Goal: Task Accomplishment & Management: Use online tool/utility

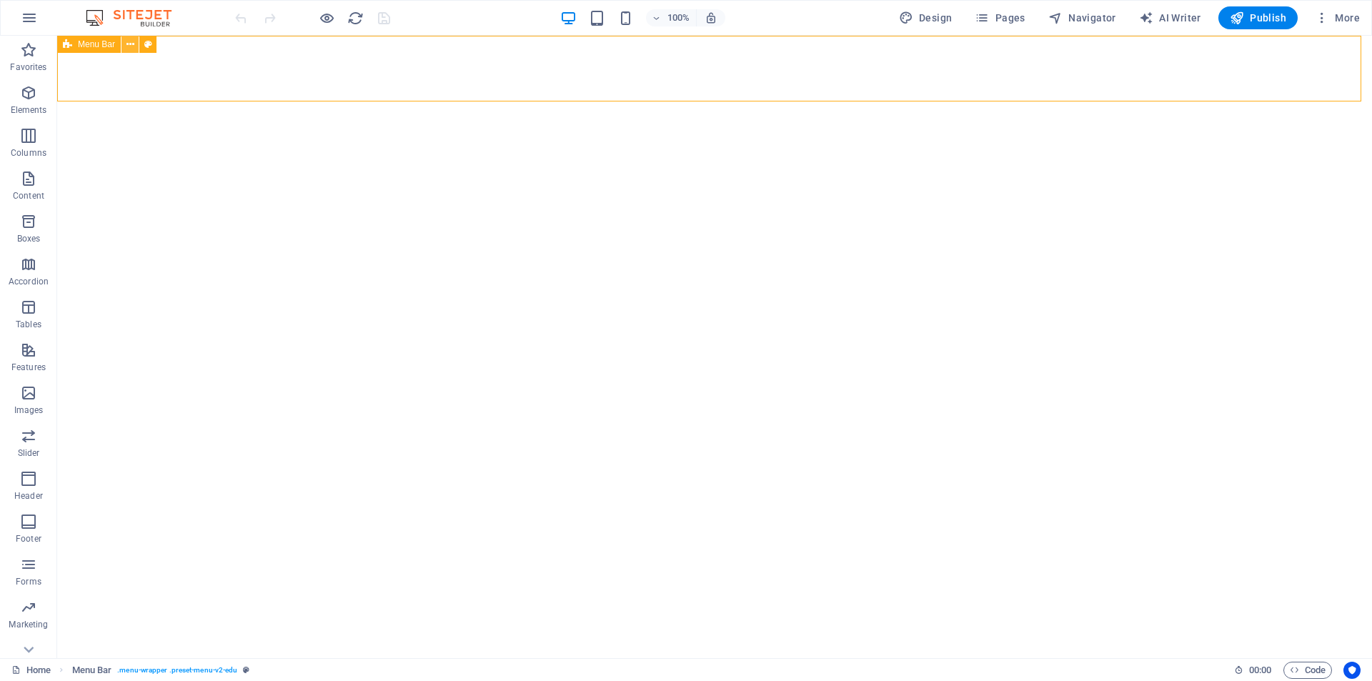
click at [132, 42] on icon at bounding box center [130, 44] width 8 height 15
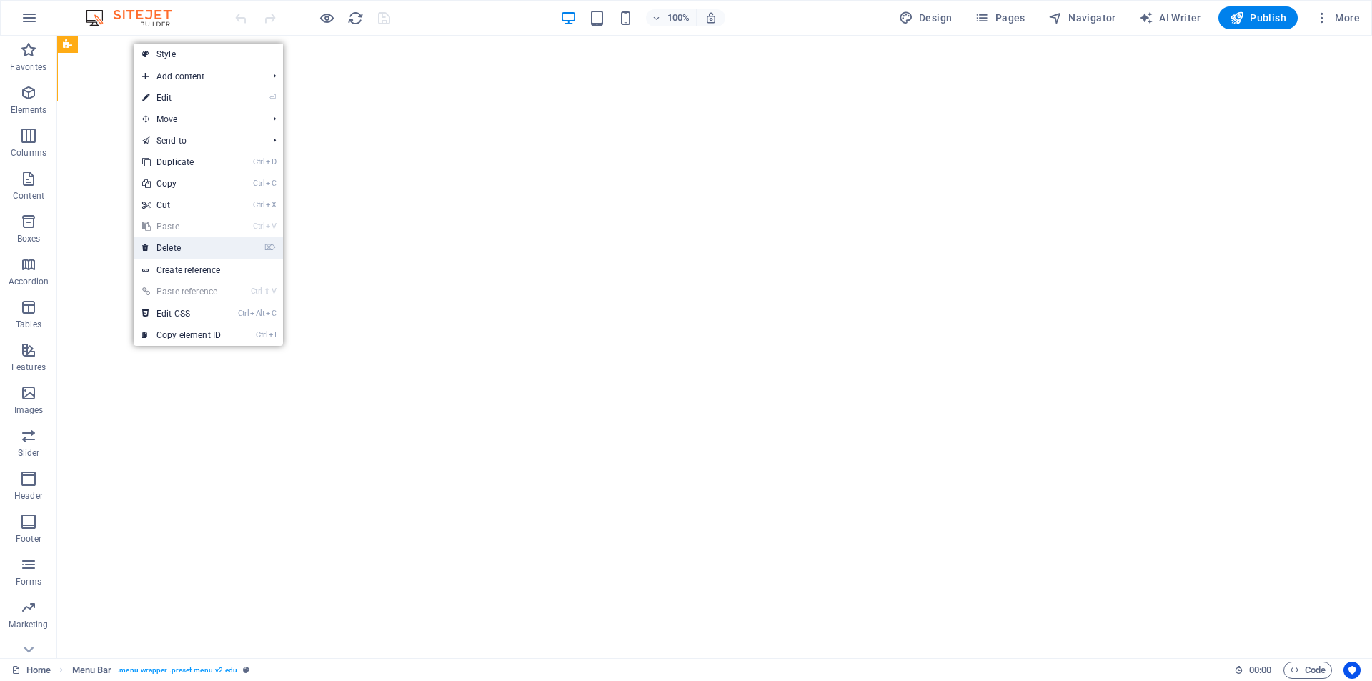
click at [176, 249] on link "⌦ Delete" at bounding box center [182, 247] width 96 height 21
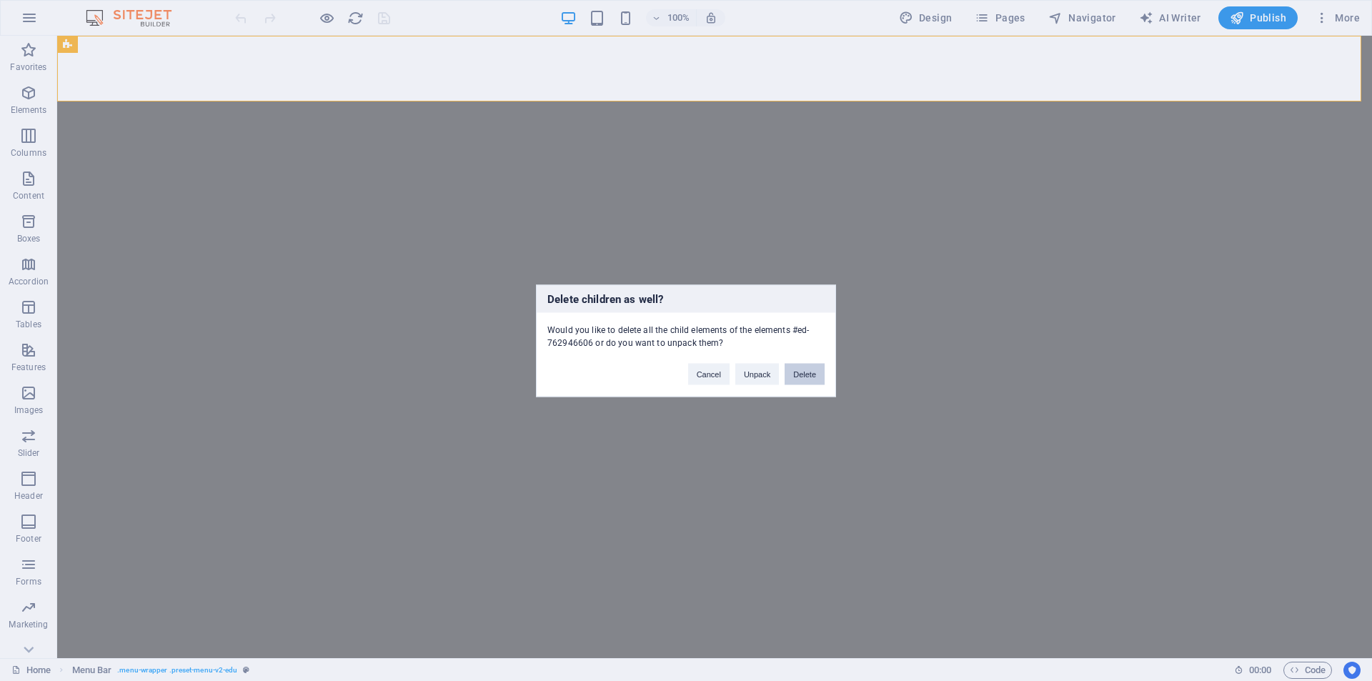
click at [805, 375] on button "Delete" at bounding box center [805, 373] width 40 height 21
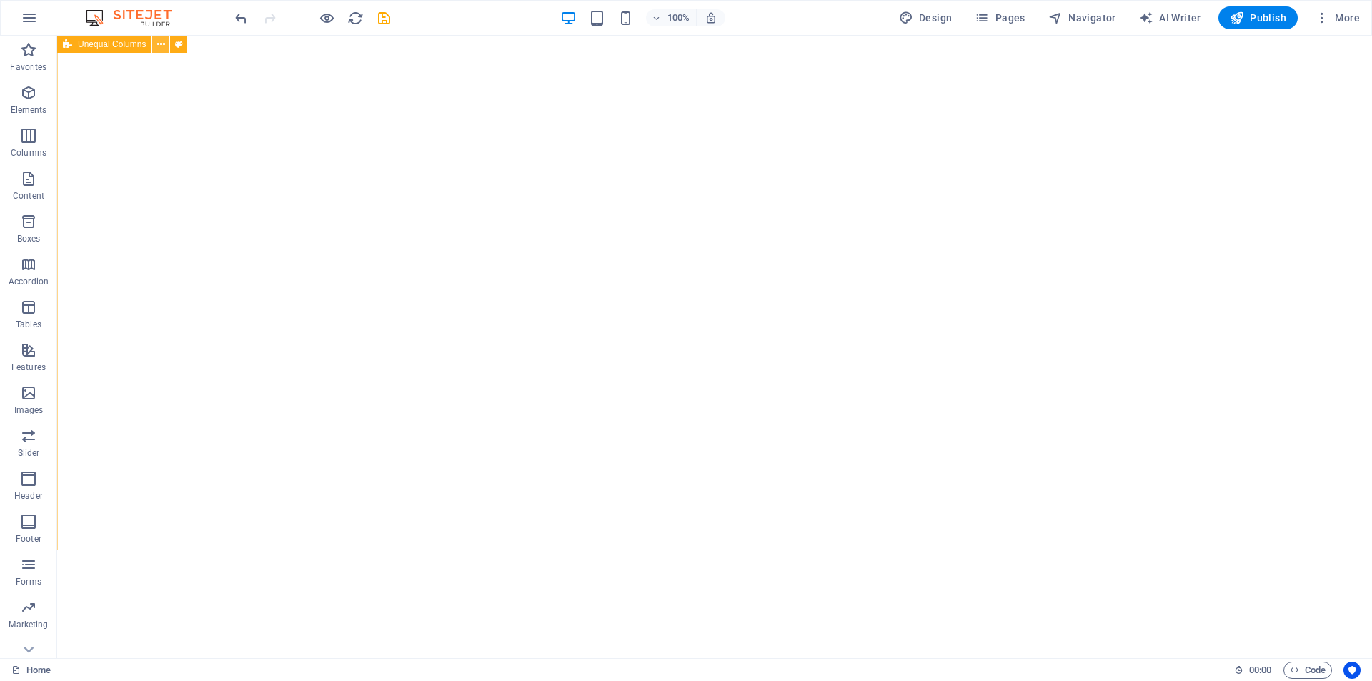
click at [158, 44] on icon at bounding box center [161, 44] width 8 height 15
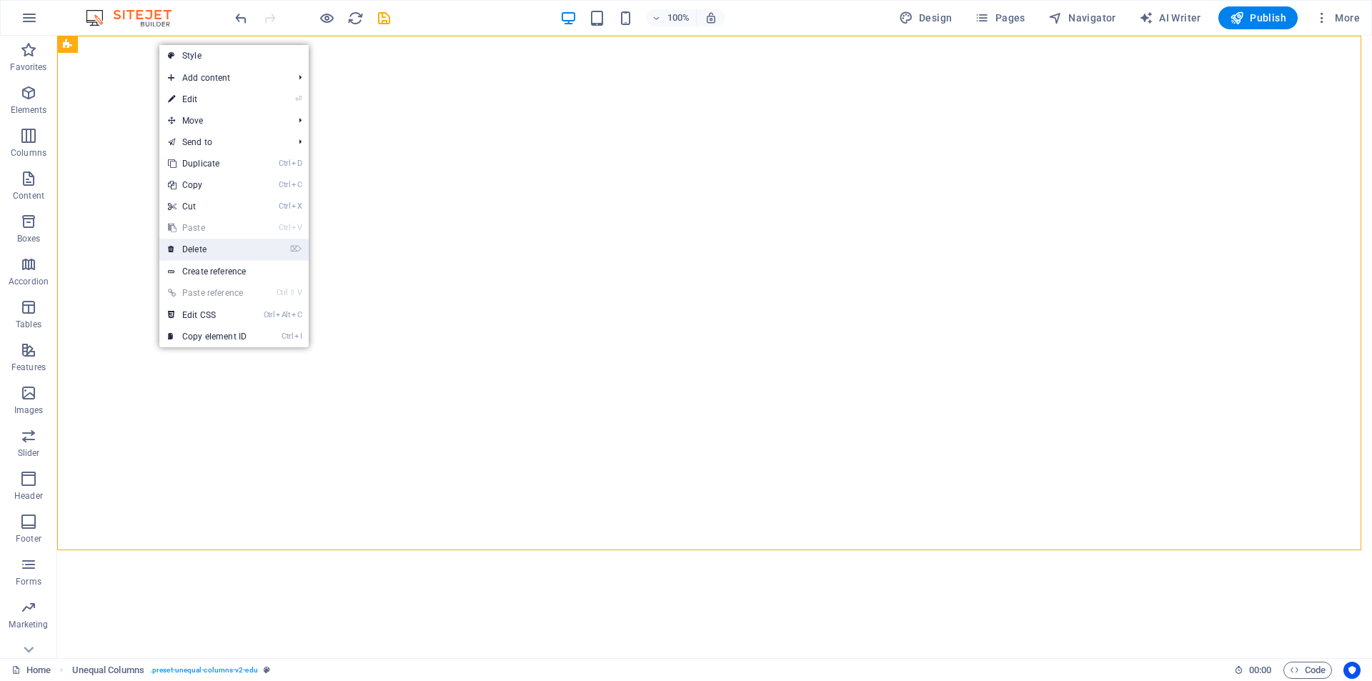
click at [198, 251] on link "⌦ Delete" at bounding box center [207, 249] width 96 height 21
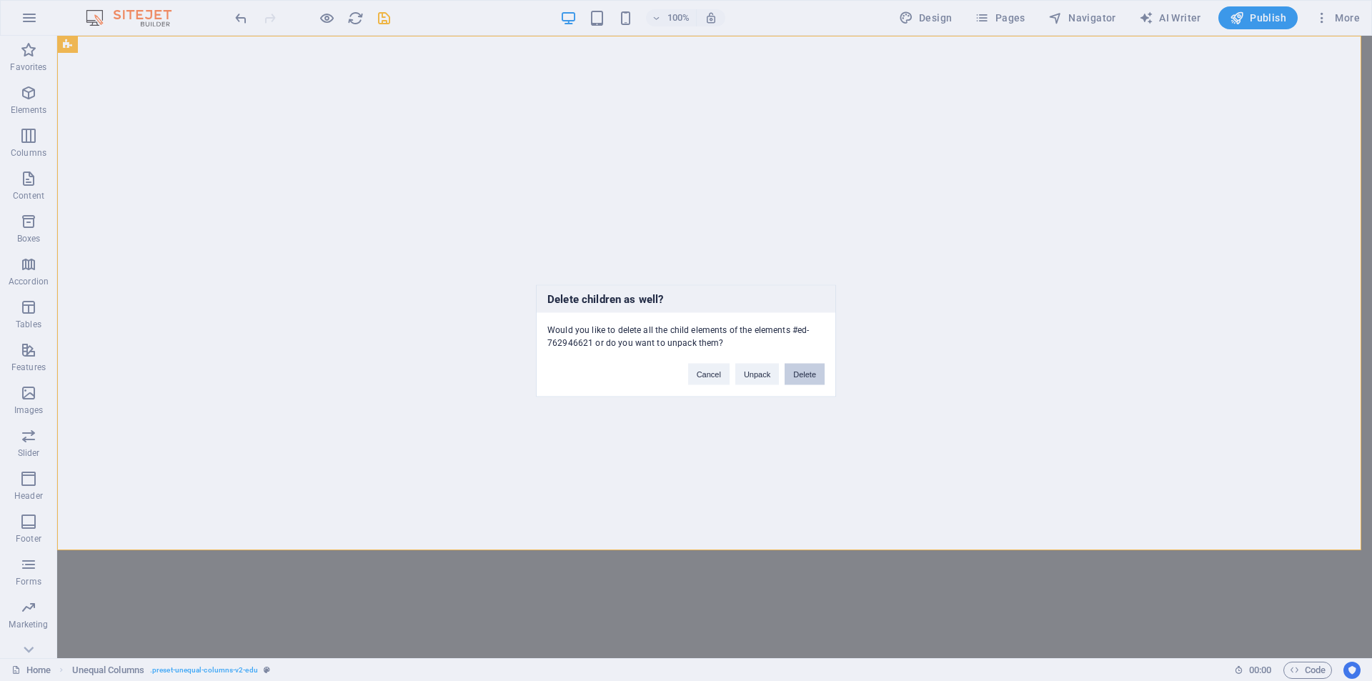
click at [806, 369] on button "Delete" at bounding box center [805, 373] width 40 height 21
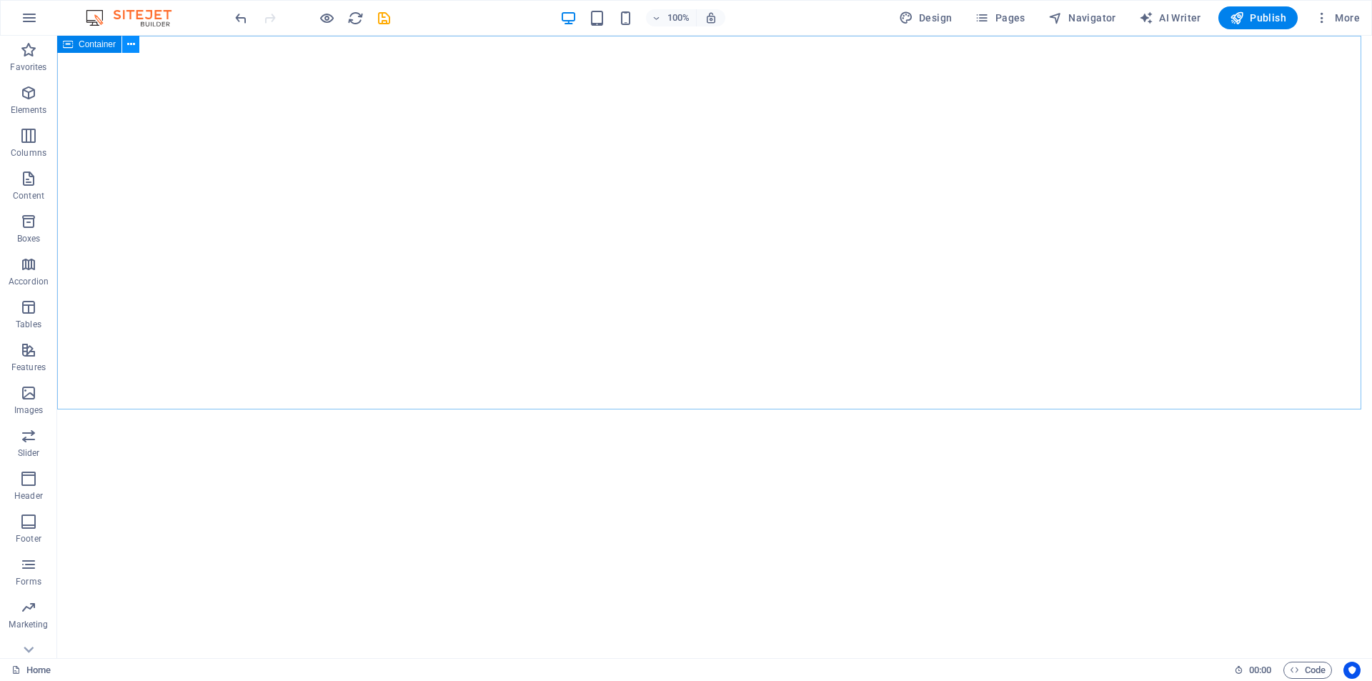
click at [128, 44] on icon at bounding box center [131, 44] width 8 height 15
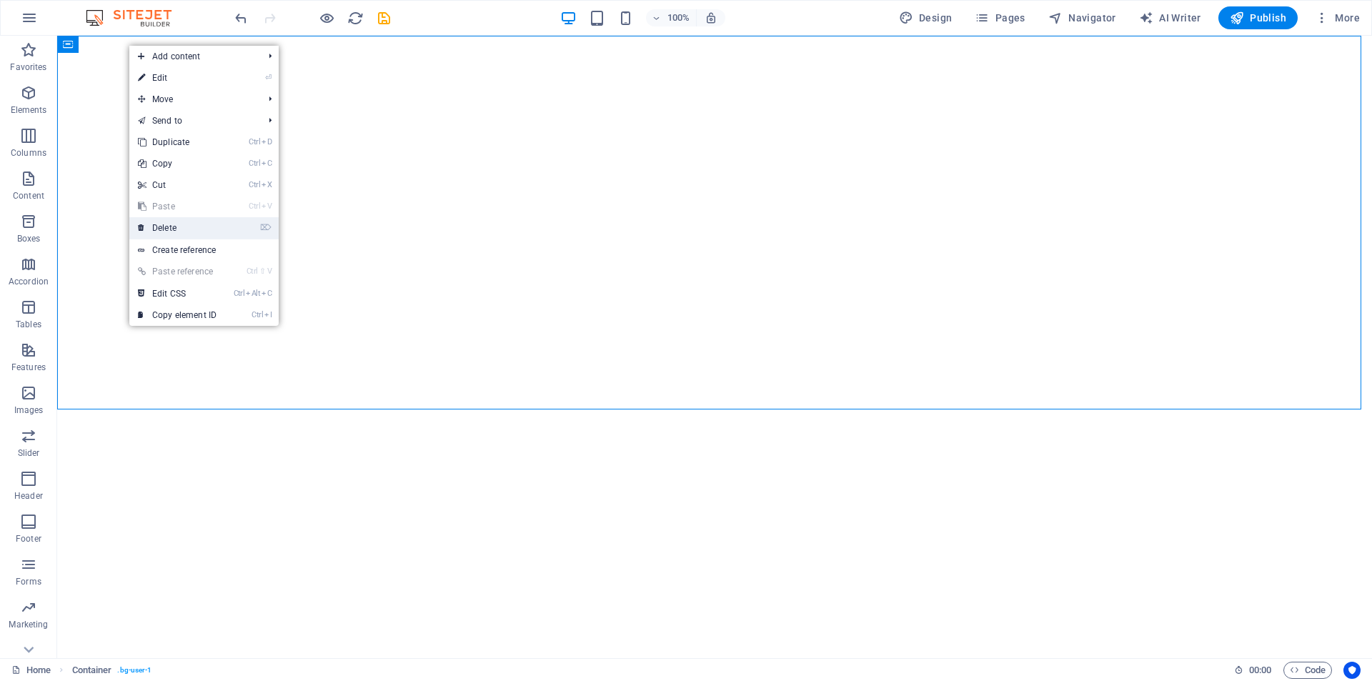
click at [242, 224] on li "⌦ Delete" at bounding box center [203, 228] width 149 height 22
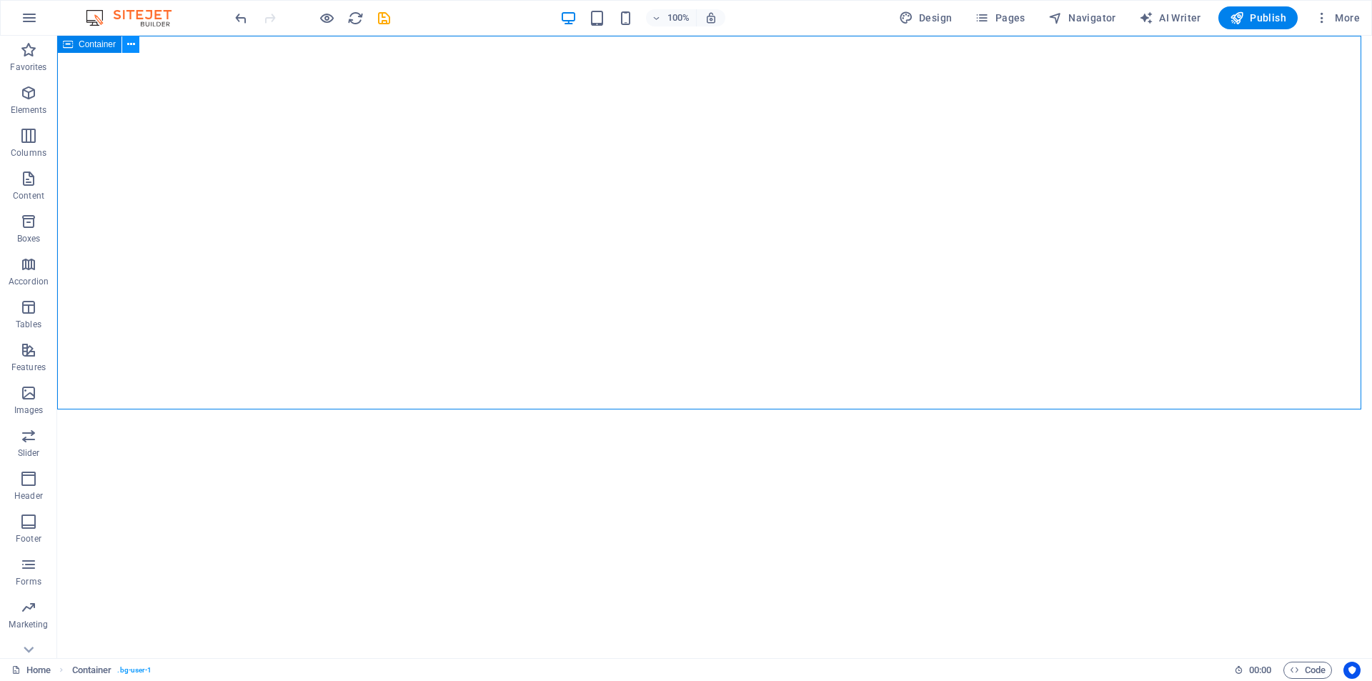
click at [127, 43] on icon at bounding box center [131, 44] width 8 height 15
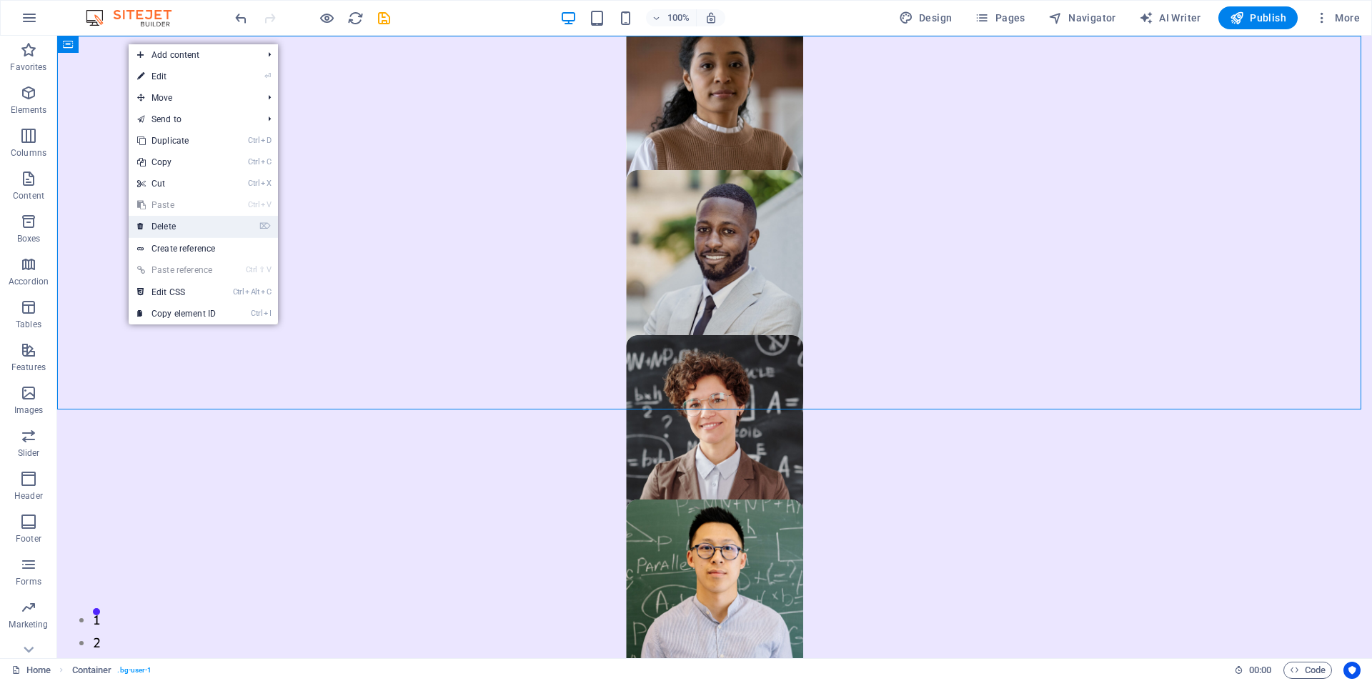
click at [171, 224] on link "⌦ Delete" at bounding box center [177, 226] width 96 height 21
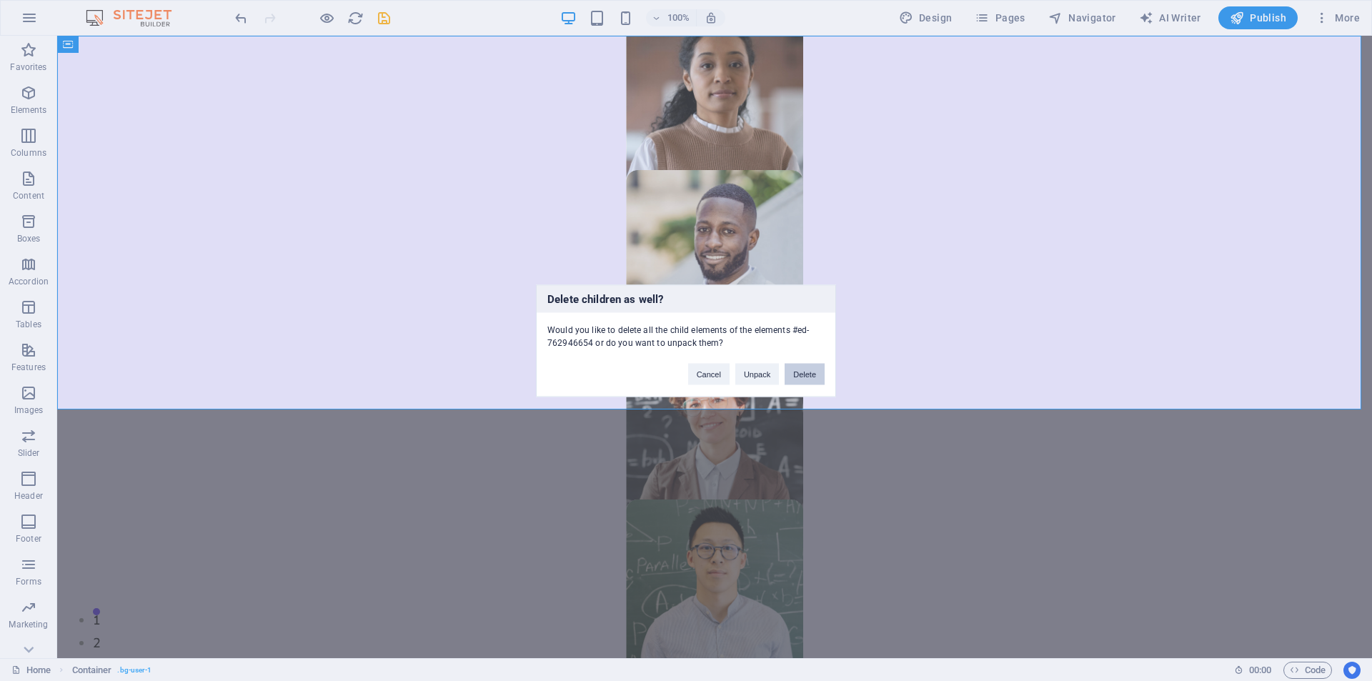
click at [805, 371] on button "Delete" at bounding box center [805, 373] width 40 height 21
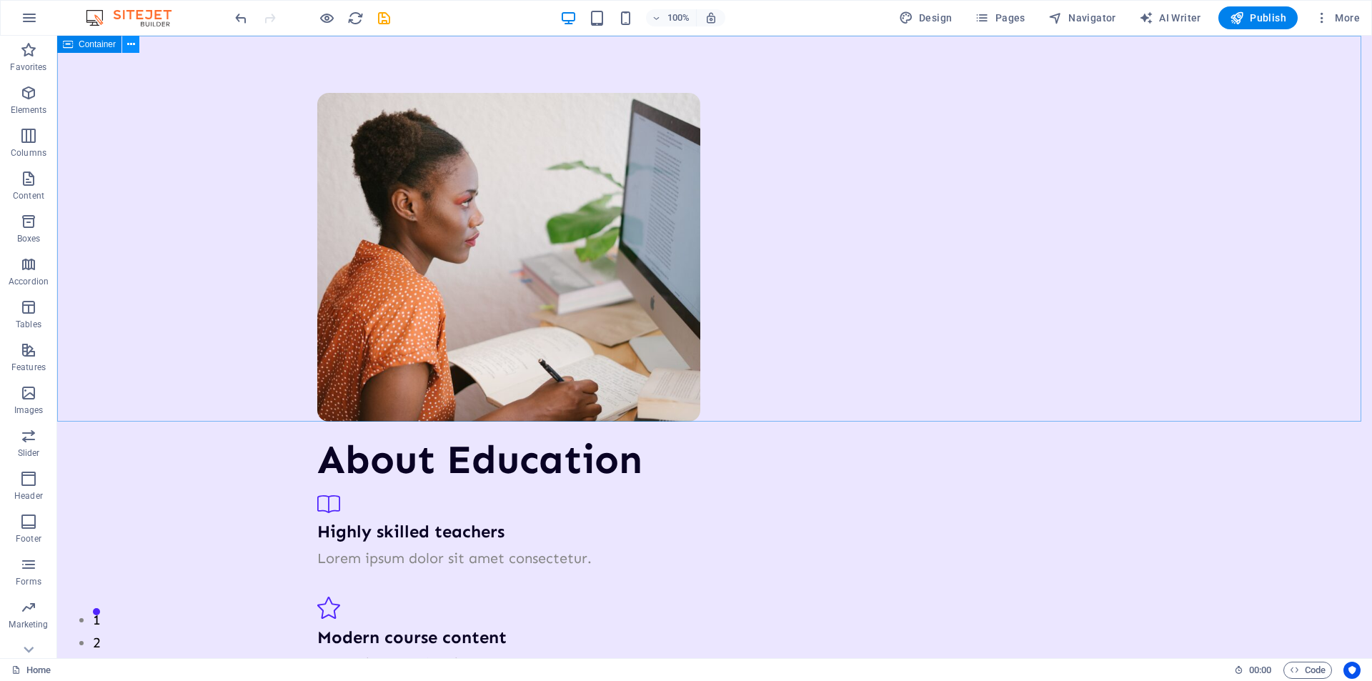
click at [127, 47] on icon at bounding box center [131, 44] width 8 height 15
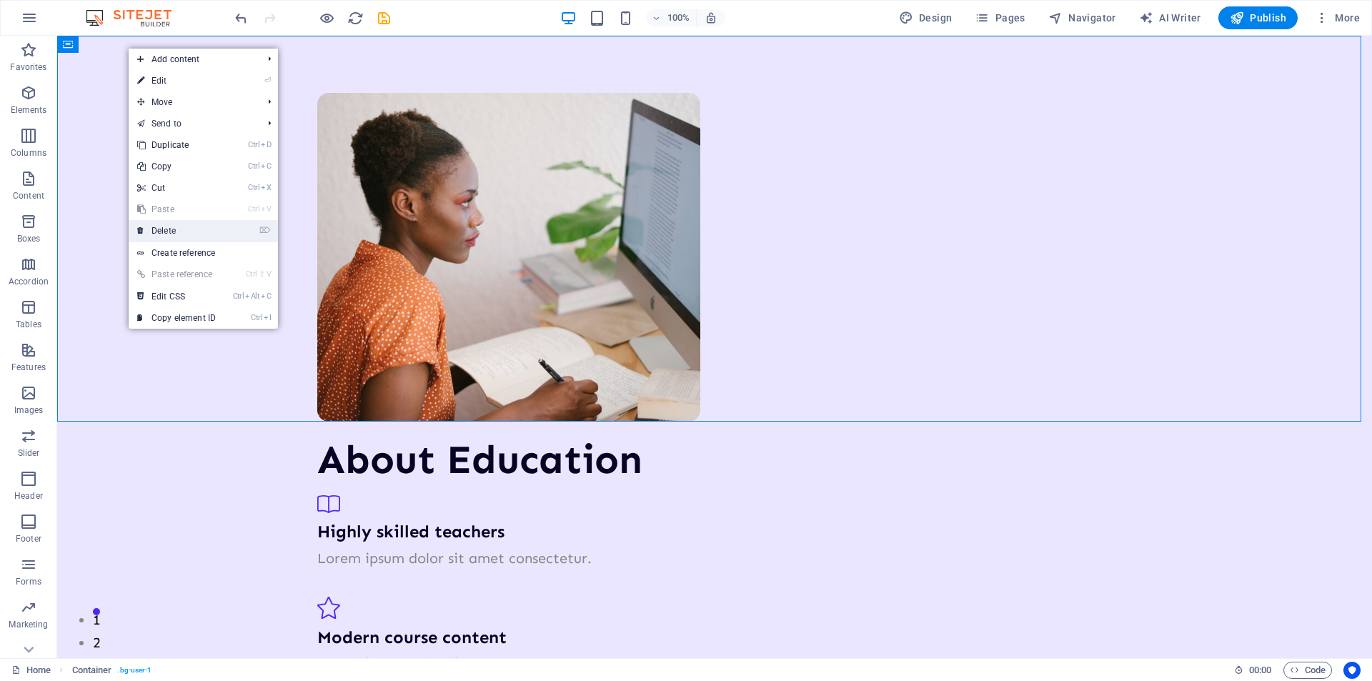
click at [175, 234] on link "⌦ Delete" at bounding box center [177, 230] width 96 height 21
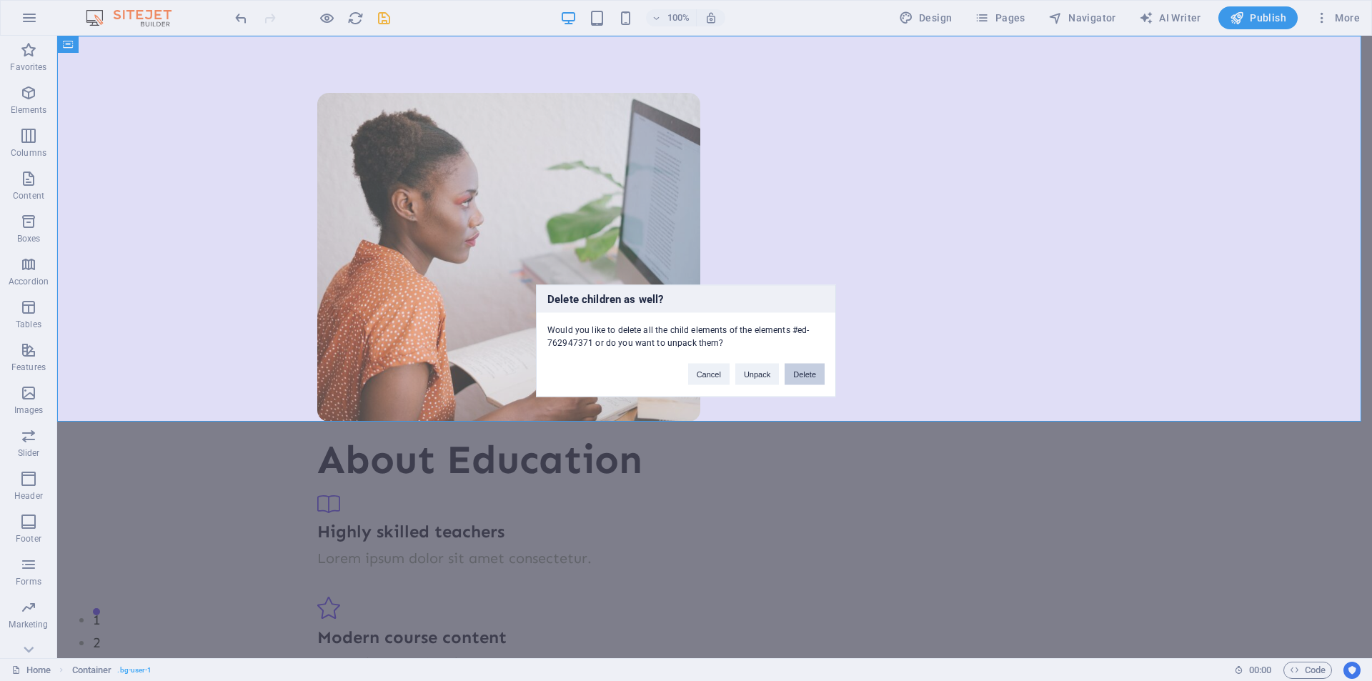
drag, startPoint x: 795, startPoint y: 377, endPoint x: 734, endPoint y: 332, distance: 75.8
click at [795, 377] on button "Delete" at bounding box center [805, 373] width 40 height 21
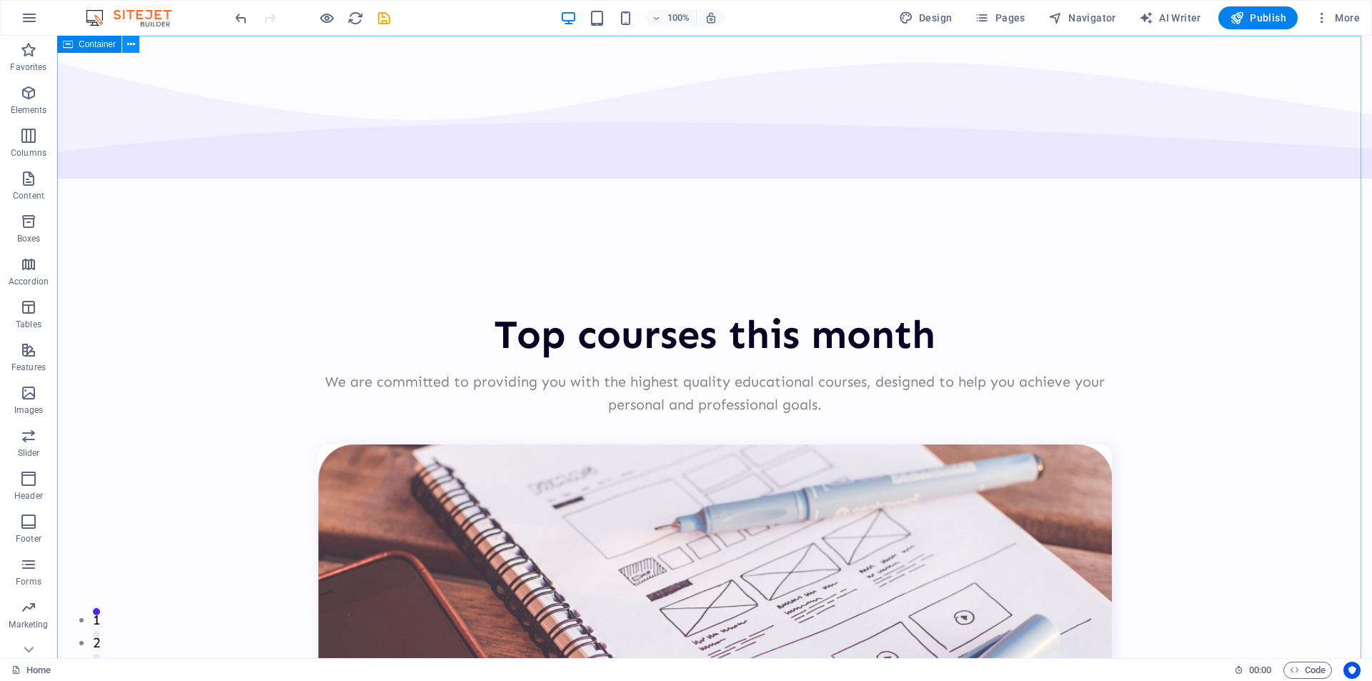
click at [126, 46] on button at bounding box center [130, 44] width 17 height 17
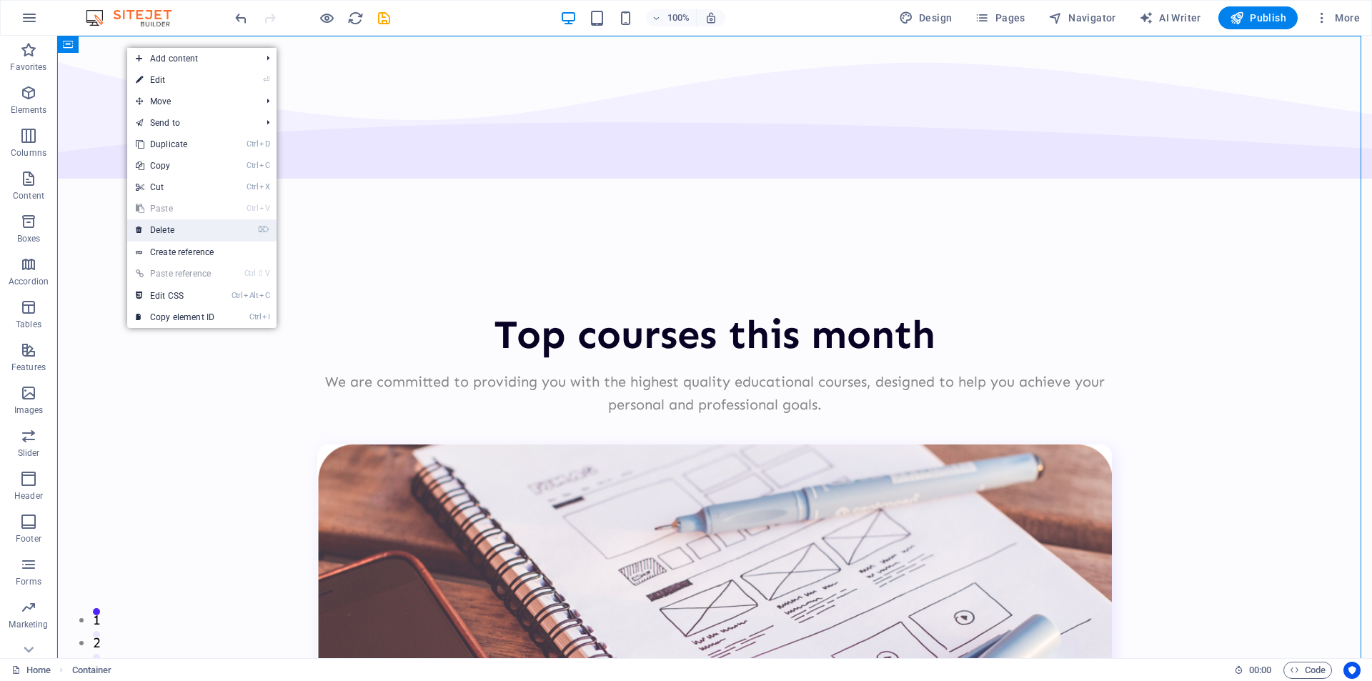
click at [172, 234] on link "⌦ Delete" at bounding box center [175, 229] width 96 height 21
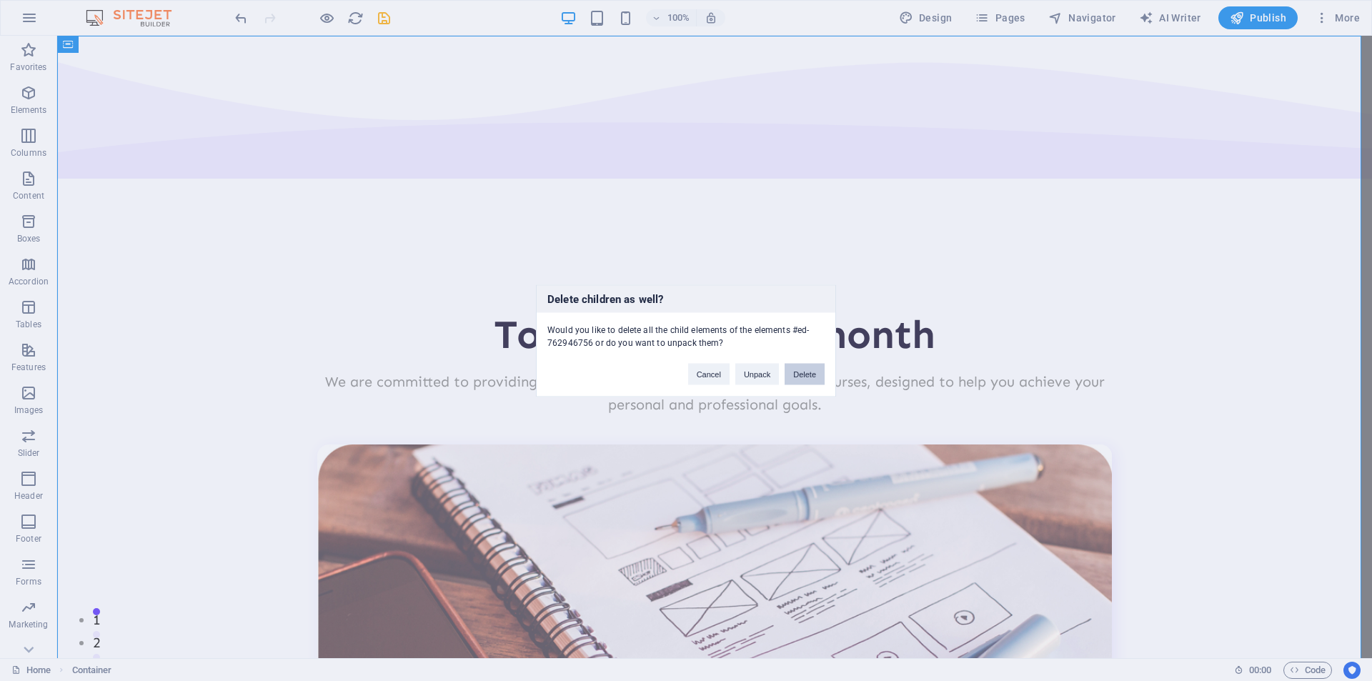
click at [807, 375] on button "Delete" at bounding box center [805, 373] width 40 height 21
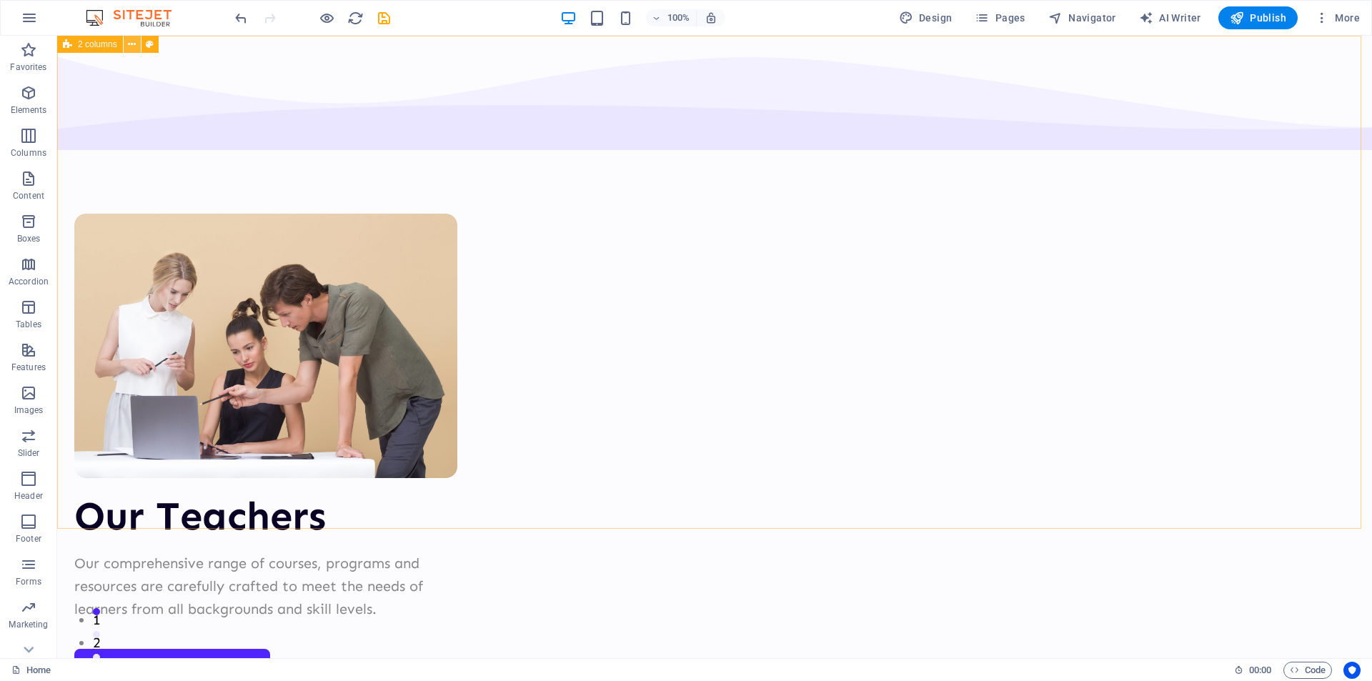
click at [130, 45] on icon at bounding box center [132, 44] width 8 height 15
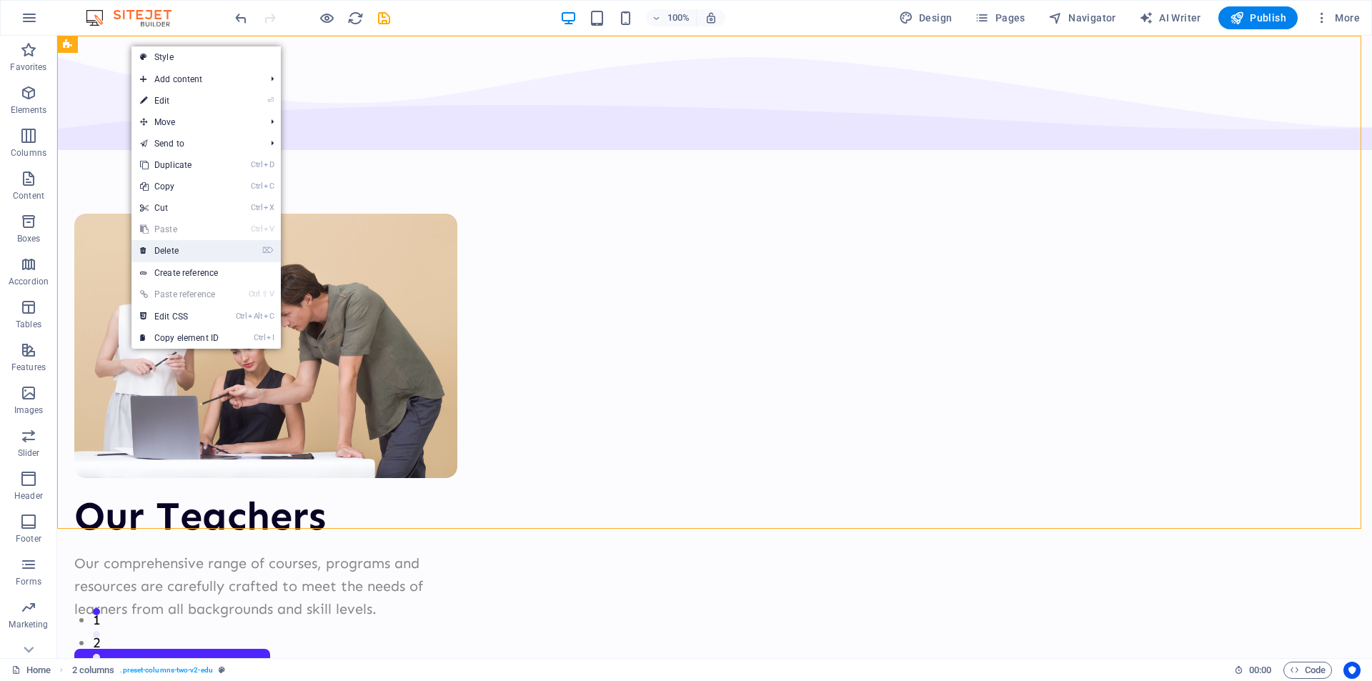
click at [197, 249] on link "⌦ Delete" at bounding box center [180, 250] width 96 height 21
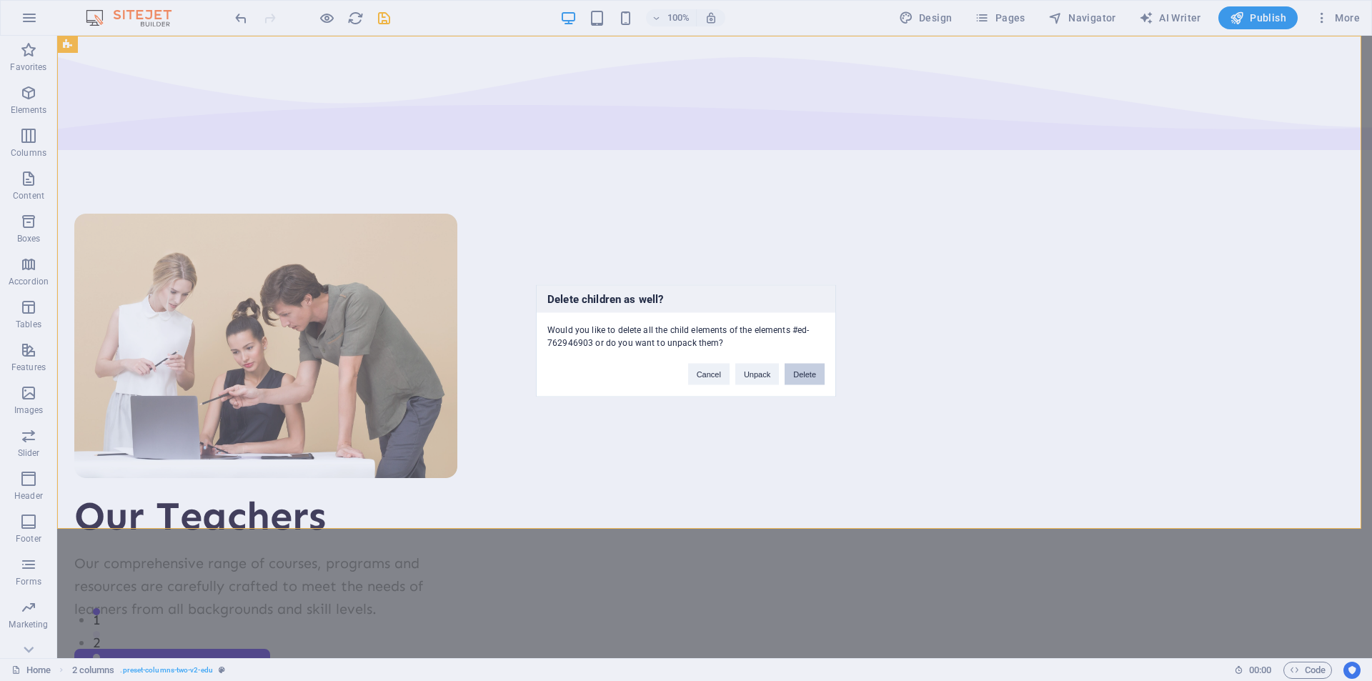
drag, startPoint x: 810, startPoint y: 379, endPoint x: 265, endPoint y: 34, distance: 645.0
click at [810, 379] on button "Delete" at bounding box center [805, 373] width 40 height 21
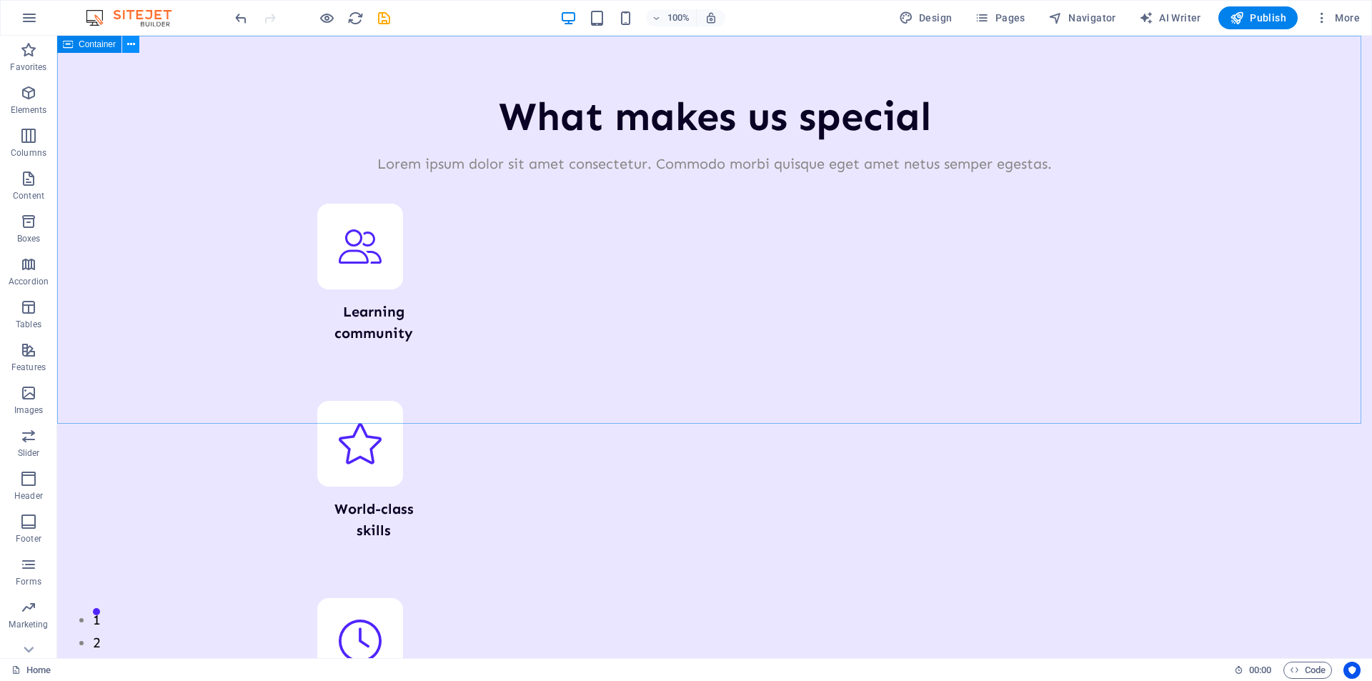
click at [135, 41] on button at bounding box center [130, 44] width 17 height 17
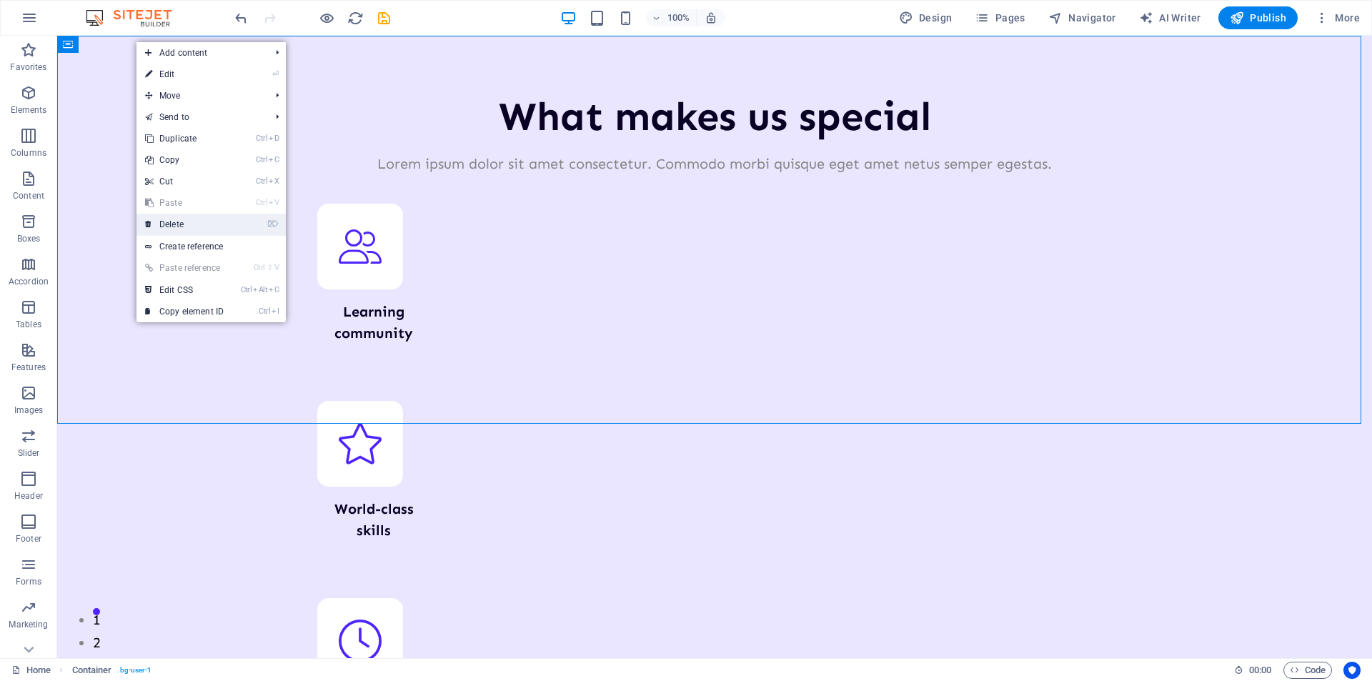
click at [184, 222] on link "⌦ Delete" at bounding box center [185, 224] width 96 height 21
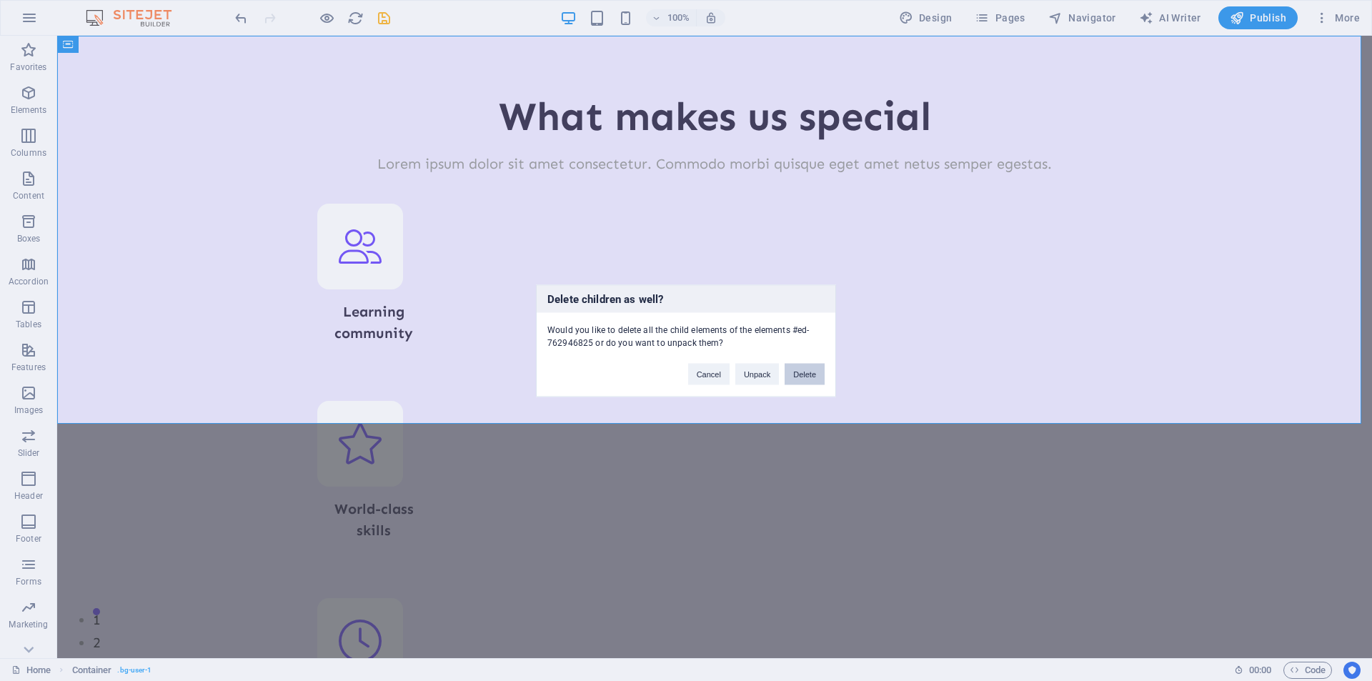
drag, startPoint x: 803, startPoint y: 380, endPoint x: 273, endPoint y: 84, distance: 607.6
click at [803, 380] on button "Delete" at bounding box center [805, 373] width 40 height 21
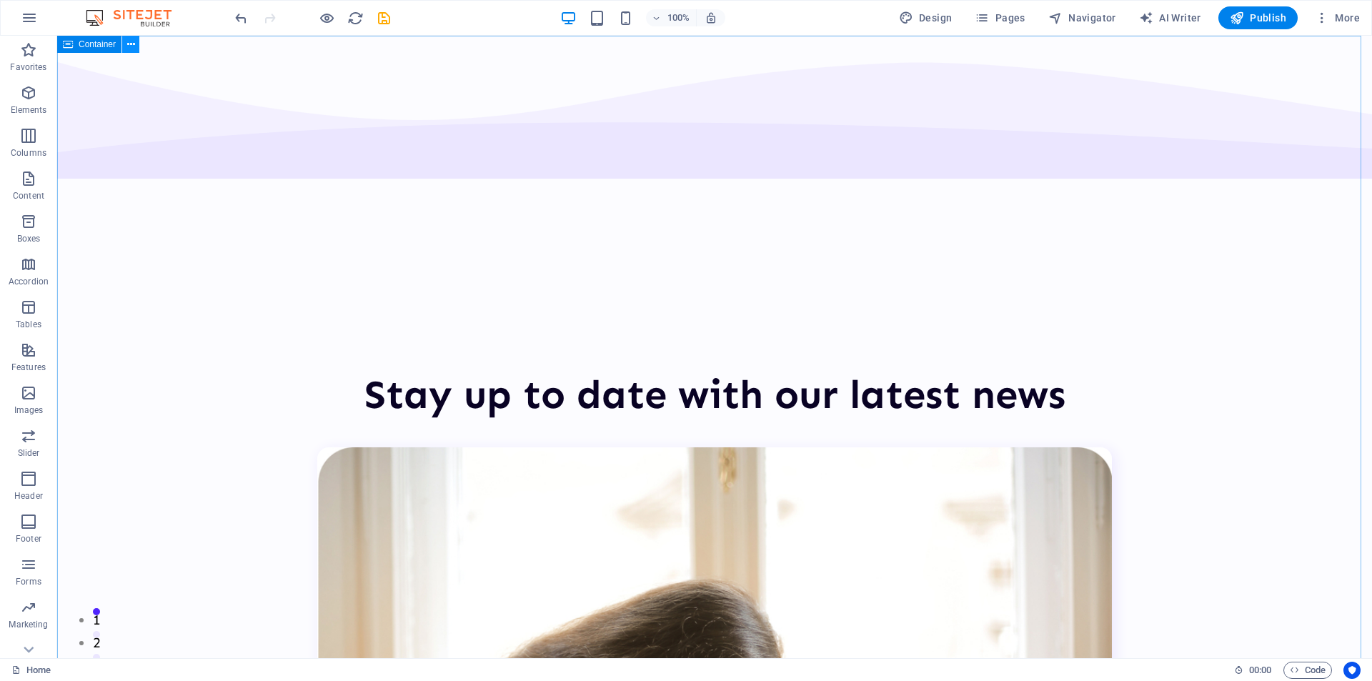
click at [127, 43] on icon at bounding box center [131, 44] width 8 height 15
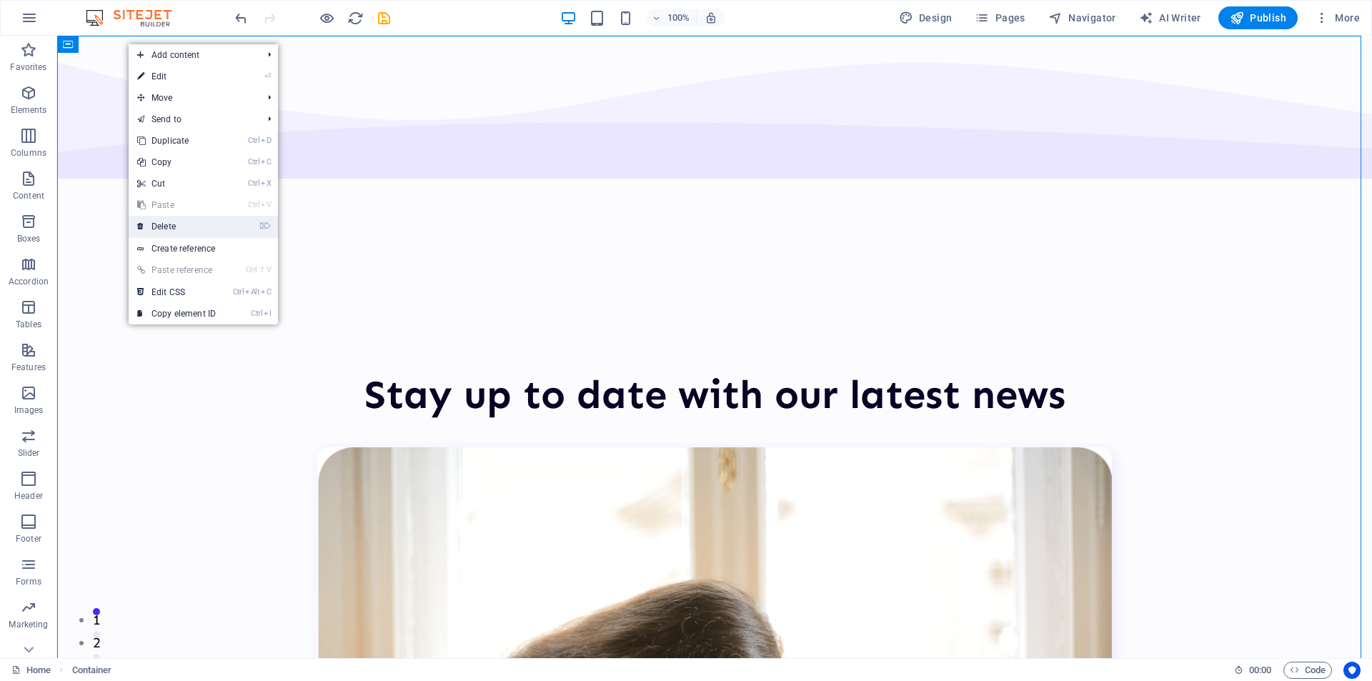
click at [171, 232] on link "⌦ Delete" at bounding box center [177, 226] width 96 height 21
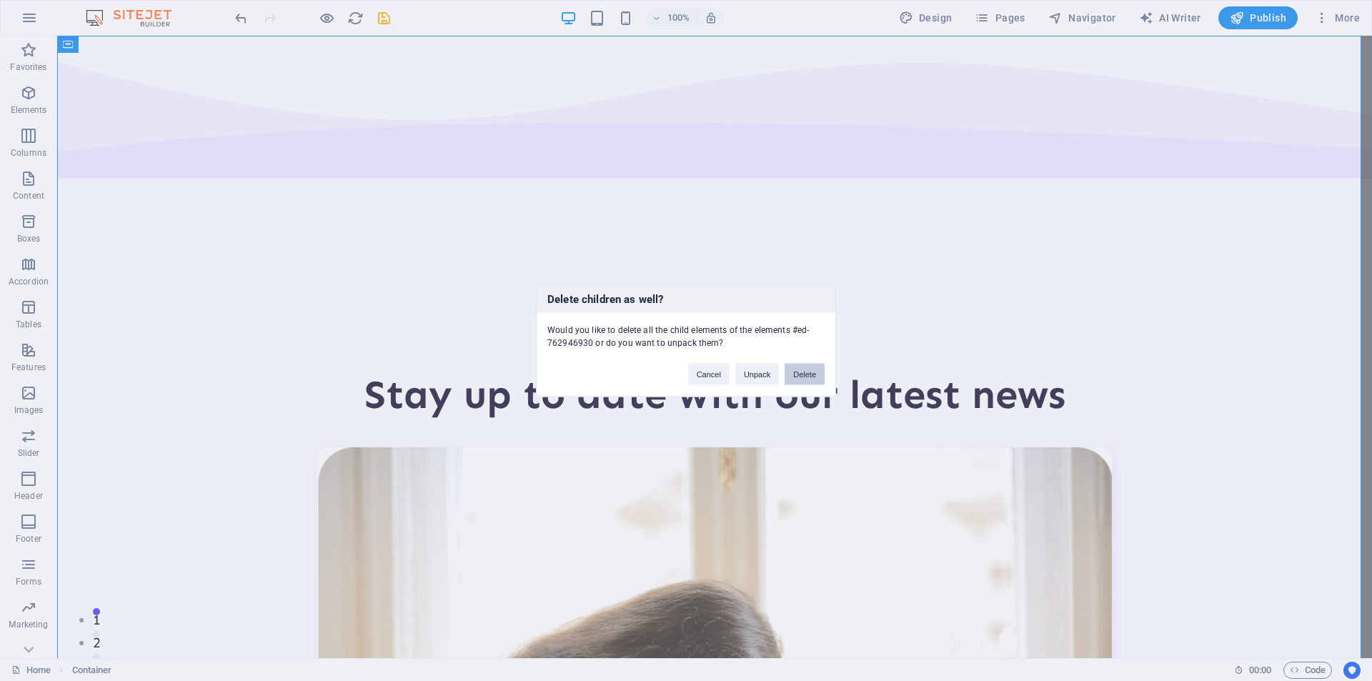
click at [810, 381] on button "Delete" at bounding box center [805, 373] width 40 height 21
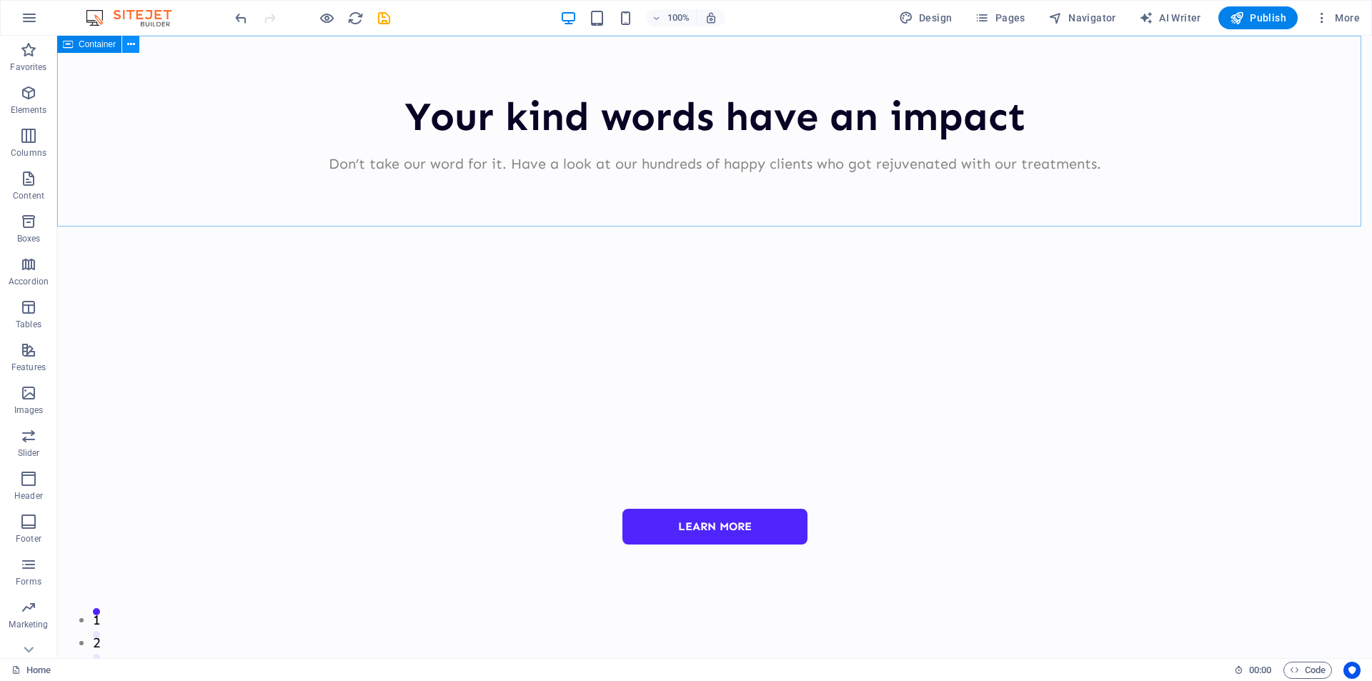
click at [128, 47] on icon at bounding box center [131, 44] width 8 height 15
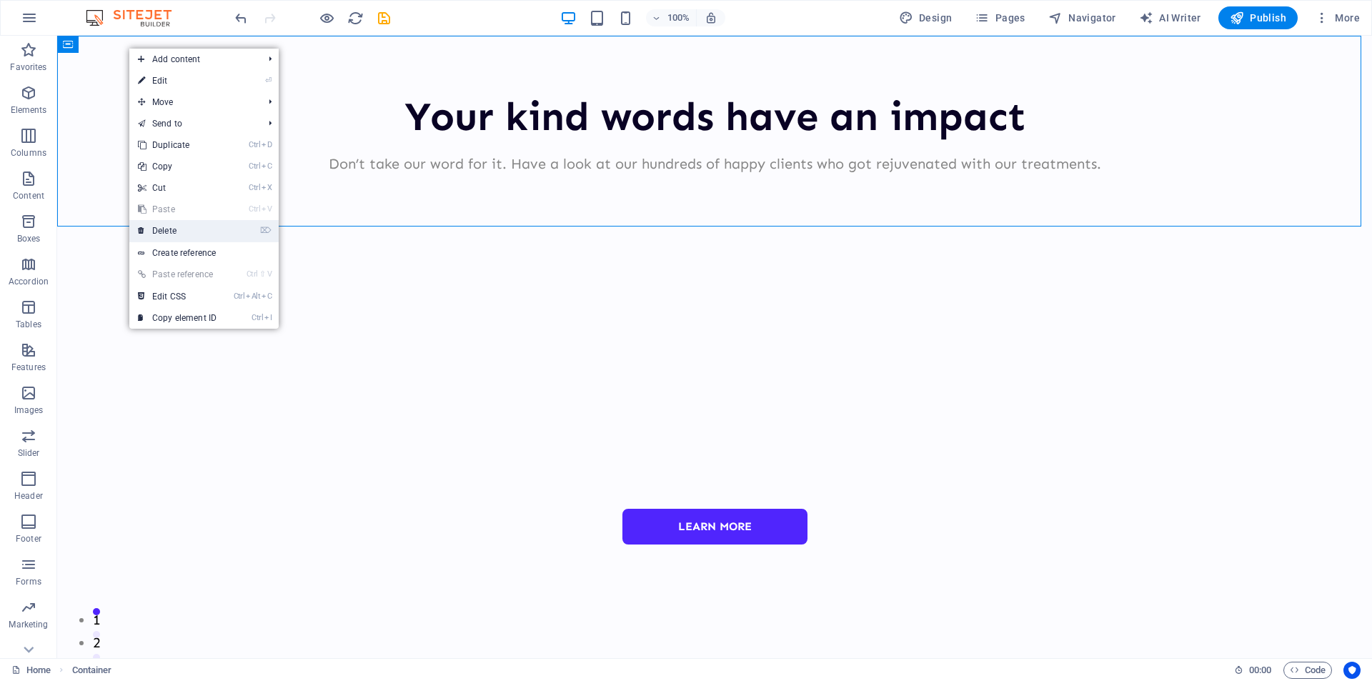
click at [169, 226] on link "⌦ Delete" at bounding box center [177, 230] width 96 height 21
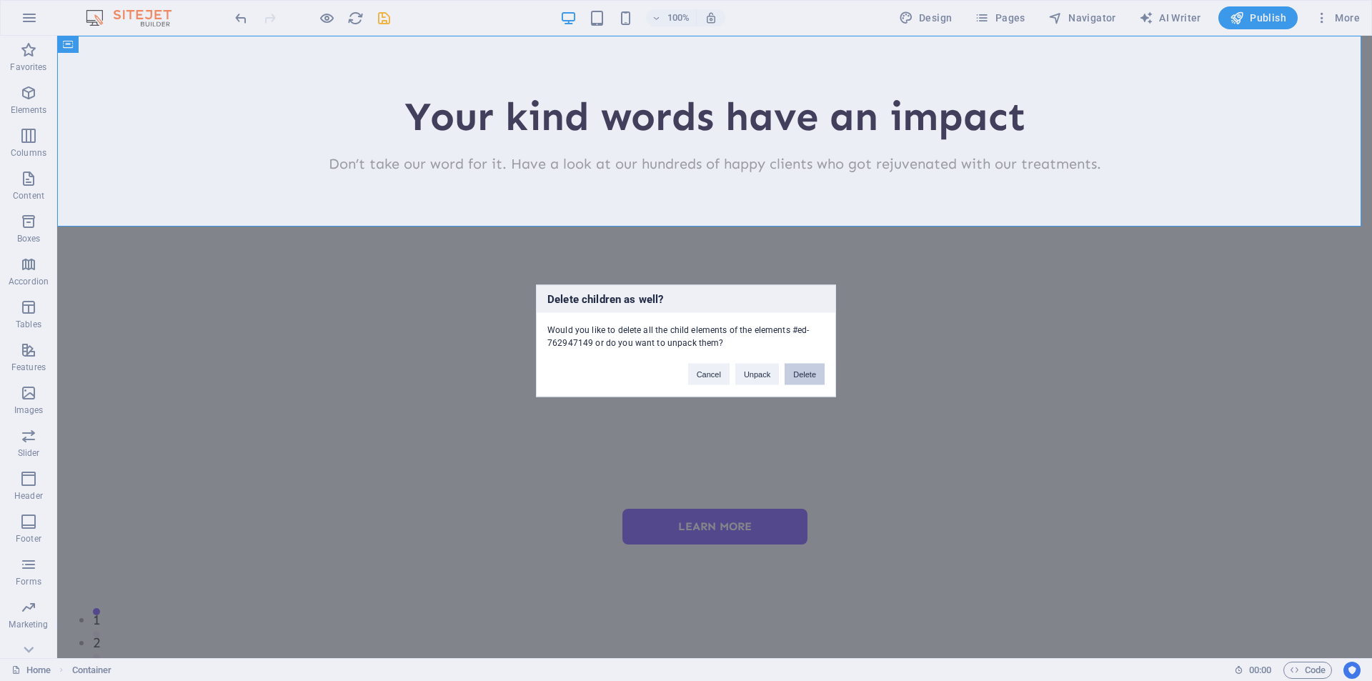
drag, startPoint x: 800, startPoint y: 372, endPoint x: 336, endPoint y: 108, distance: 533.6
click at [800, 372] on button "Delete" at bounding box center [805, 373] width 40 height 21
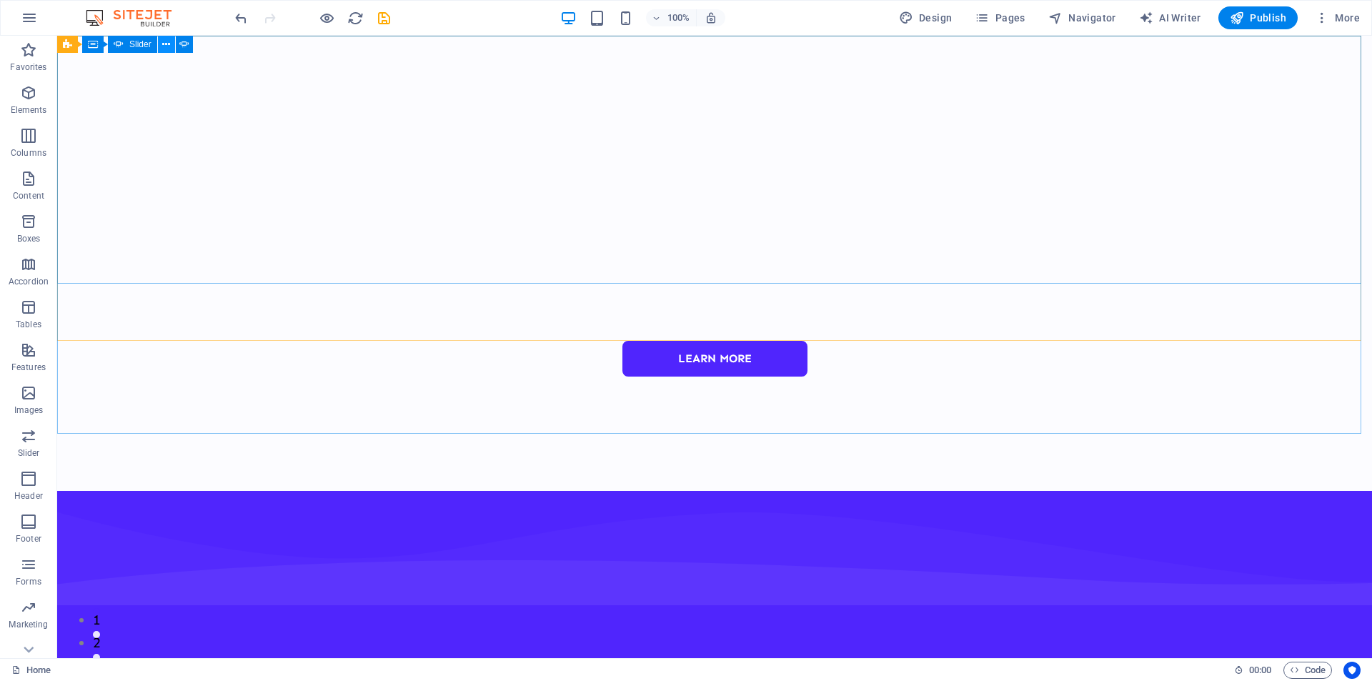
click at [165, 39] on icon at bounding box center [166, 44] width 8 height 15
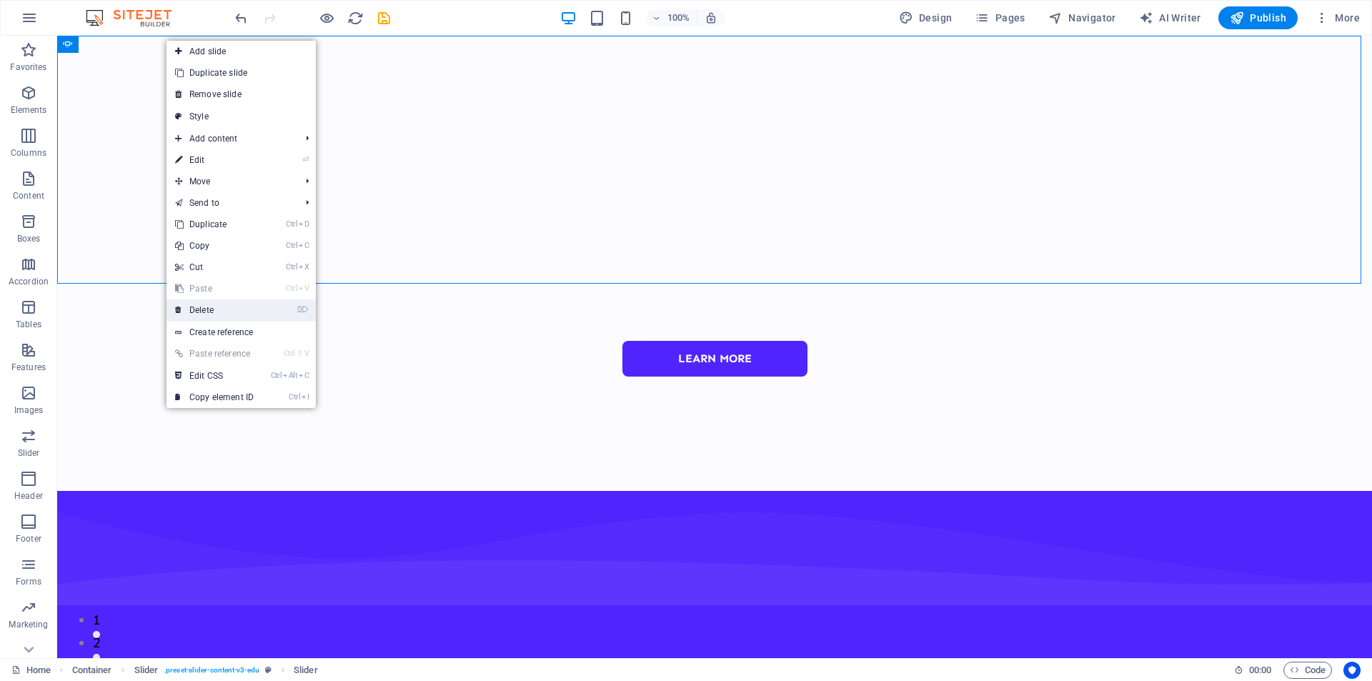
click at [214, 309] on link "⌦ Delete" at bounding box center [215, 309] width 96 height 21
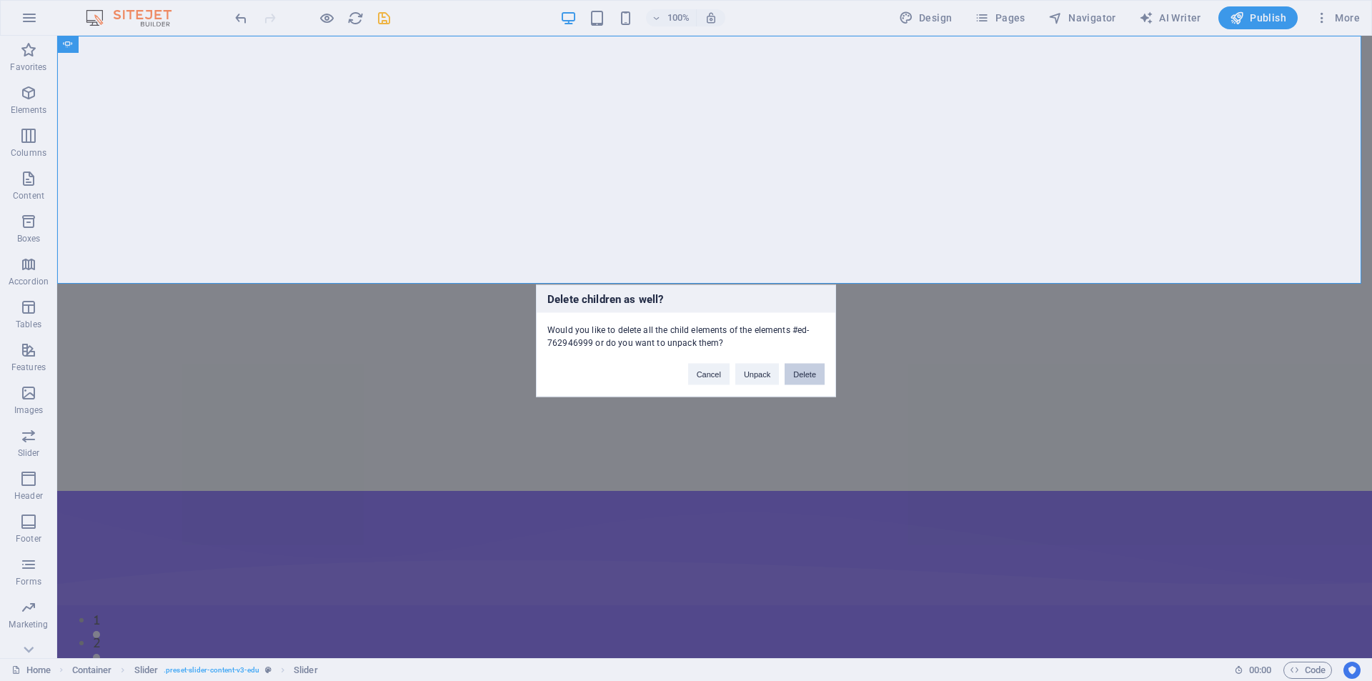
drag, startPoint x: 793, startPoint y: 376, endPoint x: 263, endPoint y: 94, distance: 600.4
click at [793, 376] on button "Delete" at bounding box center [805, 373] width 40 height 21
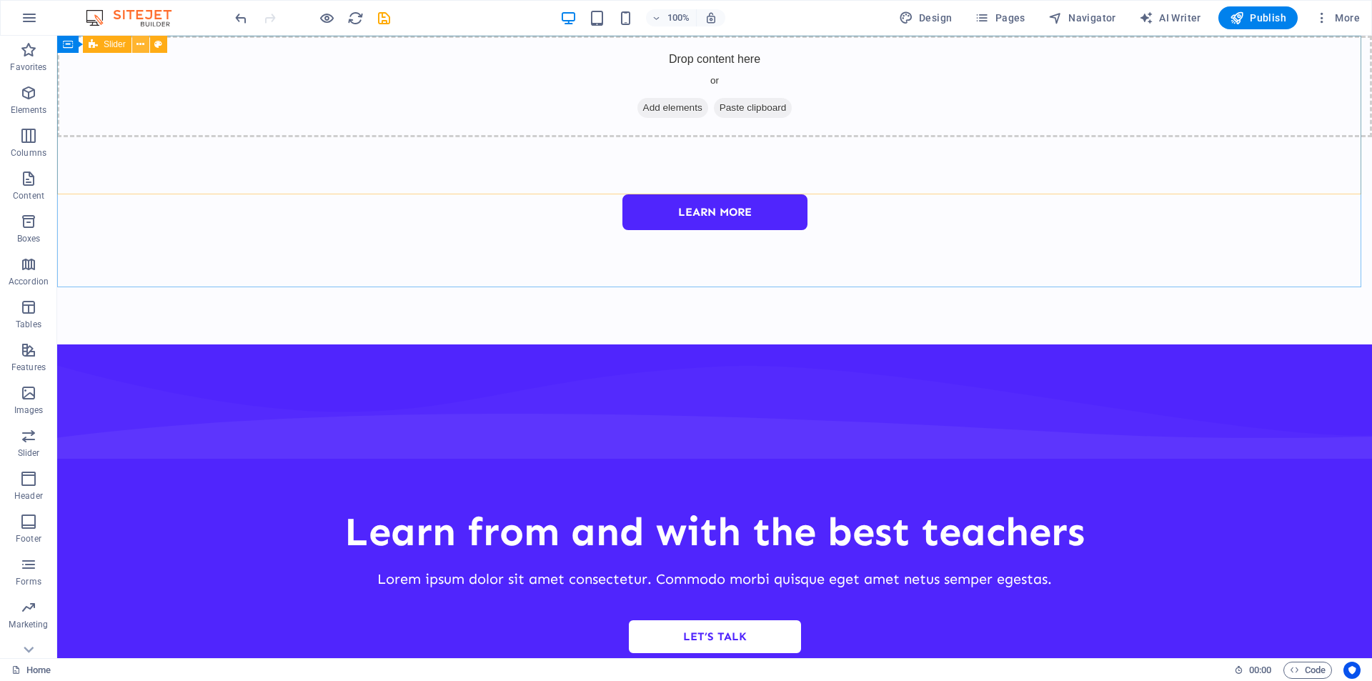
click at [142, 41] on icon at bounding box center [141, 44] width 8 height 15
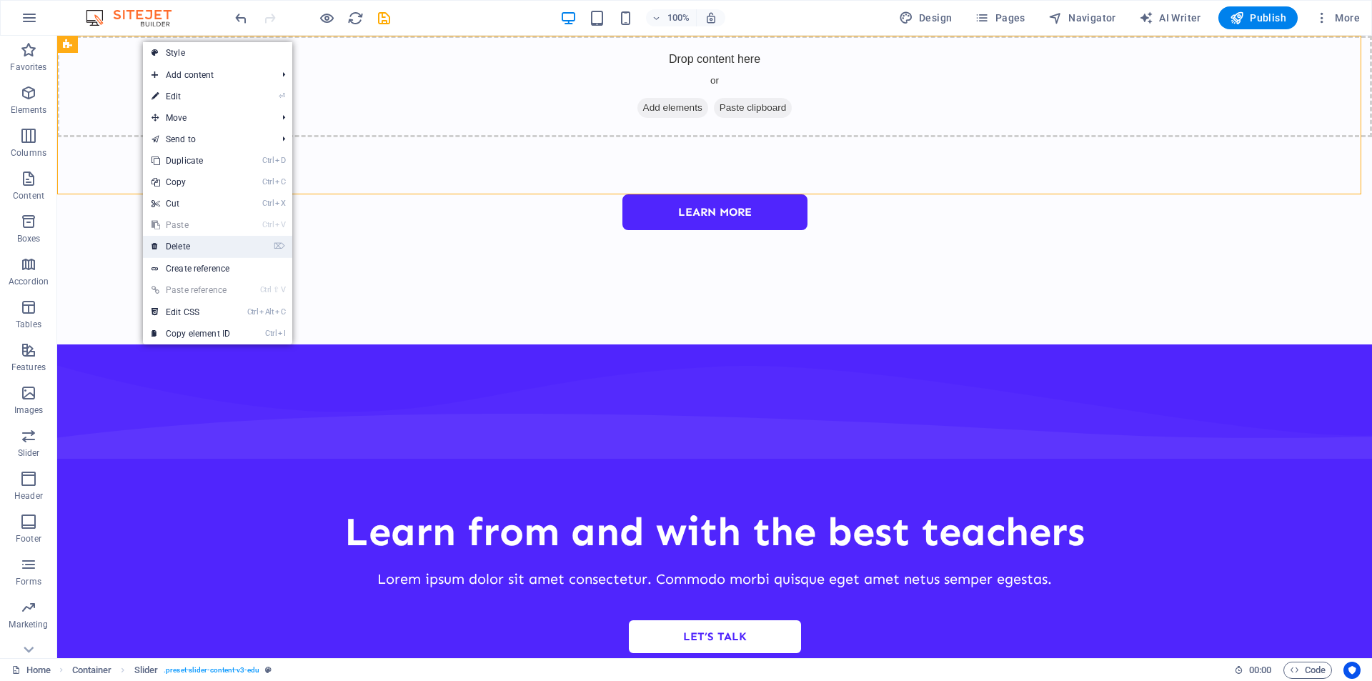
click at [184, 244] on link "⌦ Delete" at bounding box center [191, 246] width 96 height 21
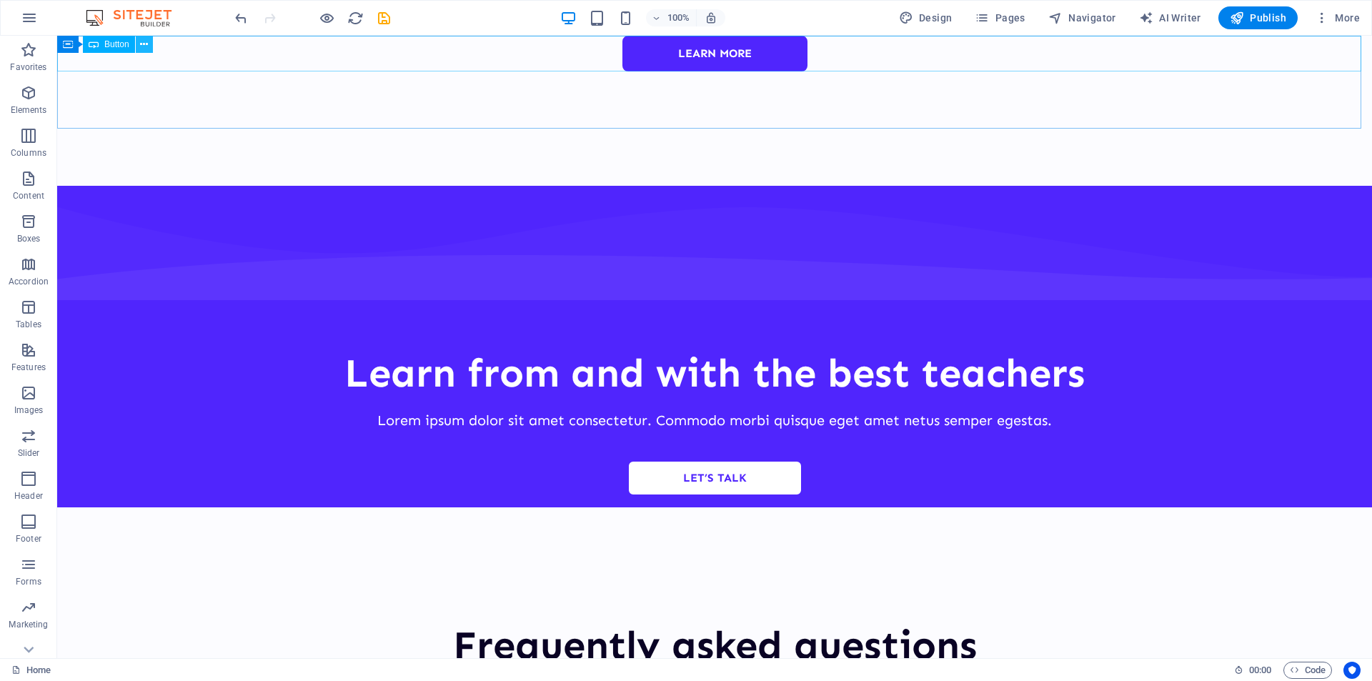
click at [147, 46] on icon at bounding box center [144, 44] width 8 height 15
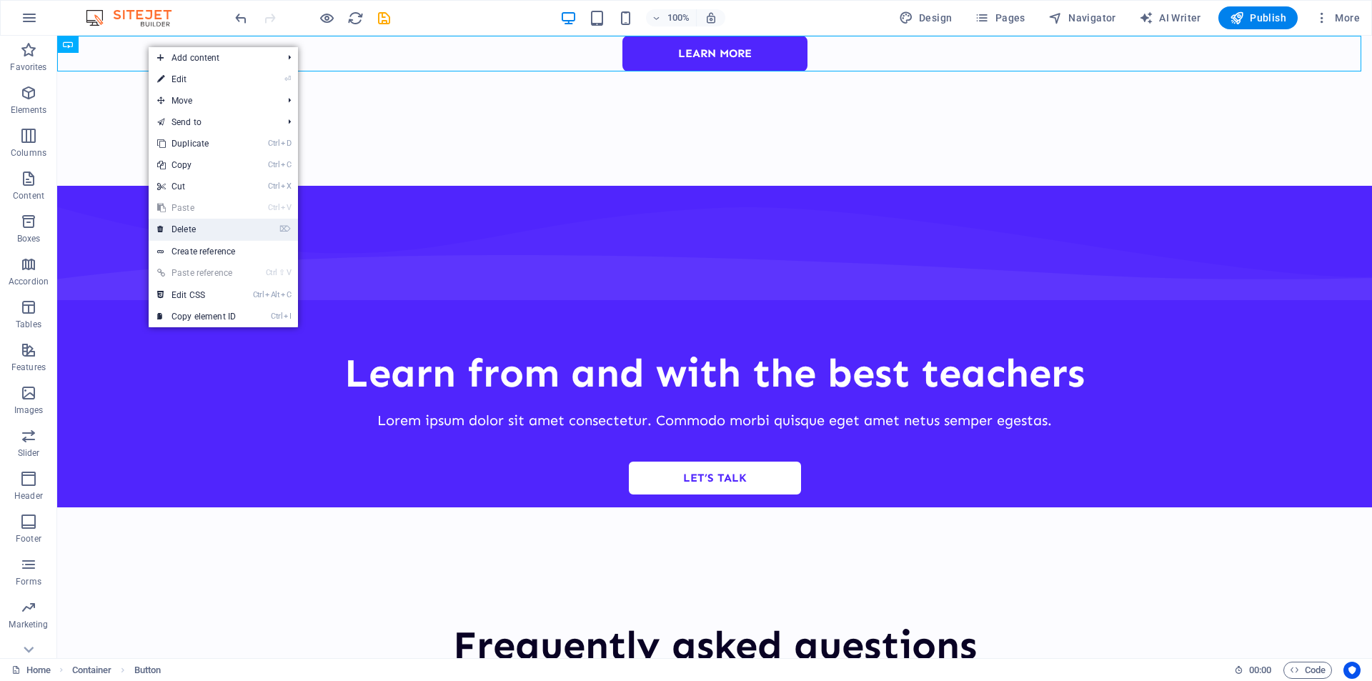
drag, startPoint x: 193, startPoint y: 228, endPoint x: 695, endPoint y: 282, distance: 505.4
click at [193, 228] on link "⌦ Delete" at bounding box center [197, 229] width 96 height 21
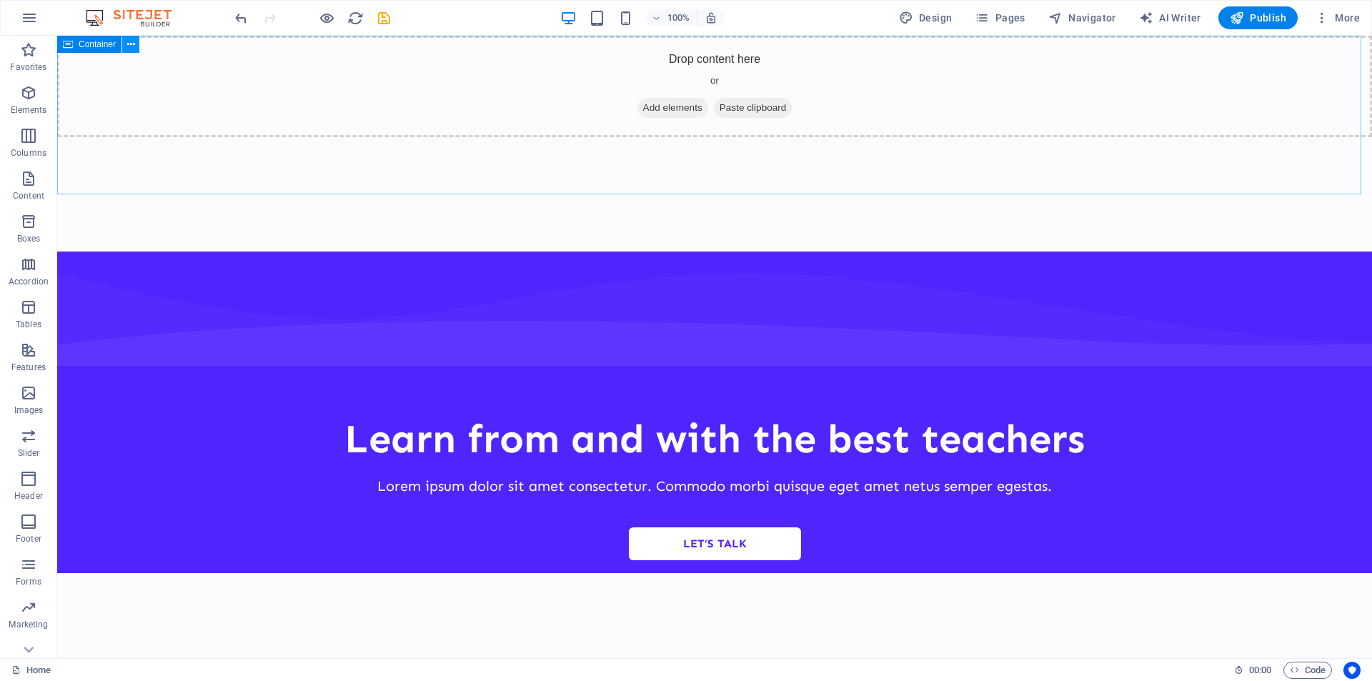
click at [130, 41] on icon at bounding box center [131, 44] width 8 height 15
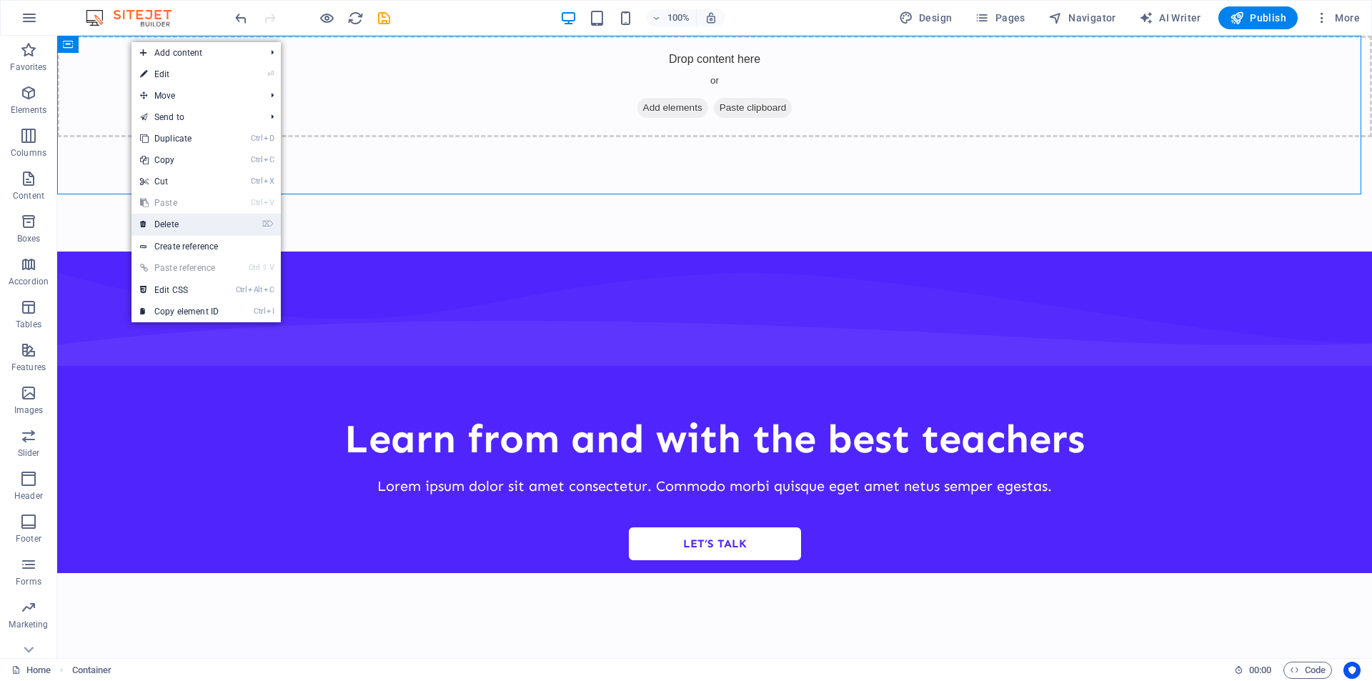
click at [183, 233] on link "⌦ Delete" at bounding box center [180, 224] width 96 height 21
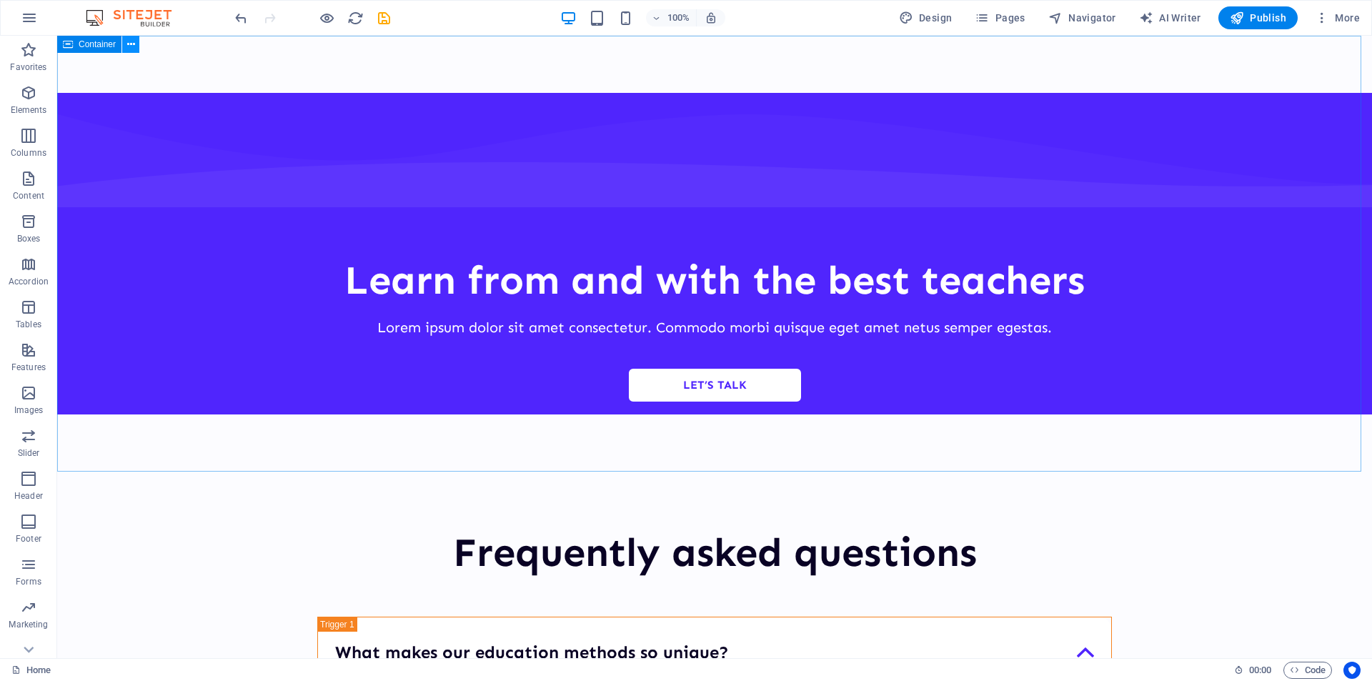
click at [130, 47] on icon at bounding box center [131, 44] width 8 height 15
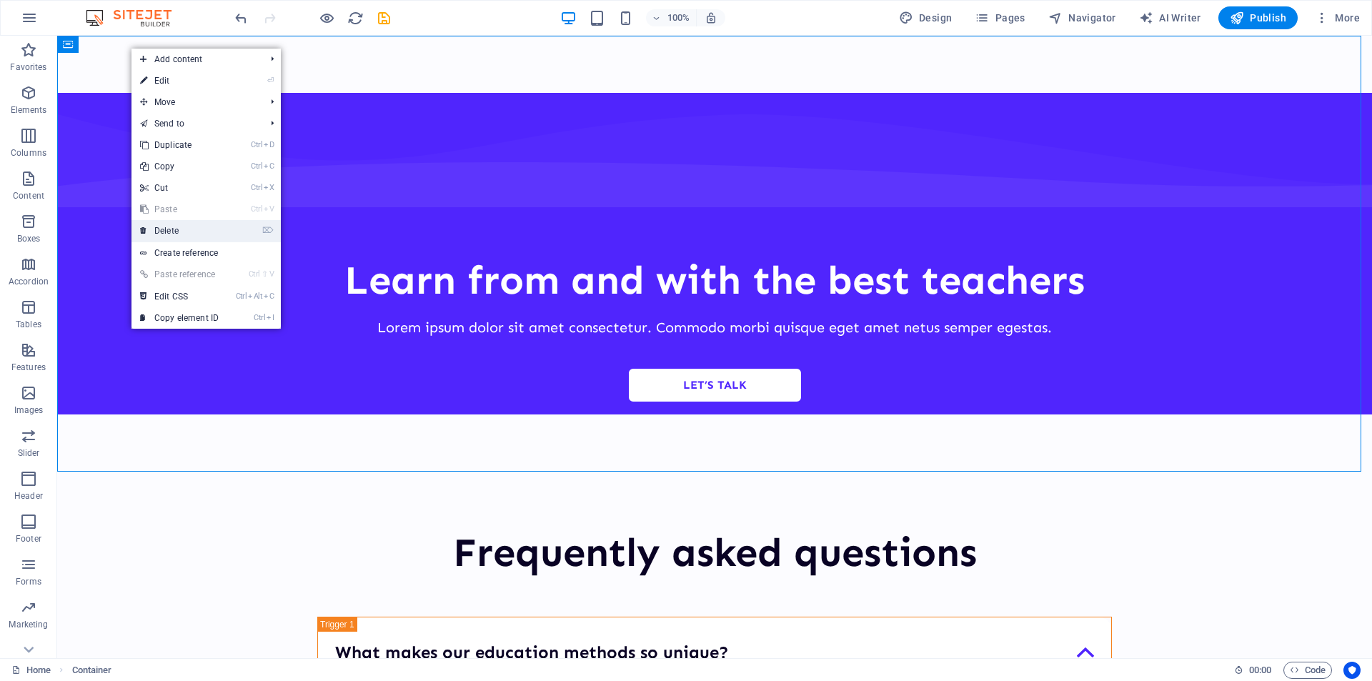
click at [185, 228] on link "⌦ Delete" at bounding box center [180, 230] width 96 height 21
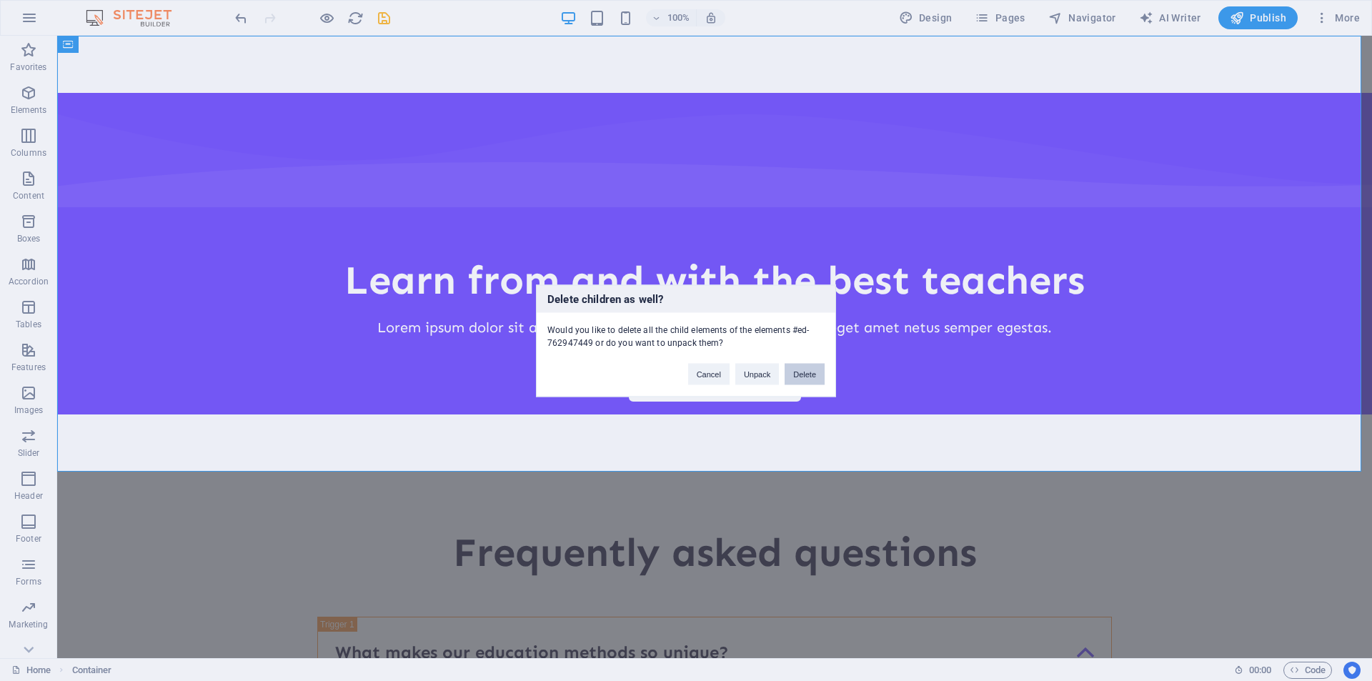
click at [800, 376] on button "Delete" at bounding box center [805, 373] width 40 height 21
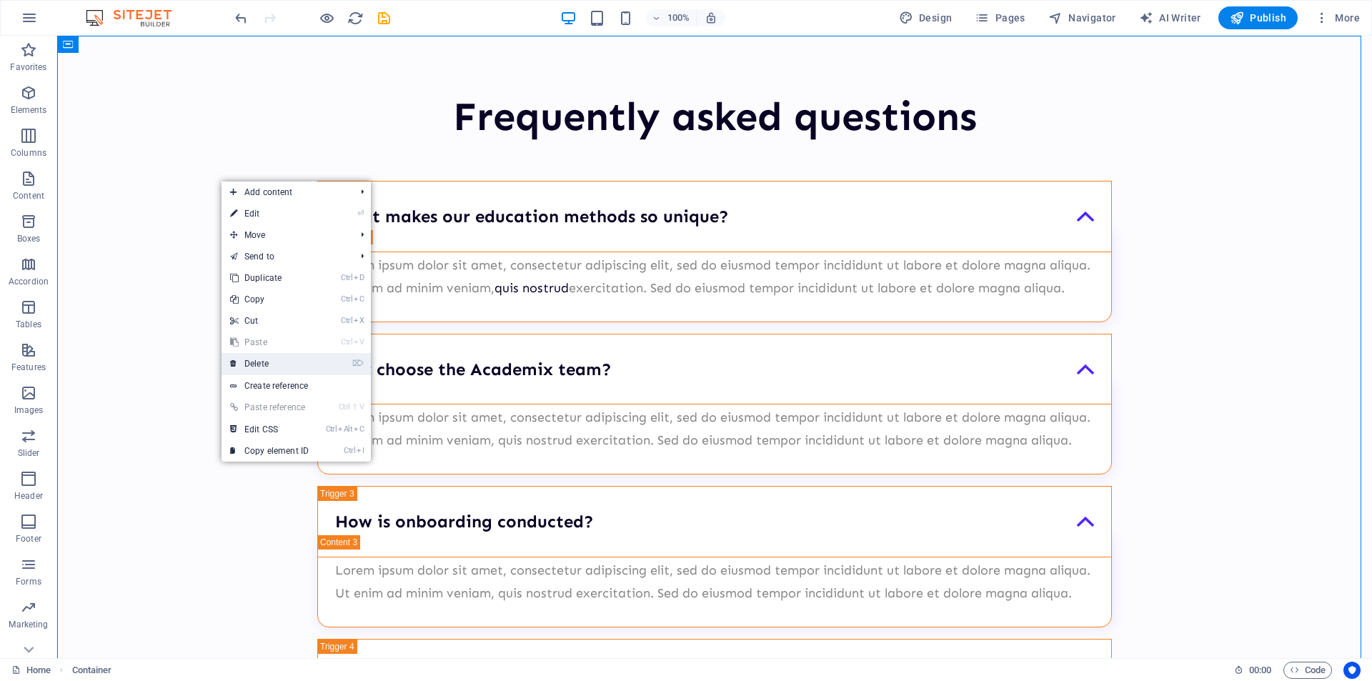
click at [252, 360] on link "⌦ Delete" at bounding box center [270, 363] width 96 height 21
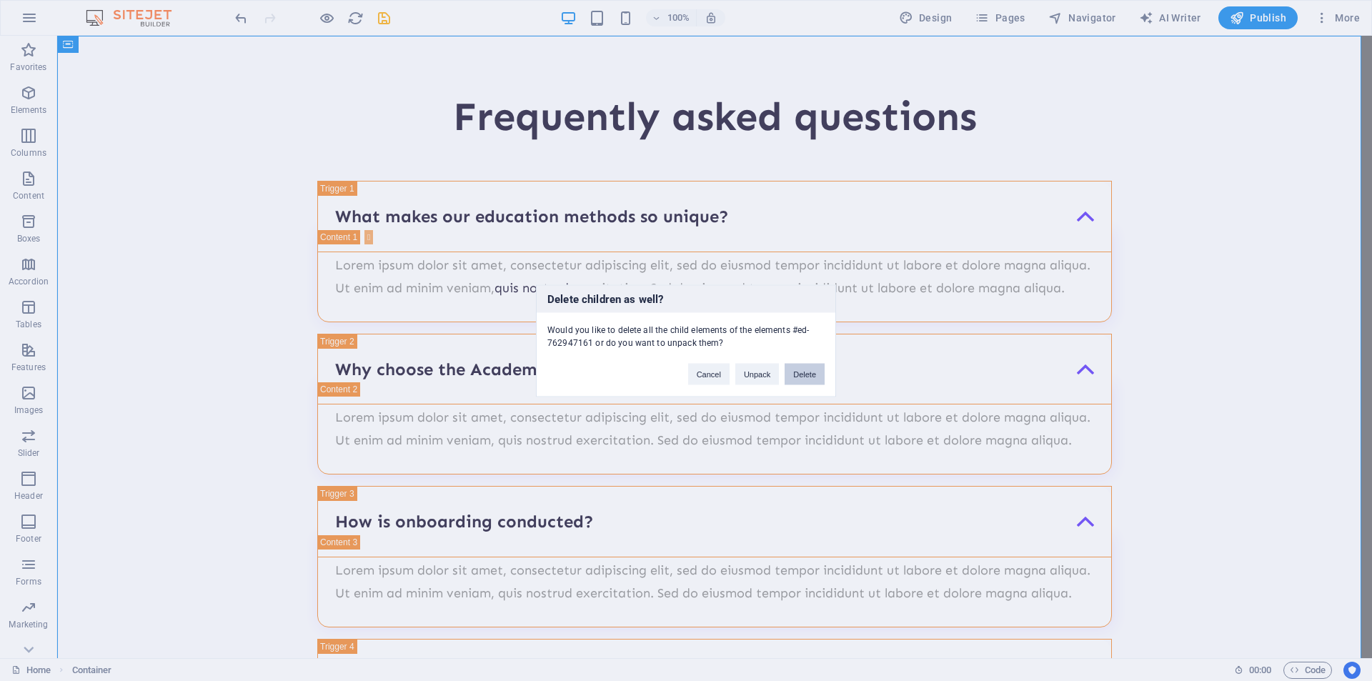
drag, startPoint x: 813, startPoint y: 373, endPoint x: 252, endPoint y: 279, distance: 569.6
click at [813, 373] on button "Delete" at bounding box center [805, 373] width 40 height 21
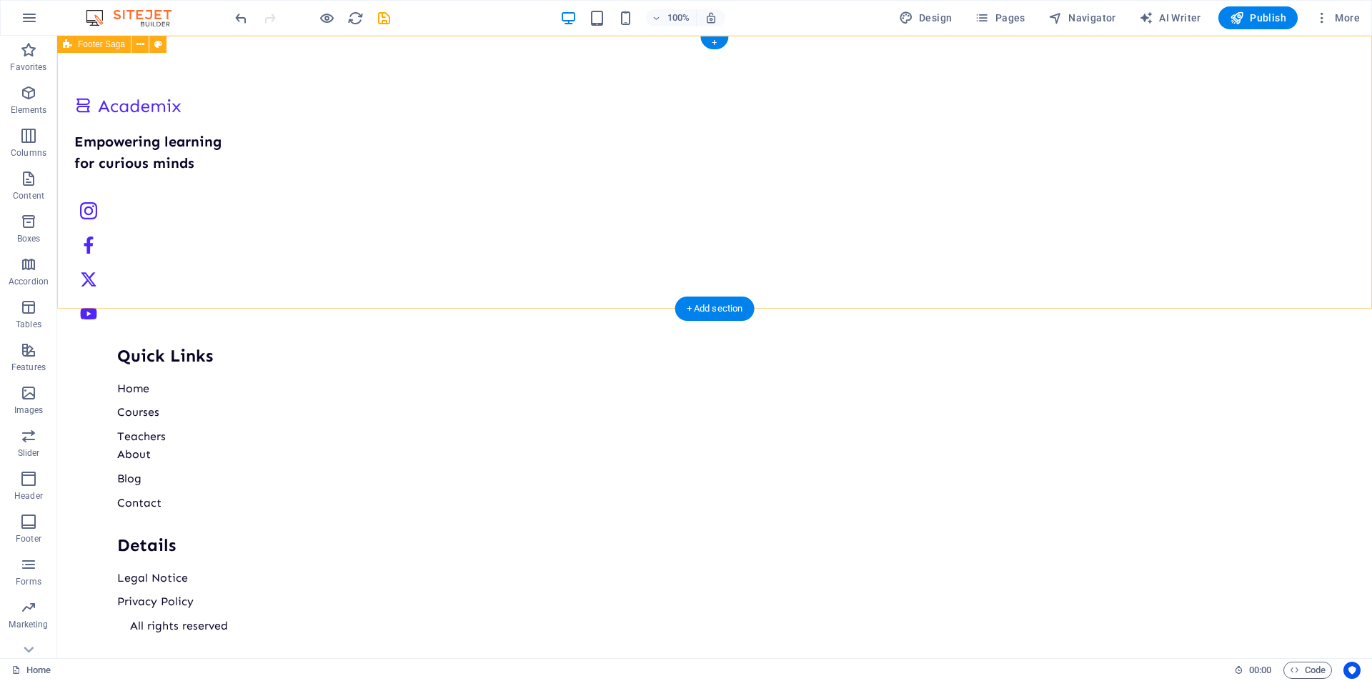
click at [224, 225] on div "Empowering learning for curious minds Quick Links Home Courses Teachers About B…" at bounding box center [714, 472] width 1315 height 873
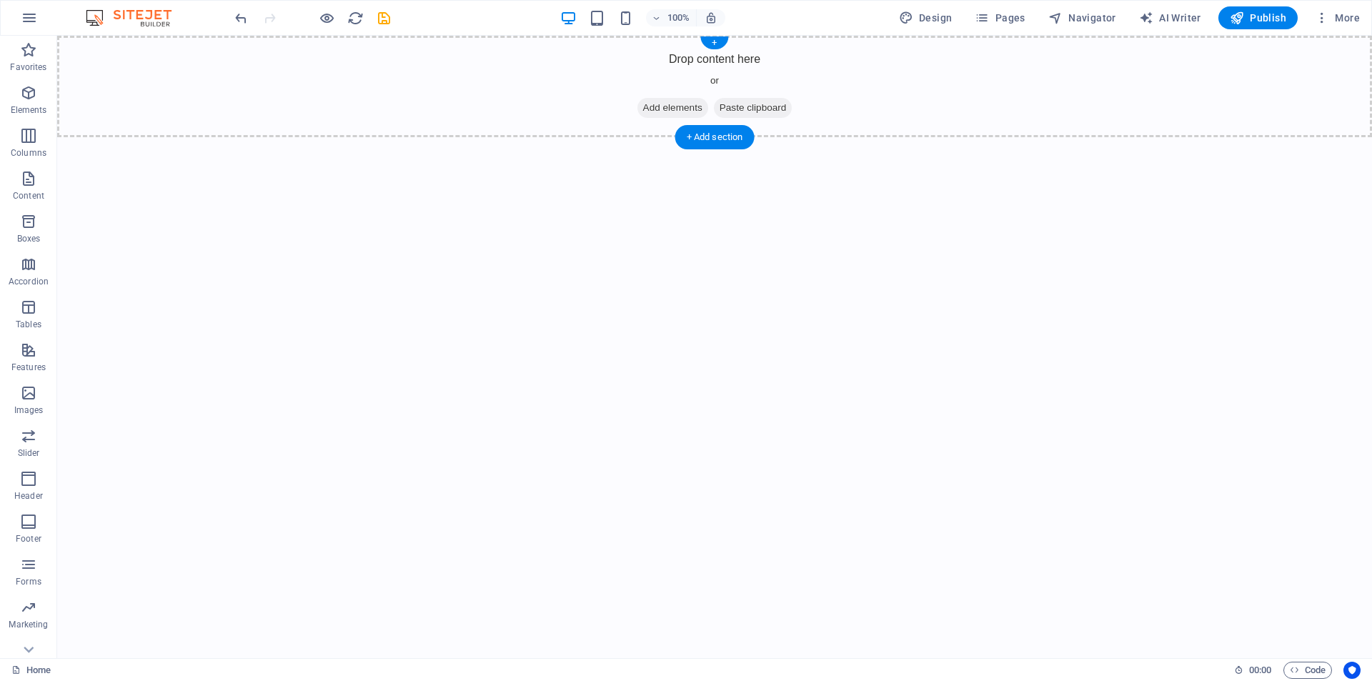
click at [670, 110] on span "Add elements" at bounding box center [672, 108] width 71 height 20
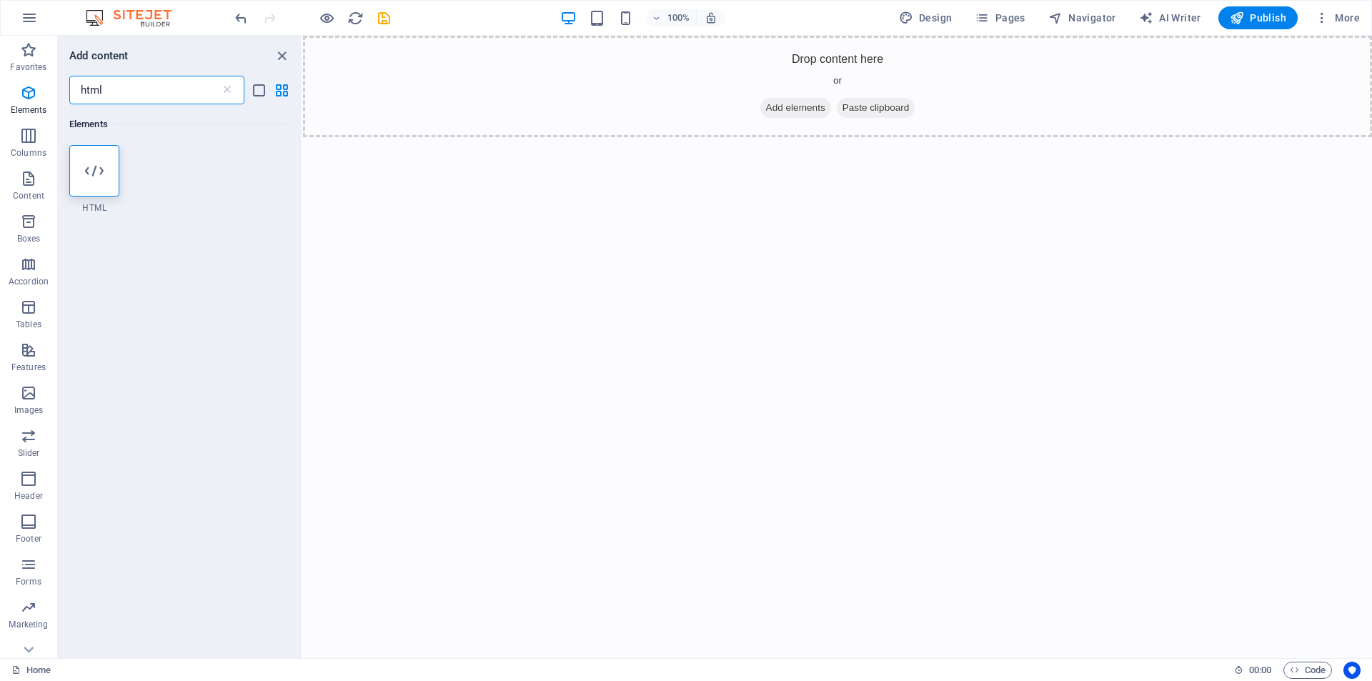
type input "html"
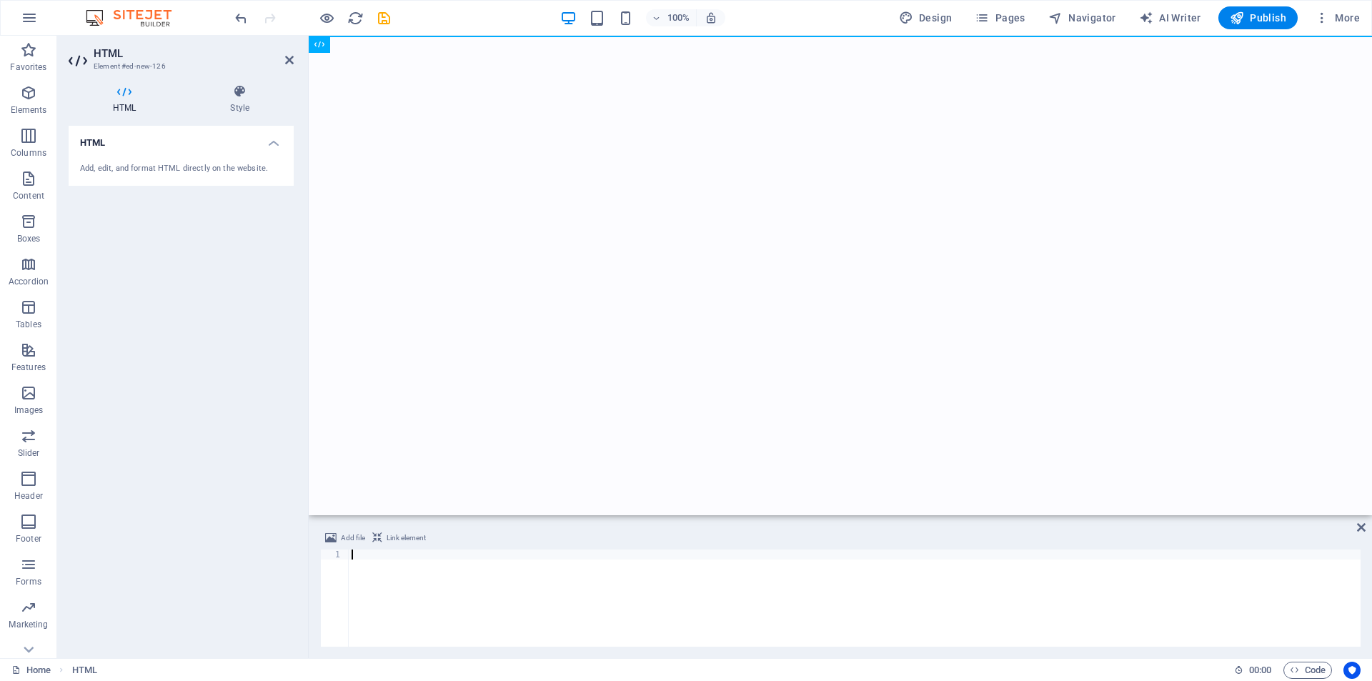
click at [398, 36] on html "Skip to main content" at bounding box center [840, 36] width 1063 height 0
click at [342, 36] on html "Skip to main content" at bounding box center [840, 36] width 1063 height 0
click at [379, 565] on div at bounding box center [855, 608] width 1012 height 117
click at [378, 557] on div at bounding box center [855, 608] width 1012 height 117
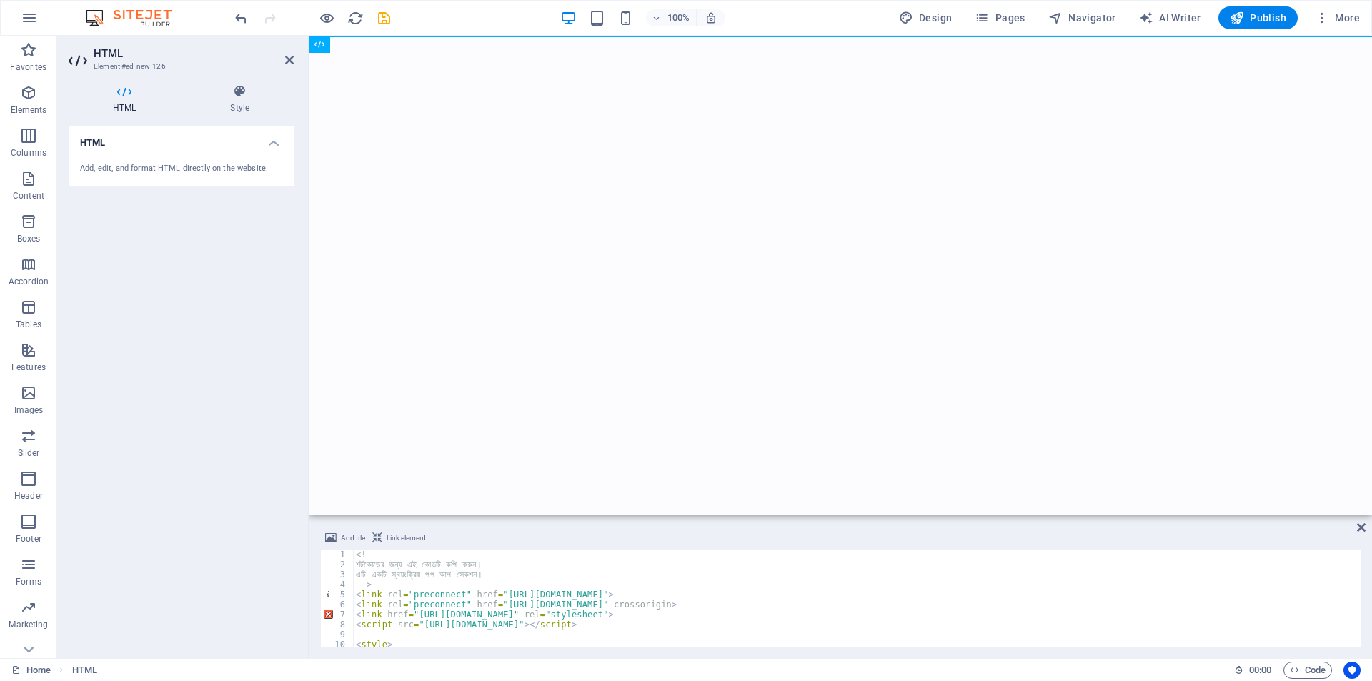
click at [191, 410] on div "HTML Add, edit, and format HTML directly on the website." at bounding box center [181, 386] width 225 height 521
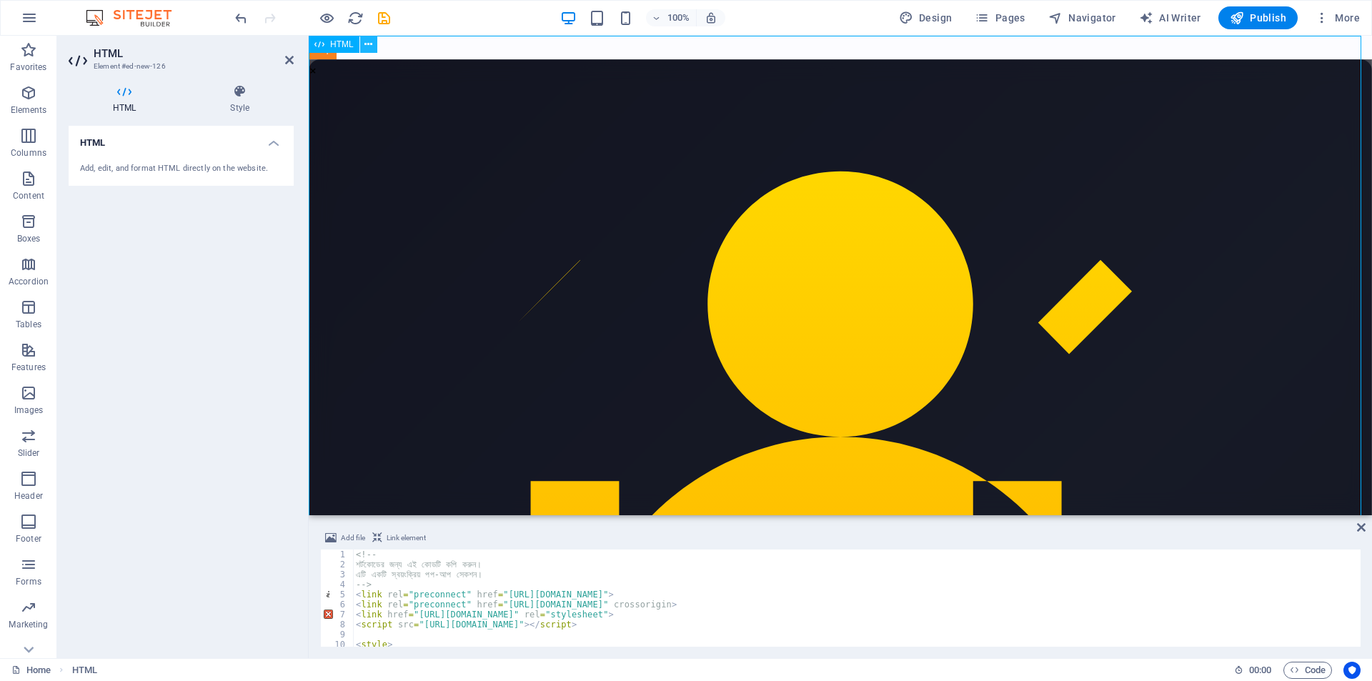
click at [374, 45] on button at bounding box center [368, 44] width 17 height 17
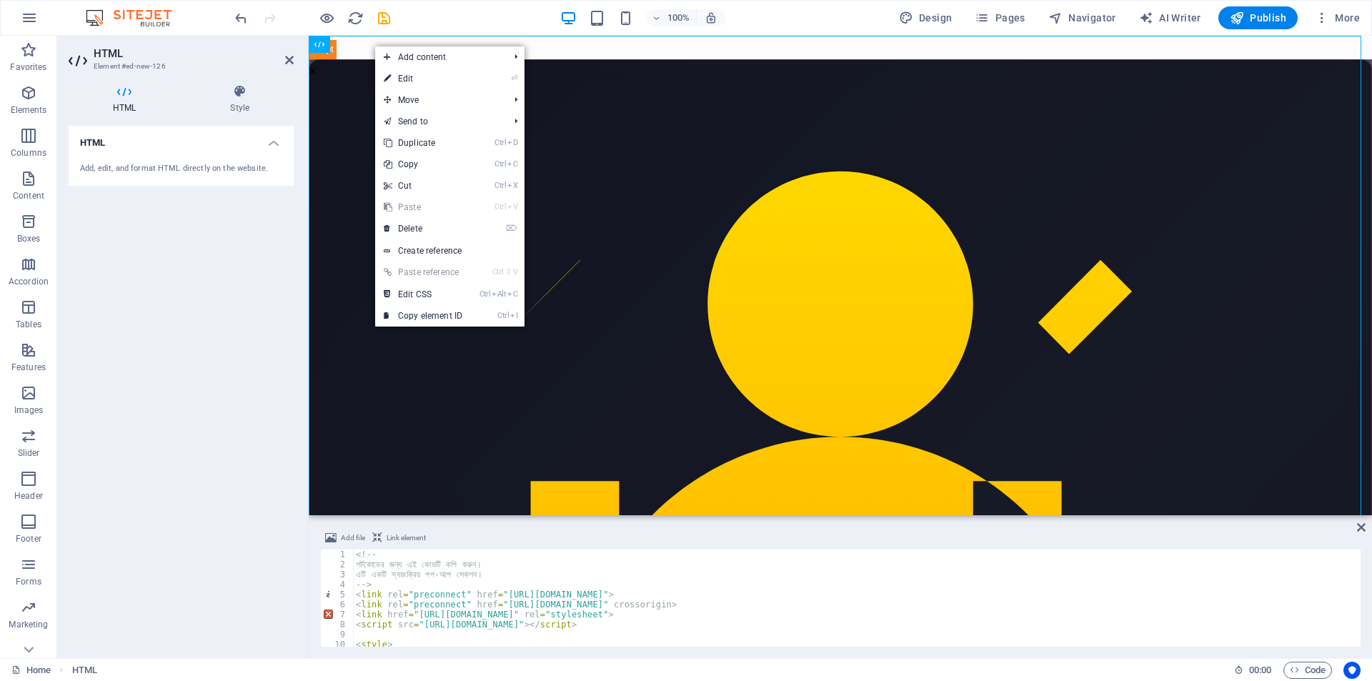
click at [195, 349] on div "HTML Add, edit, and format HTML directly on the website." at bounding box center [181, 386] width 225 height 521
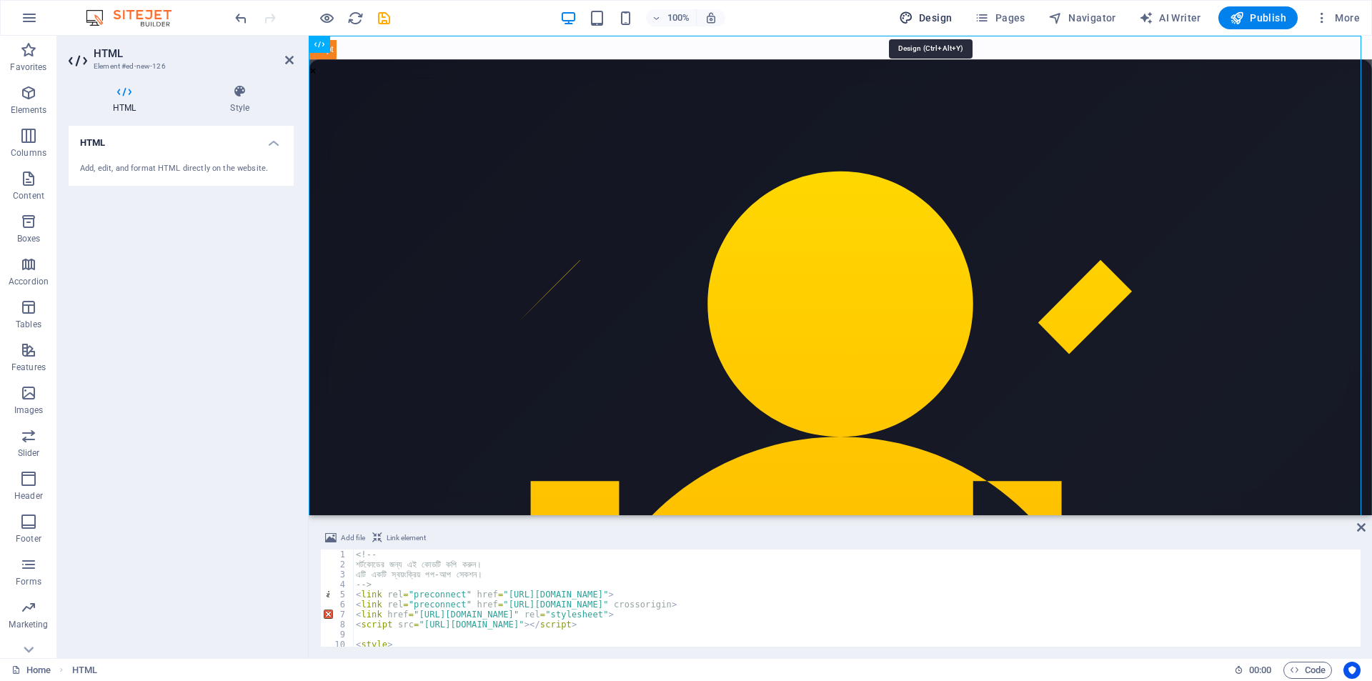
click at [940, 14] on span "Design" at bounding box center [926, 18] width 54 height 14
select select "px"
select select "400"
select select "px"
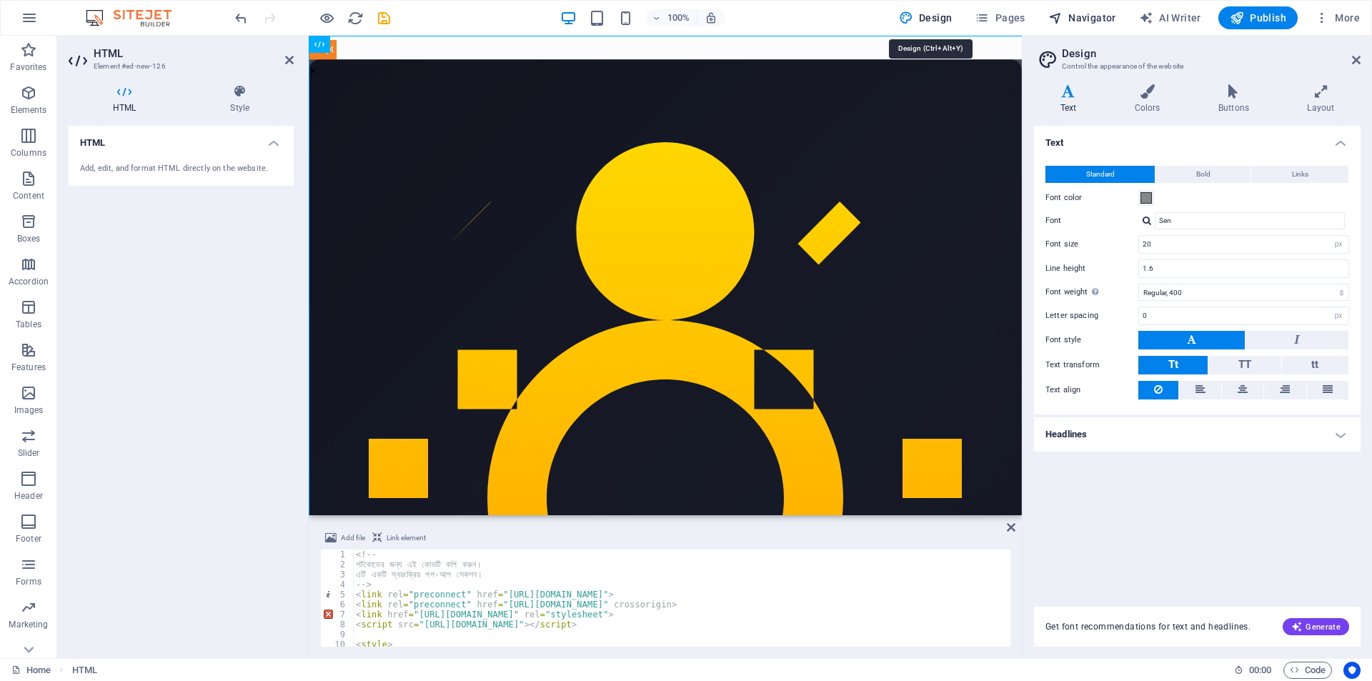
click at [1108, 18] on span "Navigator" at bounding box center [1082, 18] width 68 height 14
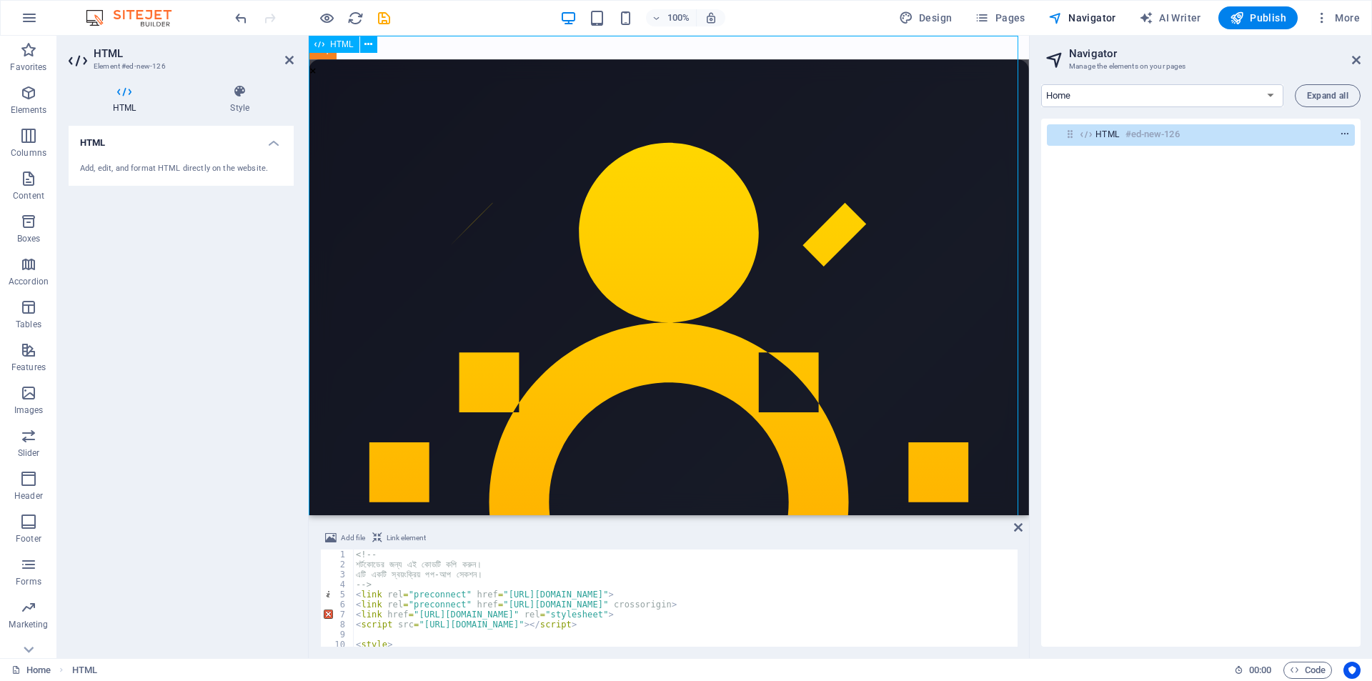
click at [1345, 127] on button "context-menu" at bounding box center [1345, 134] width 14 height 17
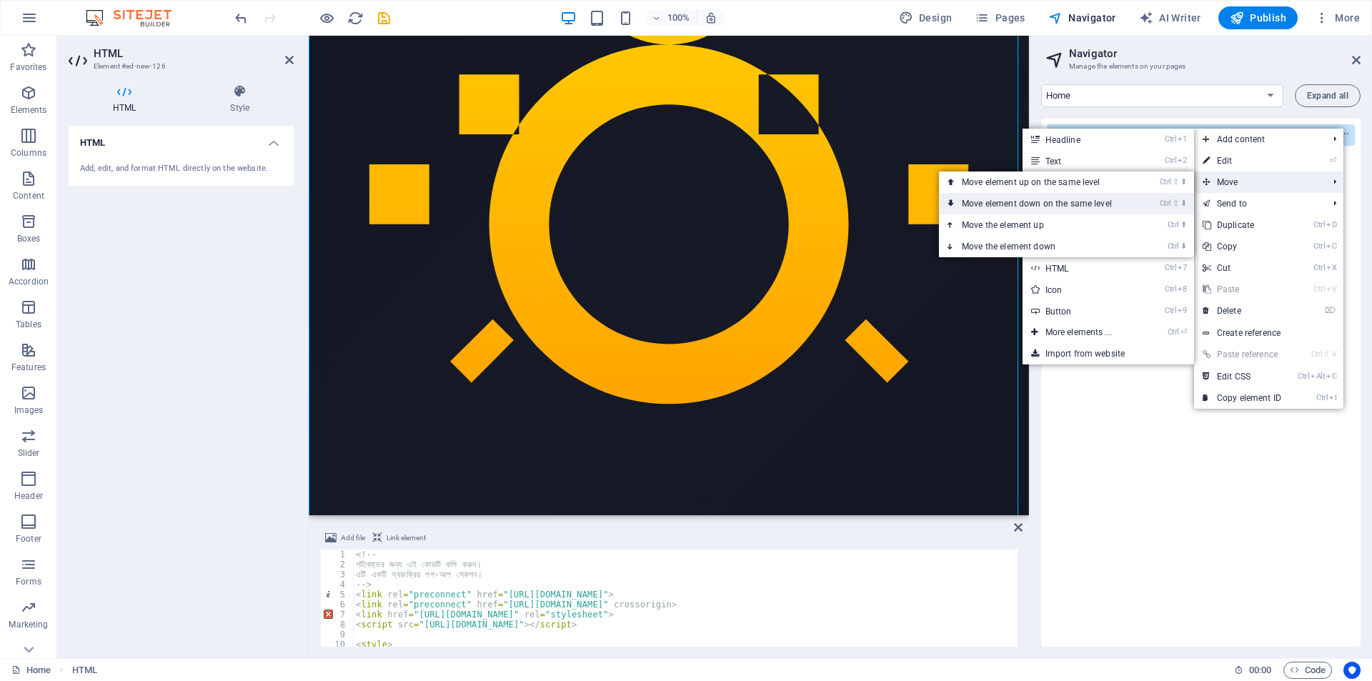
click at [1146, 209] on li "Ctrl ⇧ ⬇ Move element down on the same level" at bounding box center [1066, 203] width 255 height 21
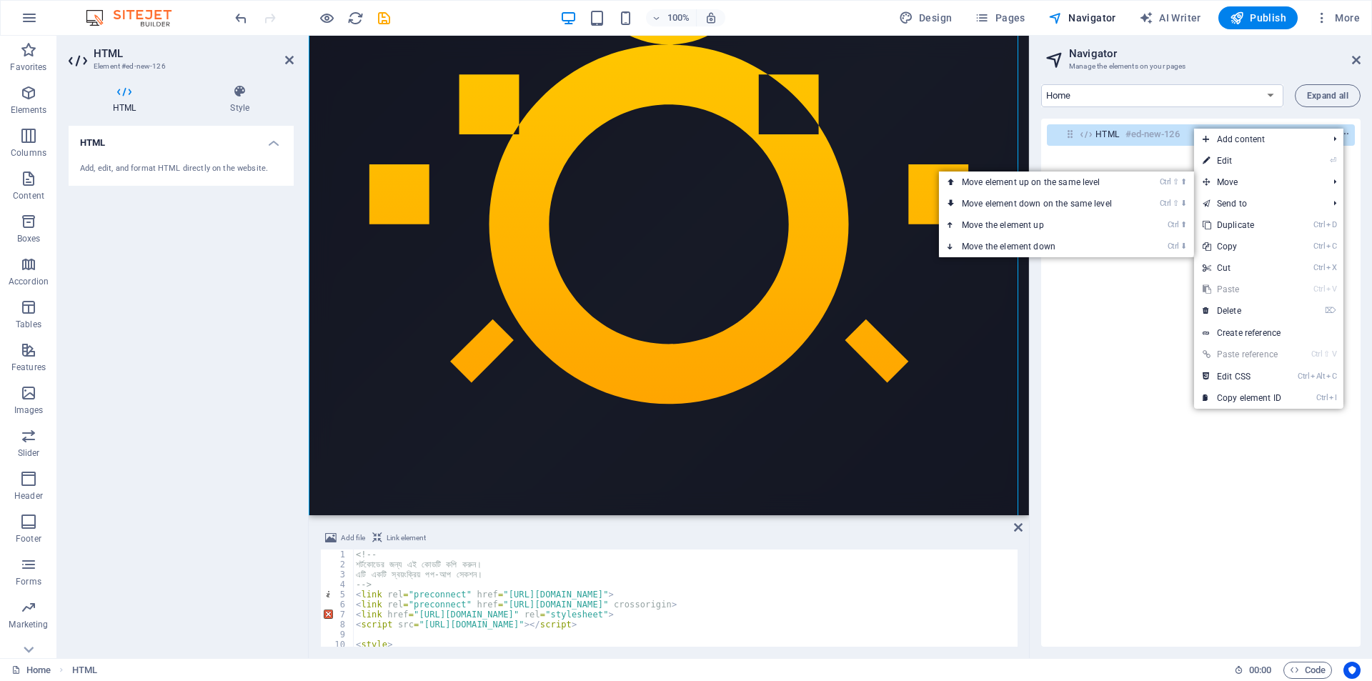
click at [1131, 323] on div "HTML #ed-new-126" at bounding box center [1200, 383] width 319 height 528
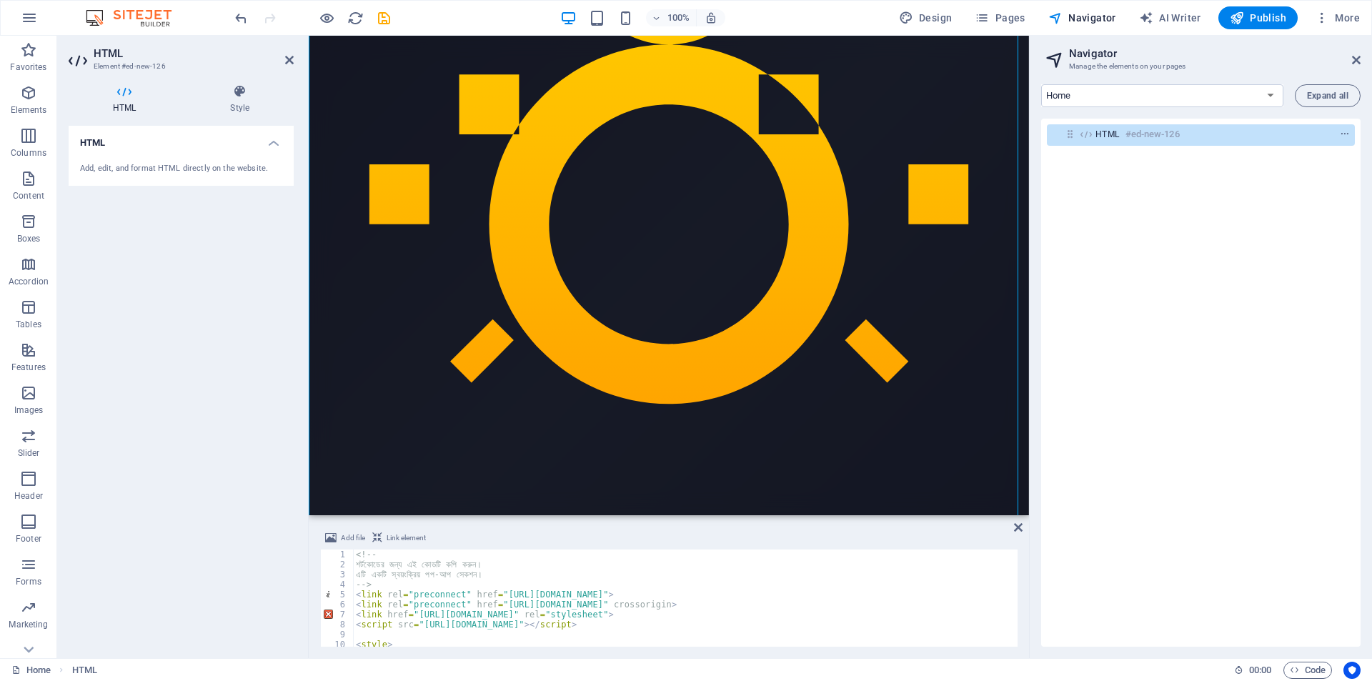
drag, startPoint x: 128, startPoint y: 149, endPoint x: 1201, endPoint y: 187, distance: 1074.1
click at [1201, 187] on div "Home Favorites Elements Columns Content Boxes Accordion Tables Features Images …" at bounding box center [686, 347] width 1372 height 622
drag, startPoint x: 299, startPoint y: 170, endPoint x: 1146, endPoint y: 179, distance: 846.9
click at [1146, 179] on div "Home Favorites Elements Columns Content Boxes Accordion Tables Features Images …" at bounding box center [686, 347] width 1372 height 622
click at [1340, 133] on icon "context-menu" at bounding box center [1345, 134] width 10 height 10
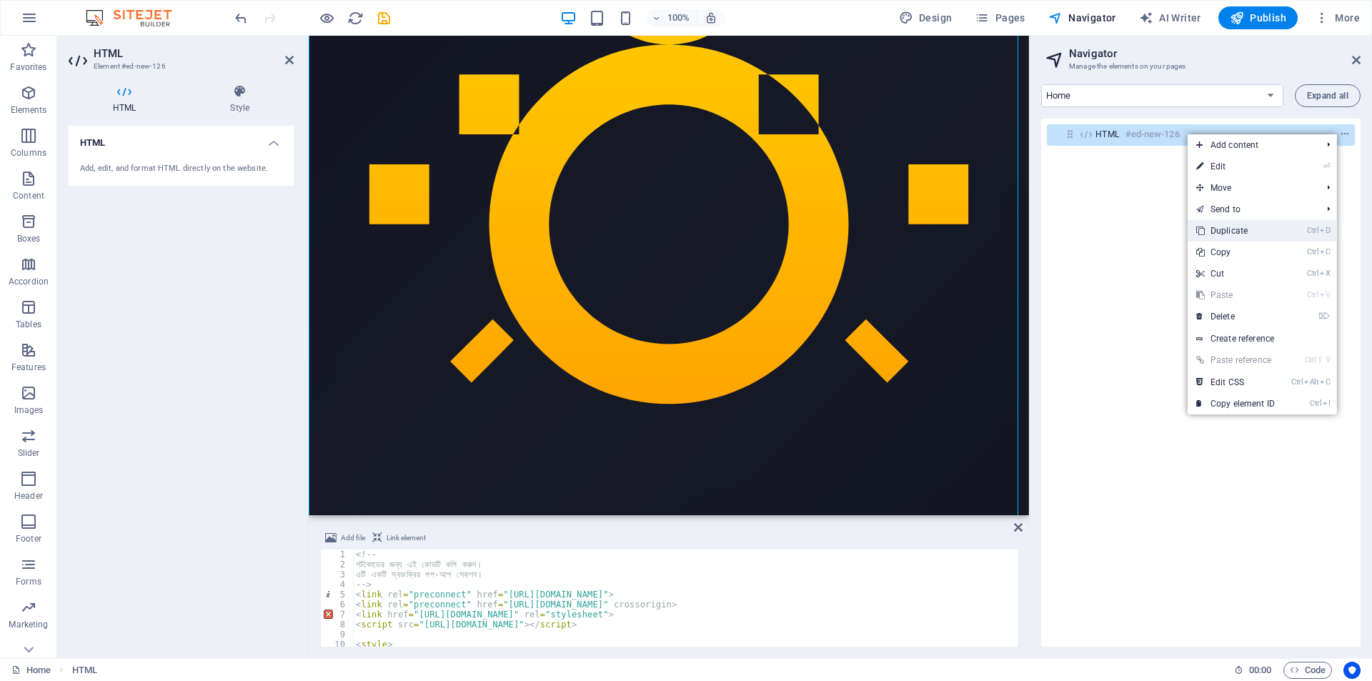
click at [1244, 229] on link "Ctrl D Duplicate" at bounding box center [1236, 230] width 96 height 21
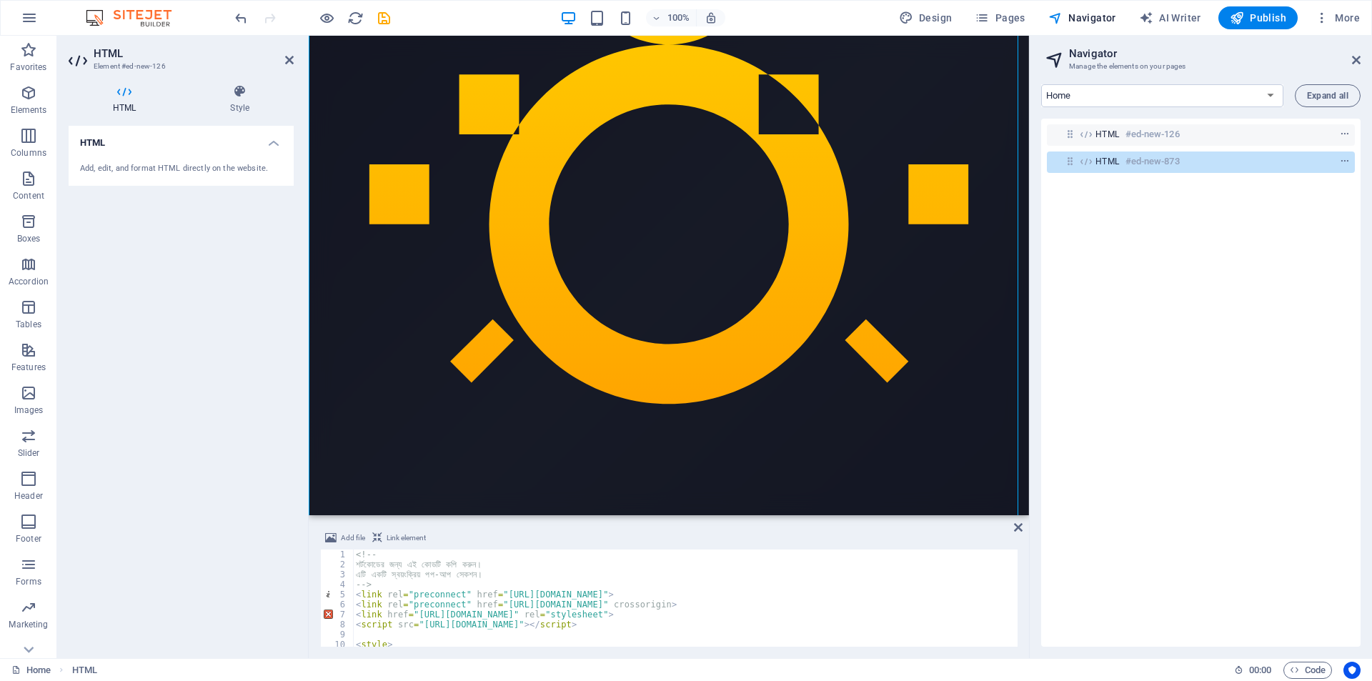
scroll to position [1619, 0]
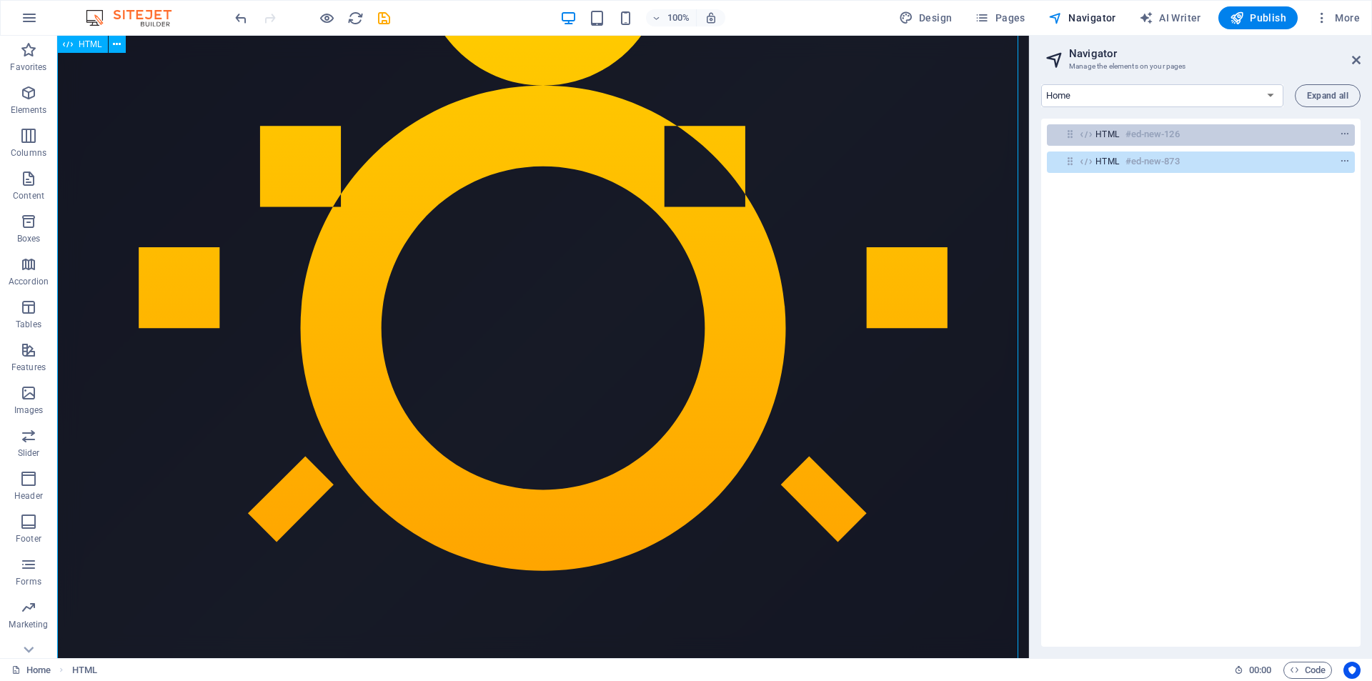
click at [1166, 135] on h6 "#ed-new-126" at bounding box center [1153, 134] width 54 height 17
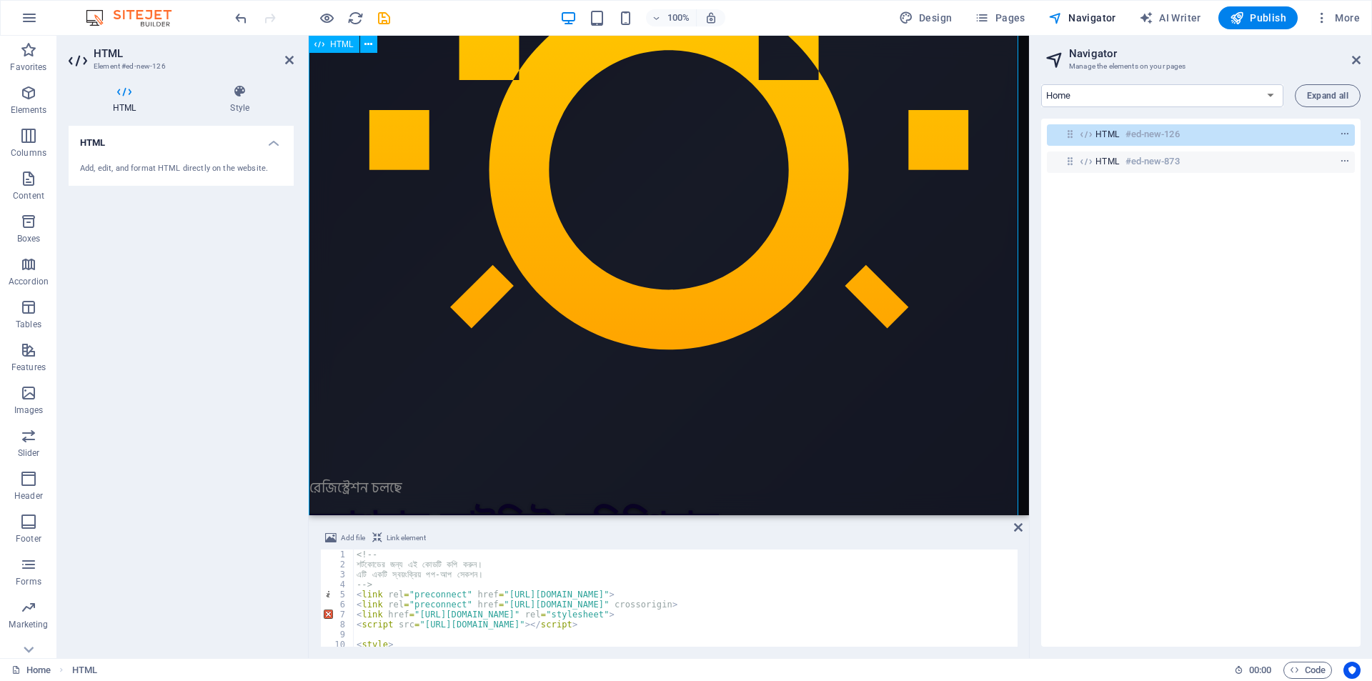
click at [1166, 135] on h6 "#ed-new-126" at bounding box center [1153, 134] width 54 height 17
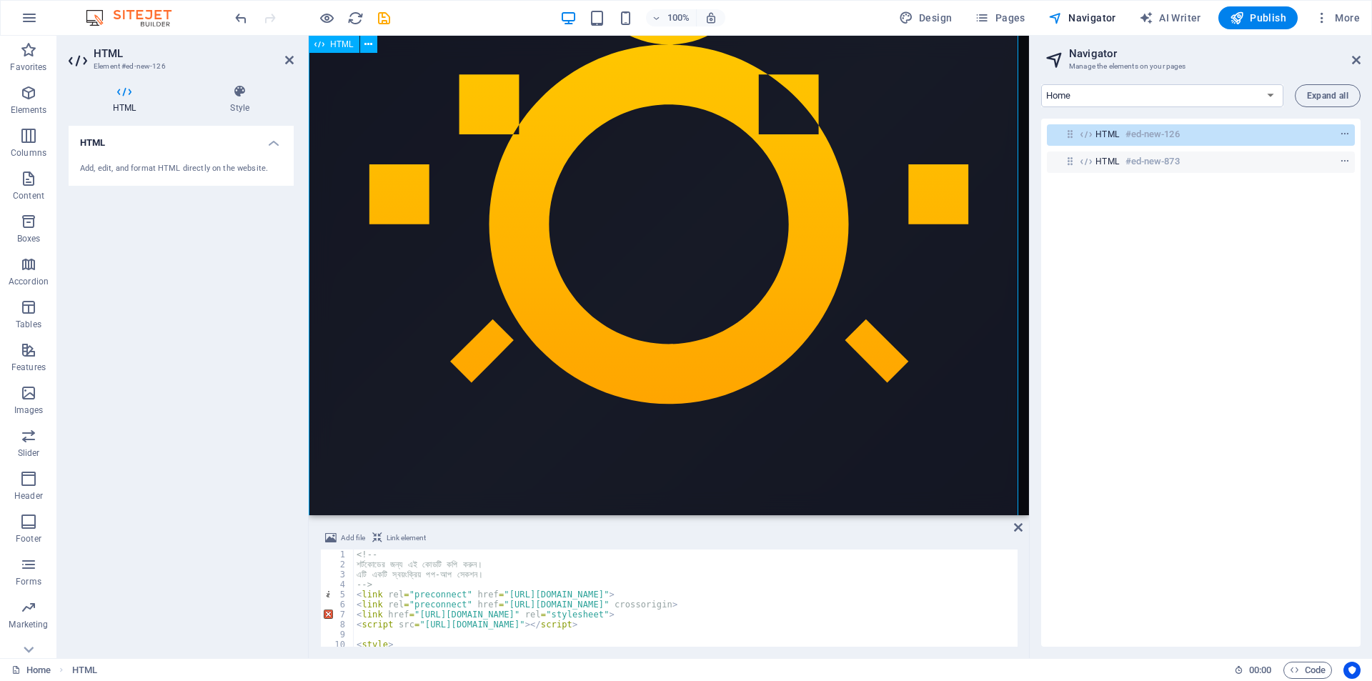
click at [1166, 135] on h6 "#ed-new-126" at bounding box center [1153, 134] width 54 height 17
click at [1345, 130] on icon "context-menu" at bounding box center [1345, 134] width 10 height 10
click at [1245, 456] on div "HTML #ed-new-126 HTML #ed-new-873" at bounding box center [1200, 383] width 319 height 528
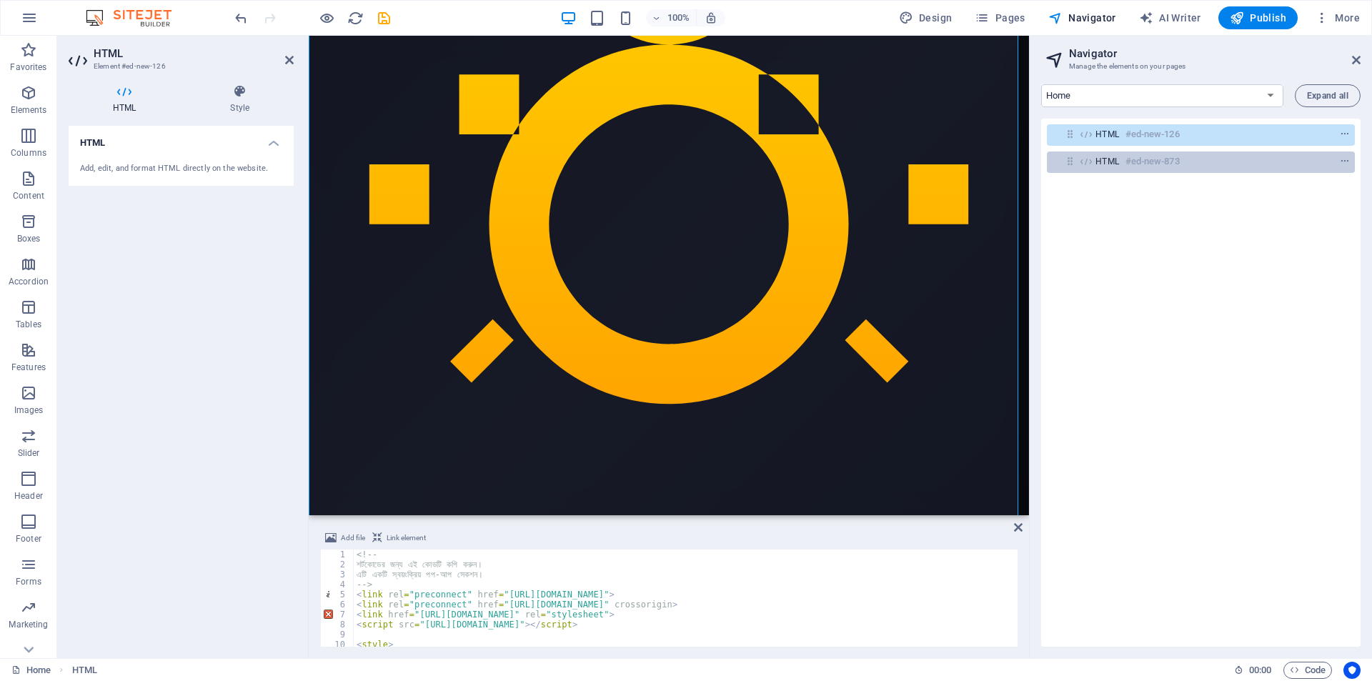
click at [1150, 162] on h6 "#ed-new-873" at bounding box center [1153, 161] width 54 height 17
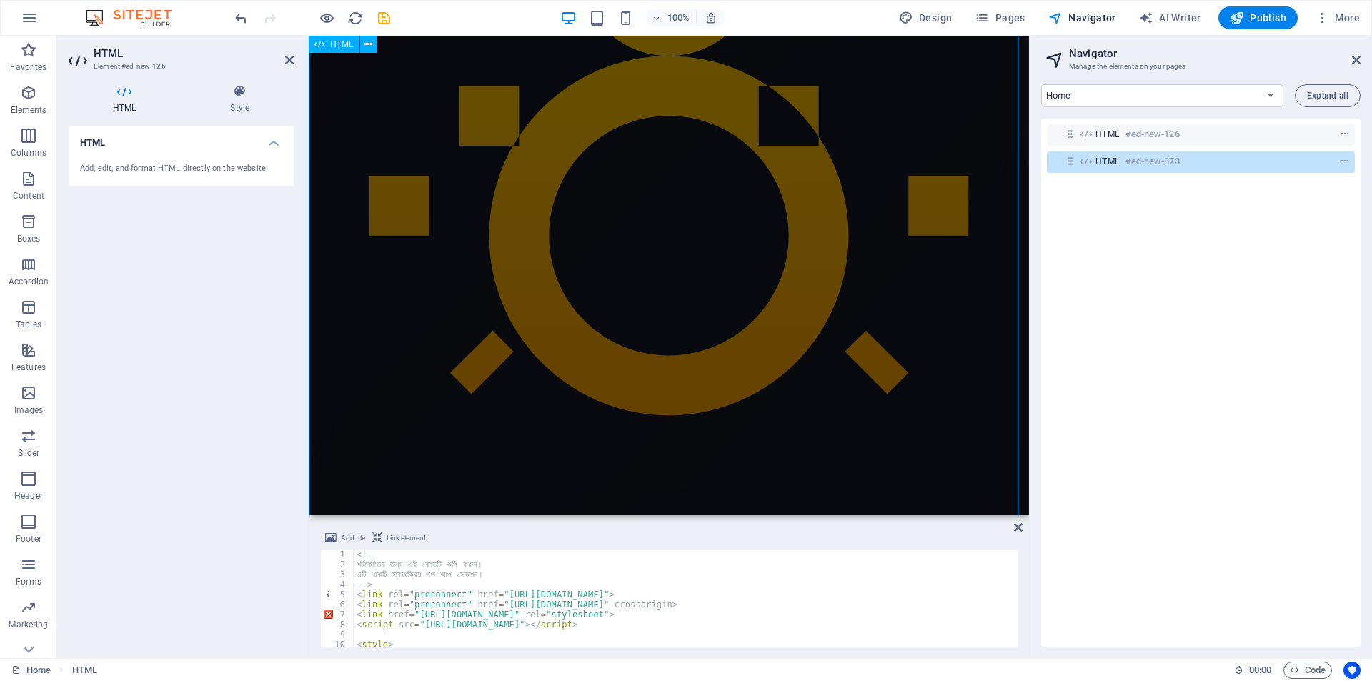
scroll to position [1564, 0]
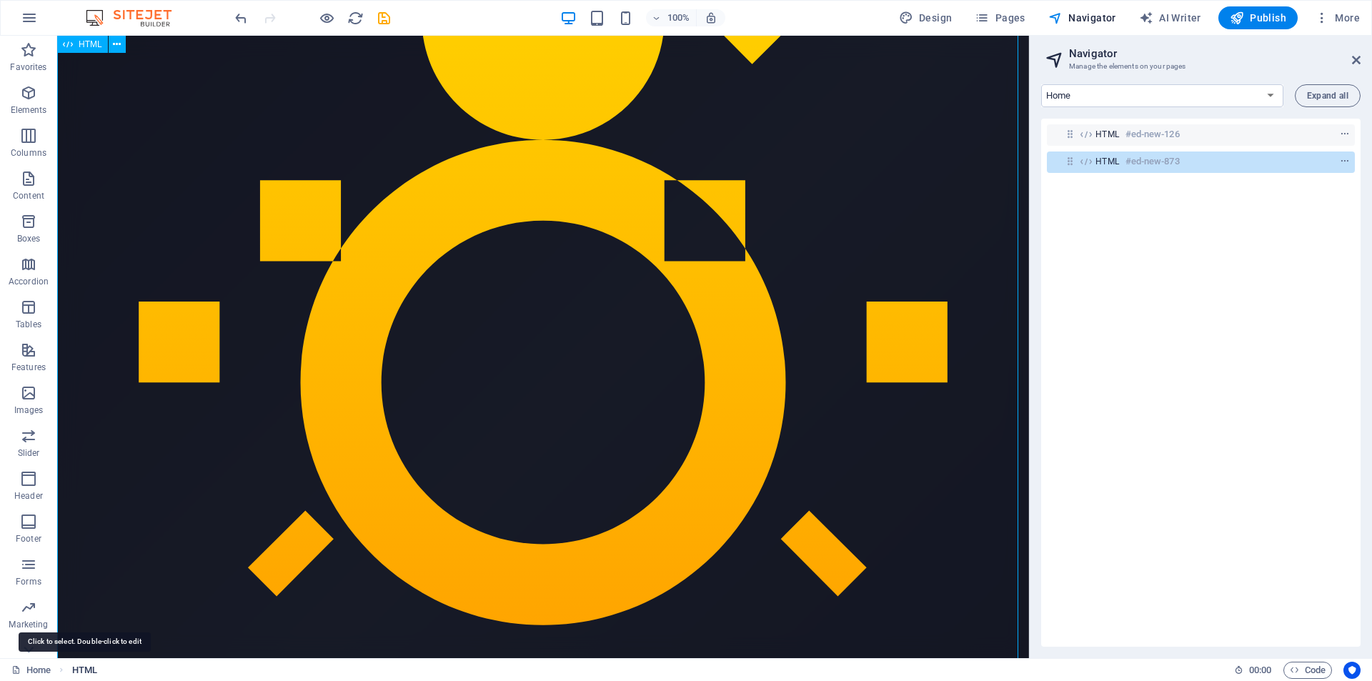
click at [89, 668] on span "HTML" at bounding box center [84, 670] width 25 height 17
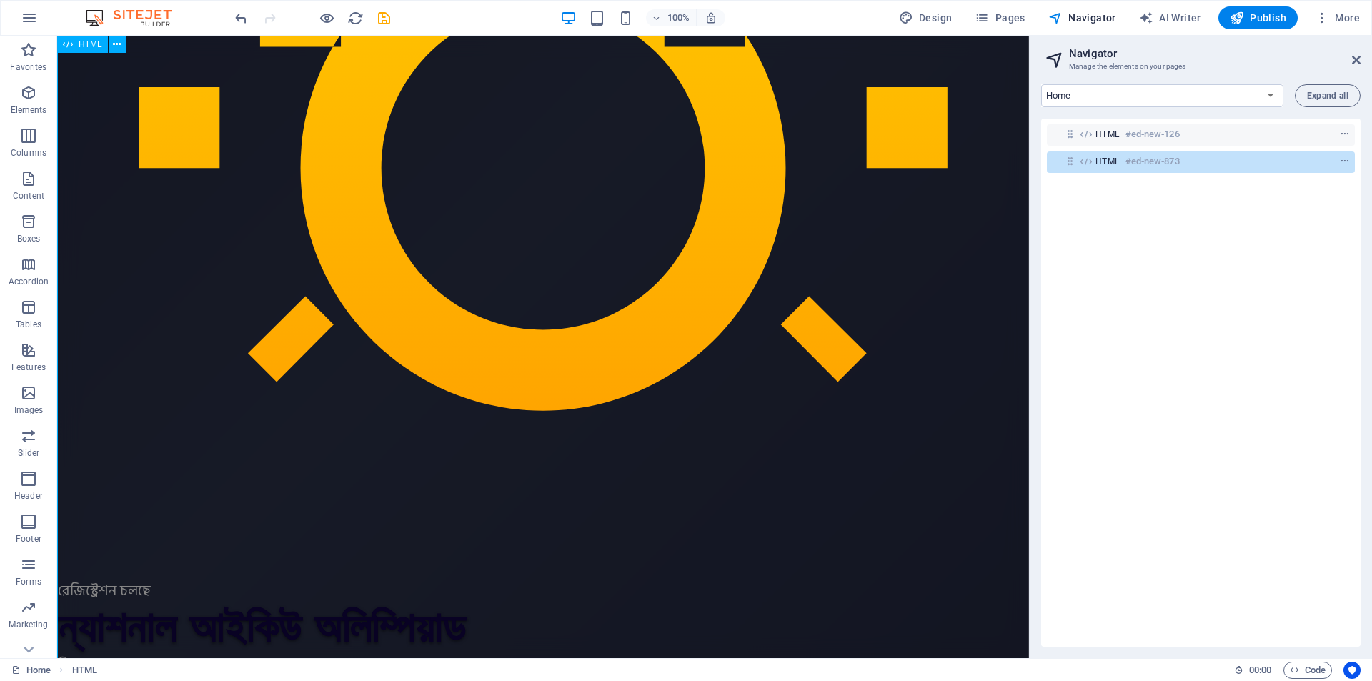
scroll to position [1951, 0]
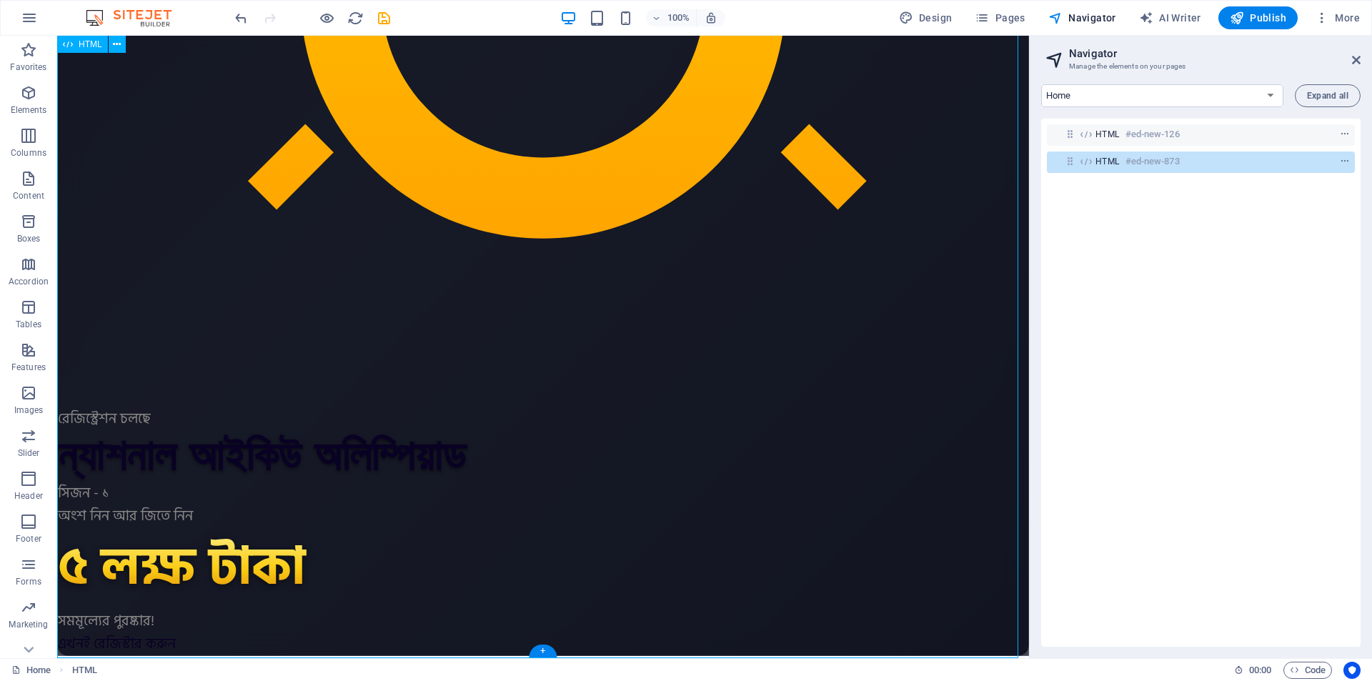
click at [1094, 162] on div "HTML #ed-new-873" at bounding box center [1201, 162] width 308 height 21
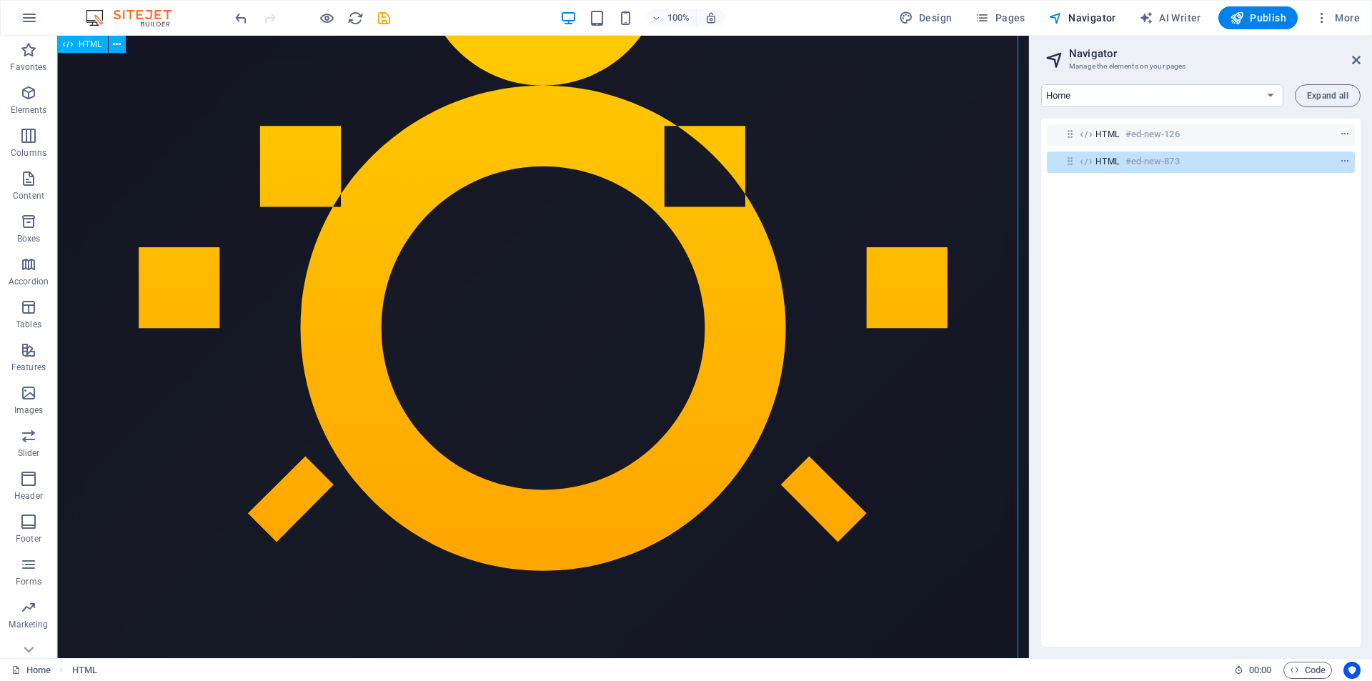
click at [1094, 162] on div "HTML #ed-new-873" at bounding box center [1201, 162] width 308 height 21
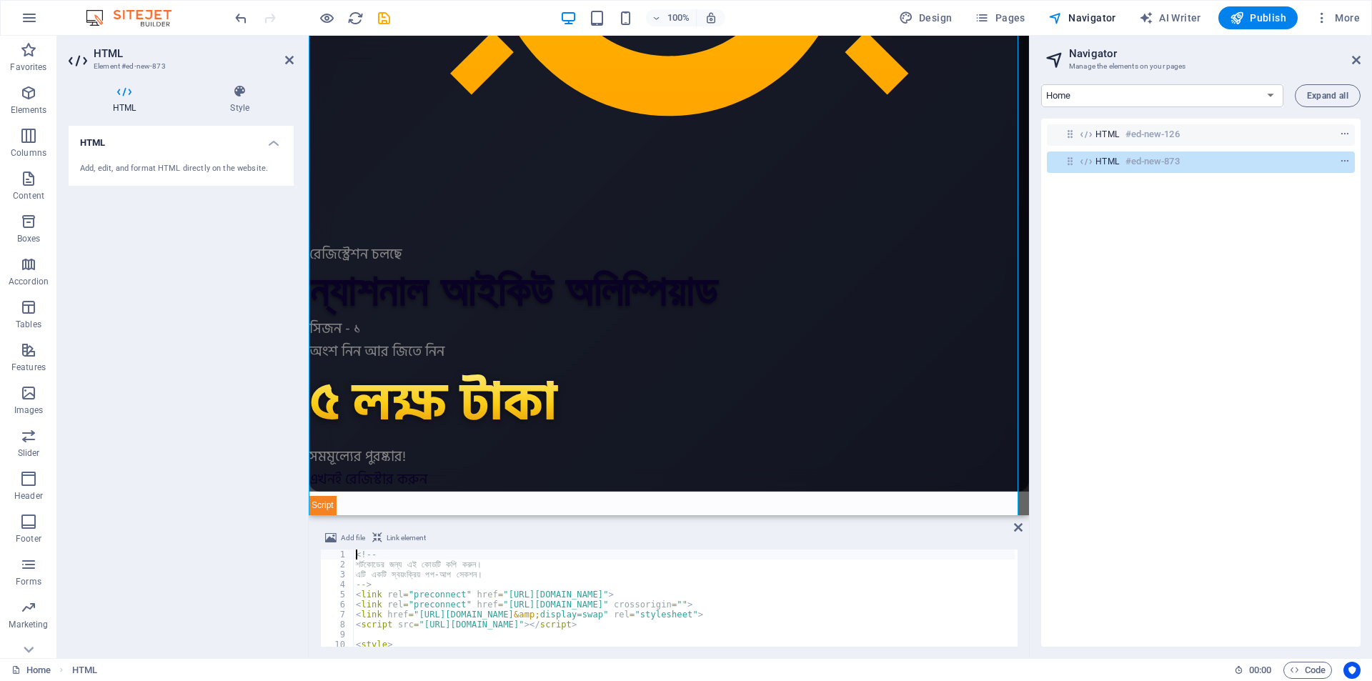
scroll to position [1367, 0]
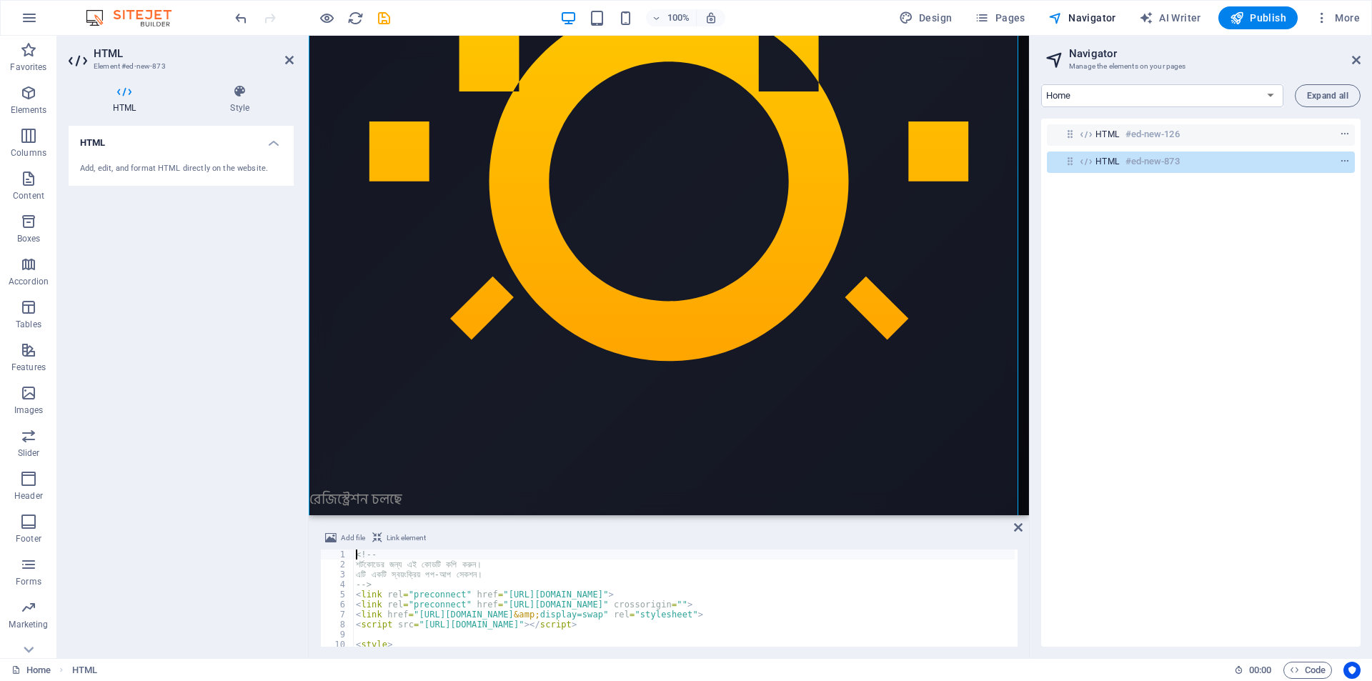
type textarea "</script>"
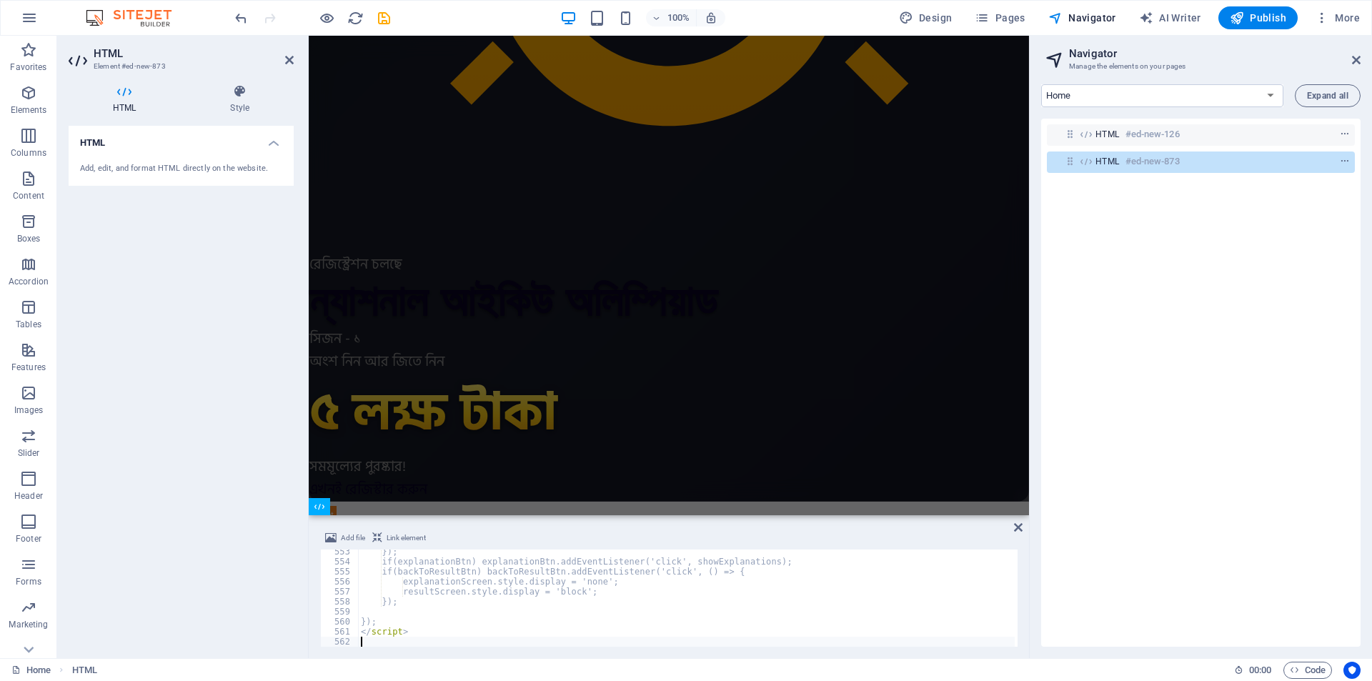
scroll to position [5526, 0]
click at [1156, 252] on div "HTML #ed-new-126 HTML #ed-new-873" at bounding box center [1200, 383] width 319 height 528
click at [1343, 161] on icon "context-menu" at bounding box center [1345, 162] width 10 height 10
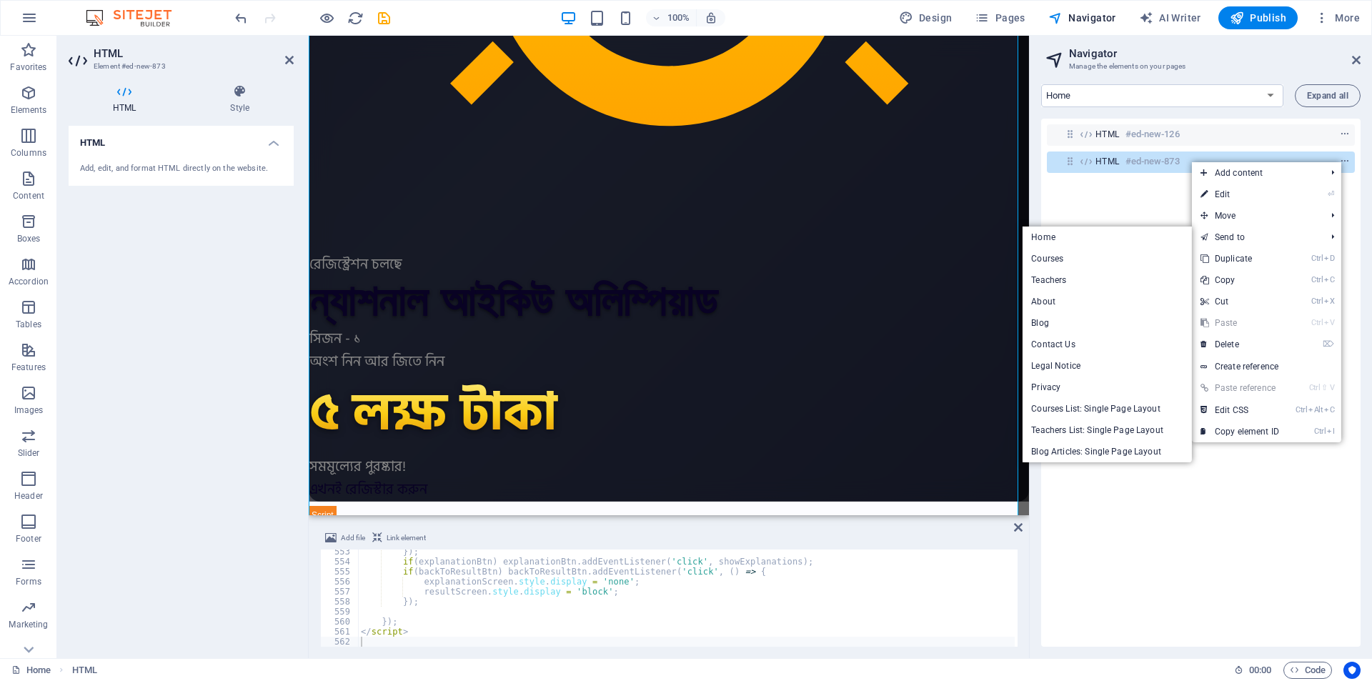
scroll to position [1261, 0]
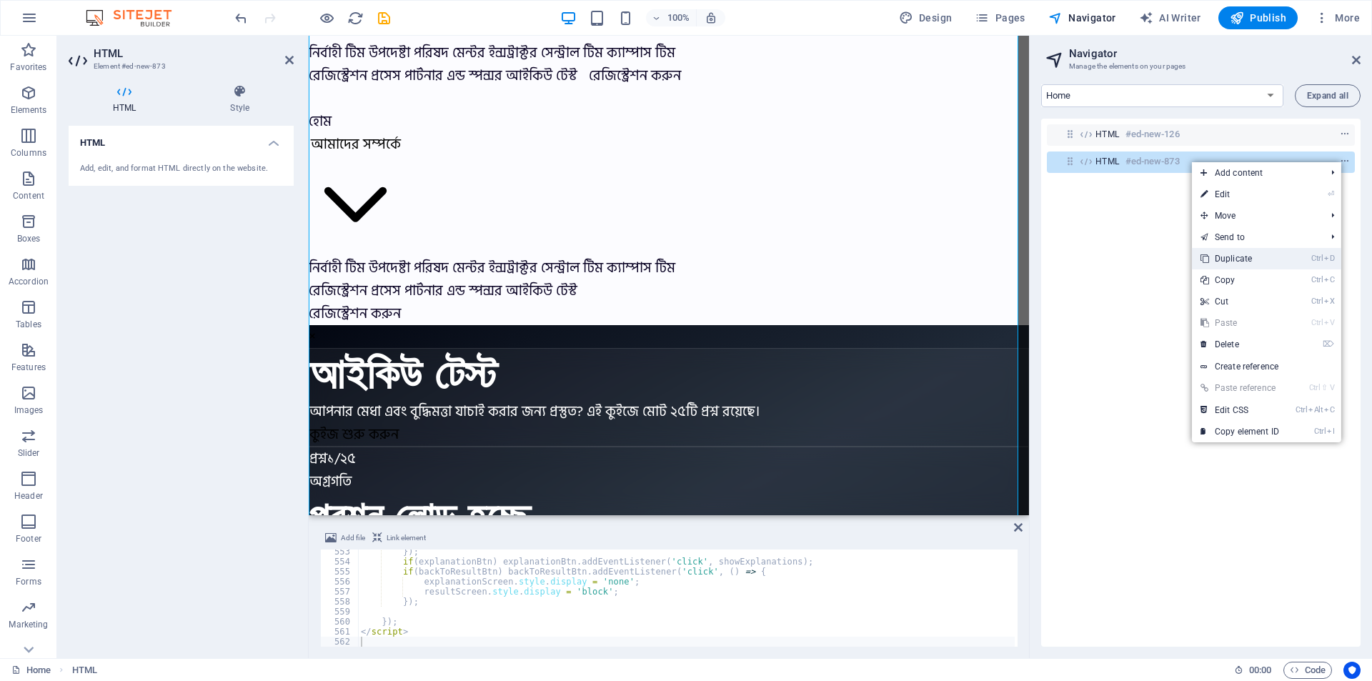
click at [1235, 259] on link "Ctrl D Duplicate" at bounding box center [1240, 258] width 96 height 21
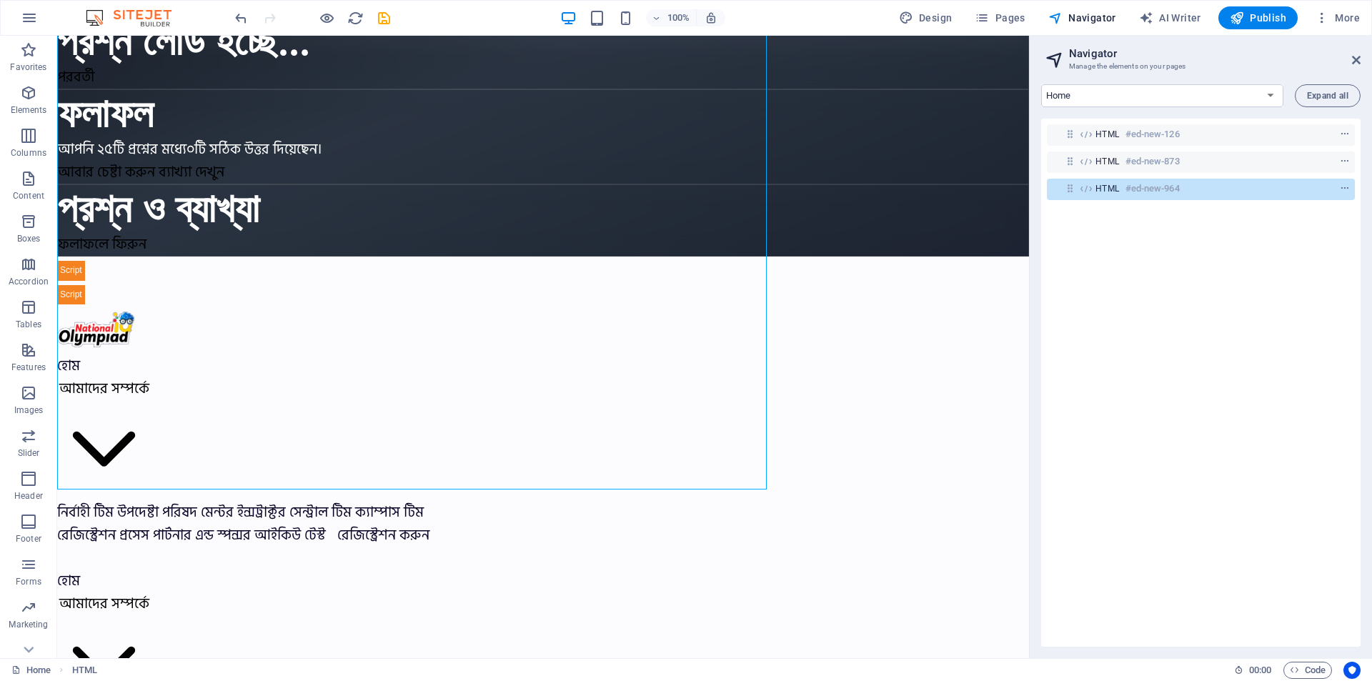
scroll to position [2372, 0]
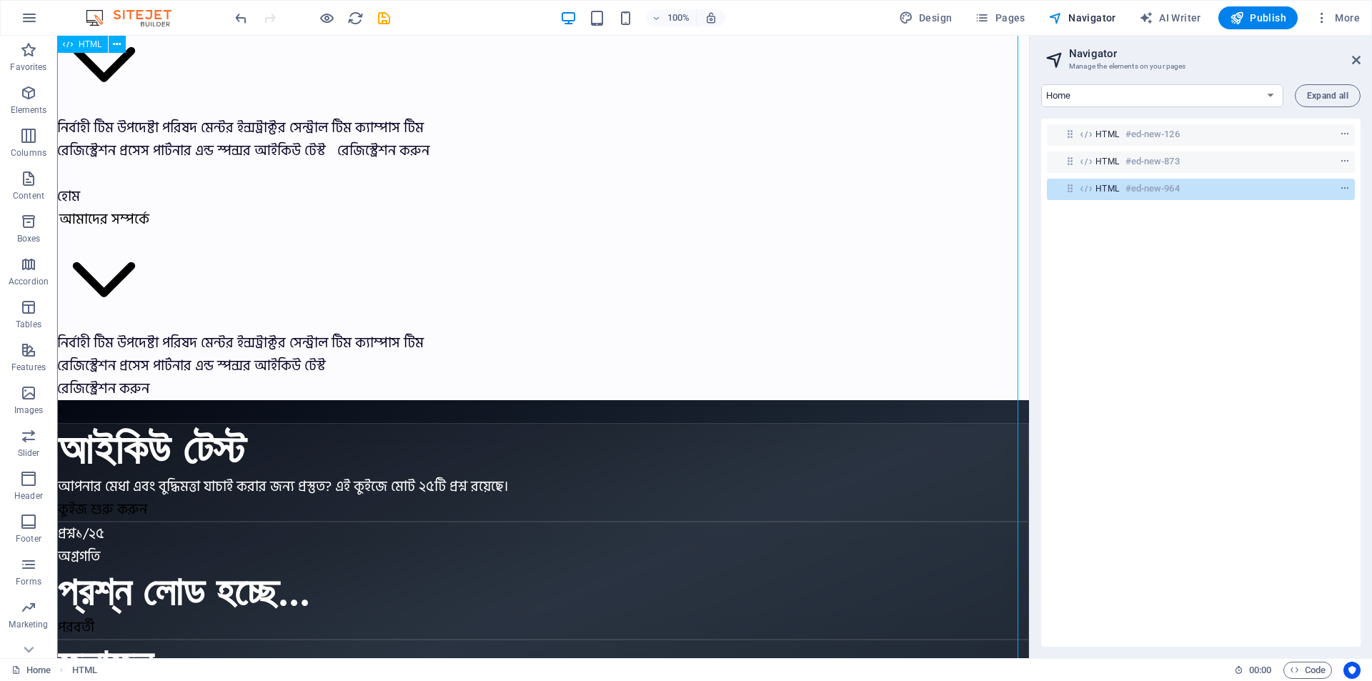
click at [1121, 189] on div "HTML #ed-new-964" at bounding box center [1190, 188] width 188 height 17
click at [1150, 351] on div "HTML #ed-new-126 HTML #ed-new-873 HTML #ed-new-964" at bounding box center [1200, 383] width 319 height 528
click at [1097, 160] on span "HTML" at bounding box center [1108, 161] width 24 height 11
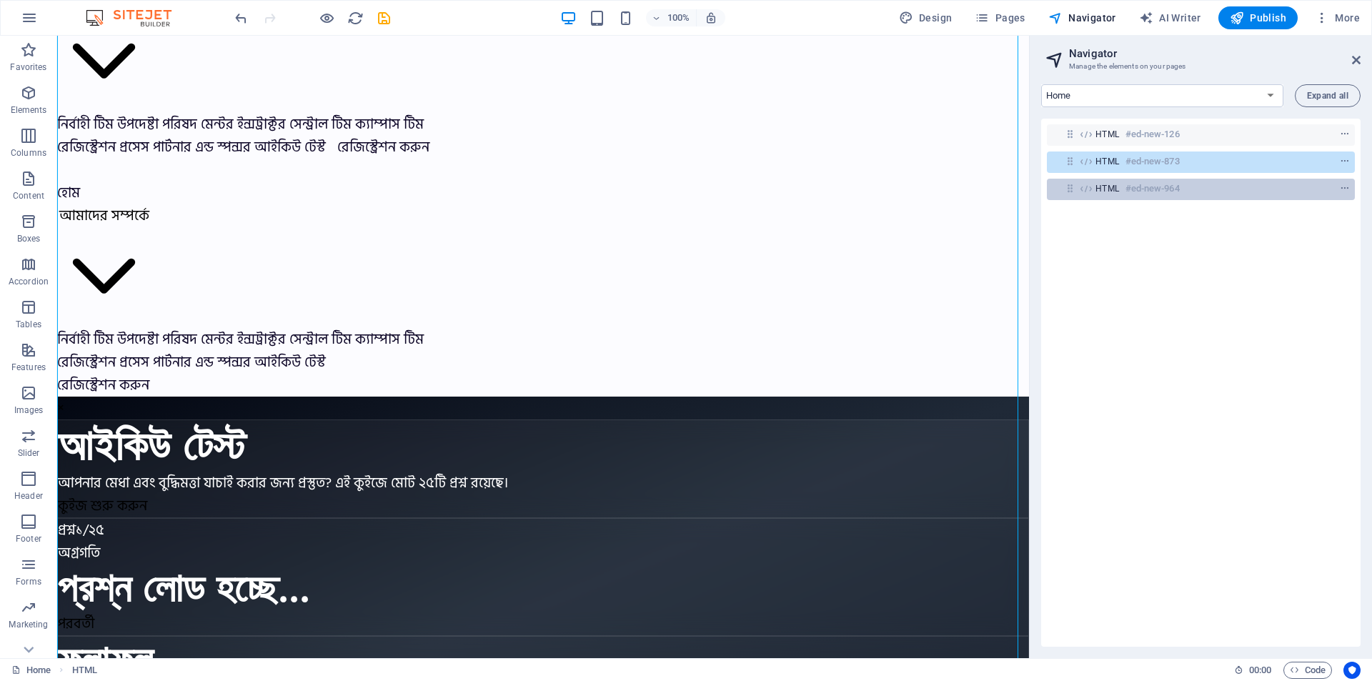
click at [1111, 187] on span "HTML" at bounding box center [1108, 188] width 24 height 11
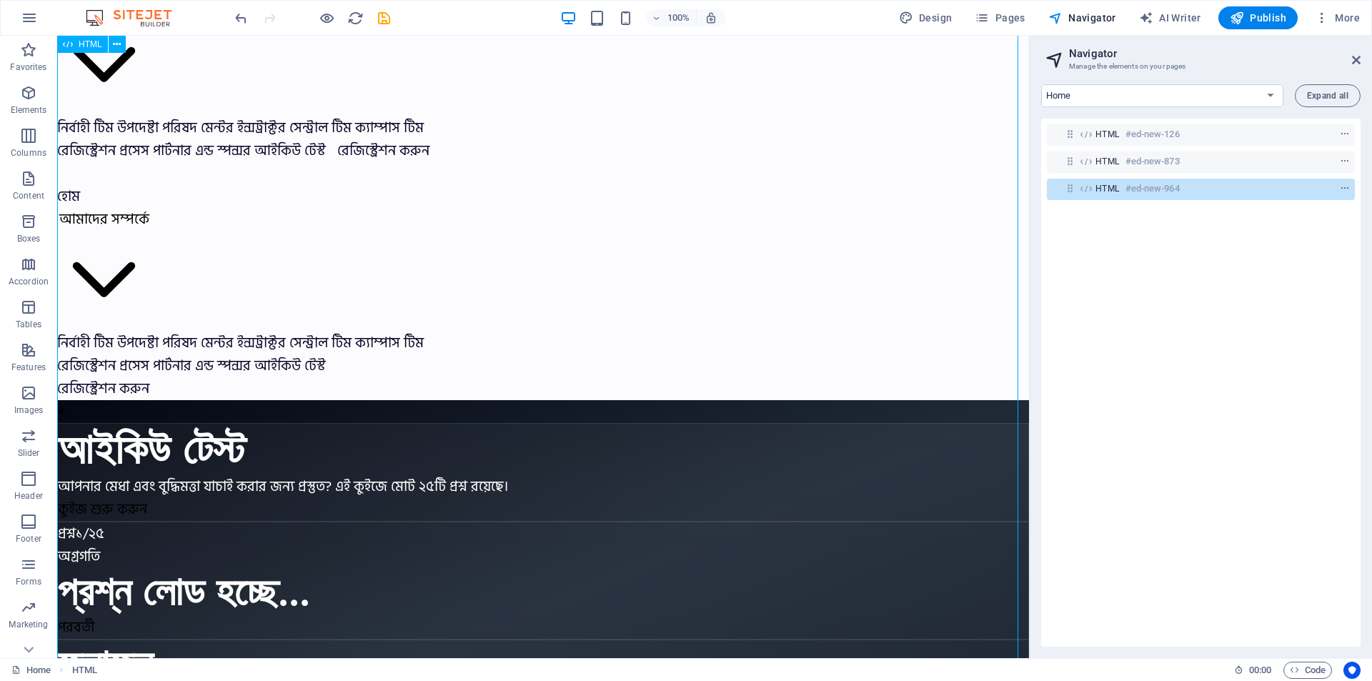
click at [1108, 189] on span "HTML" at bounding box center [1108, 188] width 24 height 11
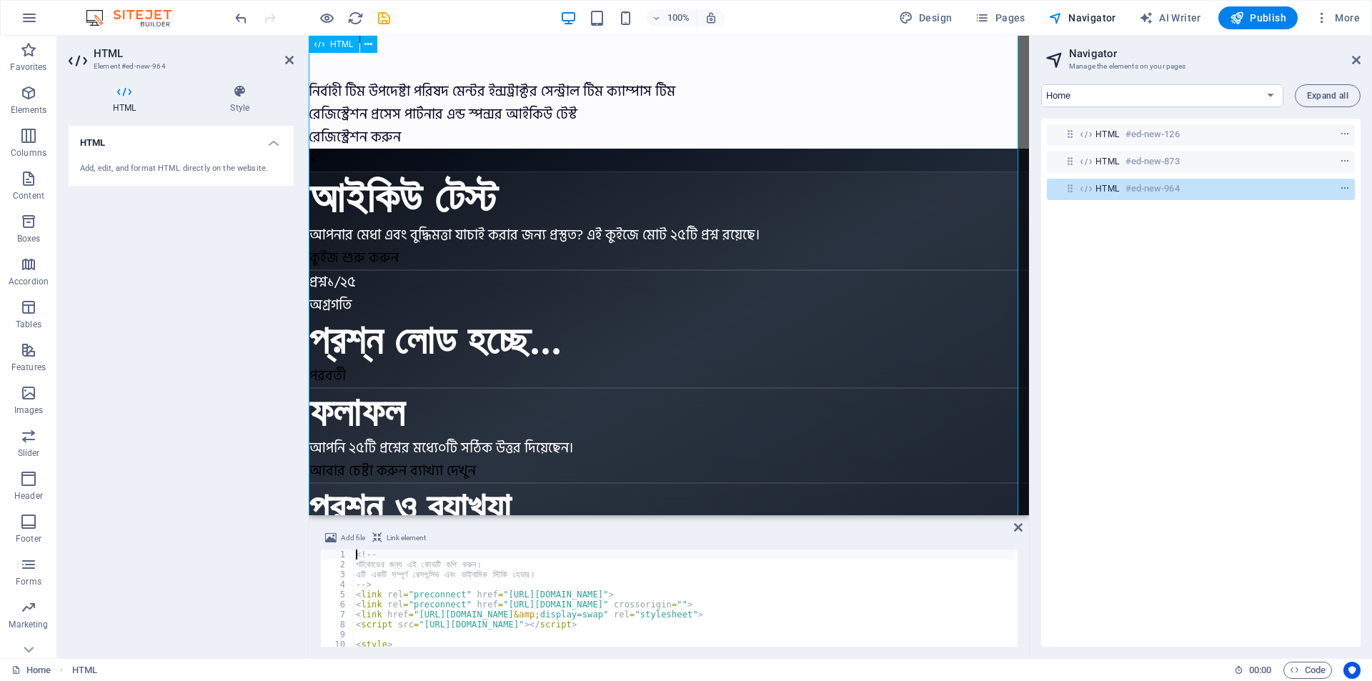
scroll to position [2120, 0]
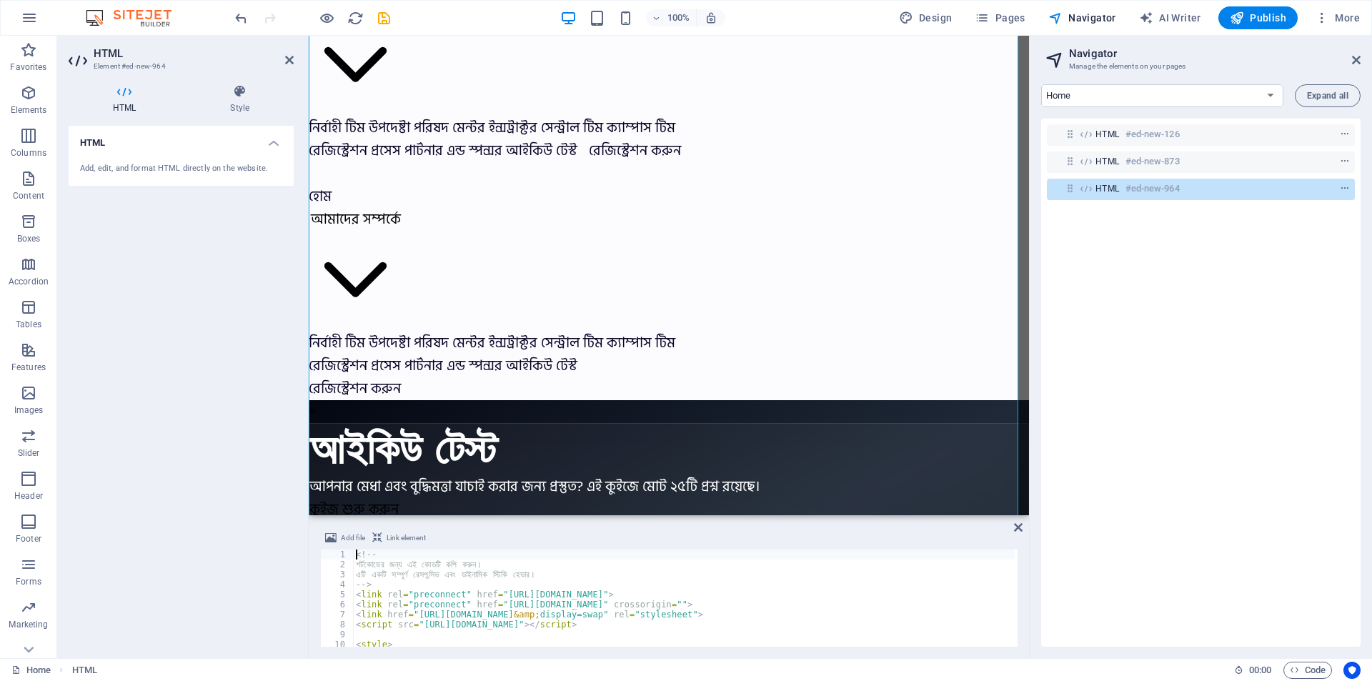
type textarea "</script>"
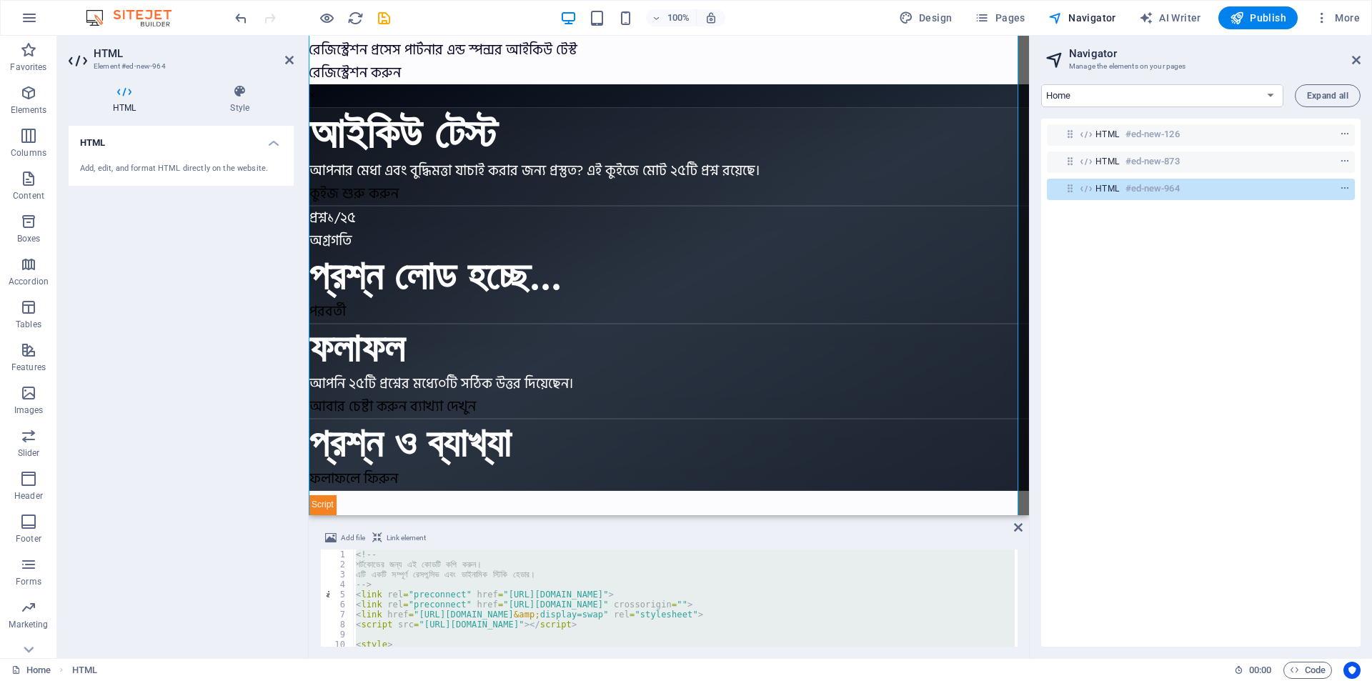
scroll to position [1487, 0]
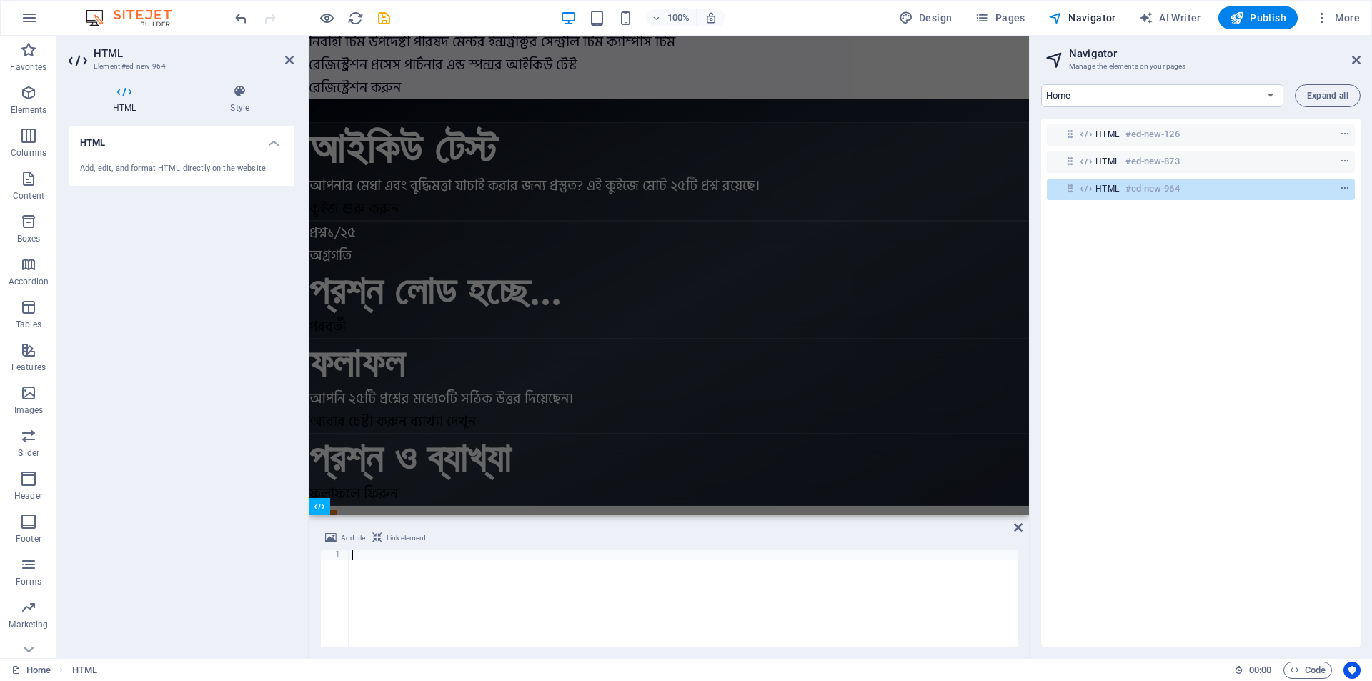
click at [373, 573] on div at bounding box center [683, 608] width 669 height 117
click at [1244, 244] on div "HTML #ed-new-126 HTML #ed-new-873 HTML #ed-new-964" at bounding box center [1200, 383] width 319 height 528
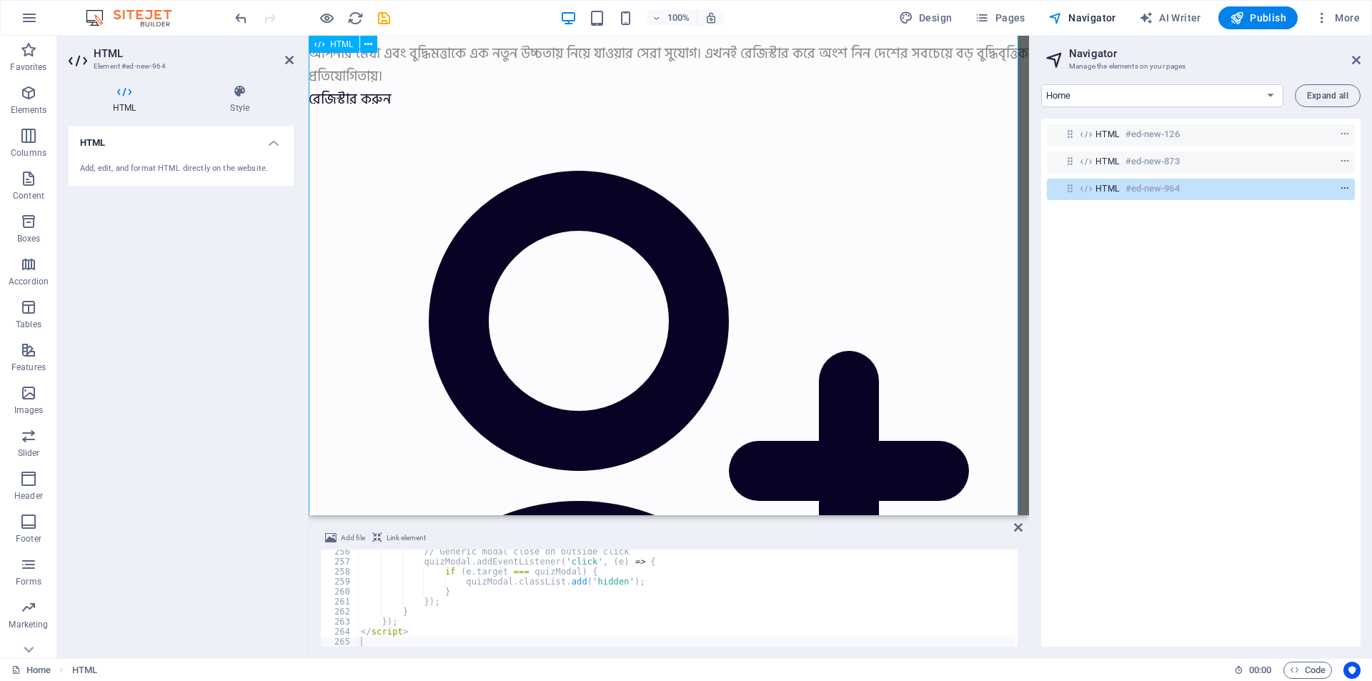
click at [1346, 185] on icon "context-menu" at bounding box center [1345, 189] width 10 height 10
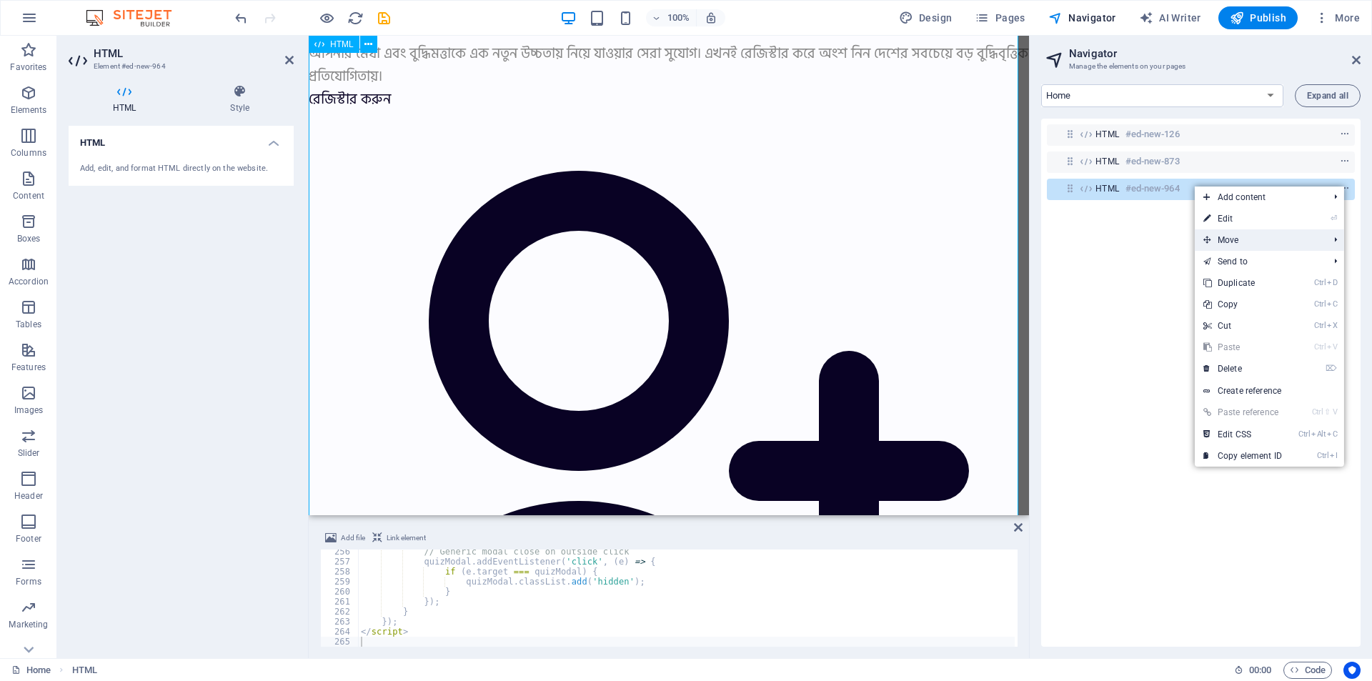
scroll to position [3072, 0]
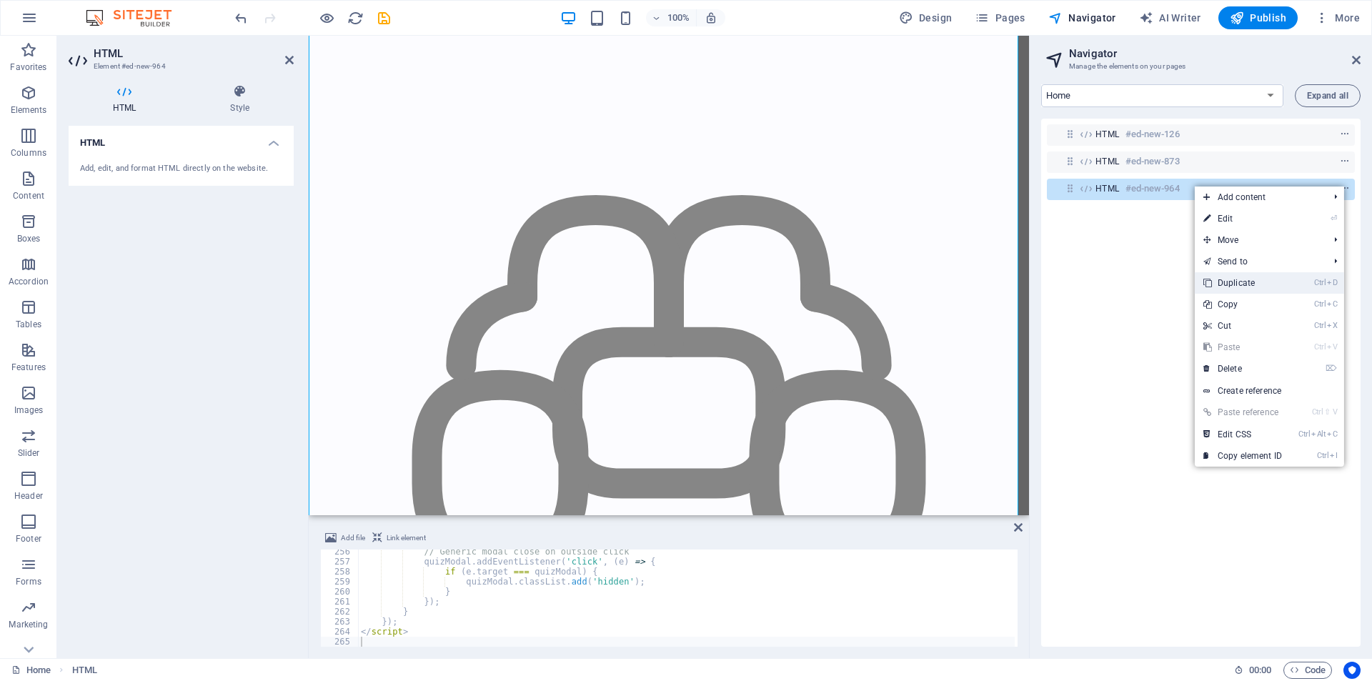
click at [1243, 277] on link "Ctrl D Duplicate" at bounding box center [1243, 282] width 96 height 21
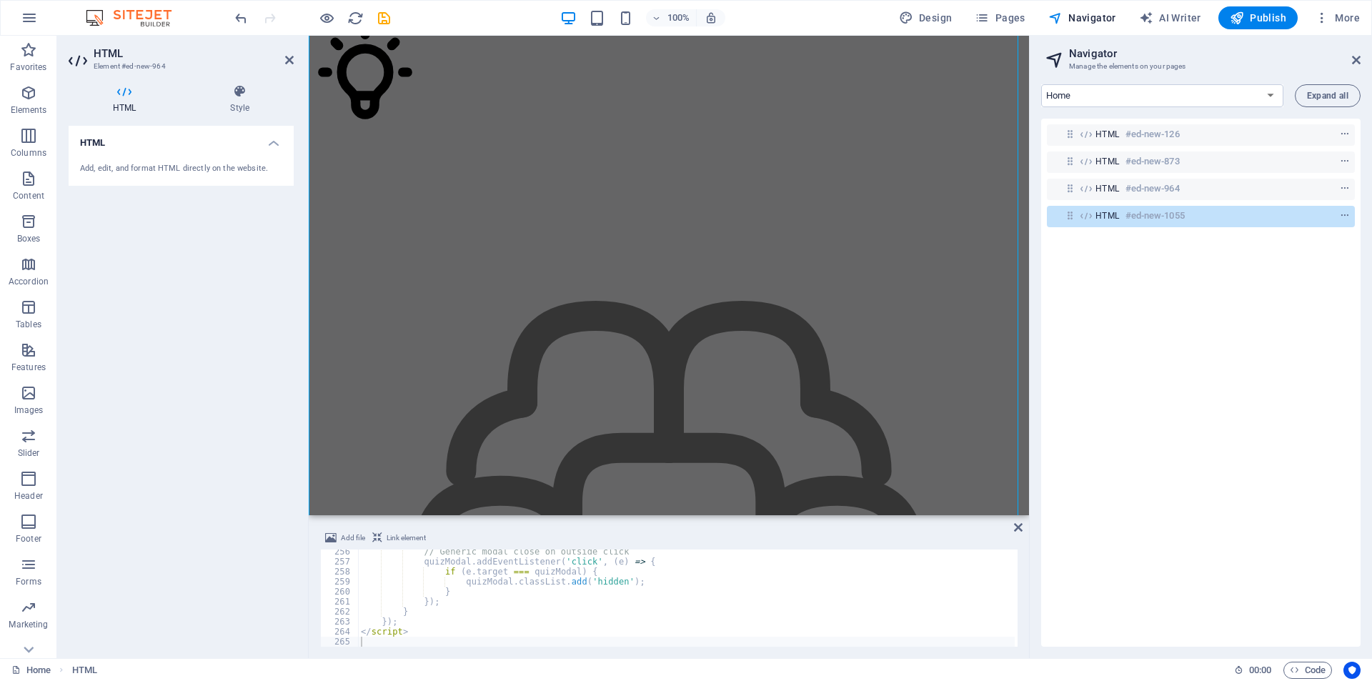
scroll to position [6652, 0]
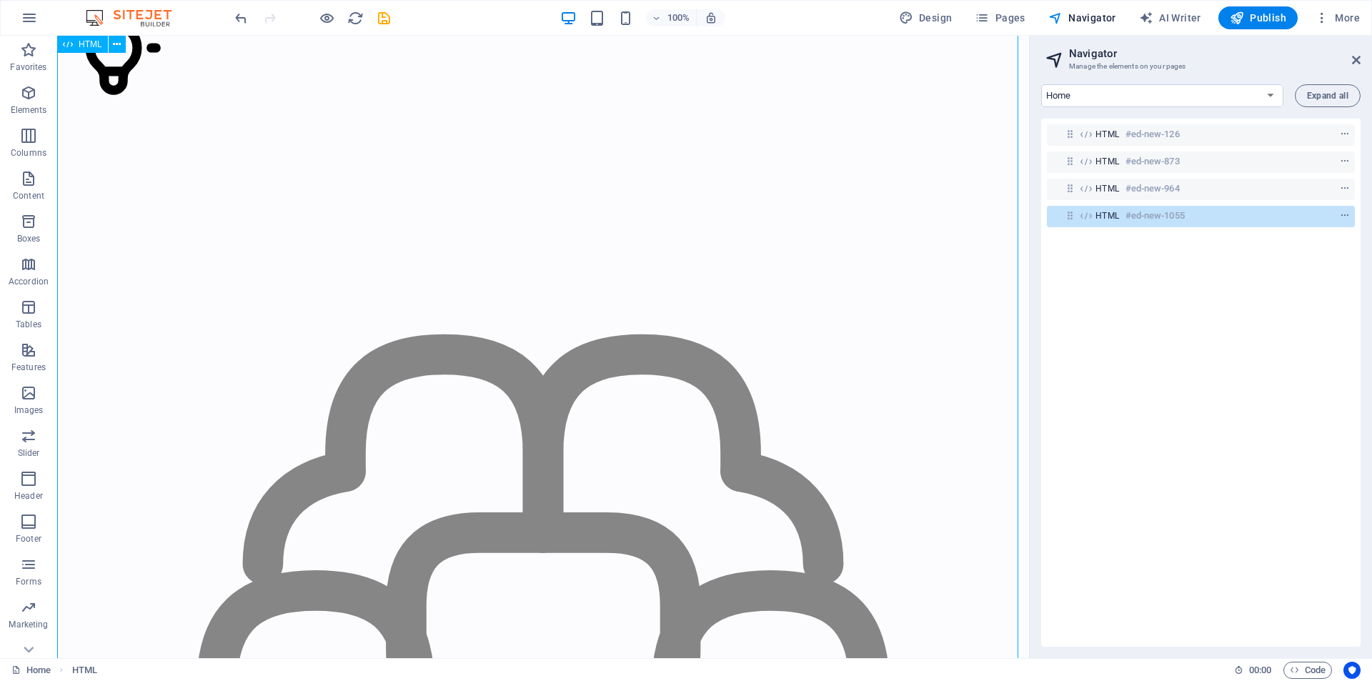
click at [1103, 214] on span "HTML" at bounding box center [1108, 215] width 24 height 11
click at [1212, 220] on div "HTML #ed-new-1055" at bounding box center [1190, 215] width 188 height 17
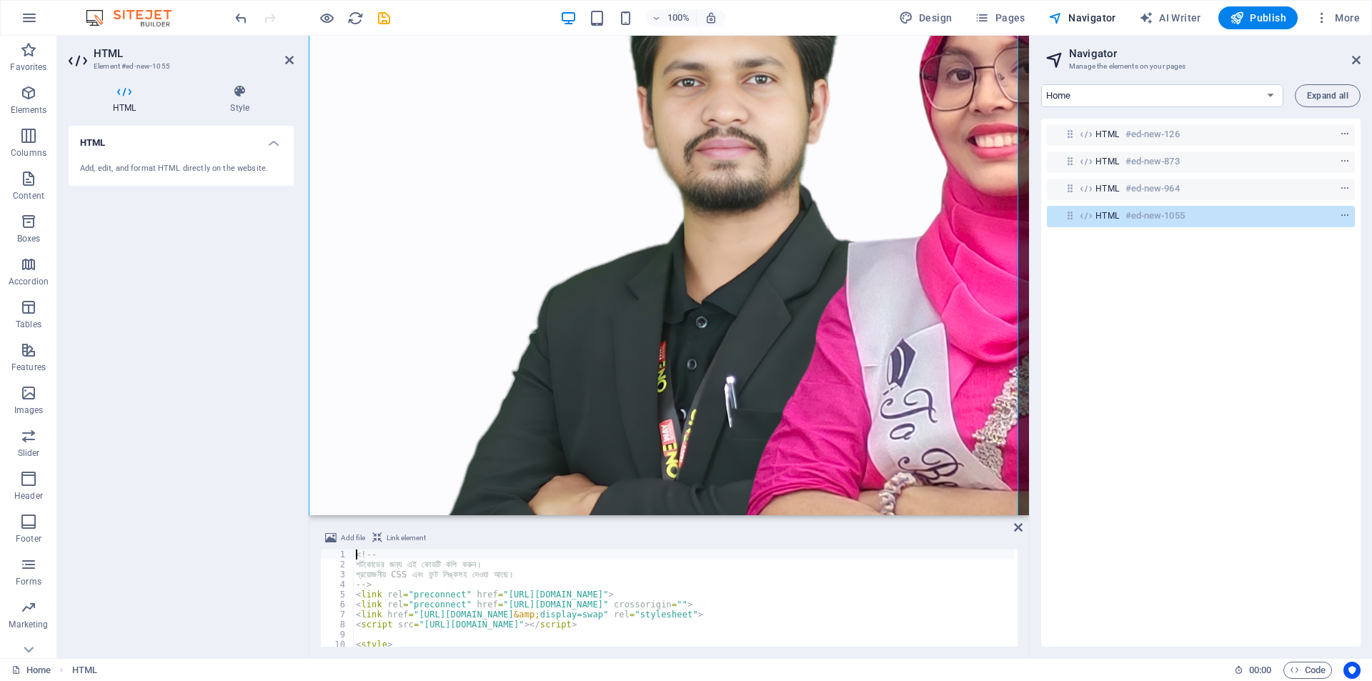
scroll to position [5692, 0]
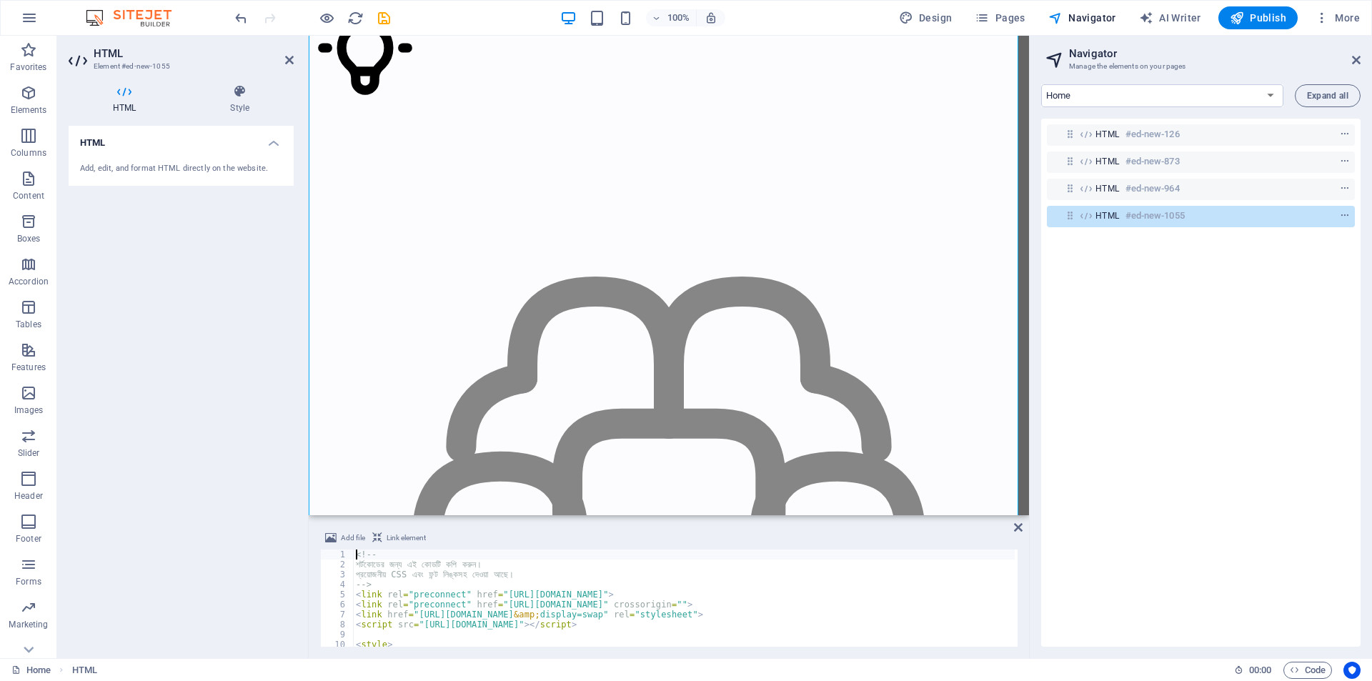
click at [407, 576] on div "<!-- শর্টকোডের জন্য এই কোডটি কপি করুন। প্রয়োজনীয় CSS এবং ফন্ট লিঙ্কসহ দেওয়া …" at bounding box center [1162, 607] width 1619 height 114
type textarea "</script>"
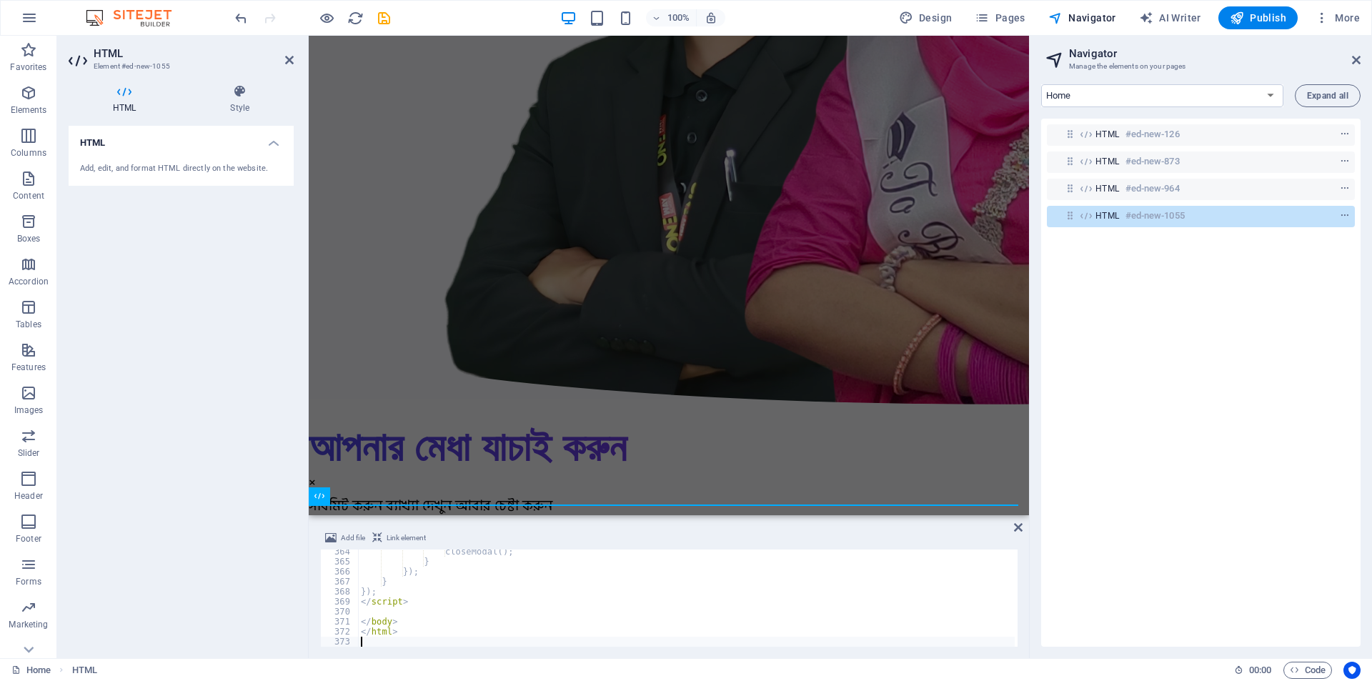
scroll to position [3635, 0]
click at [1227, 297] on div "HTML #ed-new-126 HTML #ed-new-873 HTML #ed-new-964 HTML #ed-new-1055" at bounding box center [1200, 383] width 319 height 528
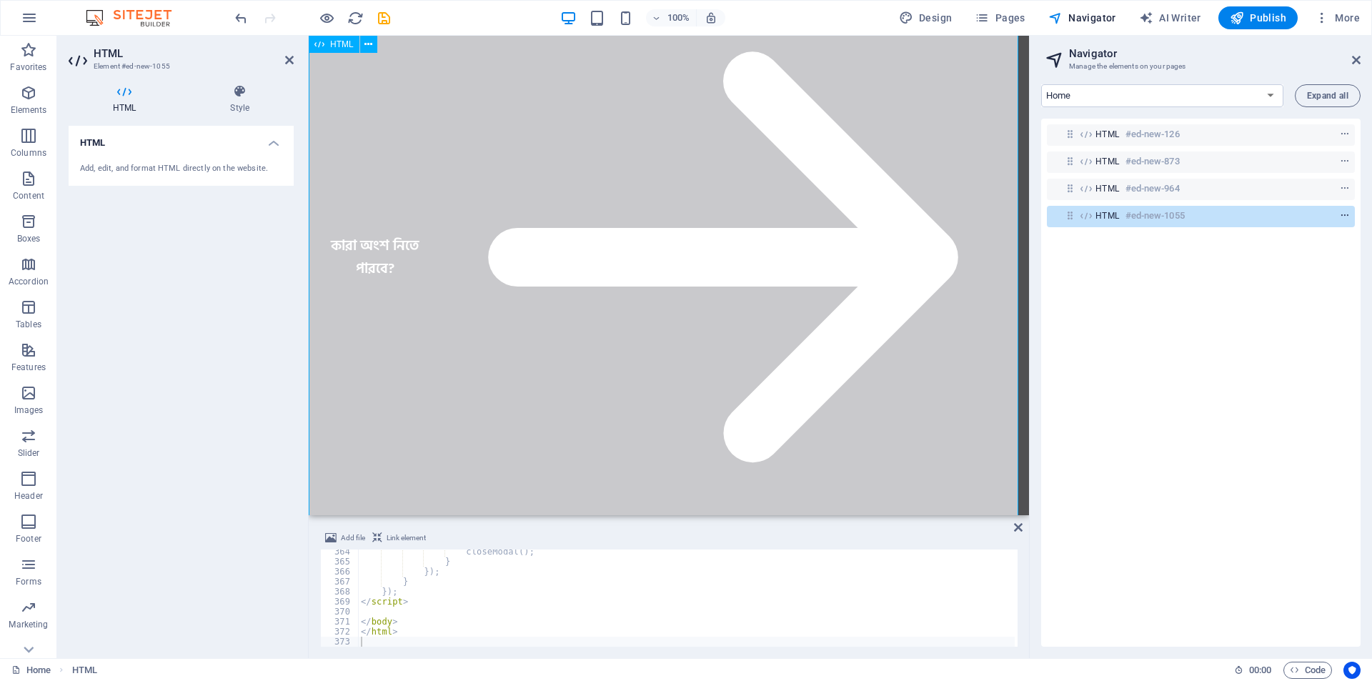
click at [1341, 214] on icon "context-menu" at bounding box center [1345, 216] width 10 height 10
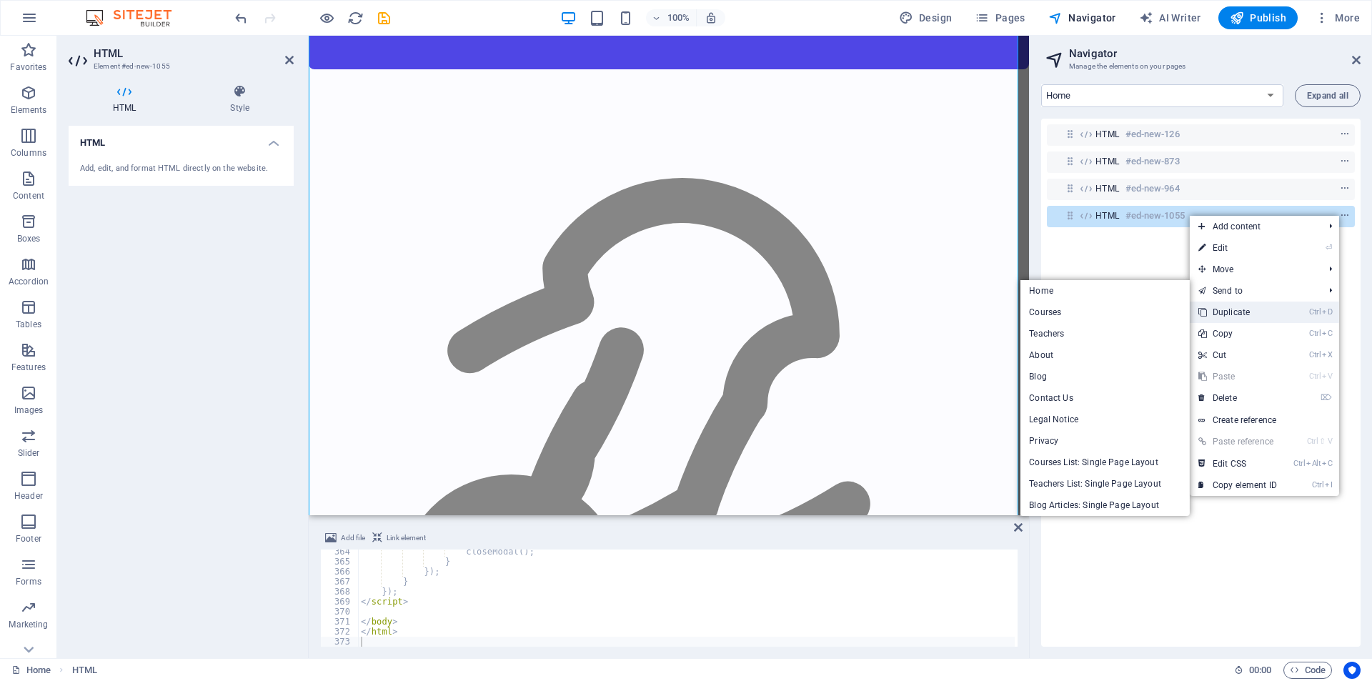
click at [1233, 310] on link "Ctrl D Duplicate" at bounding box center [1238, 312] width 96 height 21
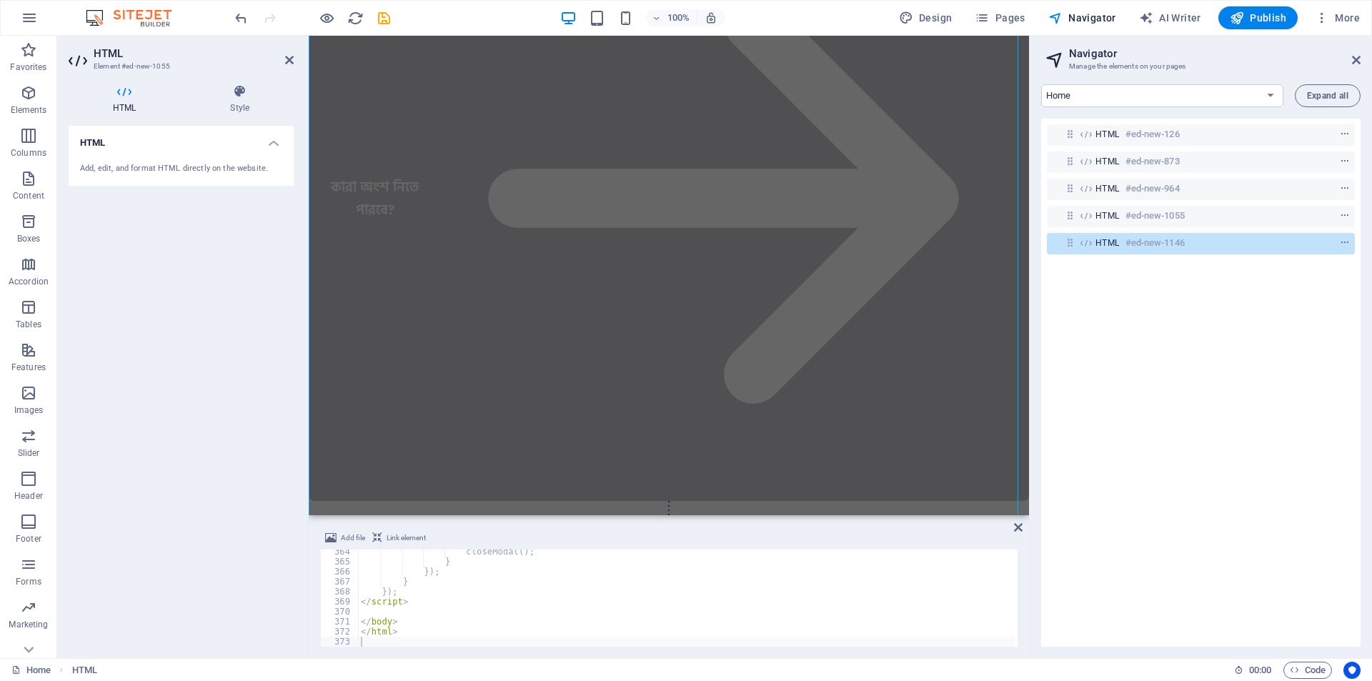
scroll to position [31458, 0]
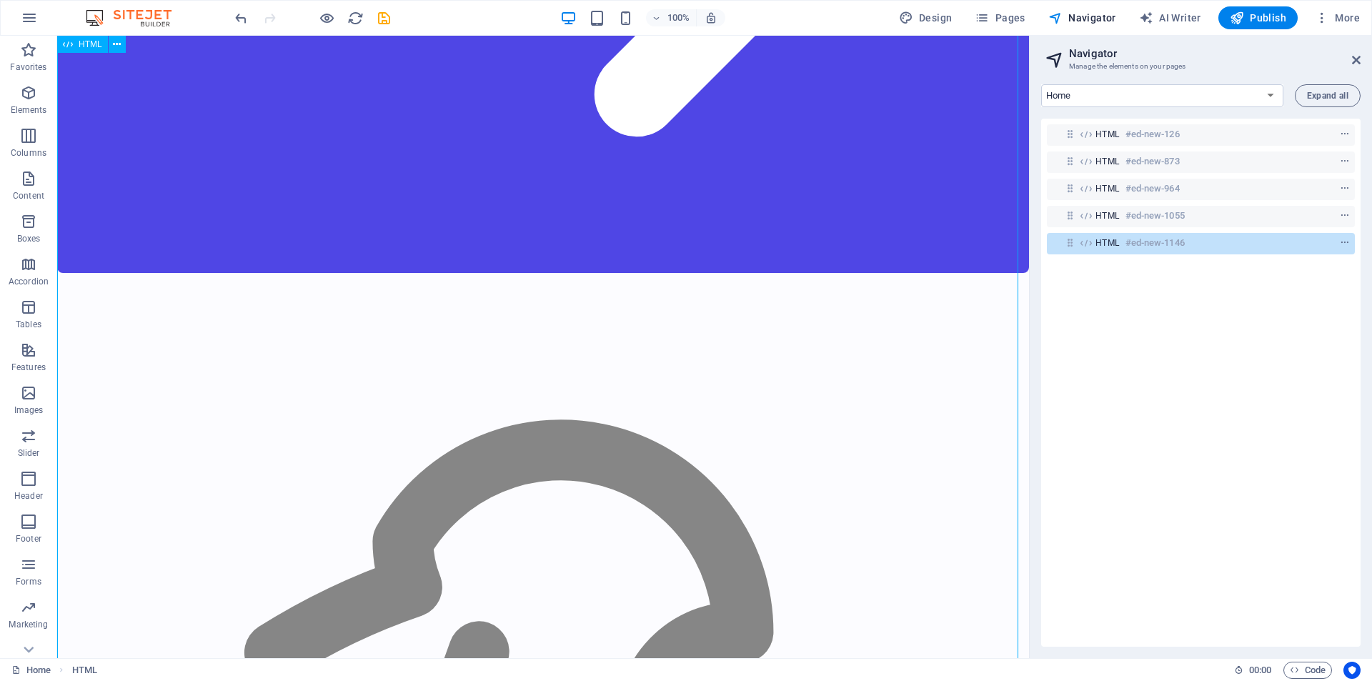
drag, startPoint x: 1112, startPoint y: 243, endPoint x: 544, endPoint y: 426, distance: 596.9
click at [1112, 243] on span "HTML" at bounding box center [1108, 242] width 24 height 11
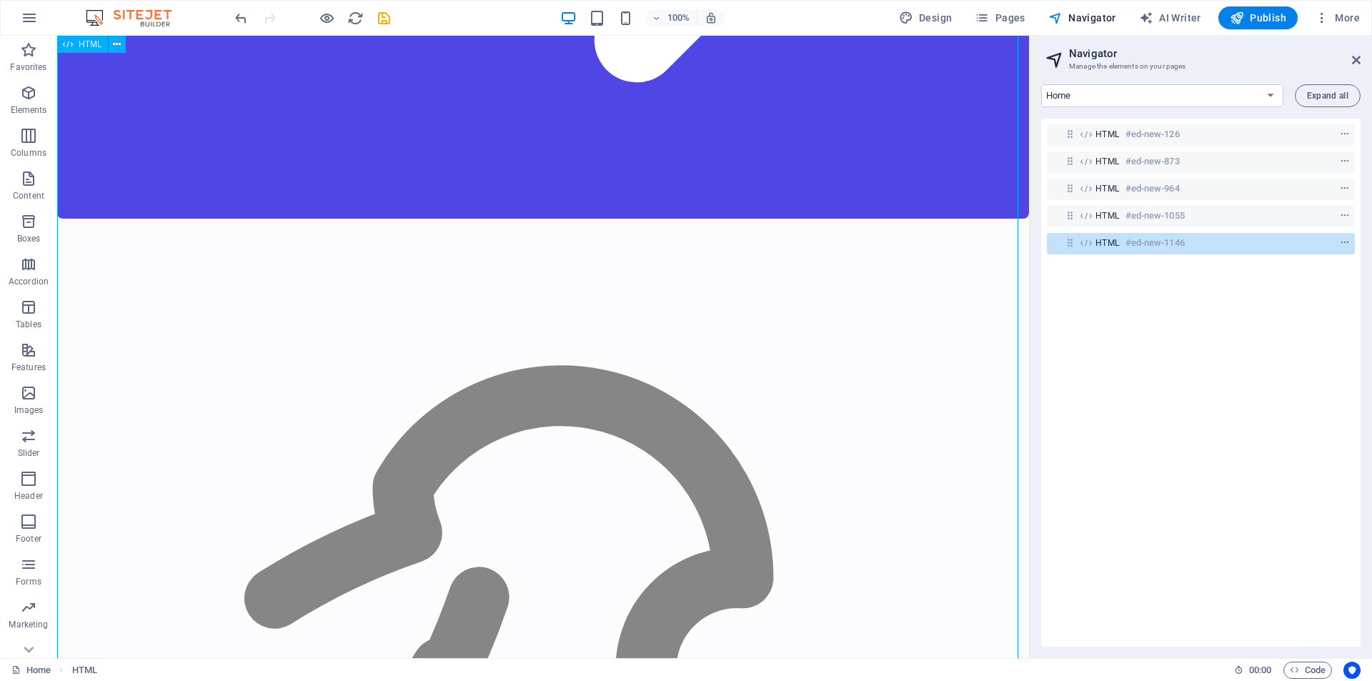
click at [1112, 243] on span "HTML" at bounding box center [1108, 242] width 24 height 11
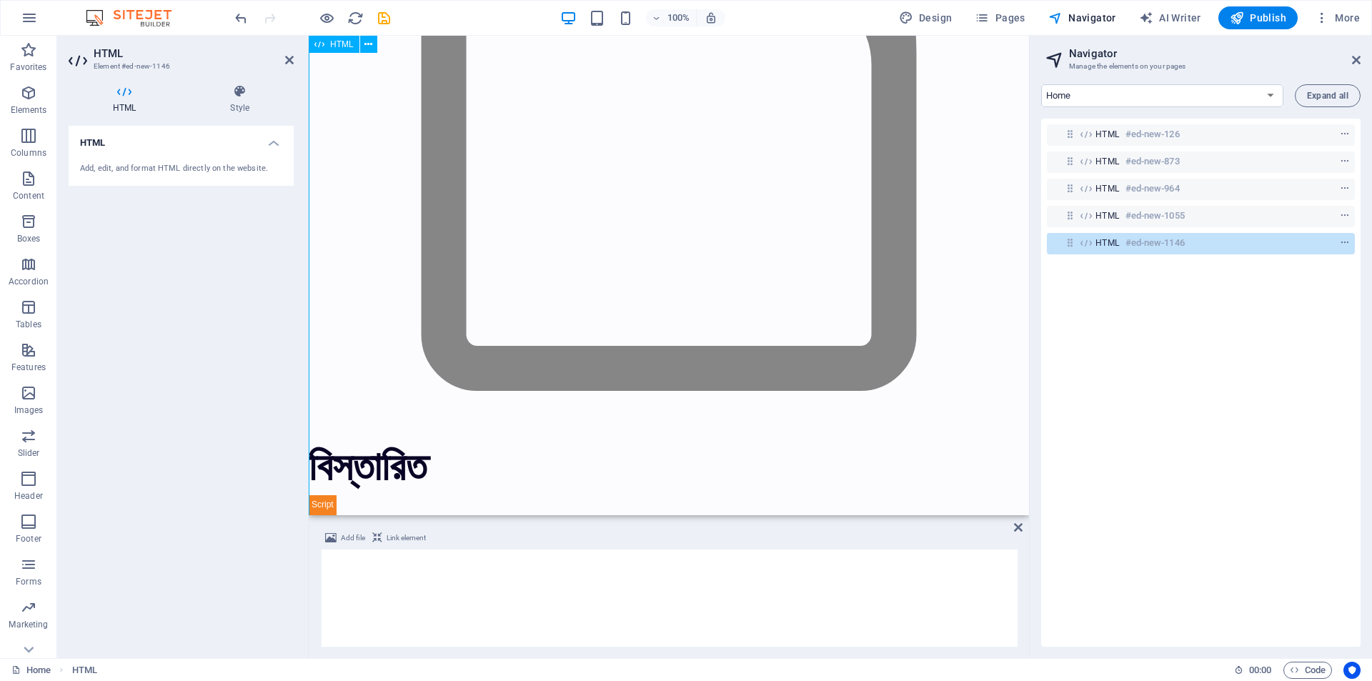
scroll to position [23815, 0]
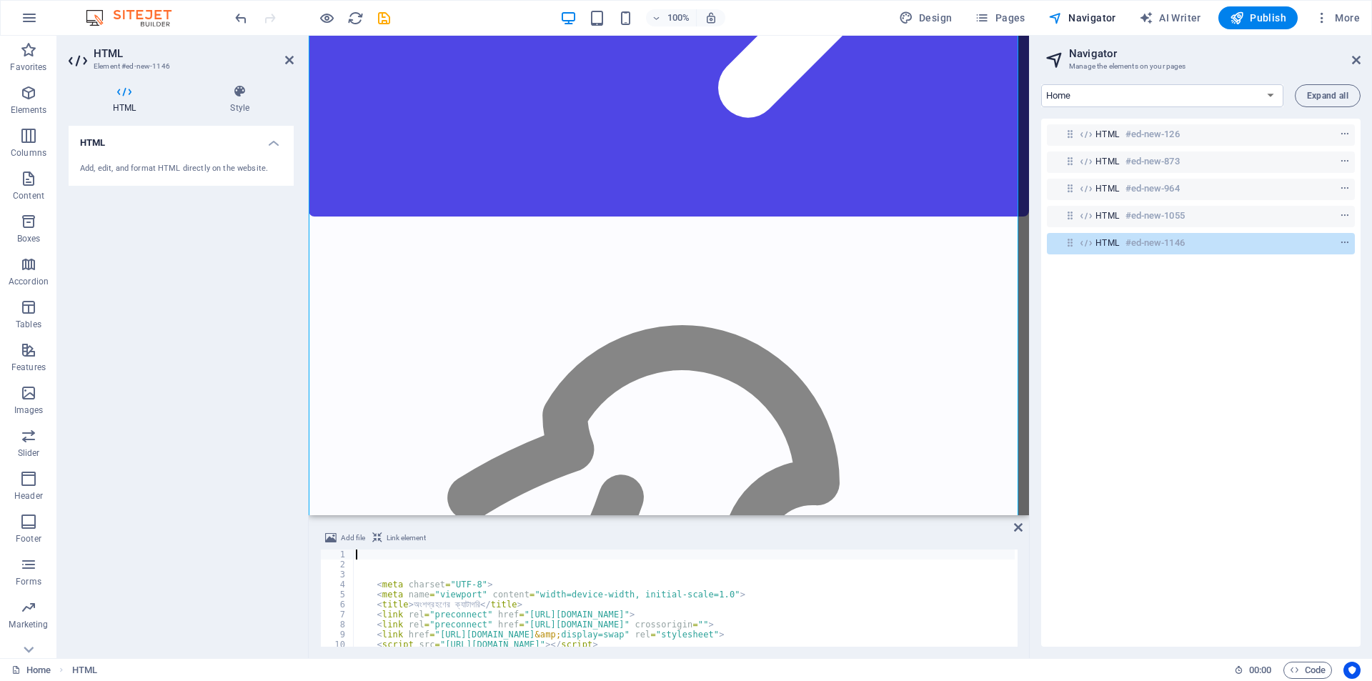
type textarea "<meta charset="UTF-8">"
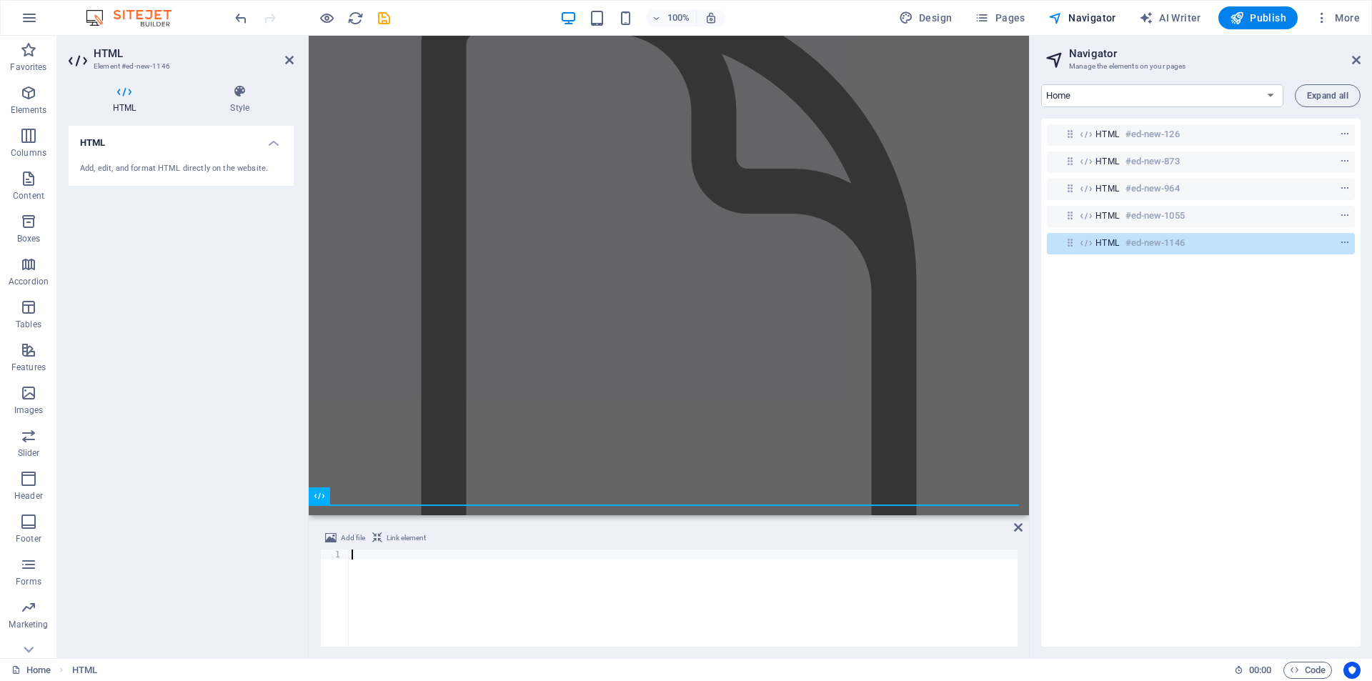
scroll to position [343, 0]
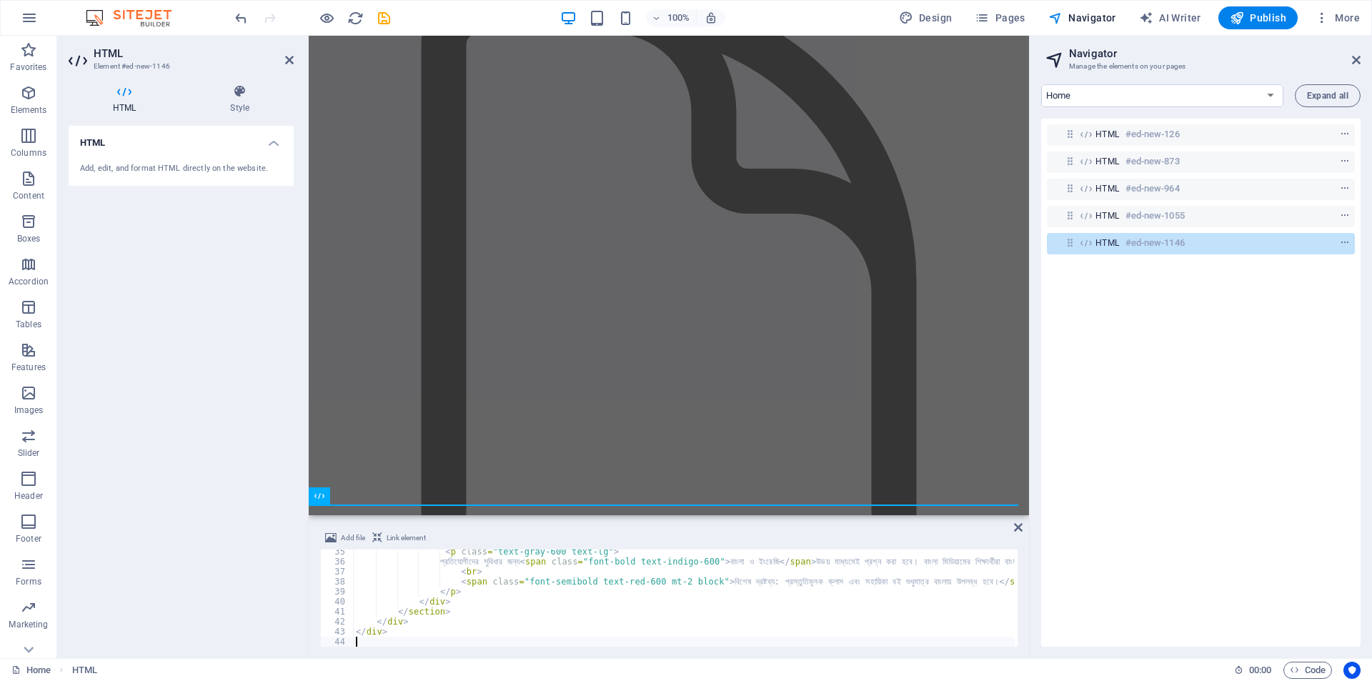
click at [1211, 322] on div "HTML #ed-new-126 HTML #ed-new-873 HTML #ed-new-964 HTML #ed-new-1055 HTML #ed-n…" at bounding box center [1200, 383] width 319 height 528
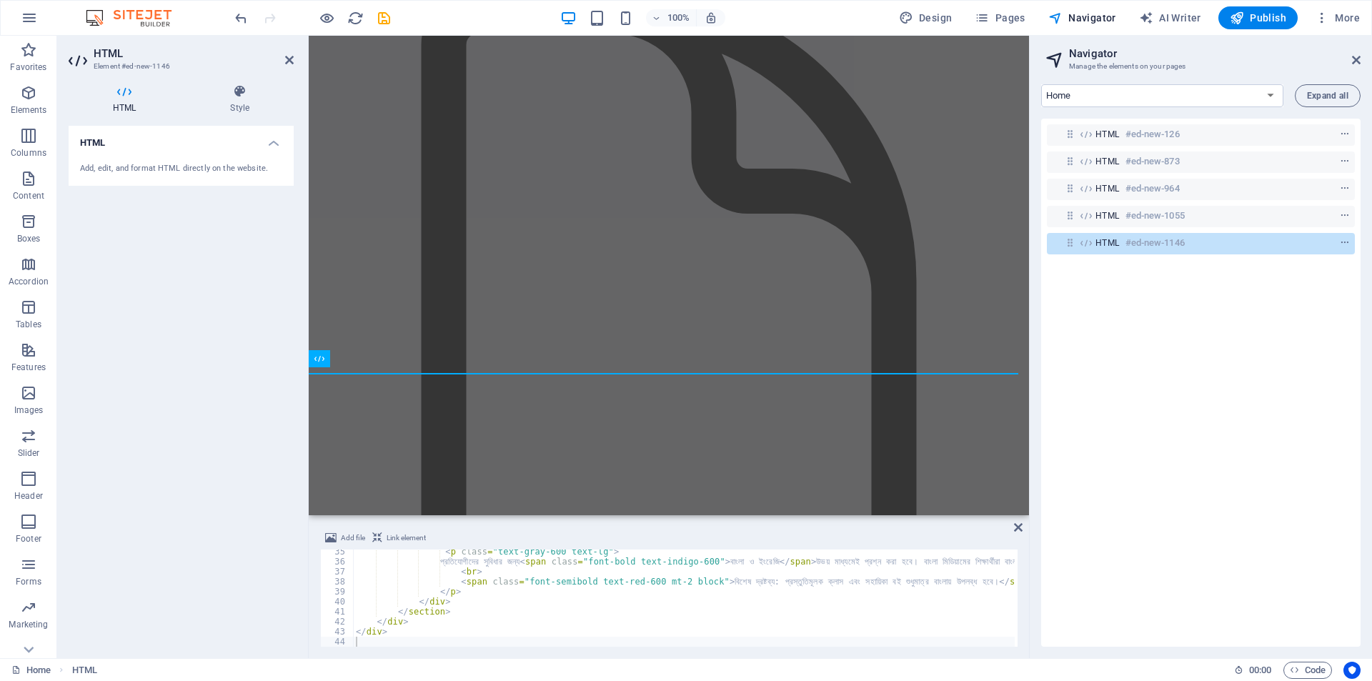
scroll to position [17208, 0]
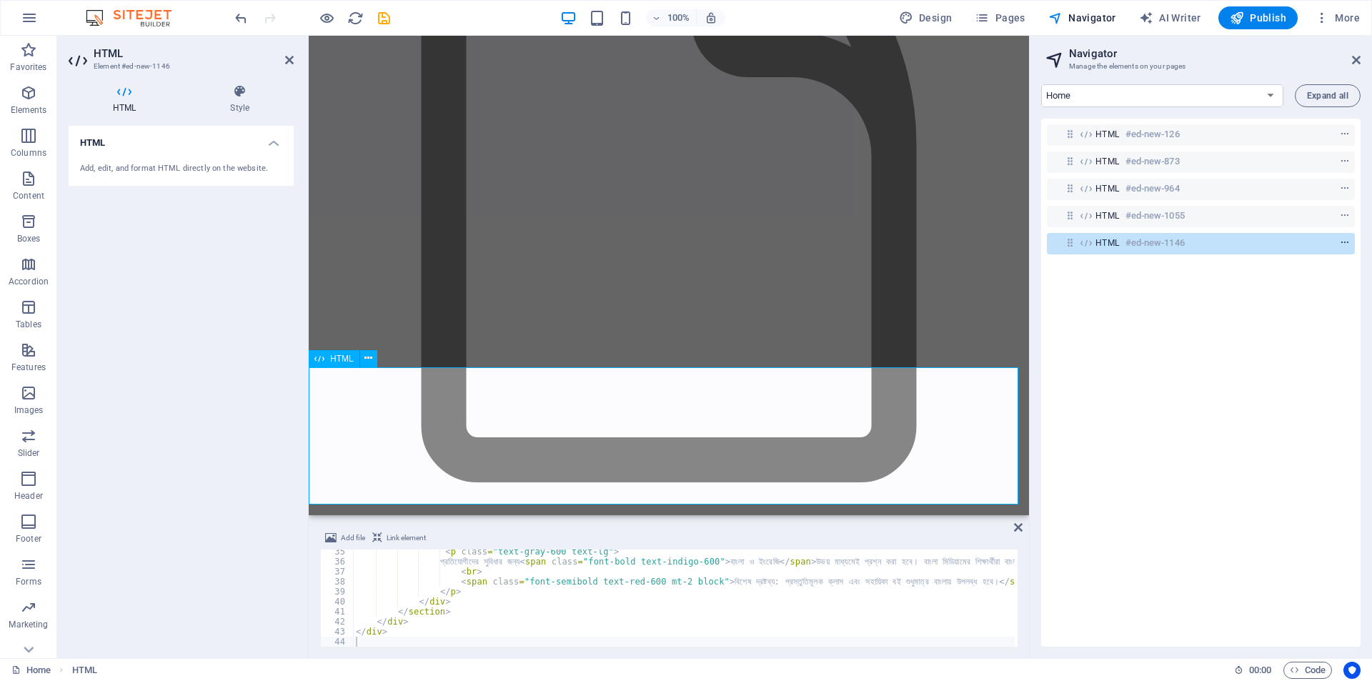
click at [1343, 242] on icon "context-menu" at bounding box center [1345, 243] width 10 height 10
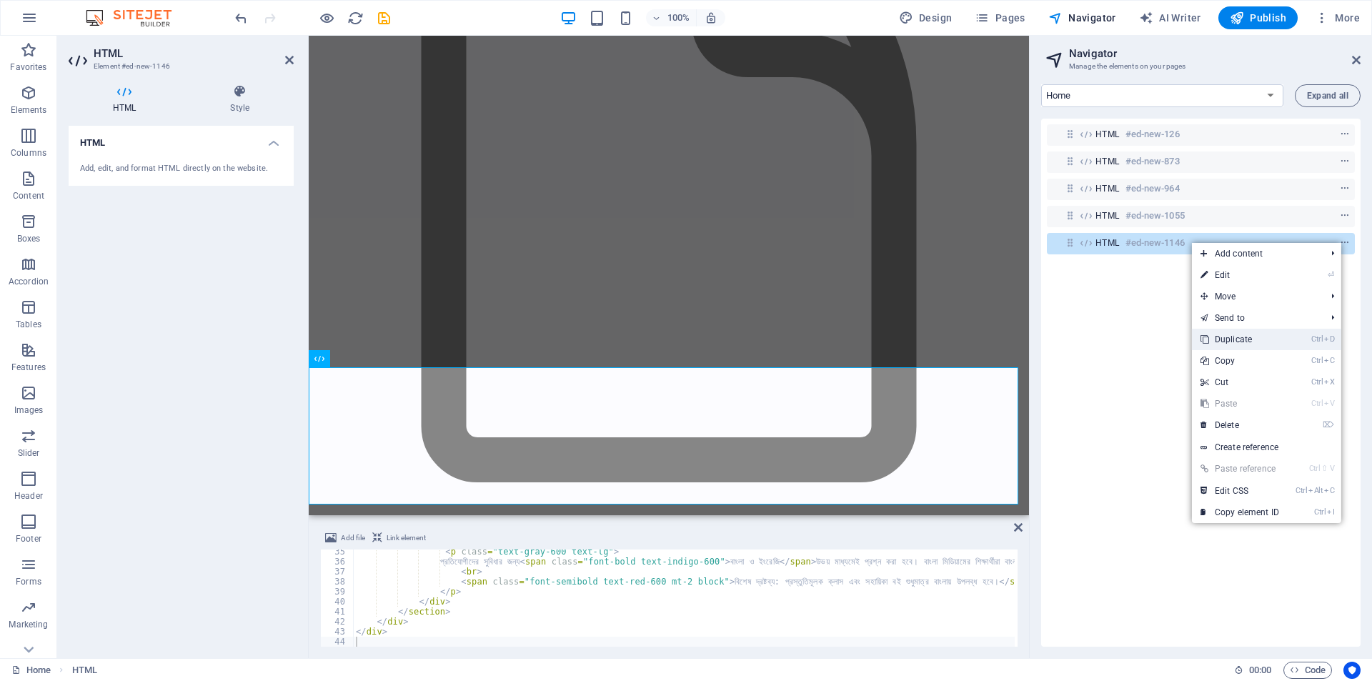
click at [1236, 340] on link "Ctrl D Duplicate" at bounding box center [1240, 339] width 96 height 21
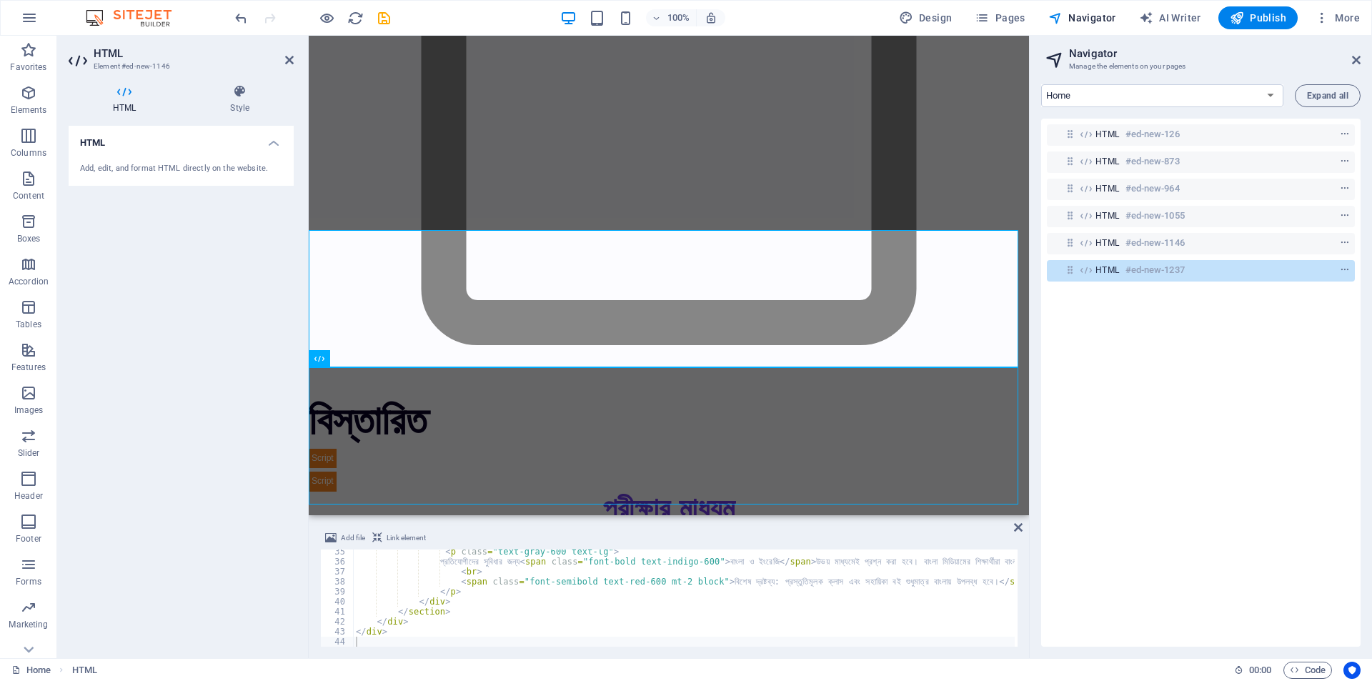
scroll to position [22616, 0]
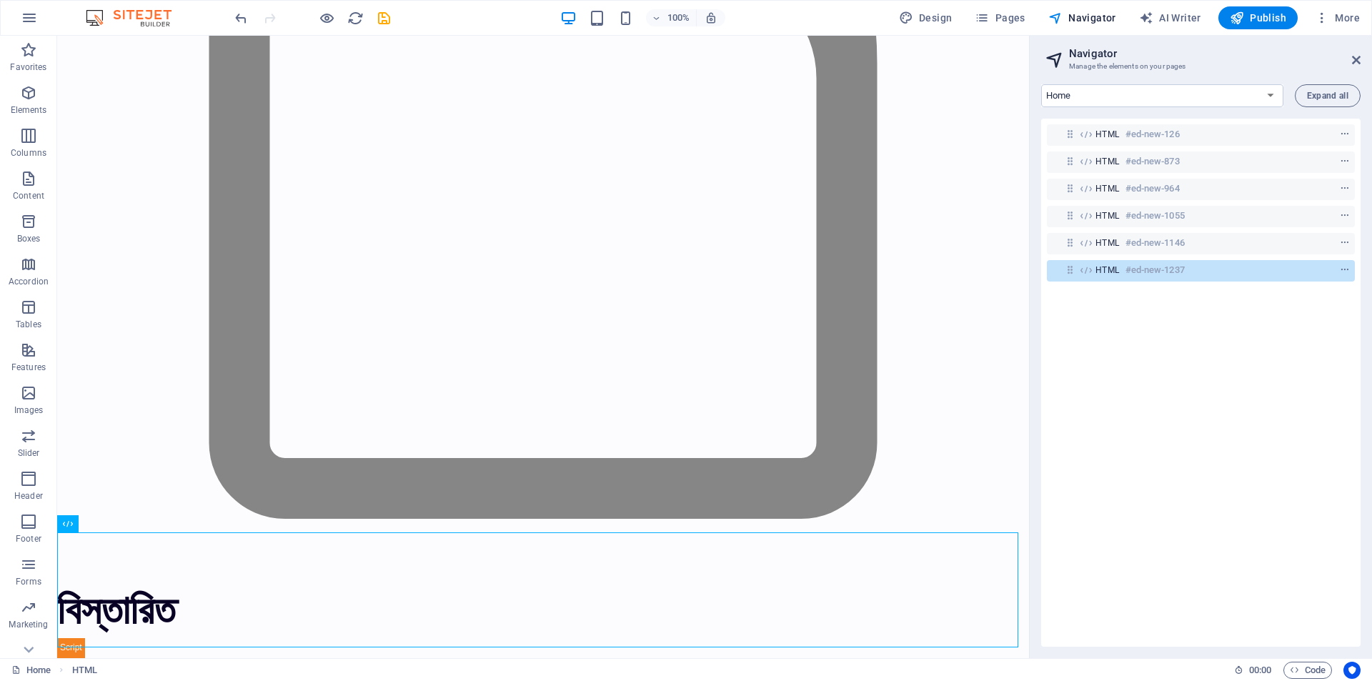
click at [1131, 326] on div "HTML #ed-new-126 HTML #ed-new-873 HTML #ed-new-964 HTML #ed-new-1055 HTML #ed-n…" at bounding box center [1200, 383] width 319 height 528
click at [1113, 272] on span "HTML" at bounding box center [1108, 269] width 24 height 11
drag, startPoint x: 1113, startPoint y: 272, endPoint x: 655, endPoint y: 336, distance: 462.5
click at [1113, 272] on span "HTML" at bounding box center [1108, 269] width 24 height 11
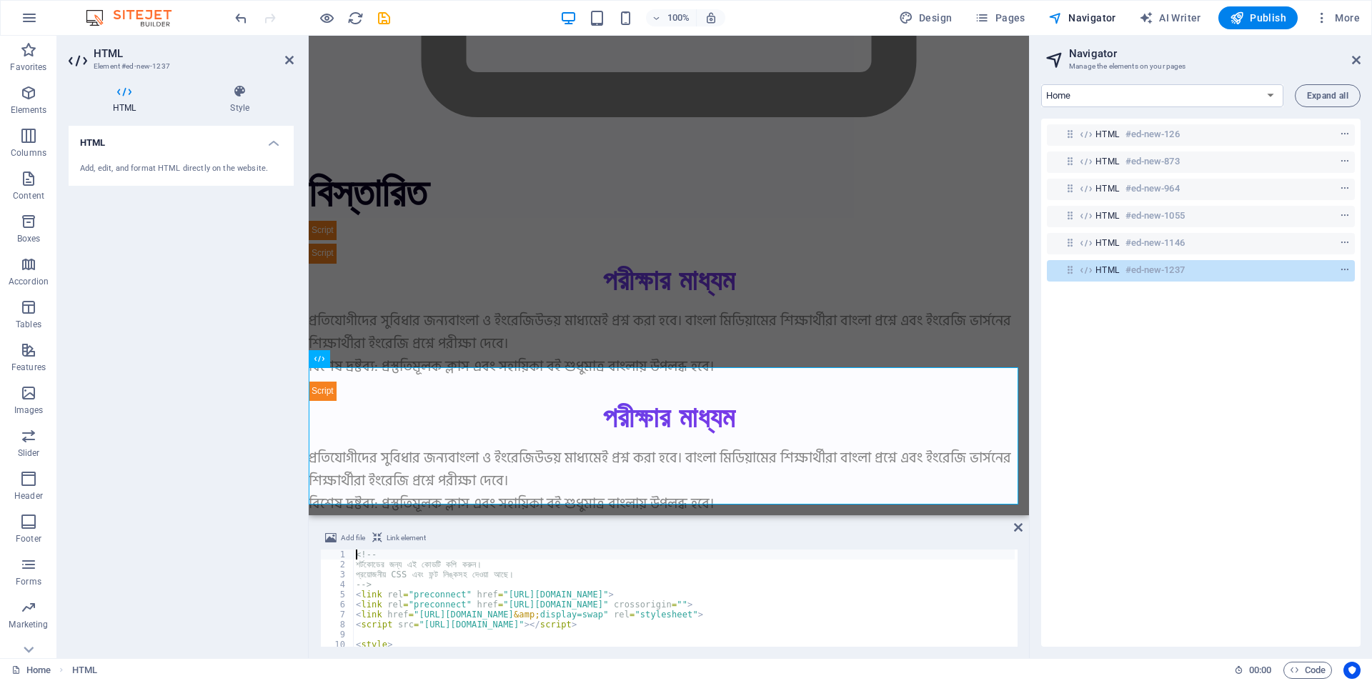
scroll to position [17345, 0]
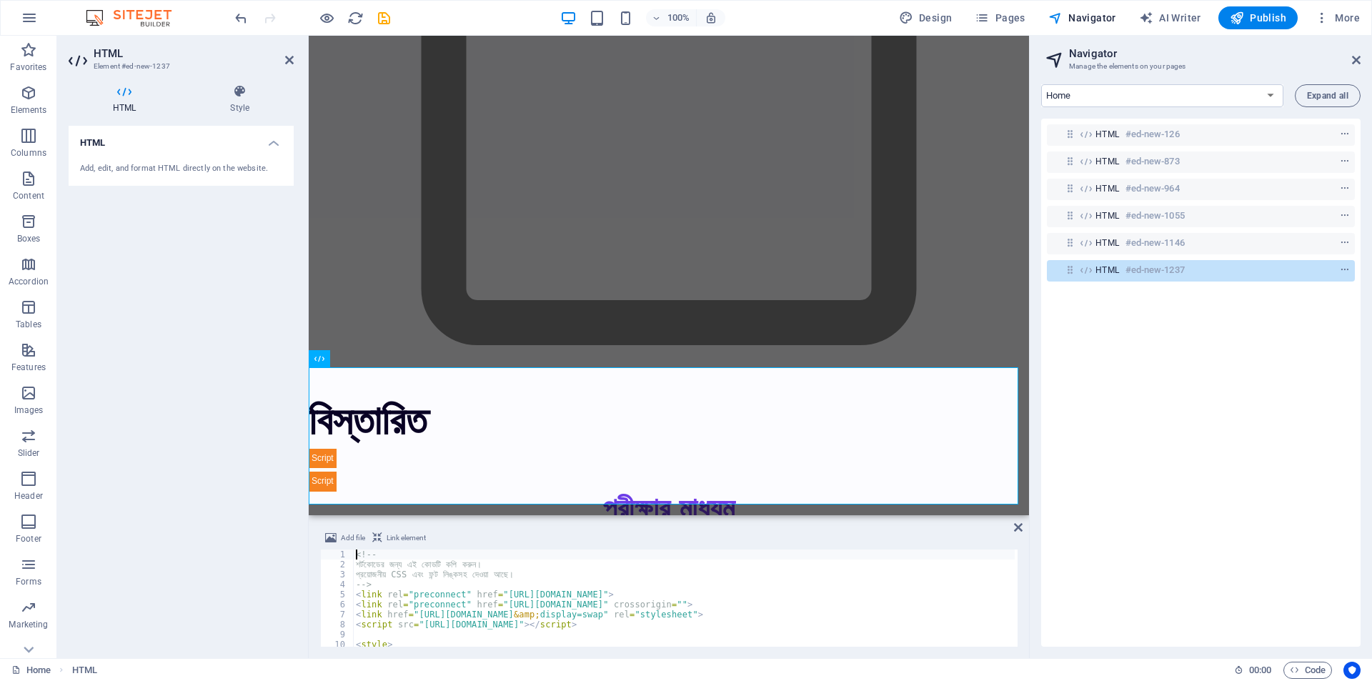
click at [453, 570] on div "<!-- শর্টকোডের জন্য এই কোডটি কপি করুন। প্রয়োজনীয় CSS এবং ফন্ট লিঙ্কসহ দেওয়া আছে…" at bounding box center [943, 607] width 1181 height 114
type textarea "</div>"
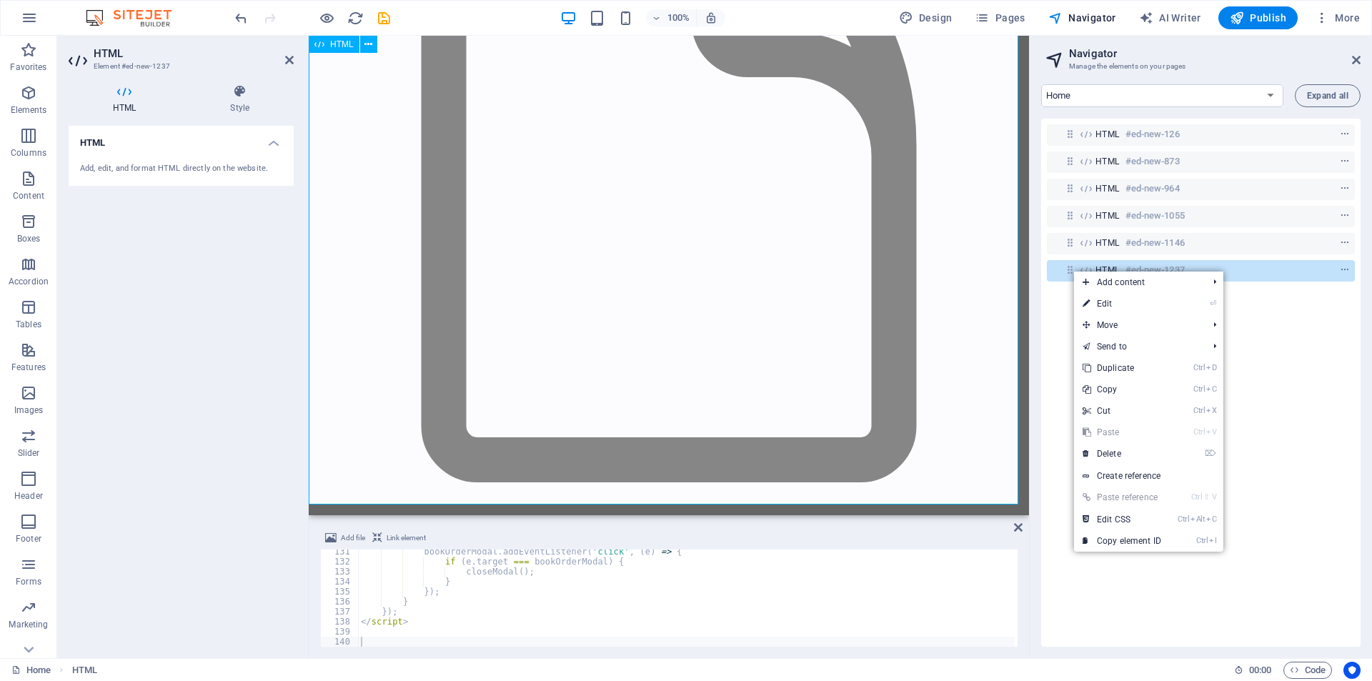
scroll to position [20165, 0]
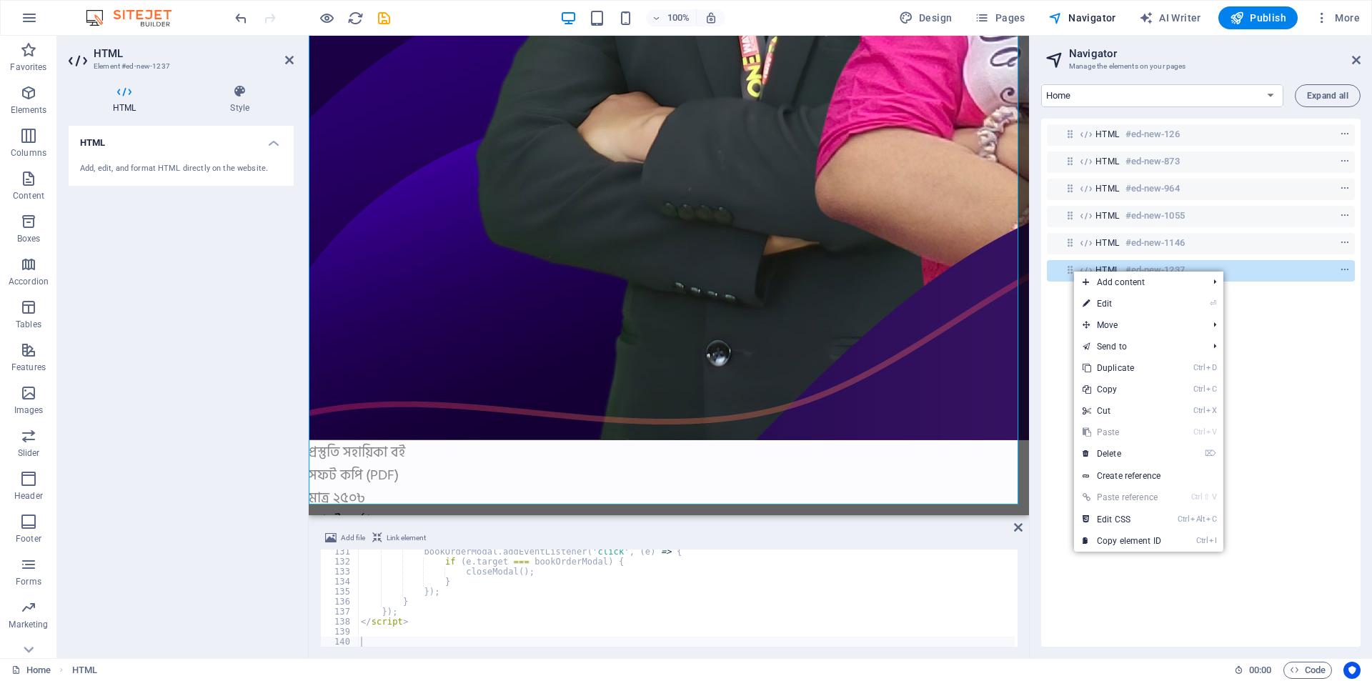
click at [1246, 355] on div "HTML #ed-new-126 HTML #ed-new-873 HTML #ed-new-964 HTML #ed-new-1055 HTML #ed-n…" at bounding box center [1200, 383] width 319 height 528
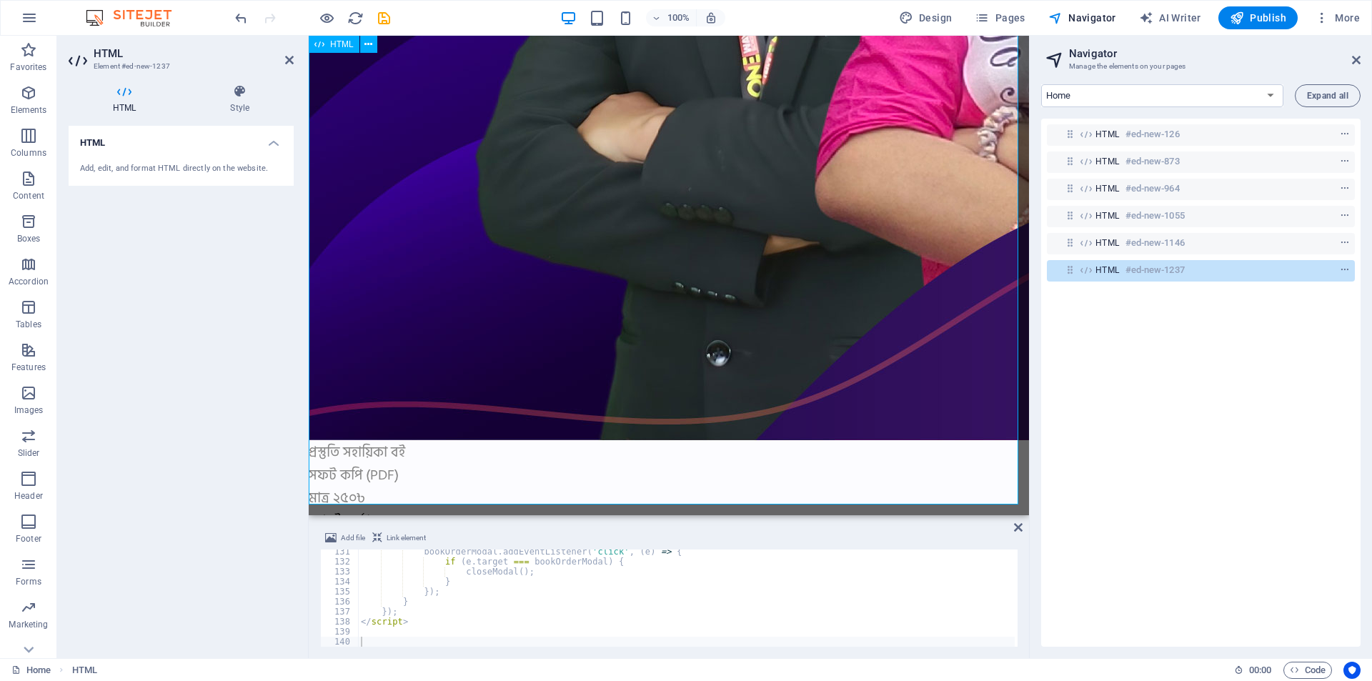
click at [1205, 267] on div "HTML #ed-new-1237" at bounding box center [1190, 270] width 188 height 17
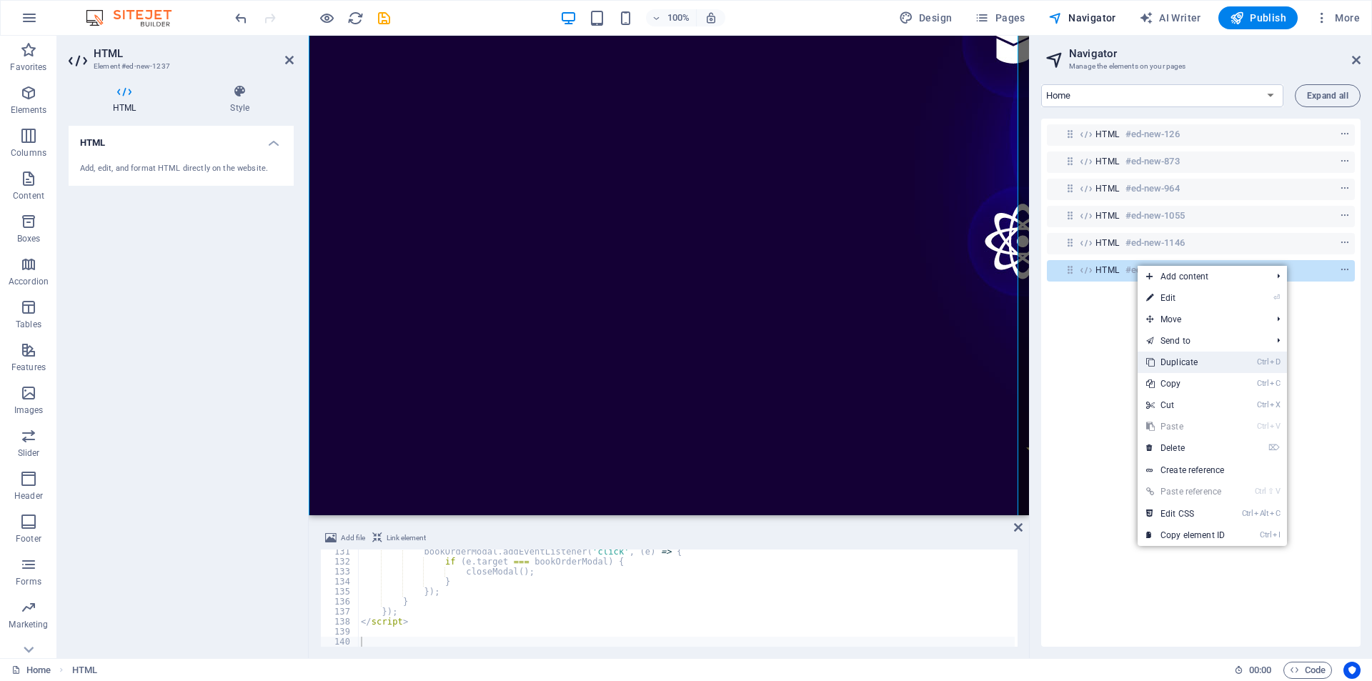
click at [1189, 362] on link "Ctrl D Duplicate" at bounding box center [1186, 362] width 96 height 21
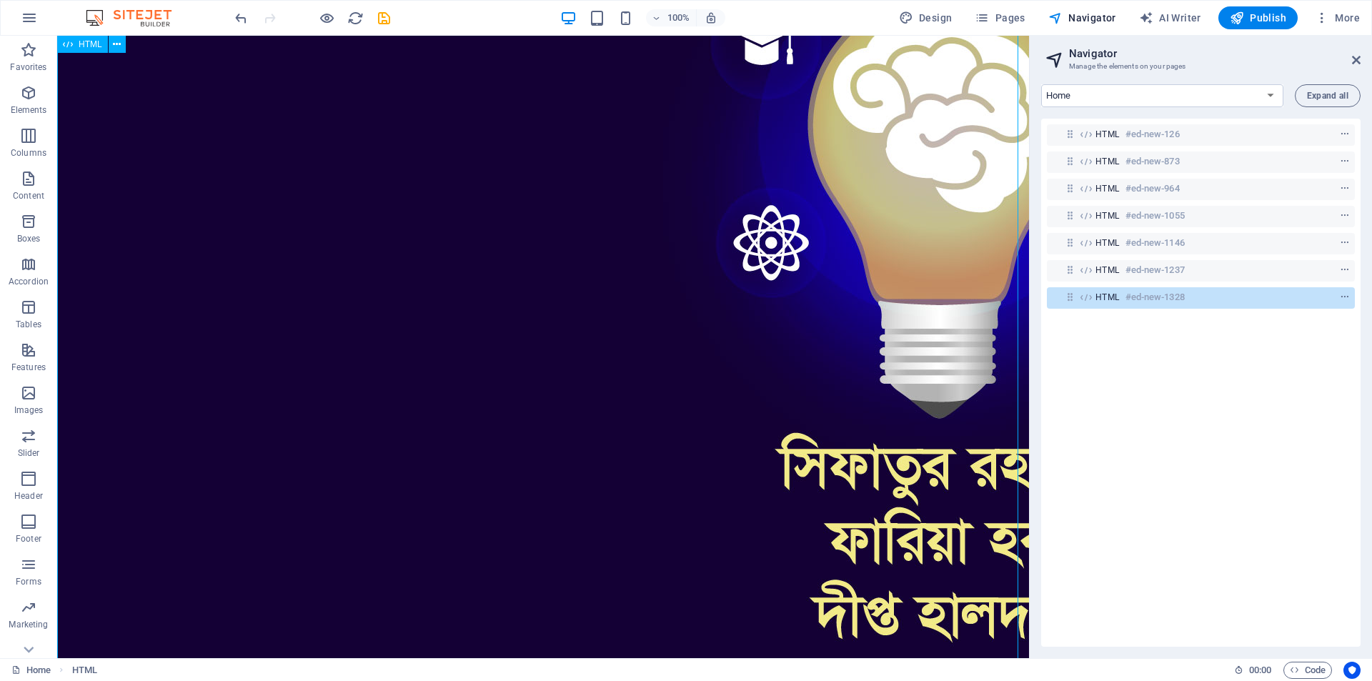
click at [1107, 292] on span "HTML" at bounding box center [1108, 297] width 24 height 11
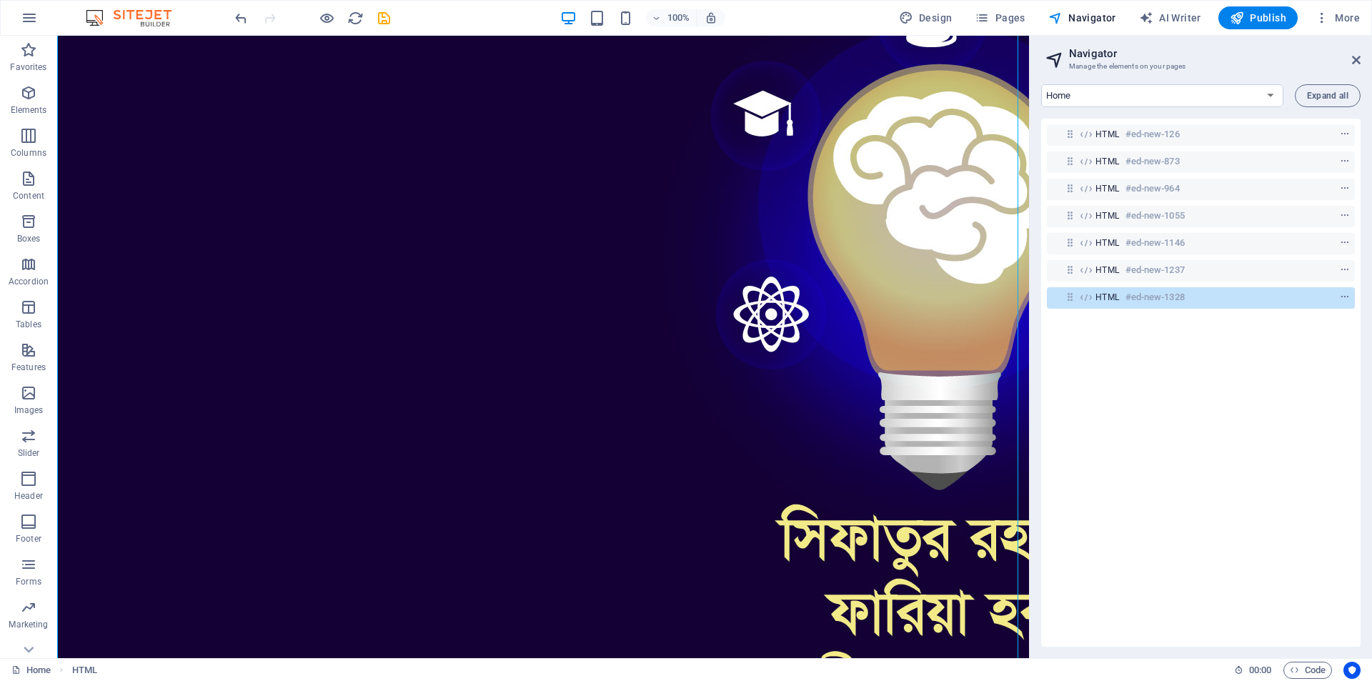
click at [1174, 361] on div "HTML #ed-new-126 HTML #ed-new-873 HTML #ed-new-964 HTML #ed-new-1055 HTML #ed-n…" at bounding box center [1200, 383] width 319 height 528
click at [1104, 294] on span "HTML" at bounding box center [1108, 297] width 24 height 11
click at [1111, 294] on span "HTML" at bounding box center [1108, 297] width 24 height 11
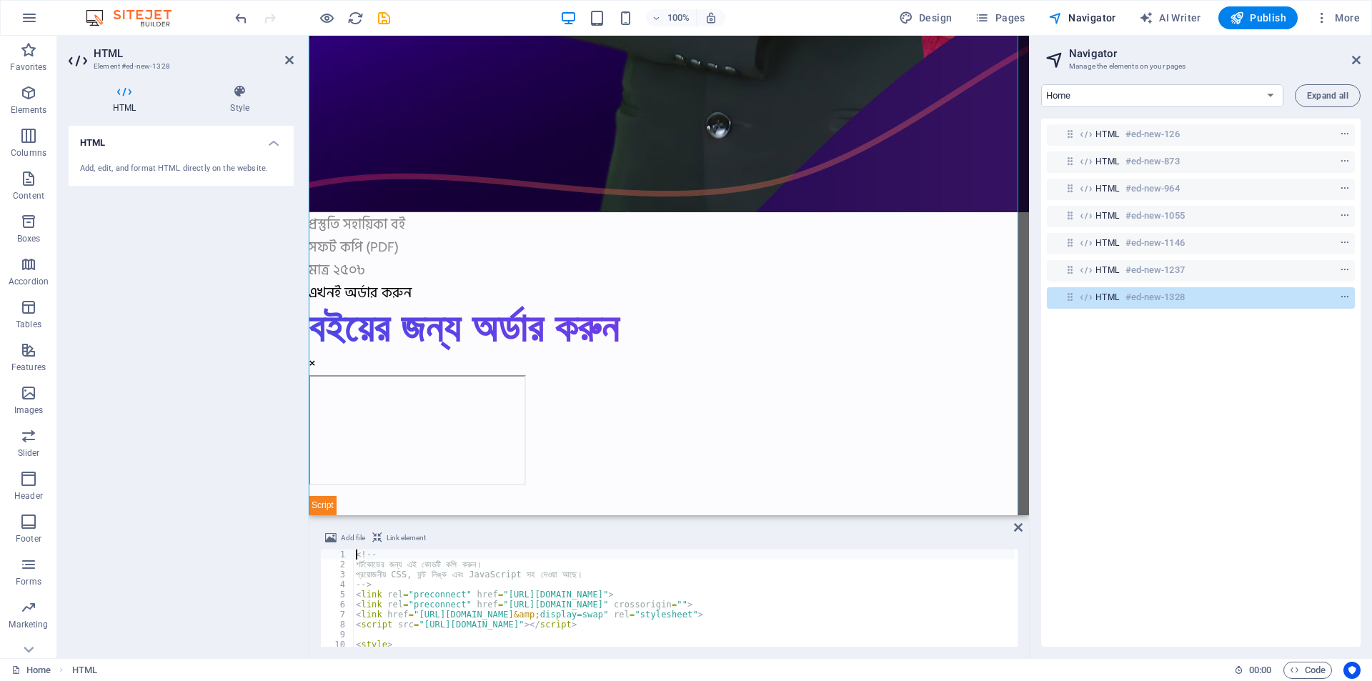
scroll to position [22979, 0]
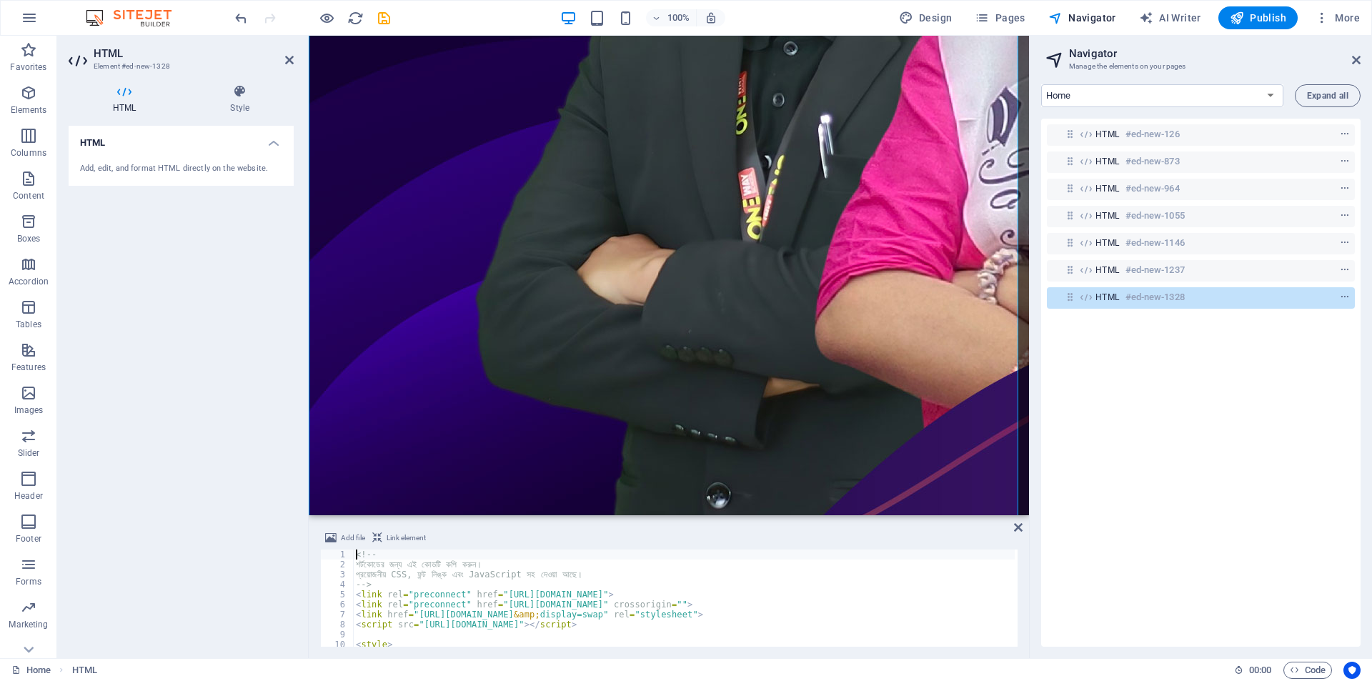
click at [430, 565] on div "<!-- শর্টকোডের জন্য এই কোডটি কপি করুন। প্রয়োজনীয় CSS, ফন্ট লিঙ্ক এবং JavaScript…" at bounding box center [796, 607] width 887 height 114
type textarea "শর্টকোডের জন্য এই কোডটি কপি করুন।"
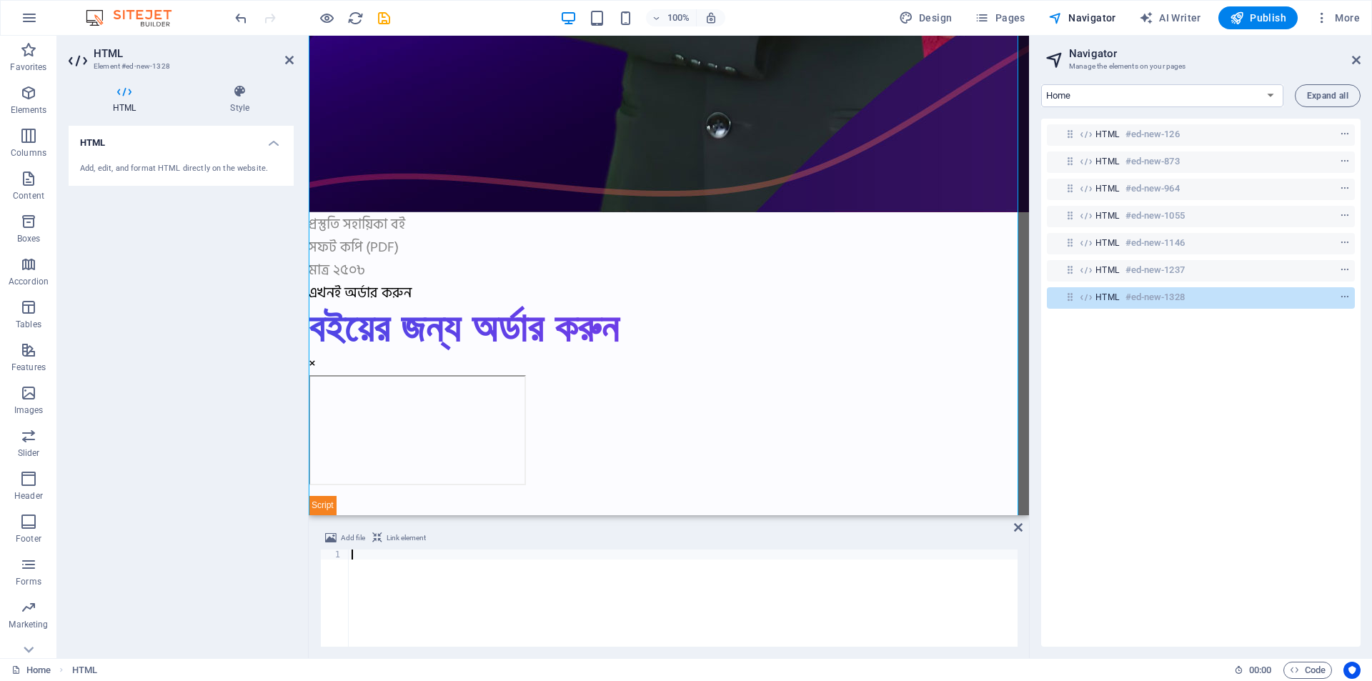
scroll to position [20165, 0]
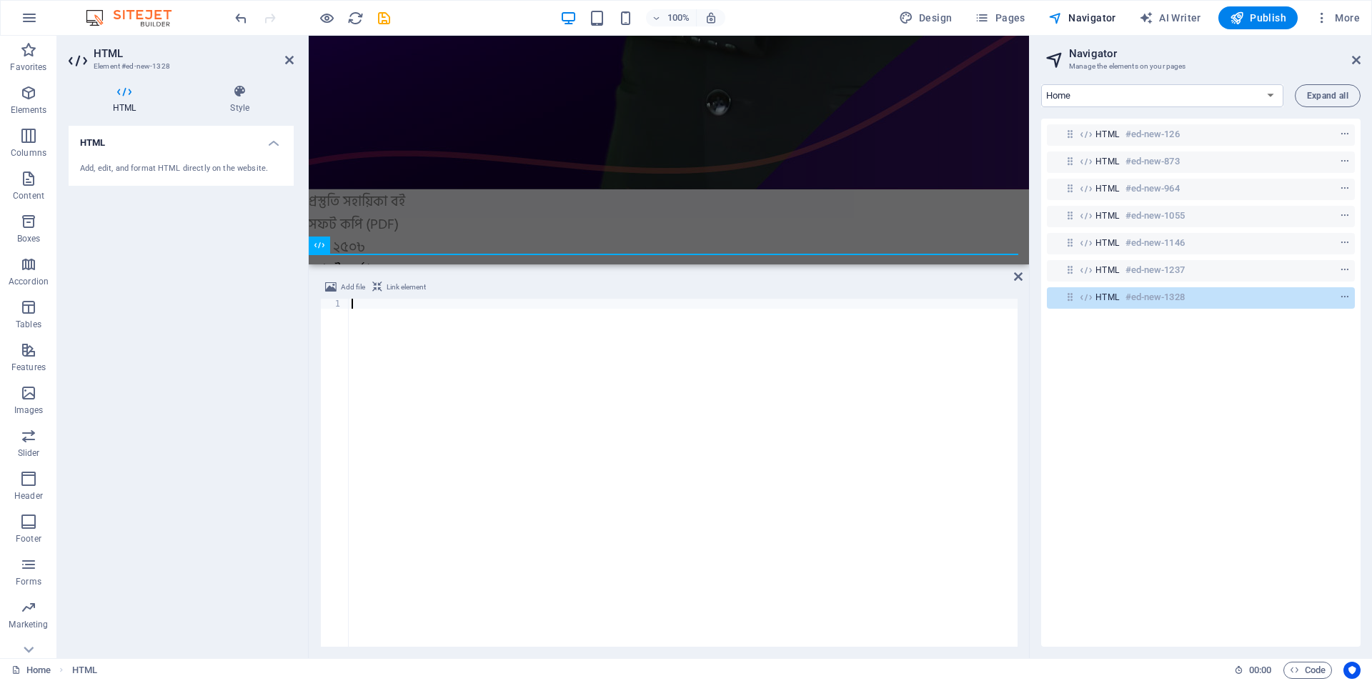
drag, startPoint x: 22, startPoint y: 474, endPoint x: 344, endPoint y: 262, distance: 385.3
click at [344, 262] on div "Container H1 Unequal Columns Container Spacer Text Menu Bar Menu Logo Container…" at bounding box center [669, 347] width 720 height 622
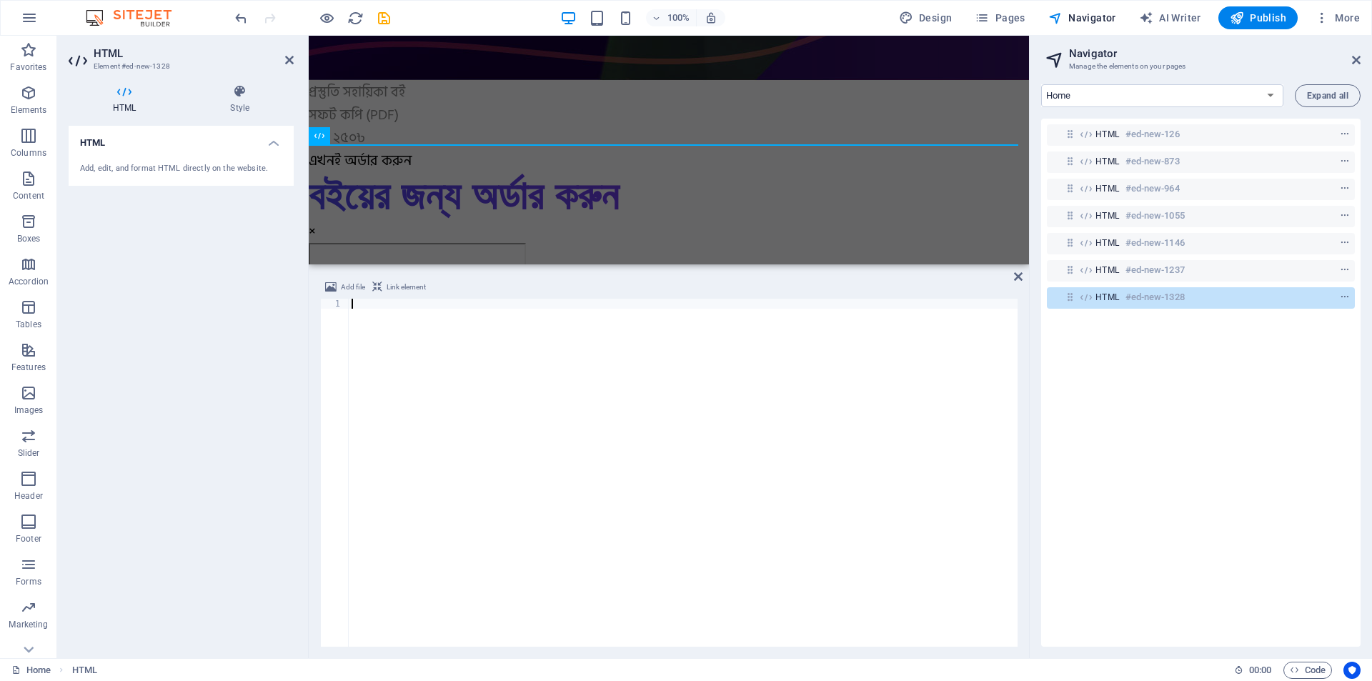
click at [430, 344] on div at bounding box center [683, 483] width 669 height 368
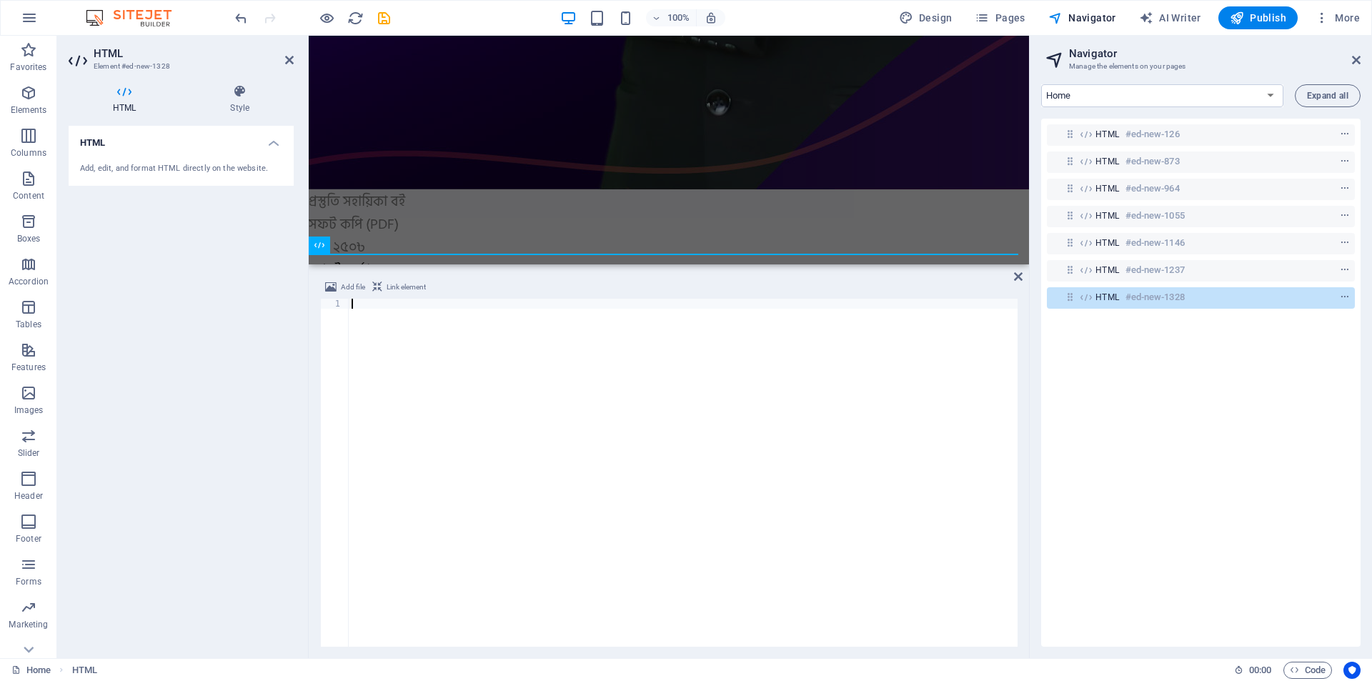
click at [461, 349] on div at bounding box center [683, 483] width 669 height 368
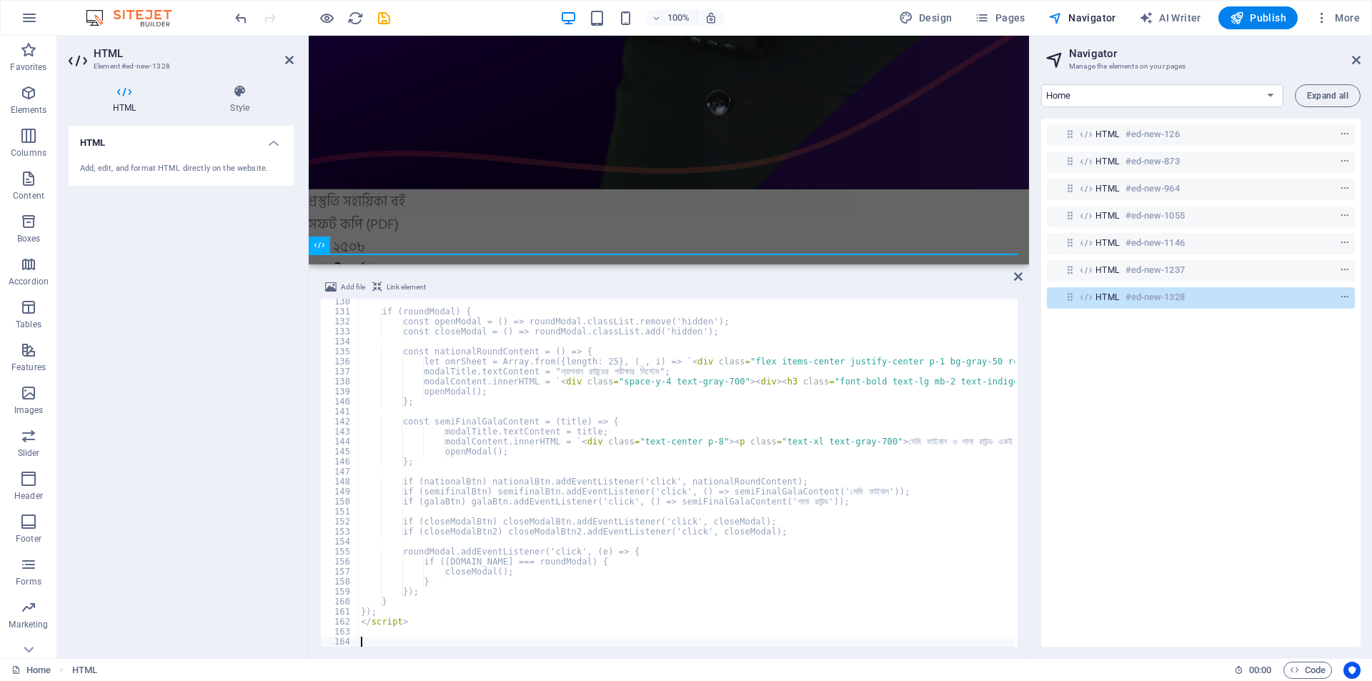
scroll to position [1293, 0]
click at [1340, 297] on icon "context-menu" at bounding box center [1345, 297] width 10 height 10
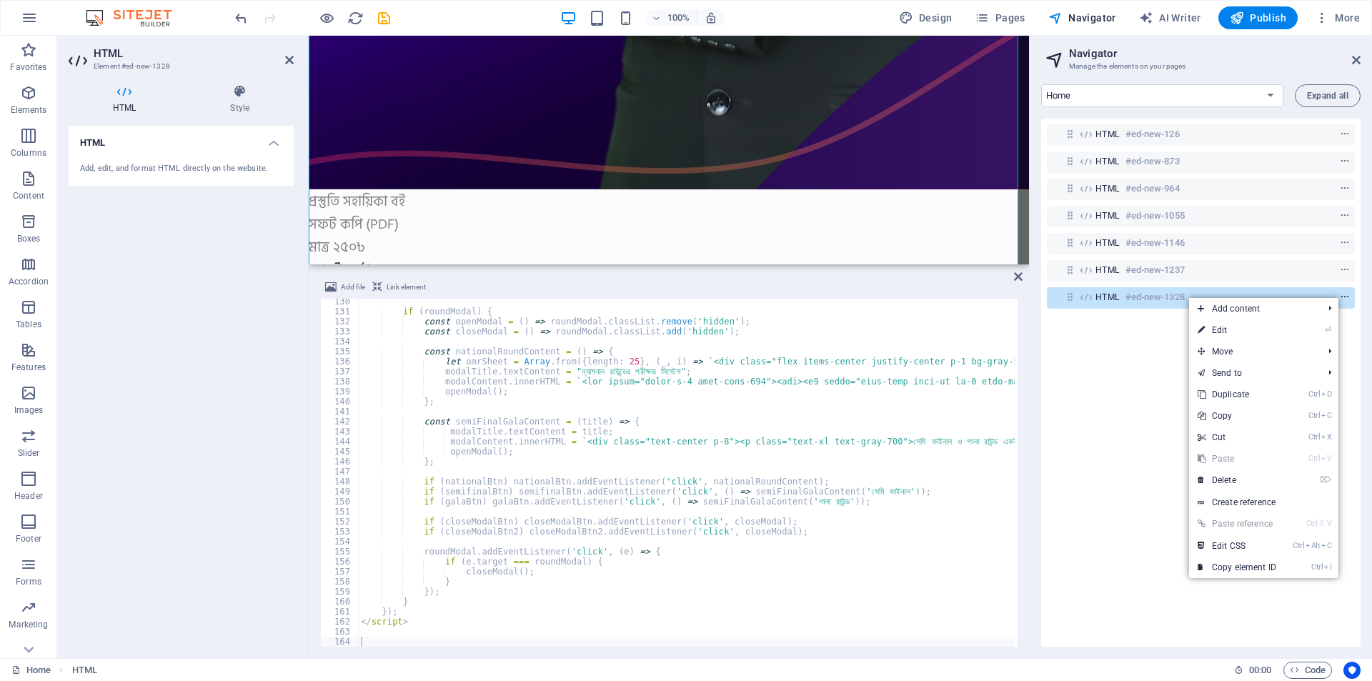
scroll to position [22598, 0]
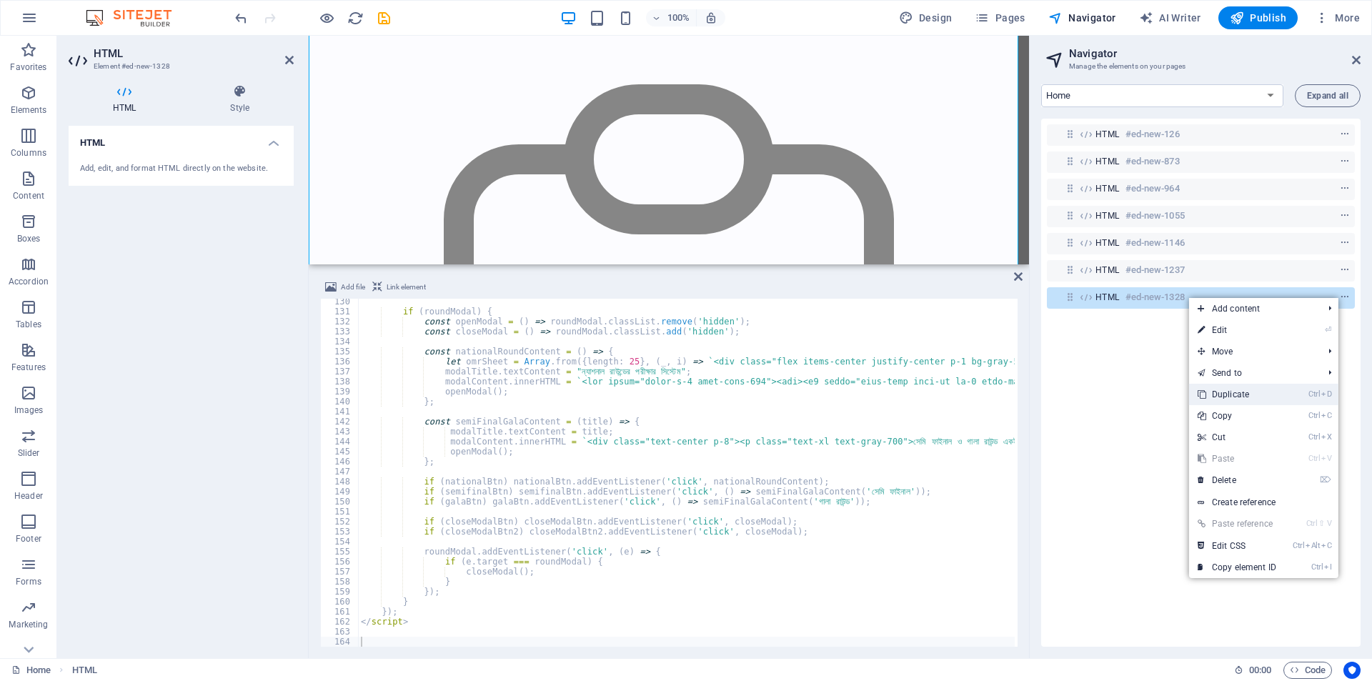
click at [1223, 402] on link "Ctrl D Duplicate" at bounding box center [1237, 394] width 96 height 21
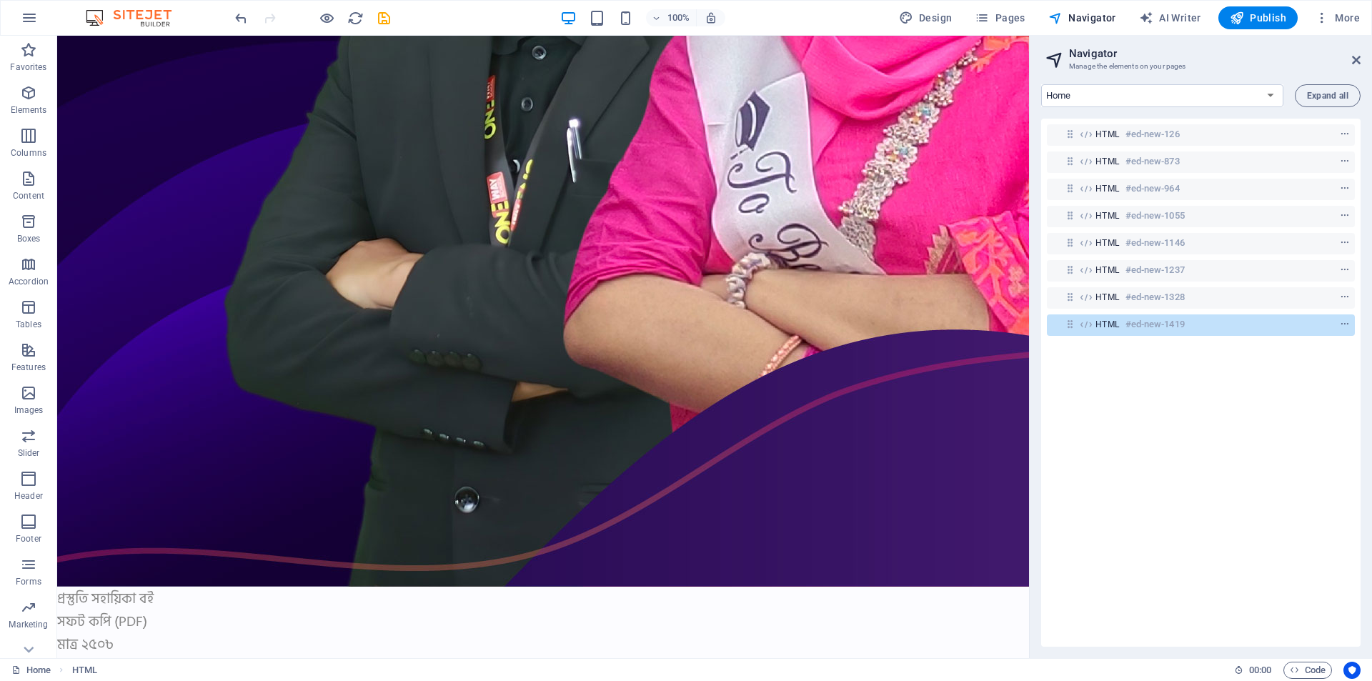
scroll to position [33943, 0]
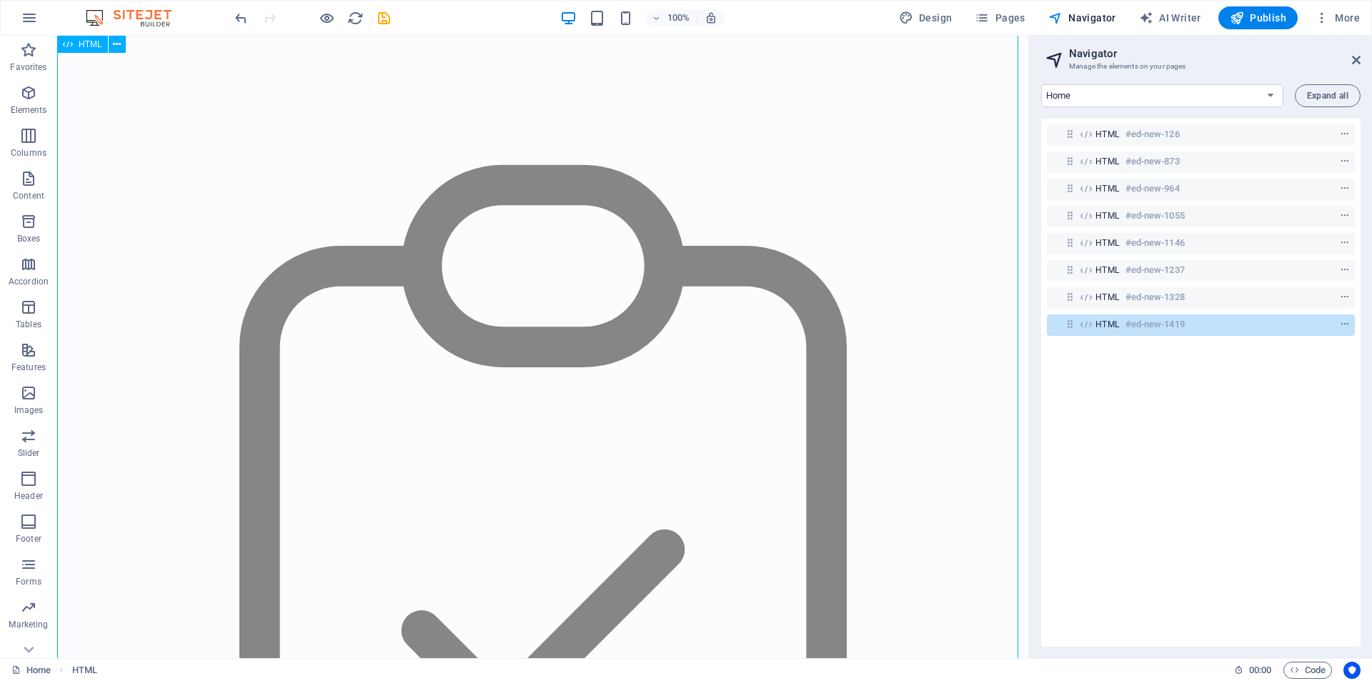
click at [1102, 322] on span "HTML" at bounding box center [1108, 324] width 24 height 11
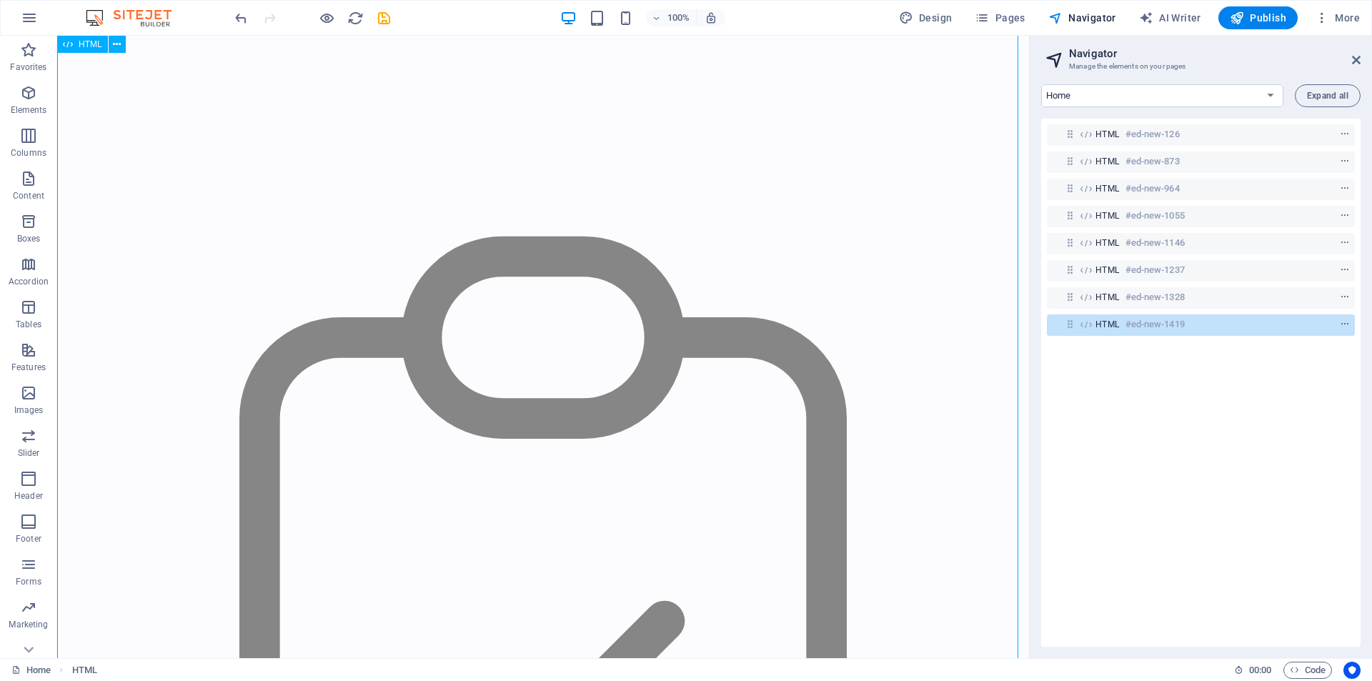
click at [1102, 322] on span "HTML" at bounding box center [1108, 324] width 24 height 11
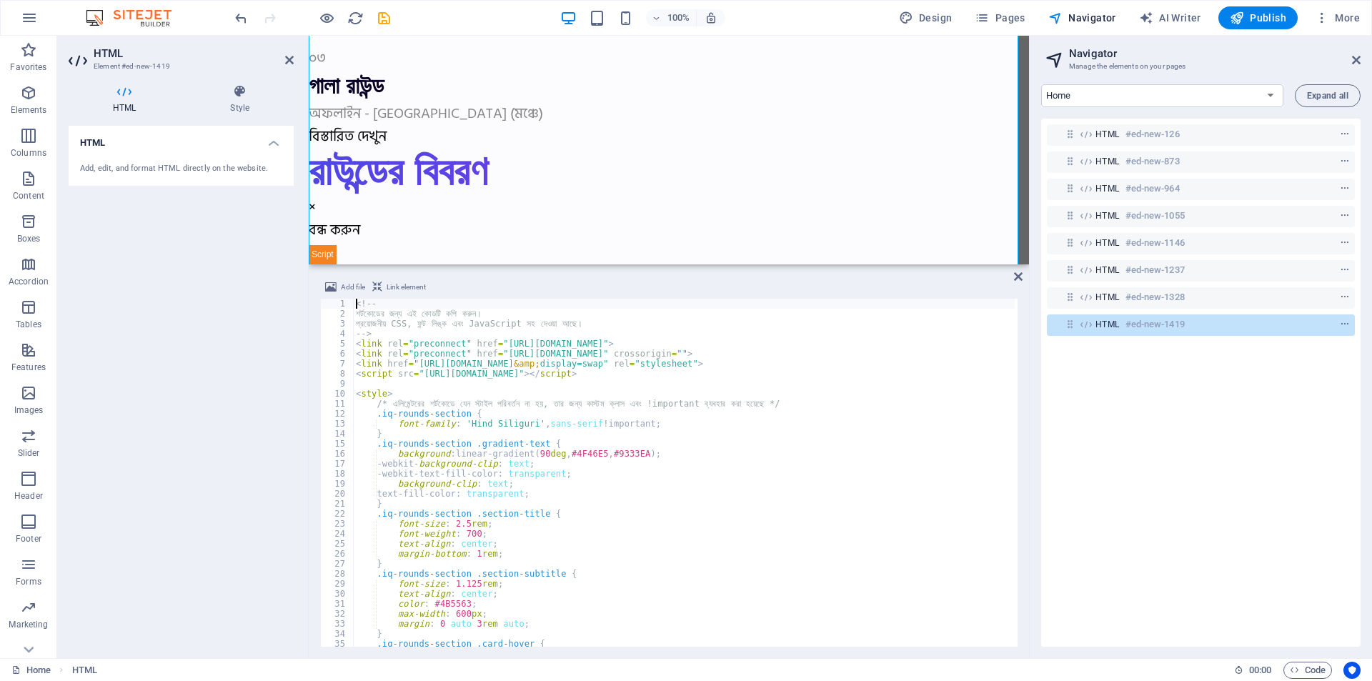
scroll to position [26674, 0]
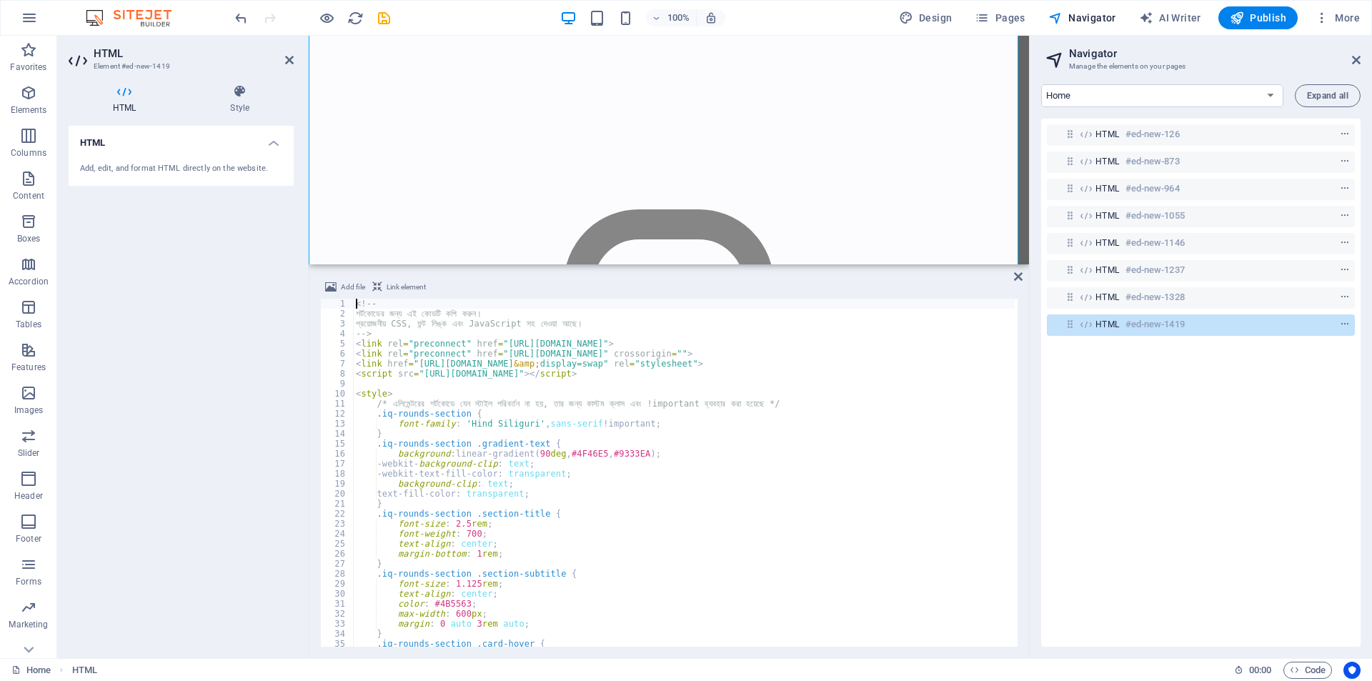
type textarea ".iq-rounds-section .section-title {"
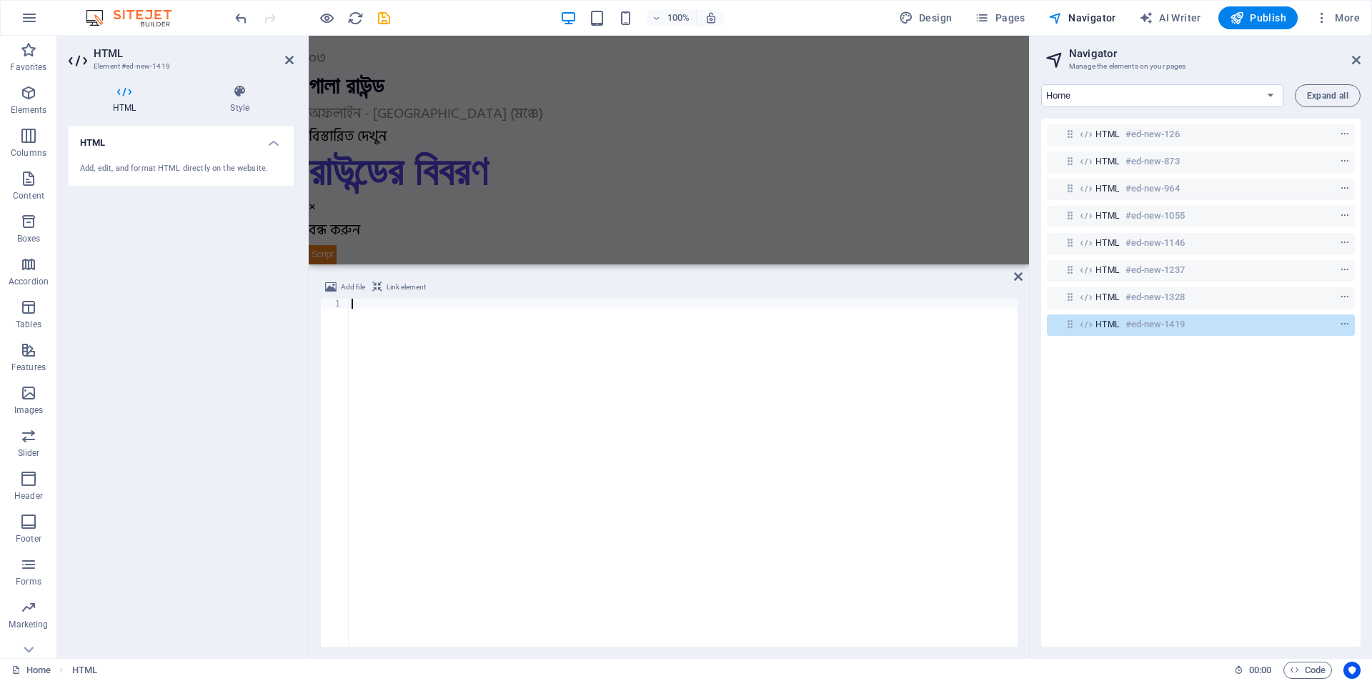
scroll to position [24563, 0]
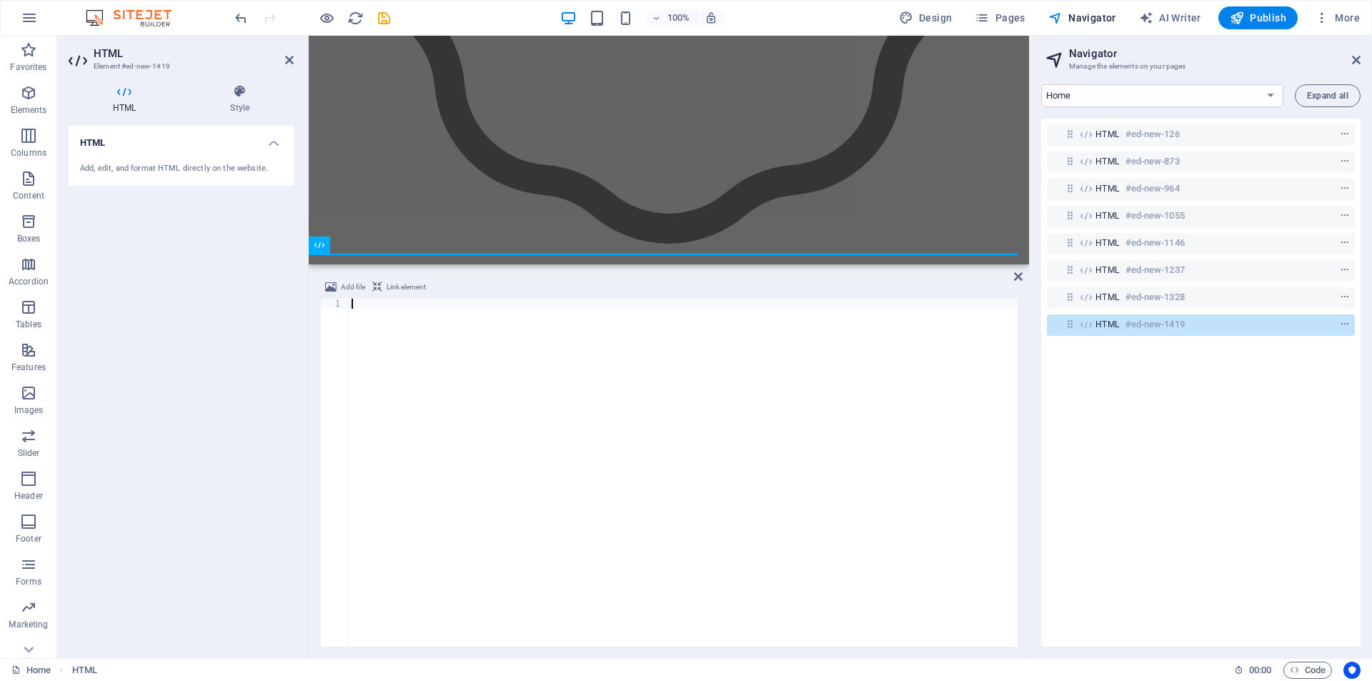
click at [525, 371] on div at bounding box center [683, 483] width 669 height 368
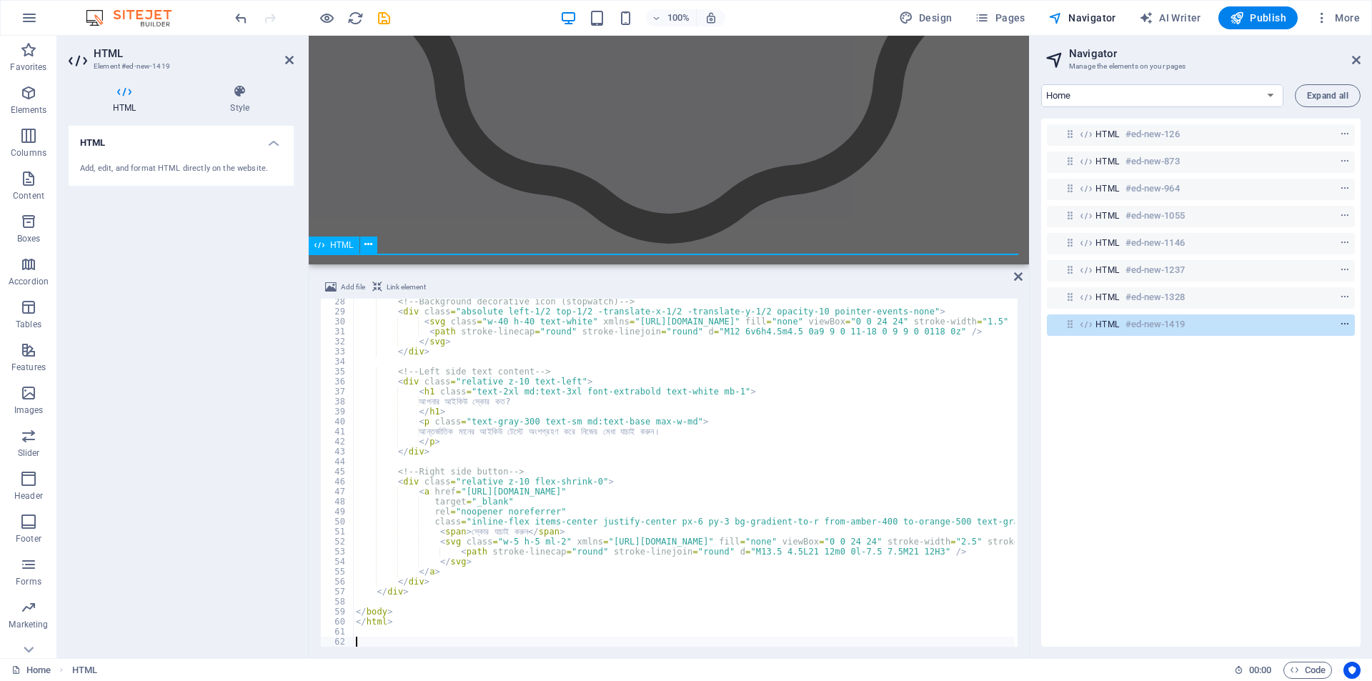
click at [1341, 322] on icon "context-menu" at bounding box center [1345, 324] width 10 height 10
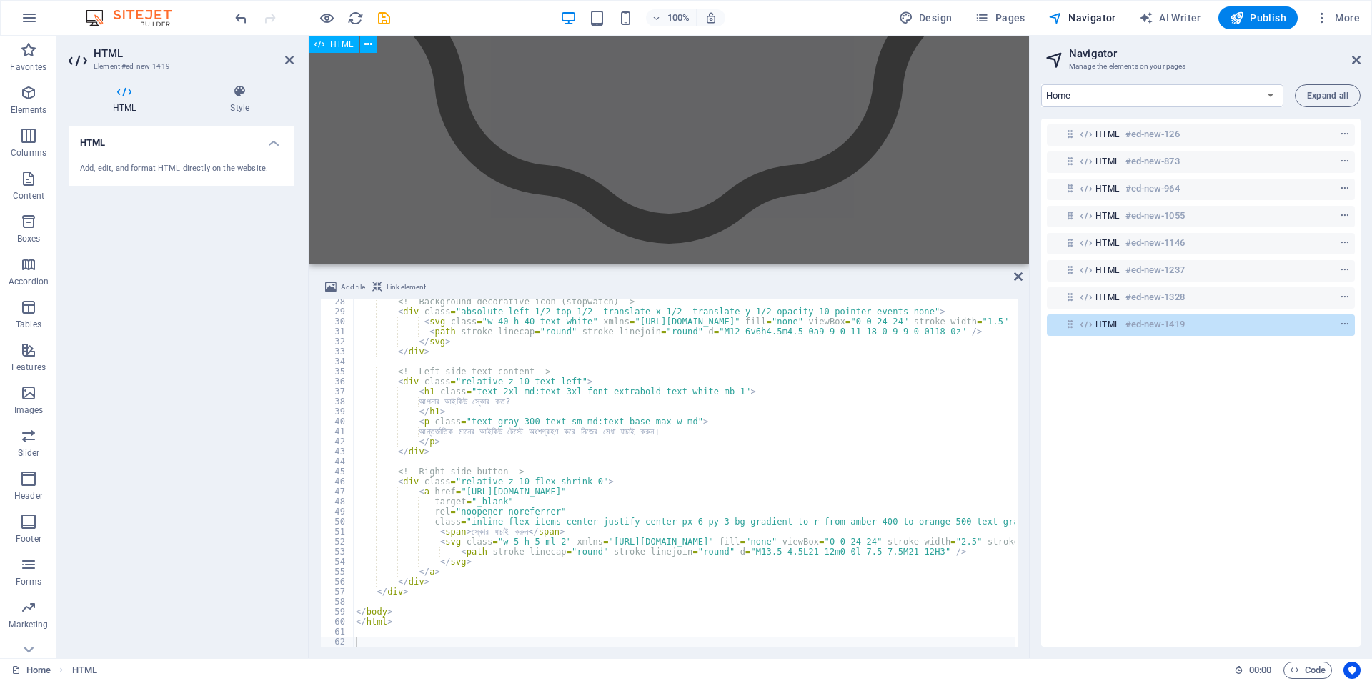
scroll to position [25448, 0]
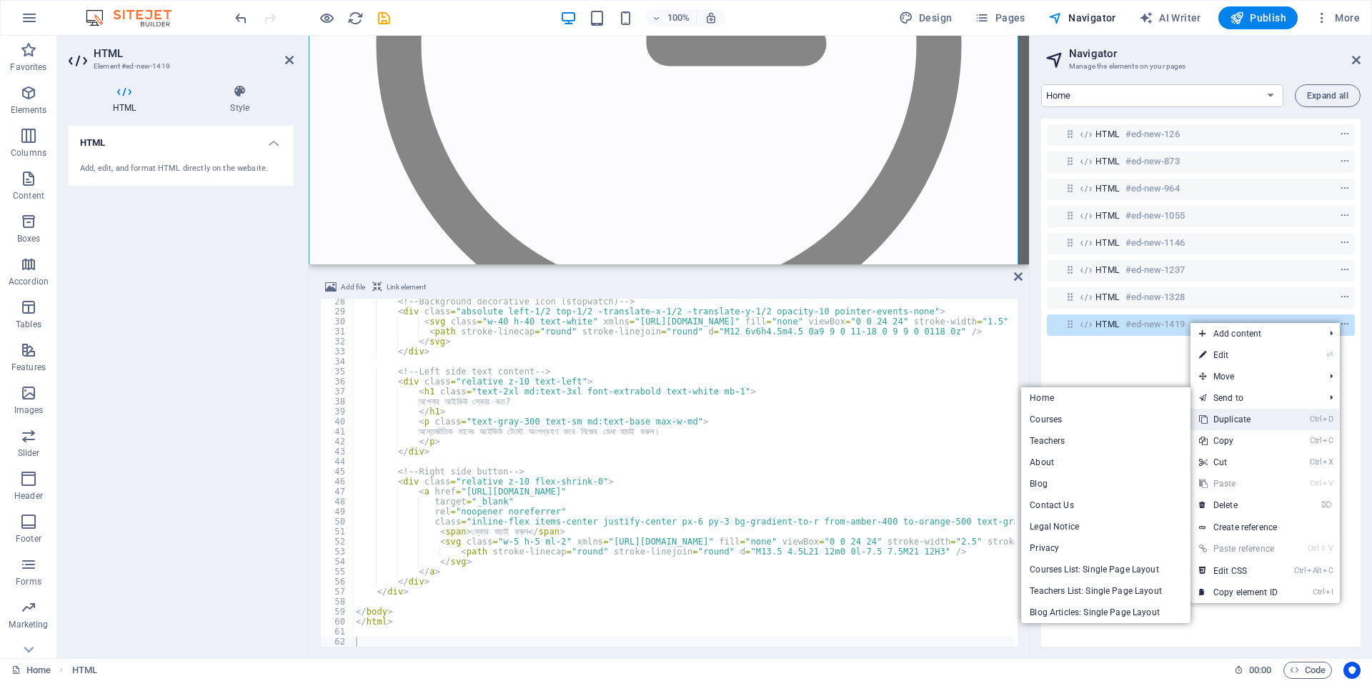
click at [1224, 420] on link "Ctrl D Duplicate" at bounding box center [1239, 419] width 96 height 21
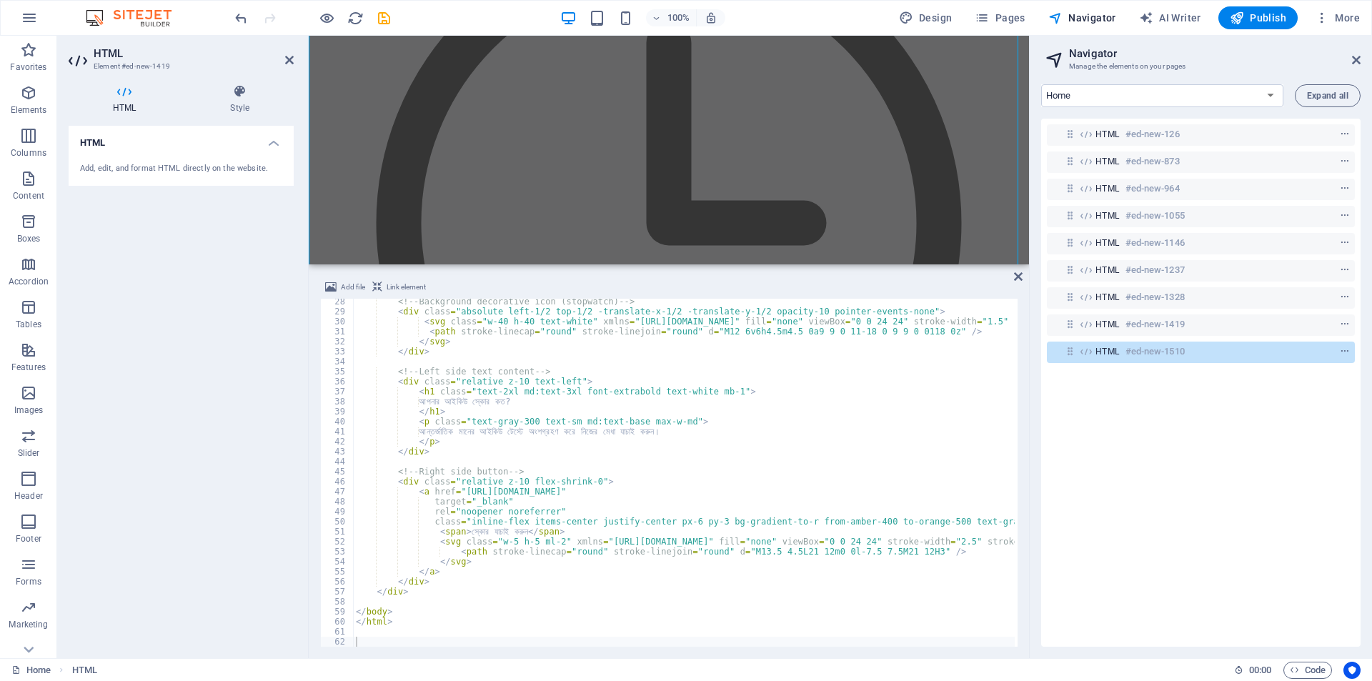
scroll to position [34200, 0]
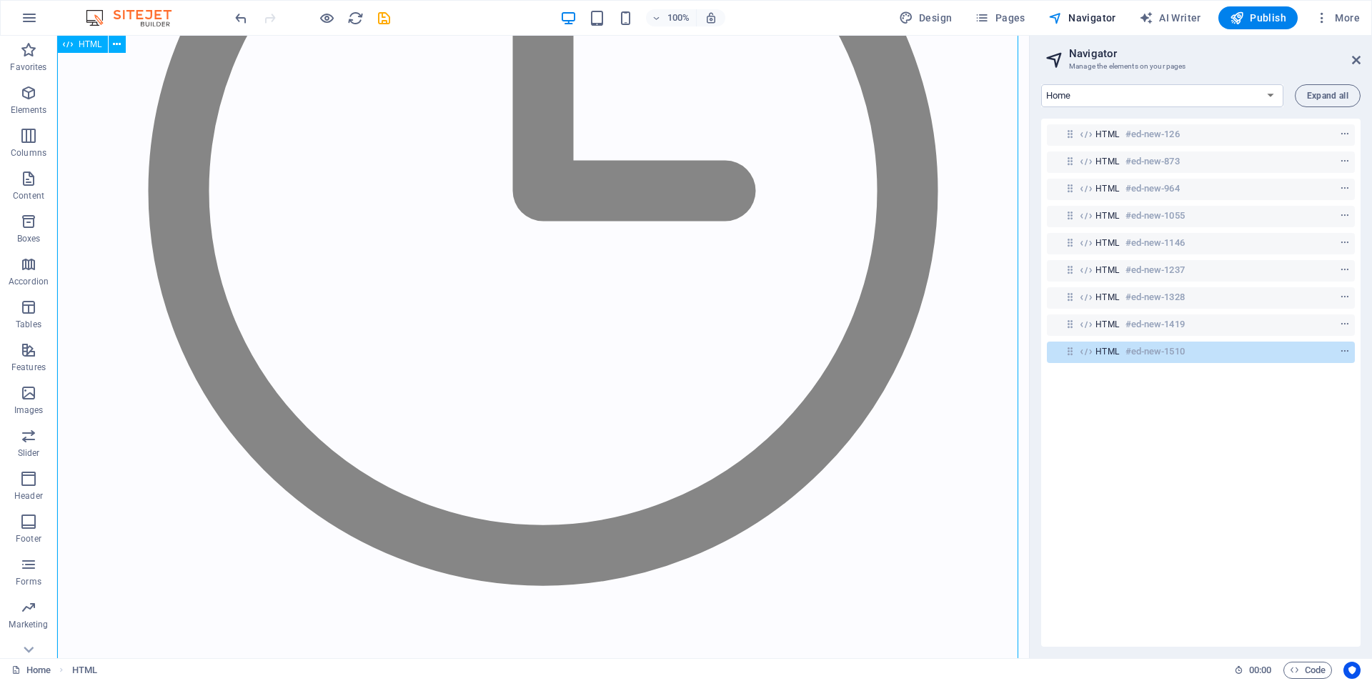
click at [1108, 346] on span "HTML" at bounding box center [1108, 351] width 24 height 11
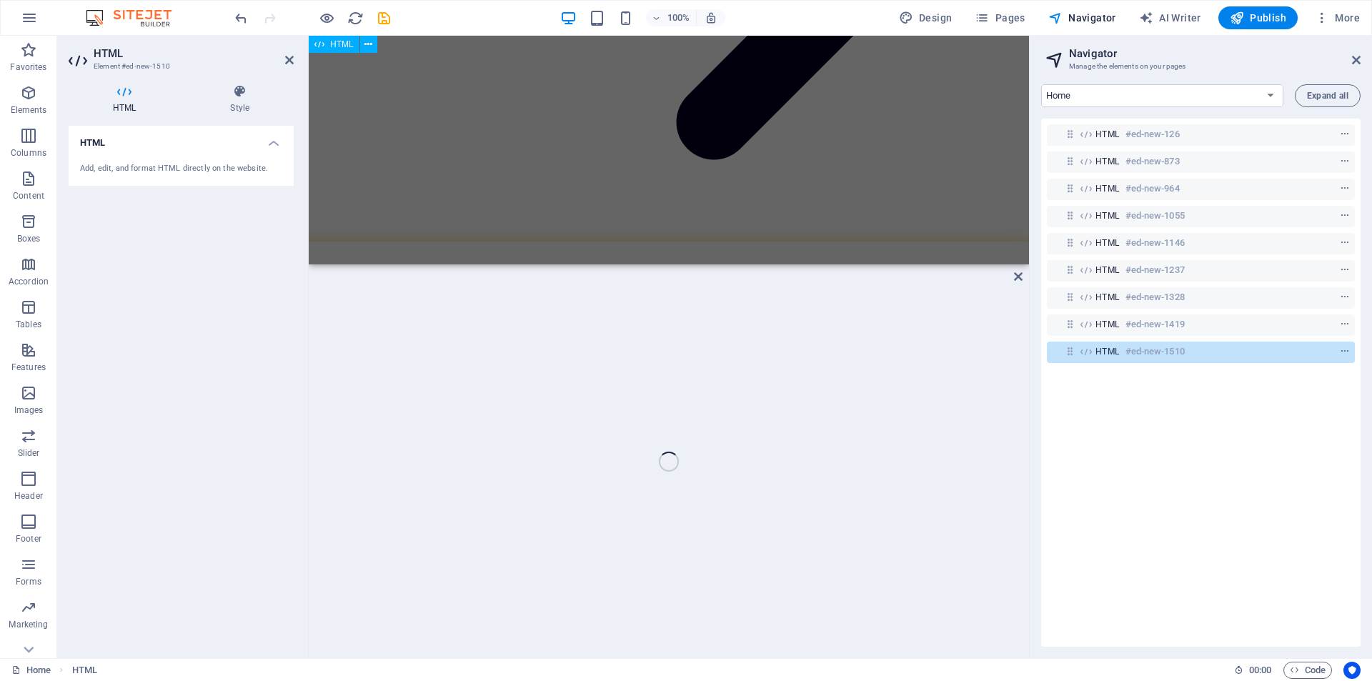
scroll to position [27057, 0]
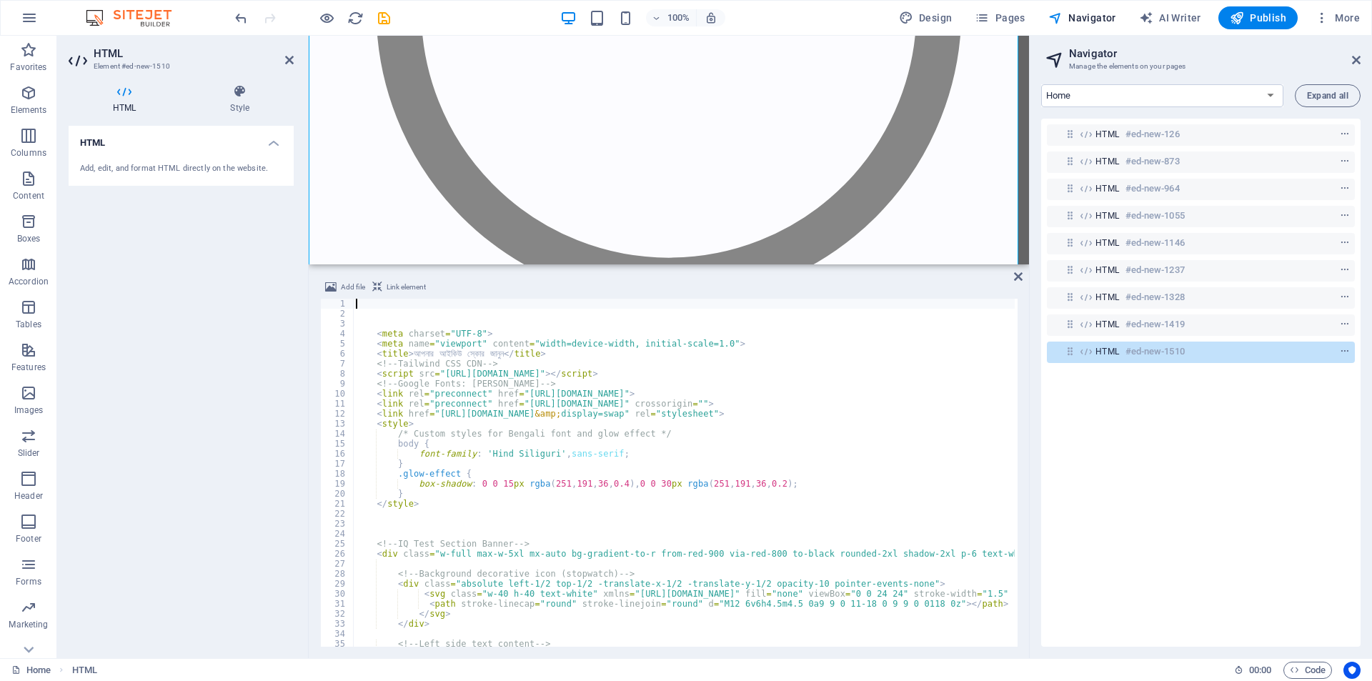
click at [550, 441] on div "< meta charset = "UTF-8" > < meta name = "viewport" content = "width=device-wid…" at bounding box center [1242, 481] width 1778 height 365
type textarea "body {"
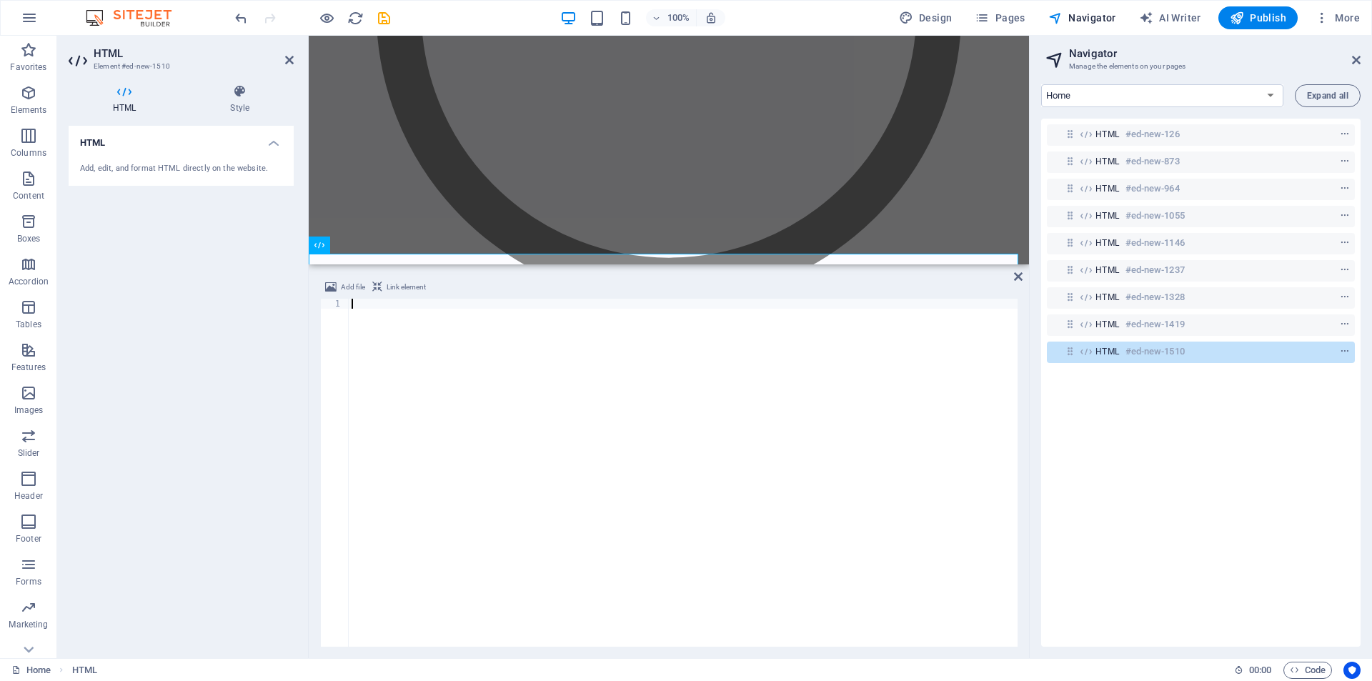
scroll to position [26117, 0]
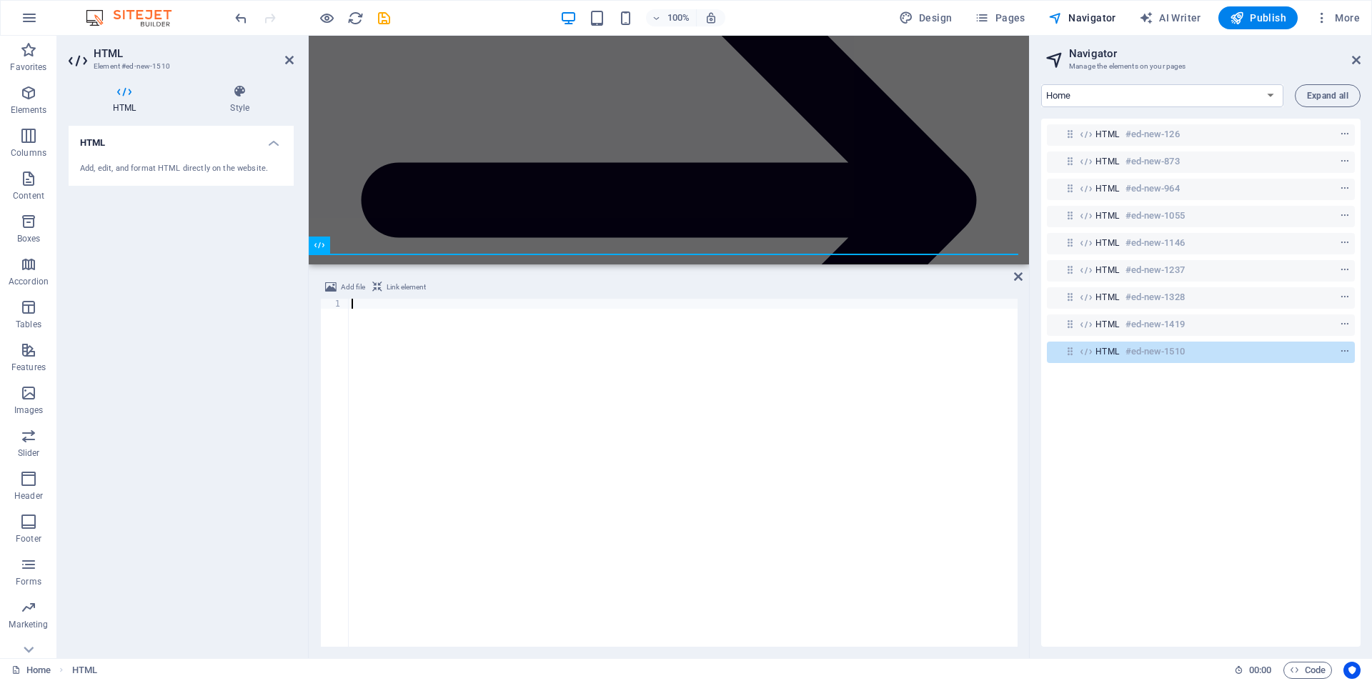
click at [571, 381] on div at bounding box center [683, 483] width 669 height 368
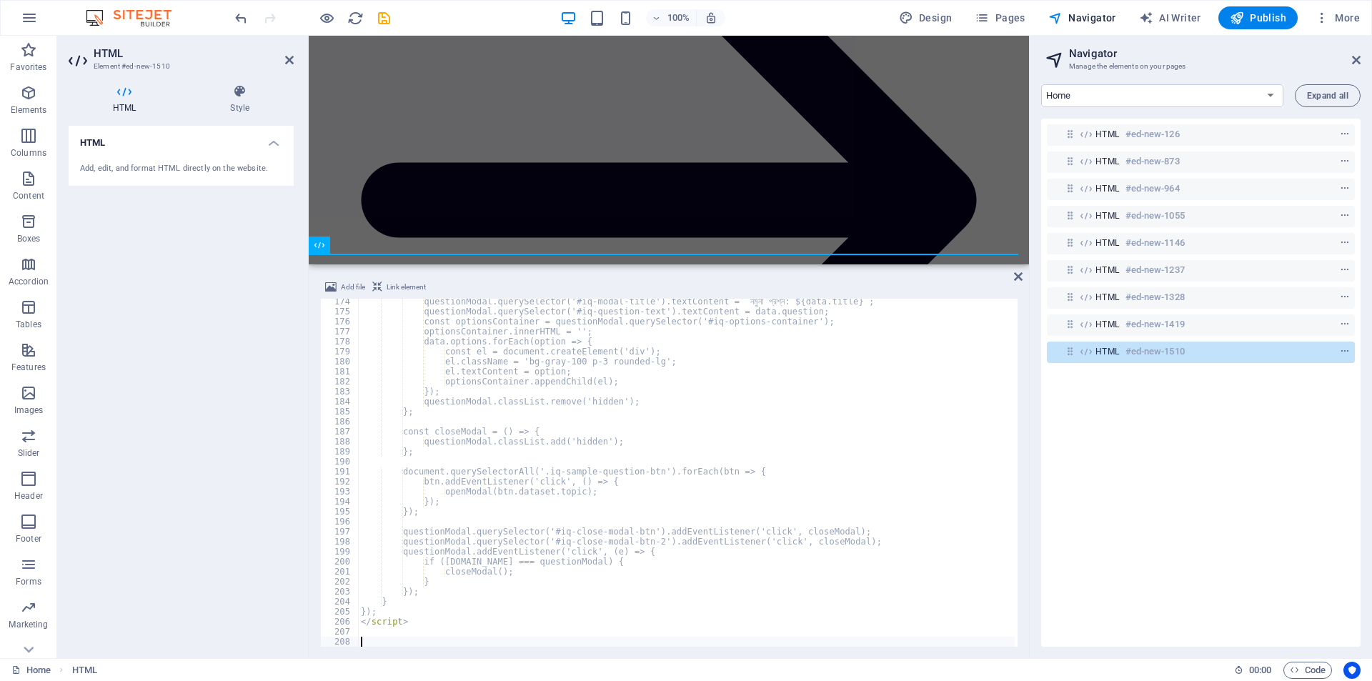
scroll to position [1733, 0]
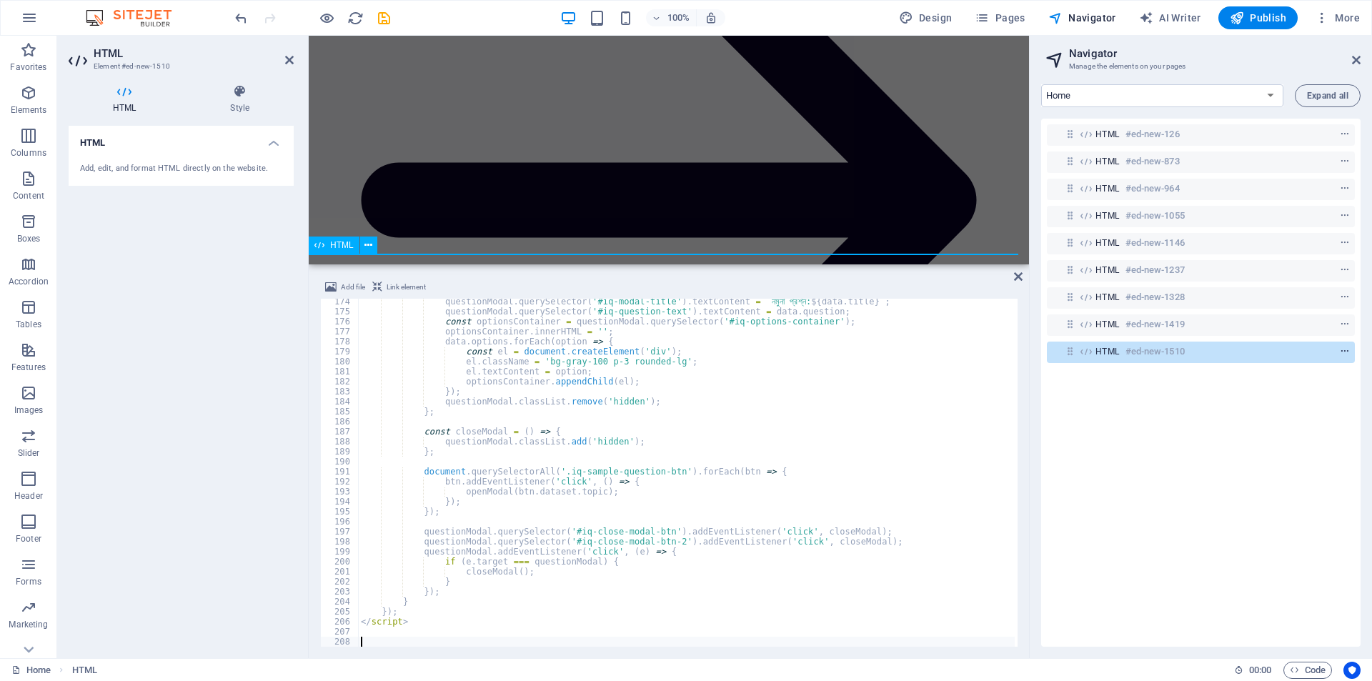
click at [1343, 347] on icon "context-menu" at bounding box center [1345, 352] width 10 height 10
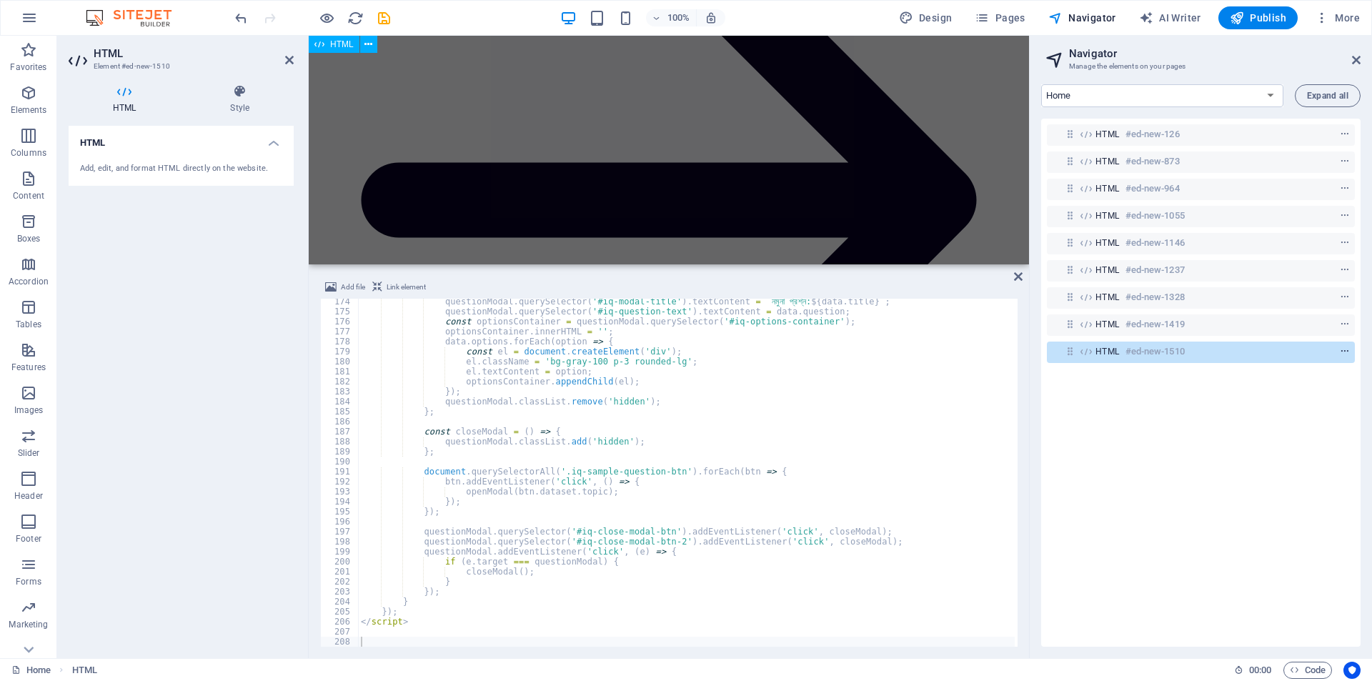
scroll to position [29400, 0]
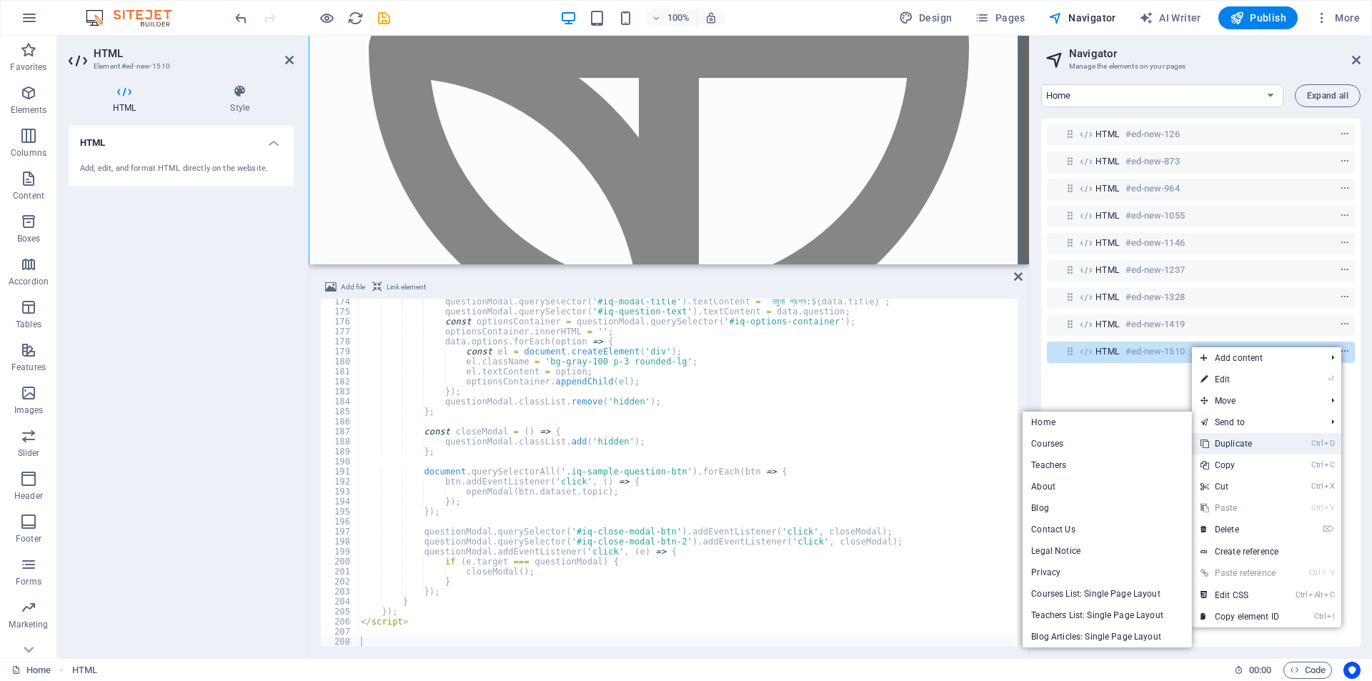
click at [1238, 443] on link "Ctrl D Duplicate" at bounding box center [1240, 443] width 96 height 21
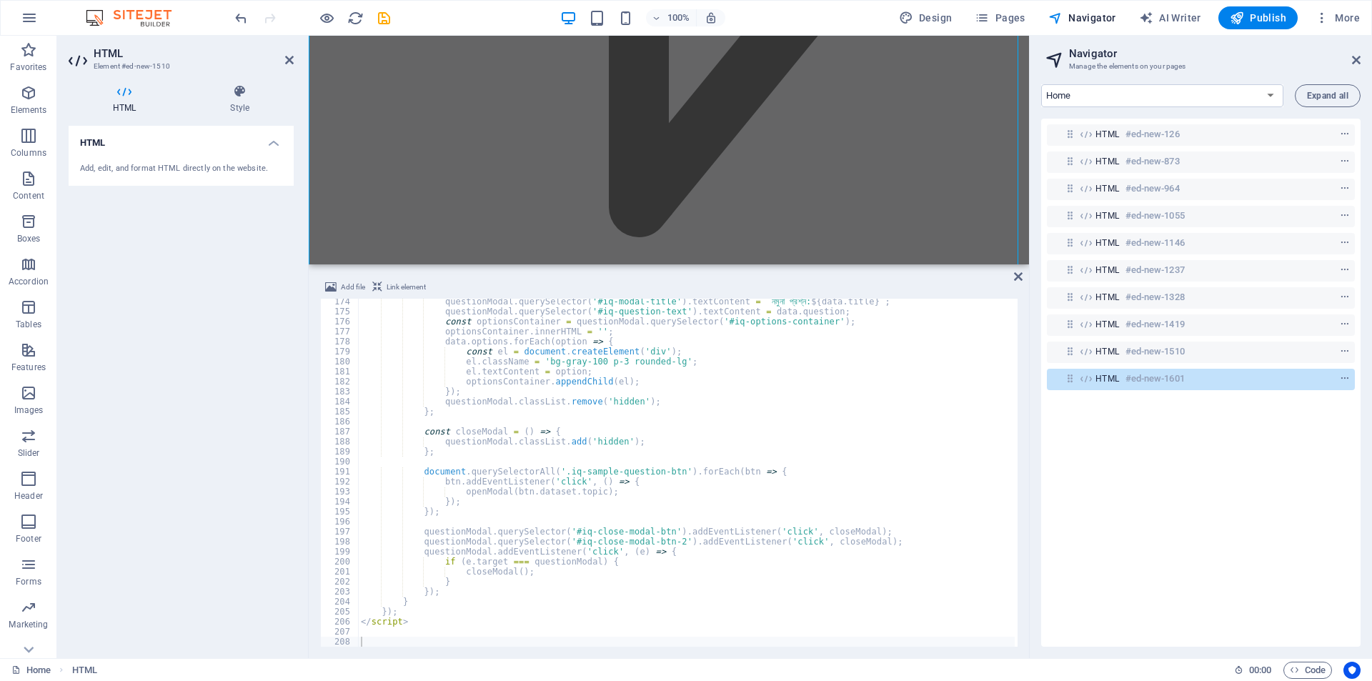
scroll to position [45638, 0]
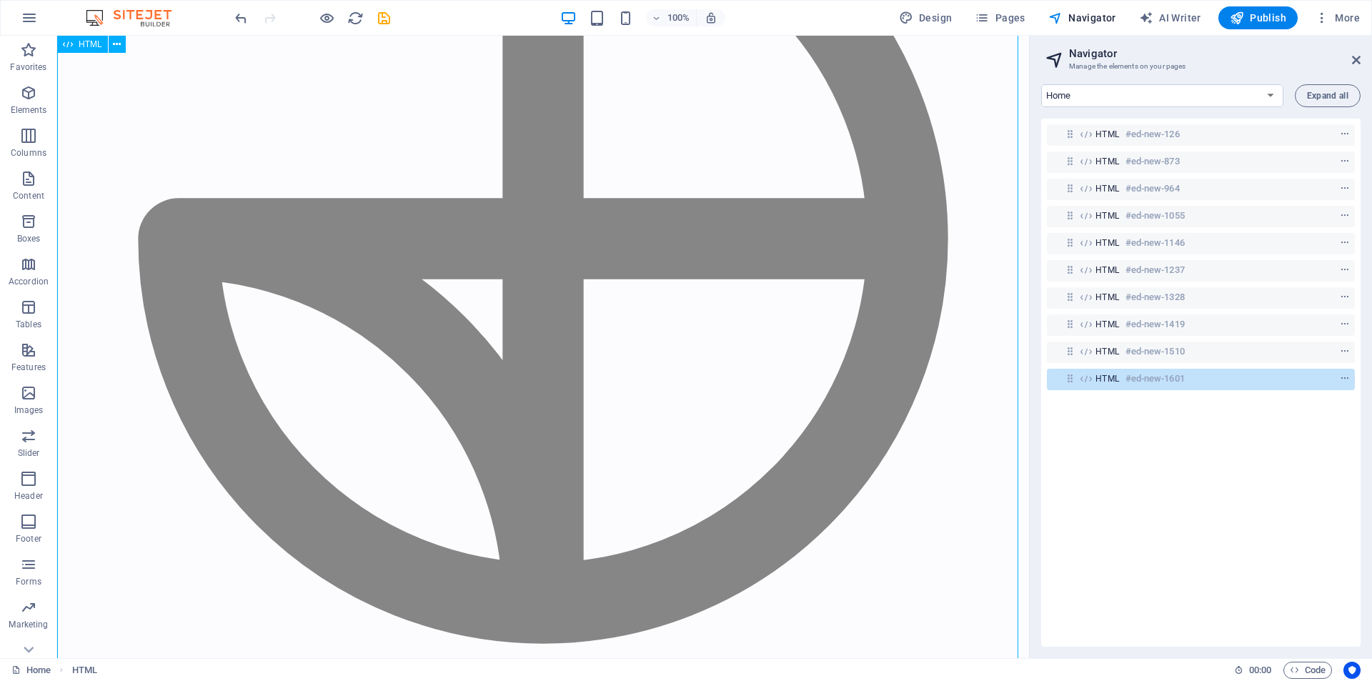
click at [1106, 376] on span "HTML" at bounding box center [1108, 378] width 24 height 11
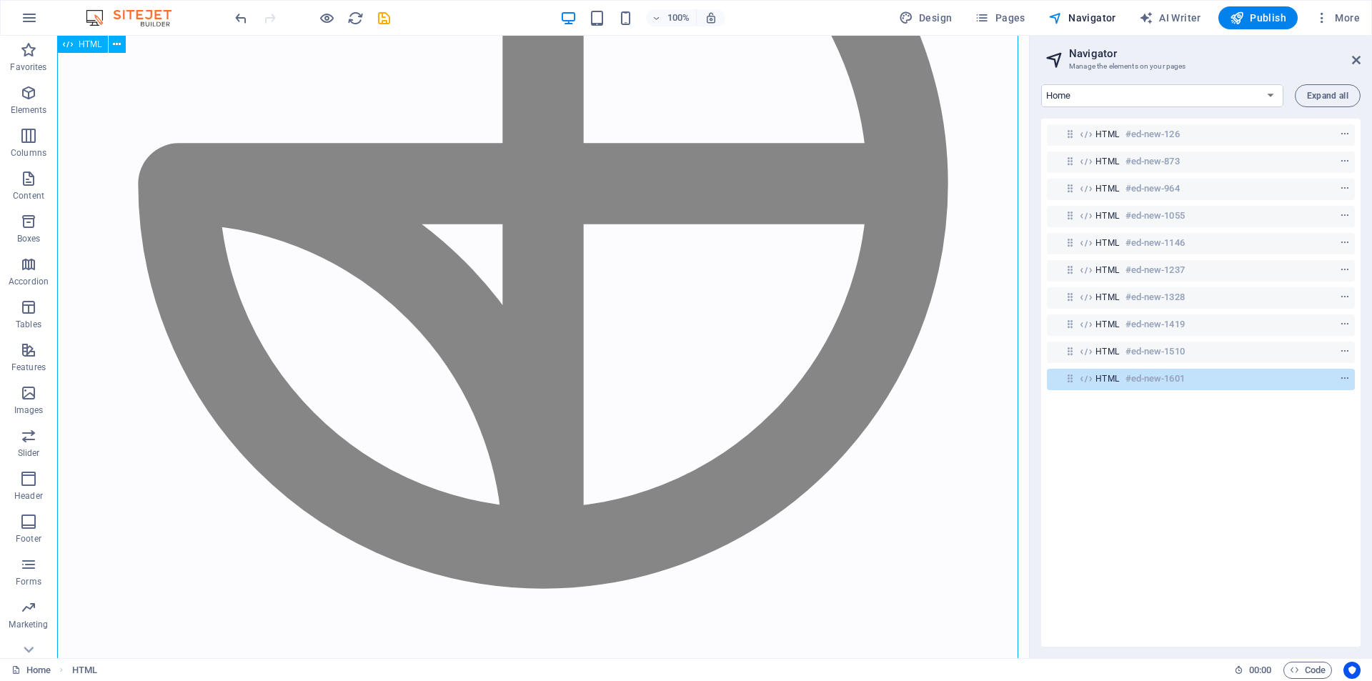
click at [1106, 376] on span "HTML" at bounding box center [1108, 378] width 24 height 11
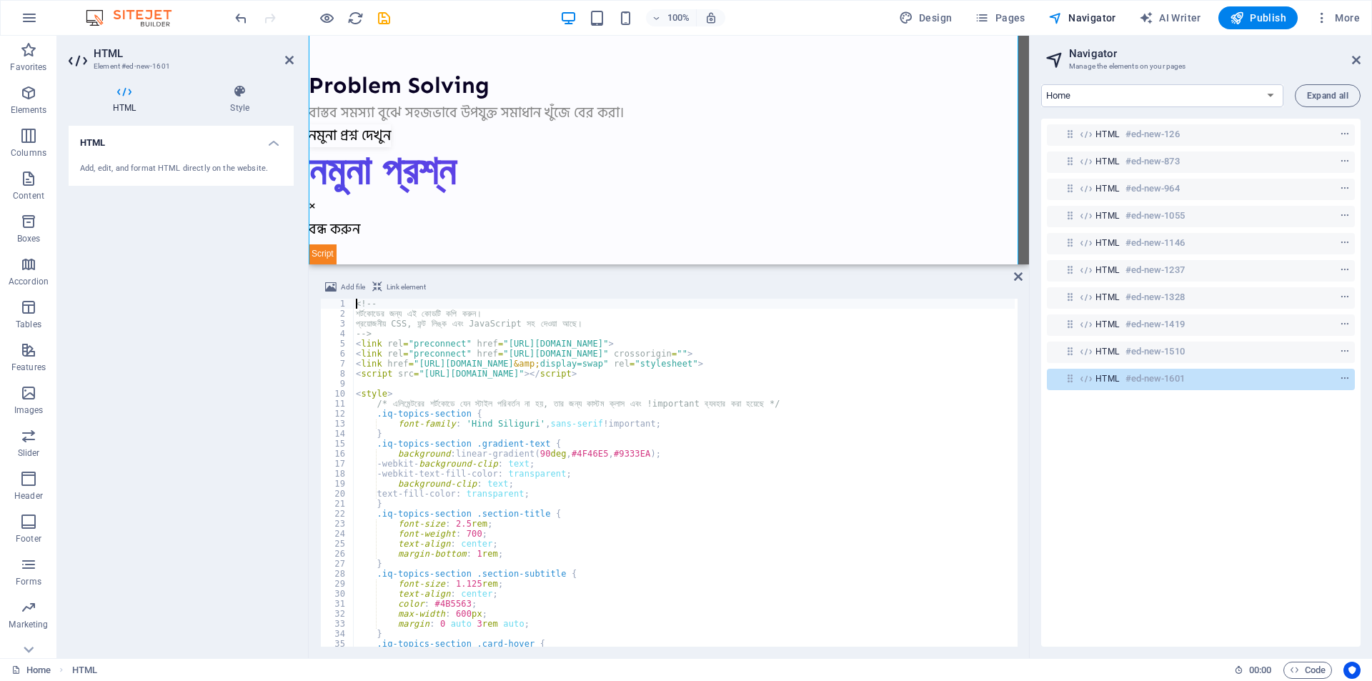
scroll to position [35804, 0]
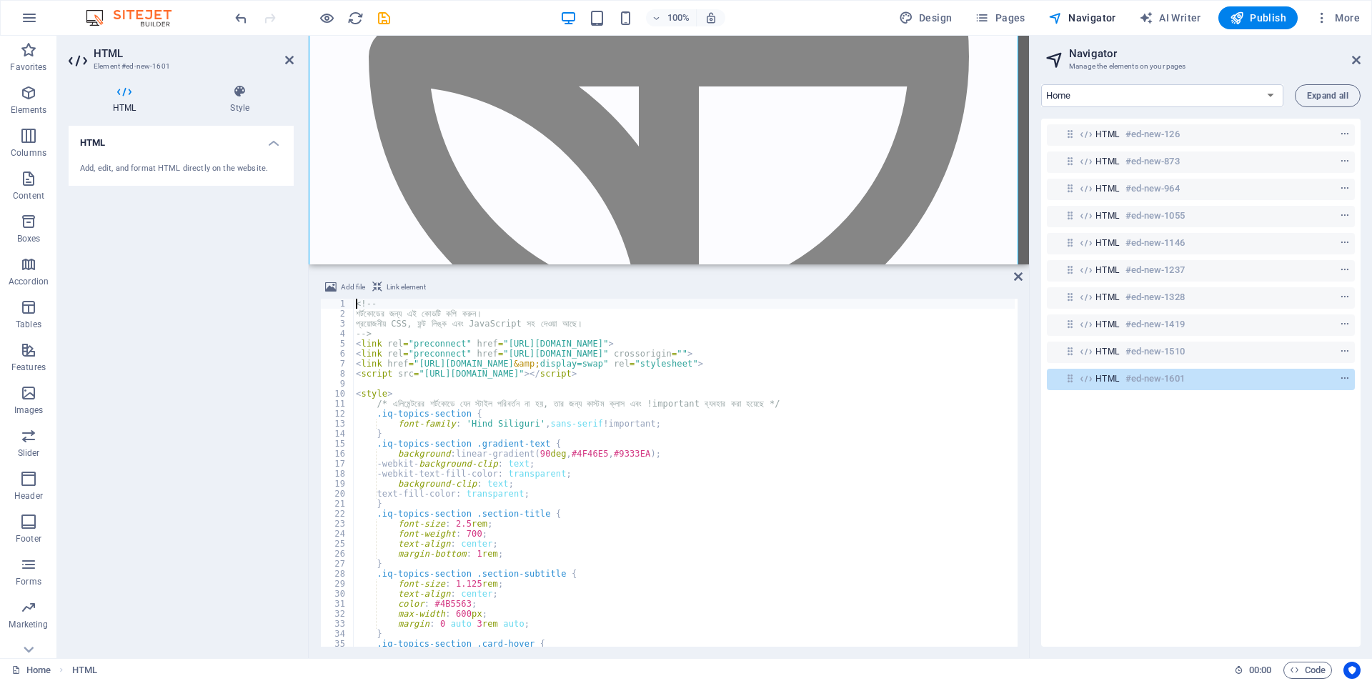
type textarea ".iq-topics-section .gradient-text {"
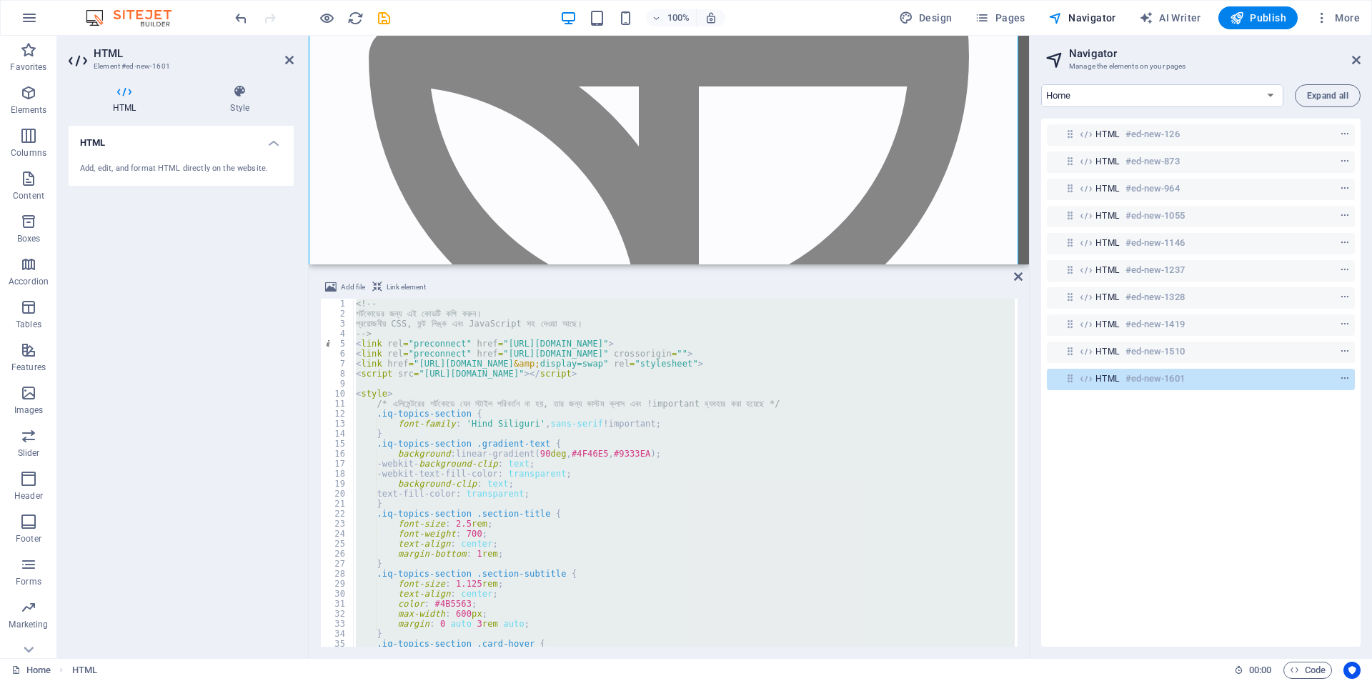
scroll to position [32465, 0]
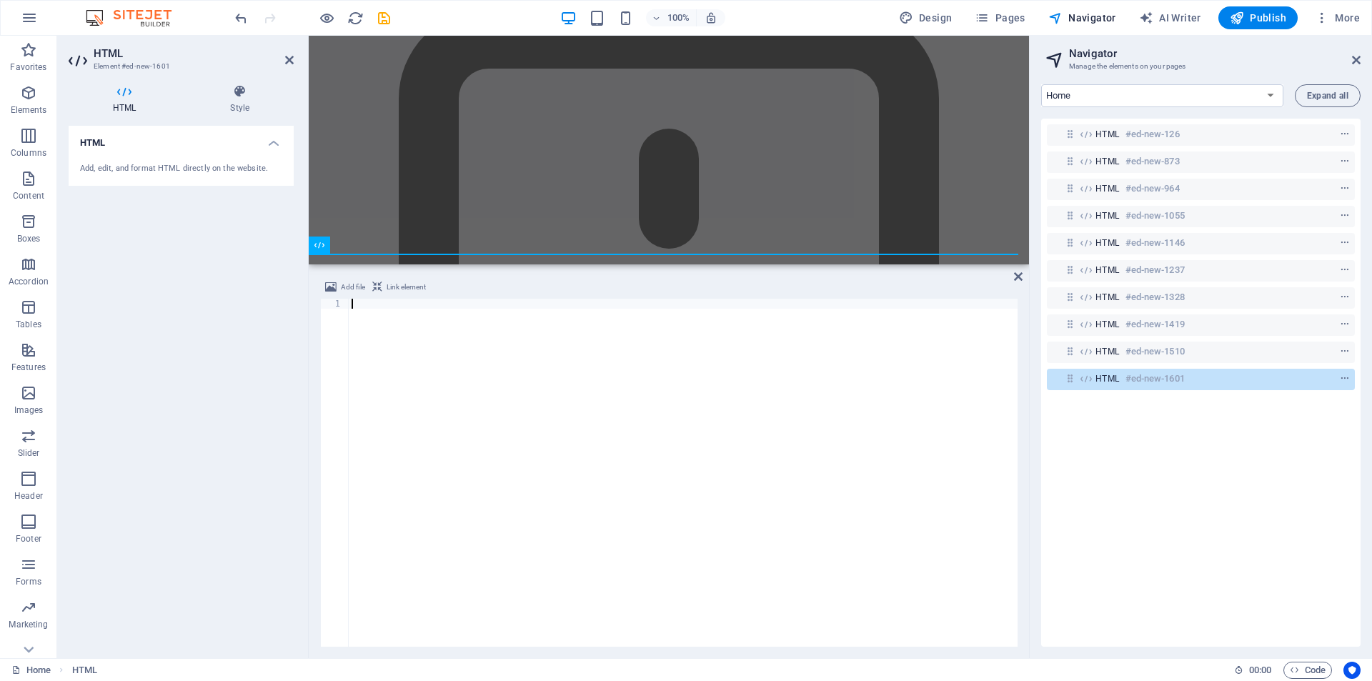
click at [547, 388] on div at bounding box center [683, 483] width 669 height 368
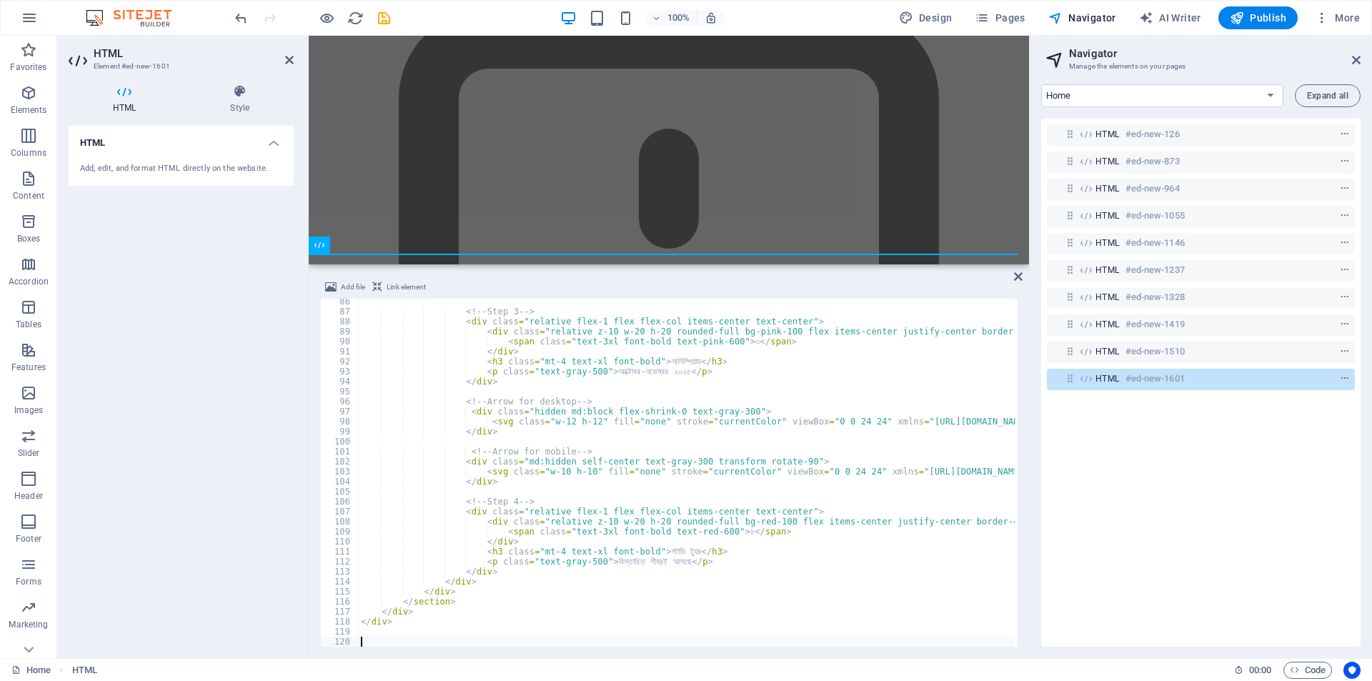
scroll to position [853, 0]
click at [1341, 380] on icon "context-menu" at bounding box center [1345, 379] width 10 height 10
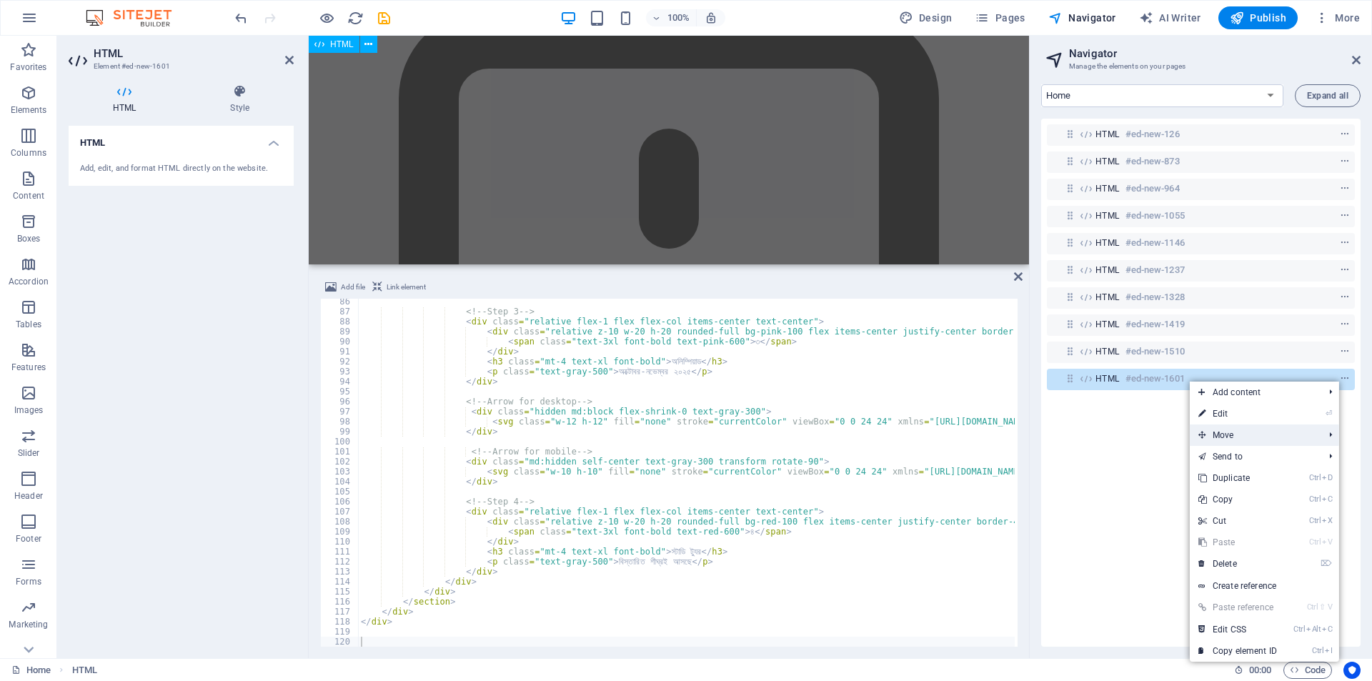
scroll to position [34942, 0]
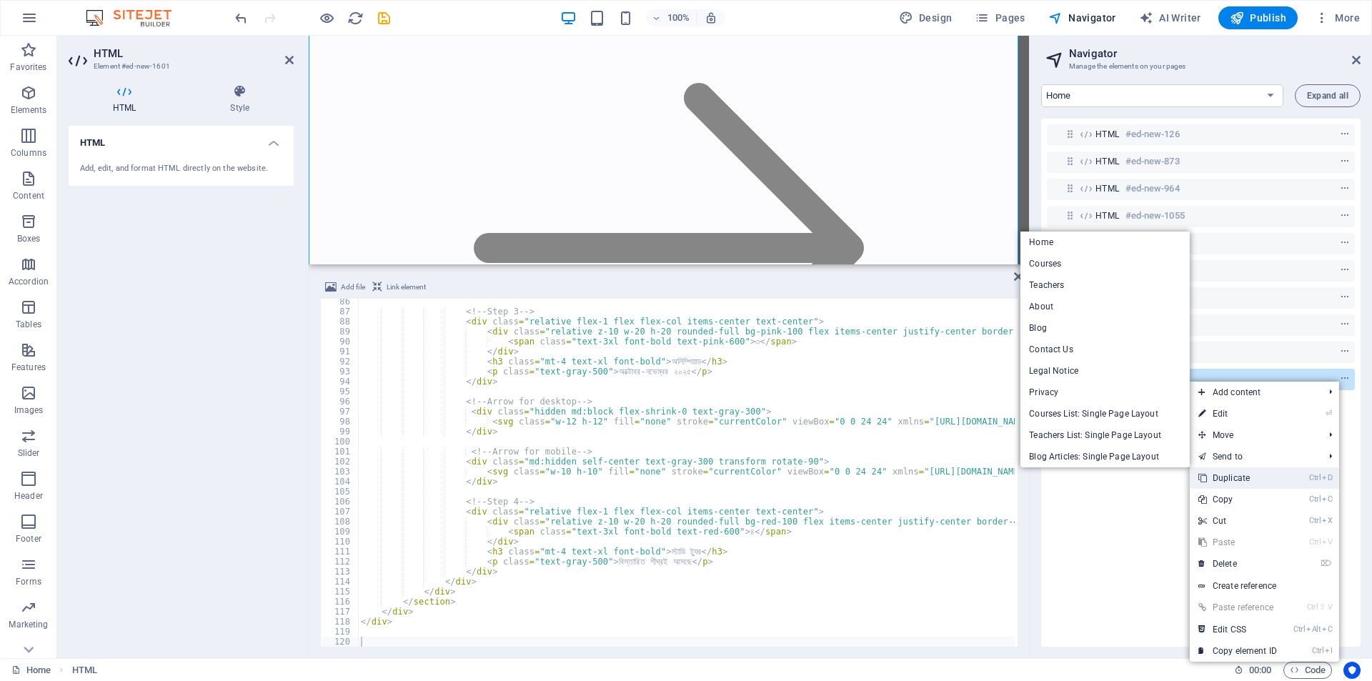
click at [1230, 472] on link "Ctrl D Duplicate" at bounding box center [1238, 477] width 96 height 21
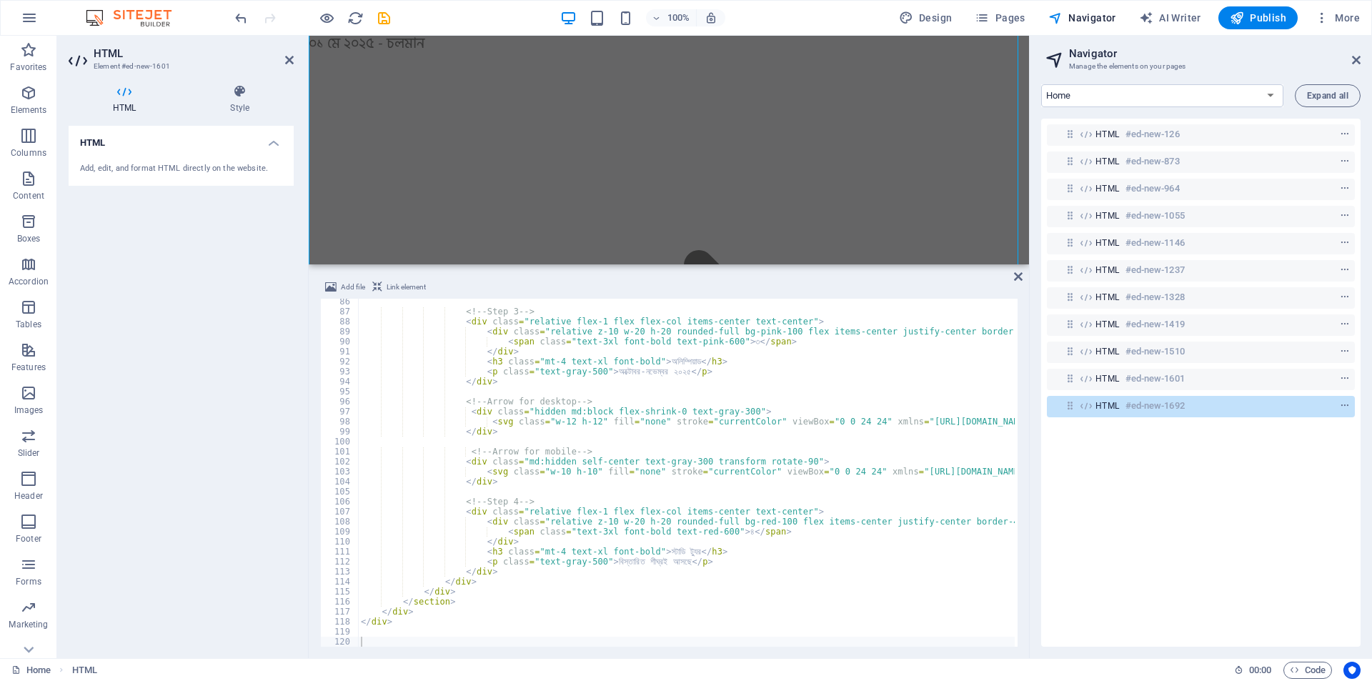
scroll to position [50850, 0]
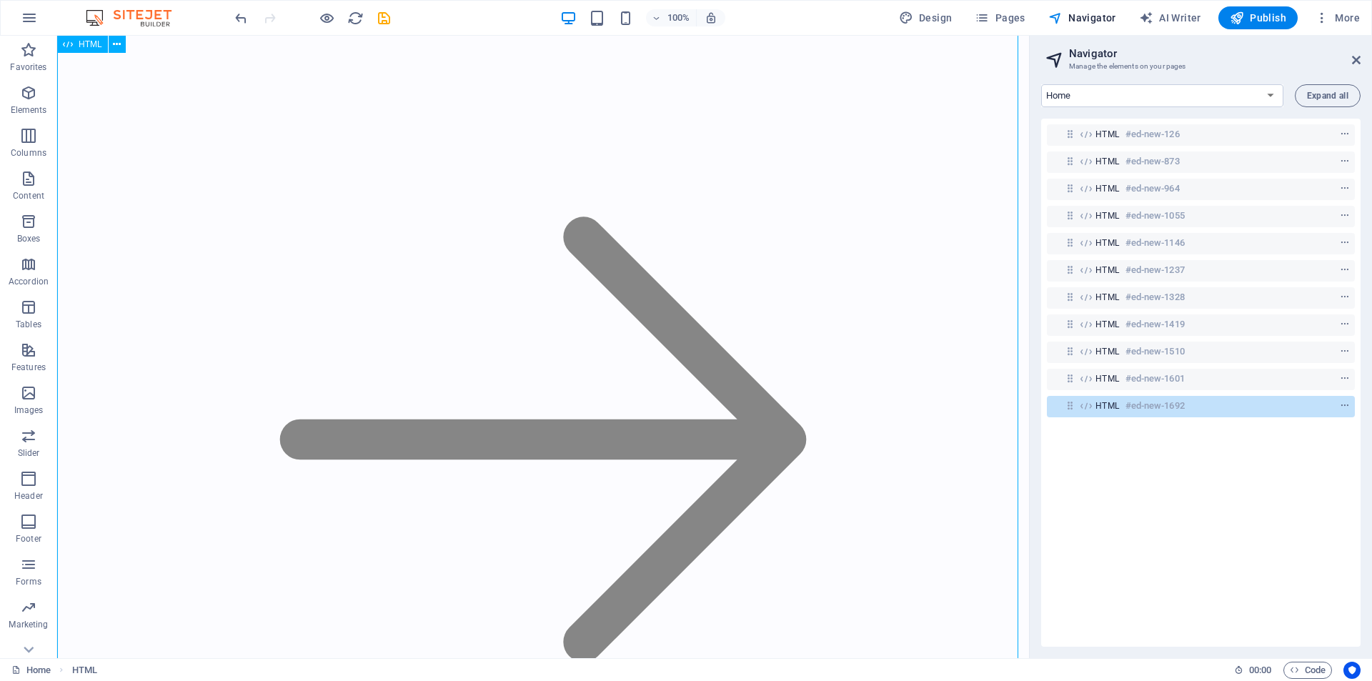
click at [1101, 407] on span "HTML" at bounding box center [1108, 405] width 24 height 11
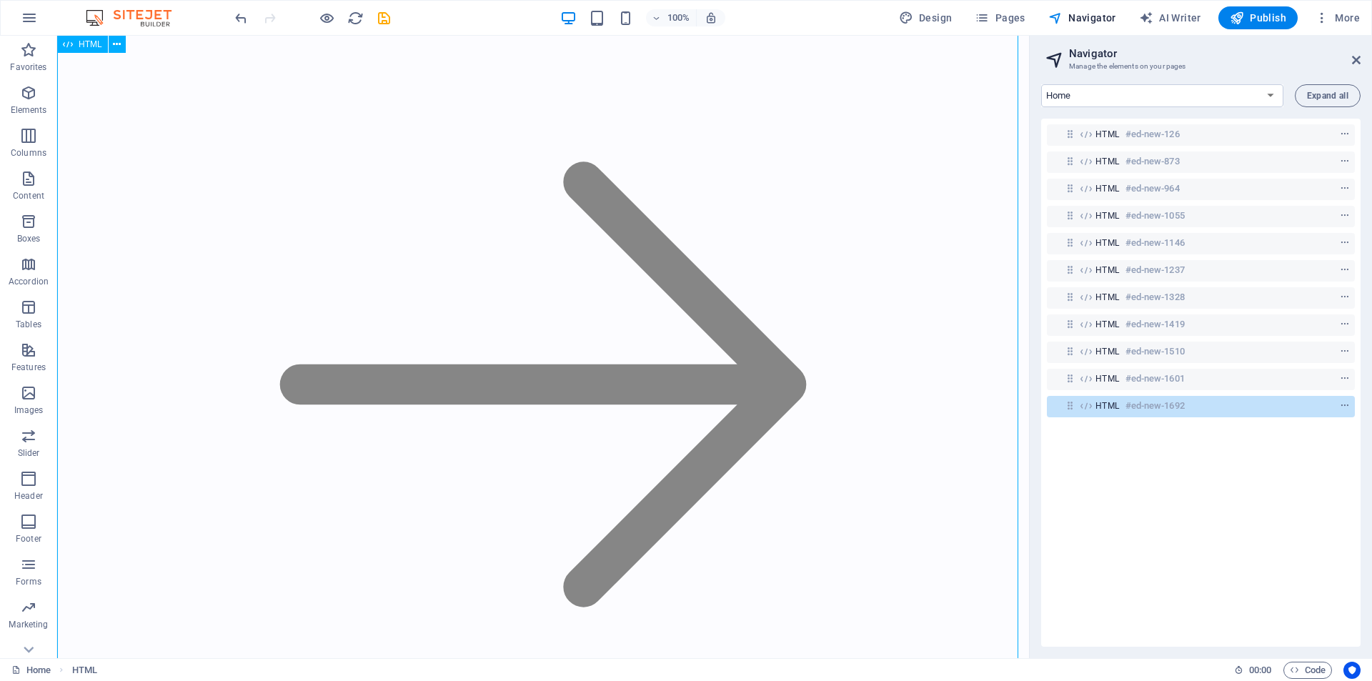
click at [1101, 407] on span "HTML" at bounding box center [1108, 405] width 24 height 11
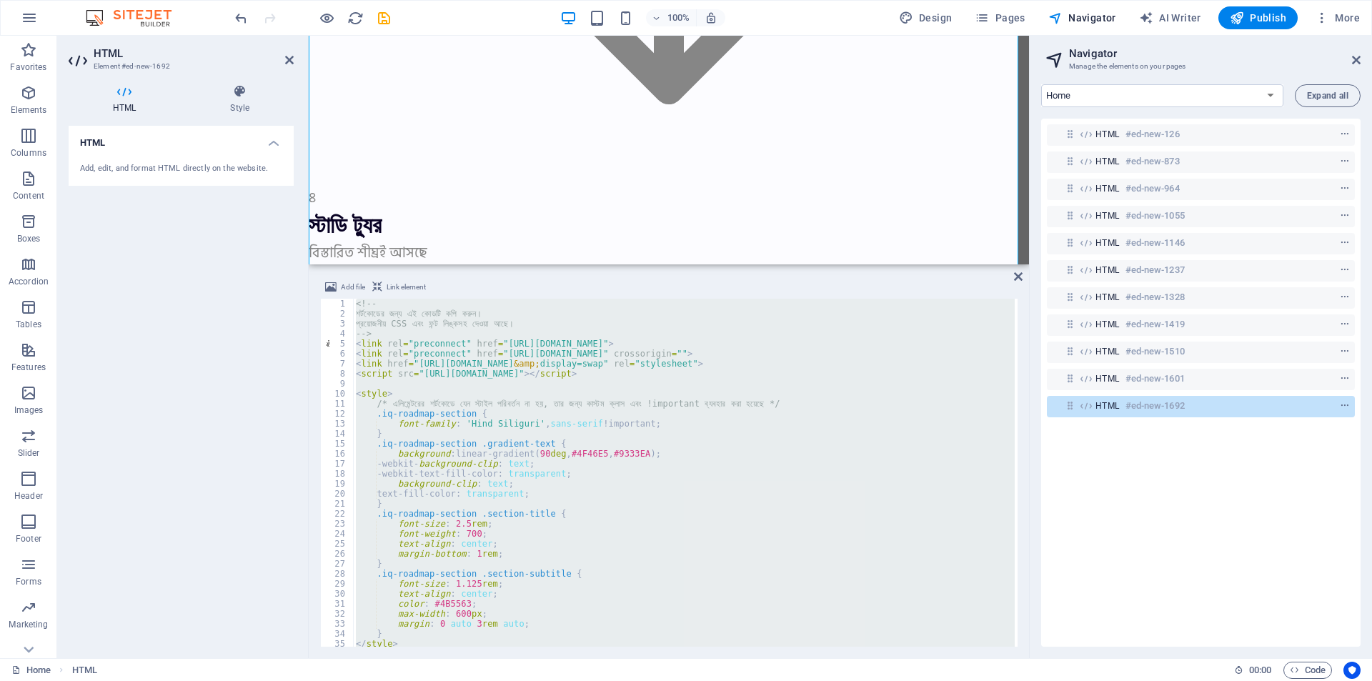
scroll to position [37201, 0]
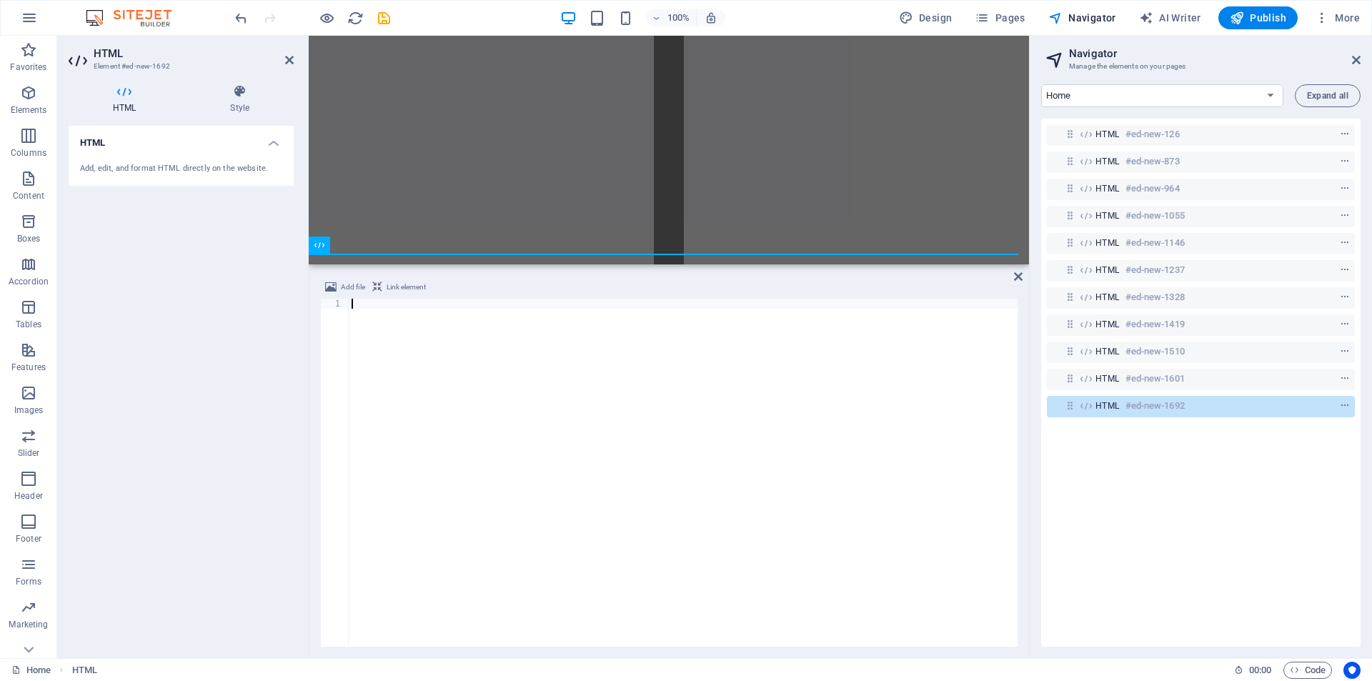
click at [497, 351] on div at bounding box center [683, 483] width 669 height 368
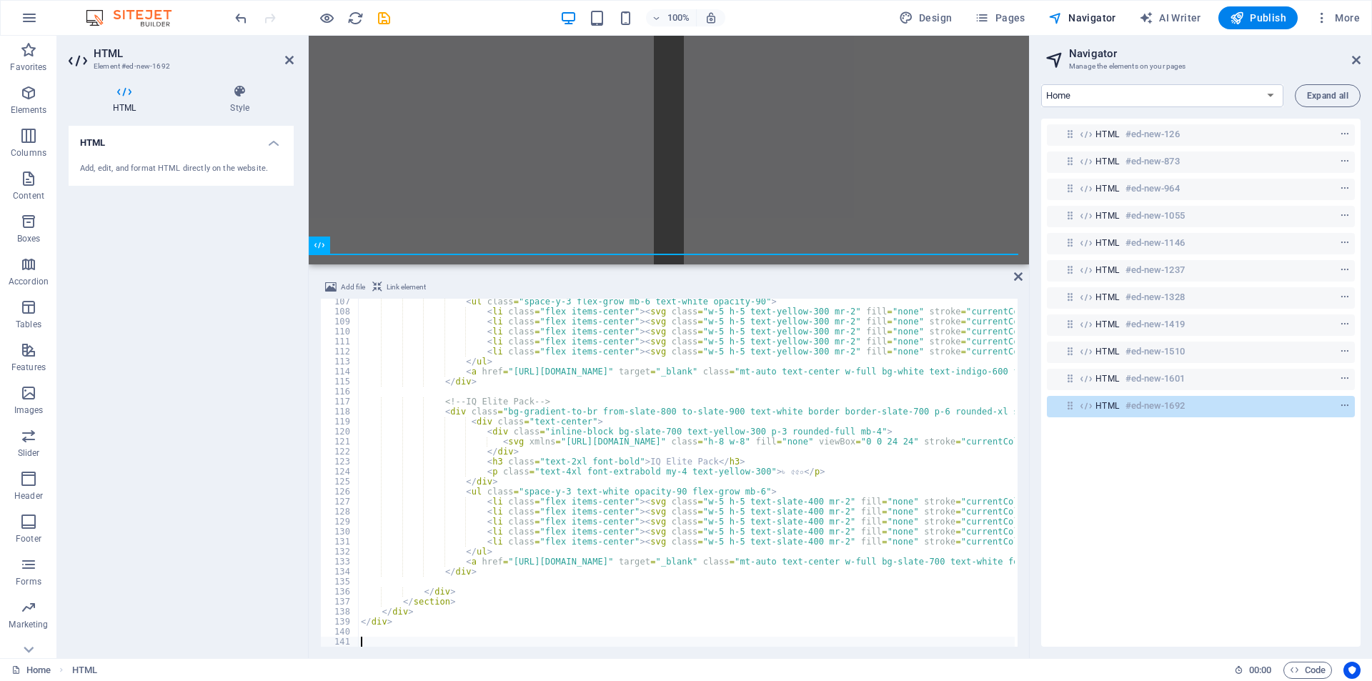
scroll to position [1063, 0]
click at [1341, 402] on icon "context-menu" at bounding box center [1345, 406] width 10 height 10
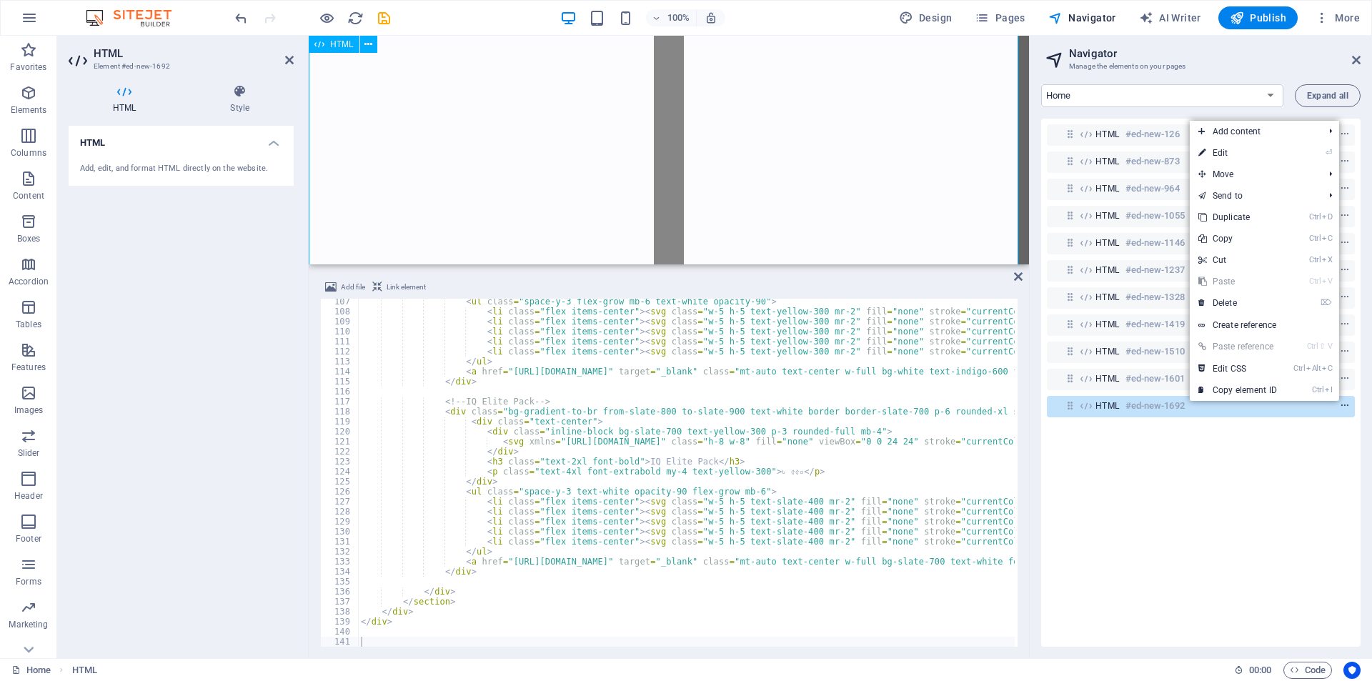
scroll to position [46084, 0]
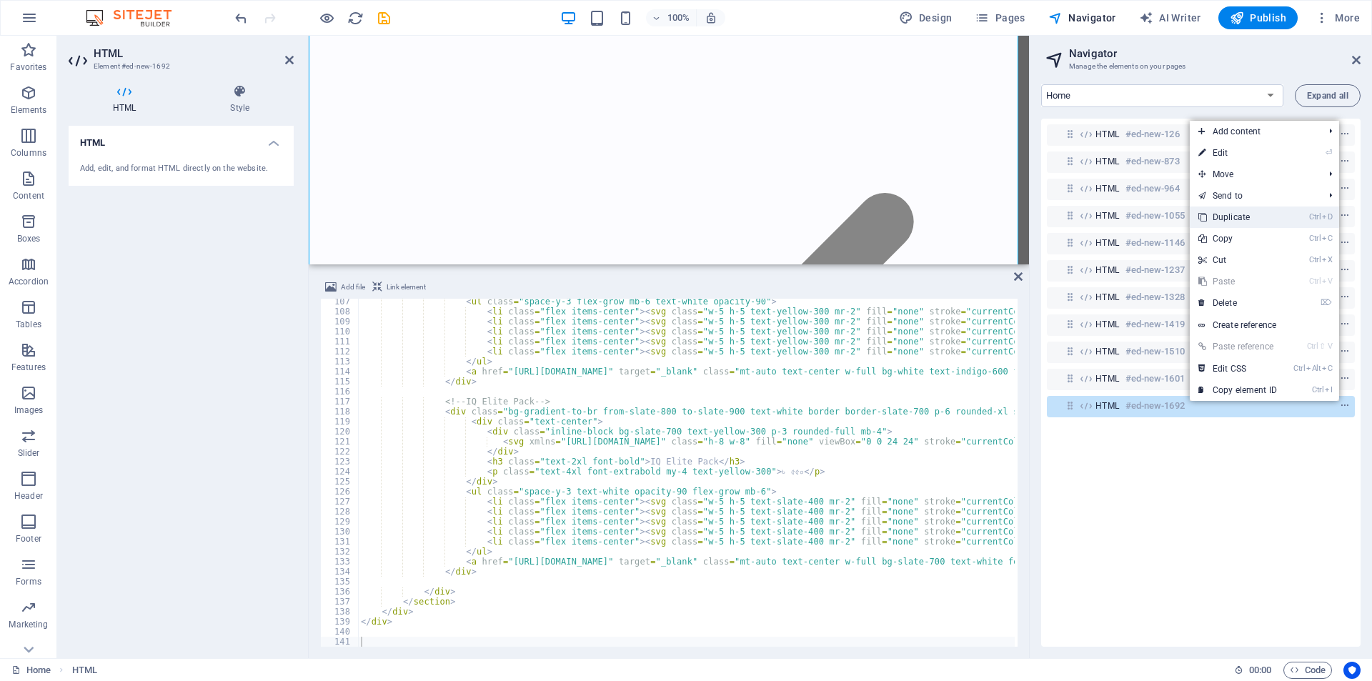
click at [1235, 212] on link "Ctrl D Duplicate" at bounding box center [1238, 217] width 96 height 21
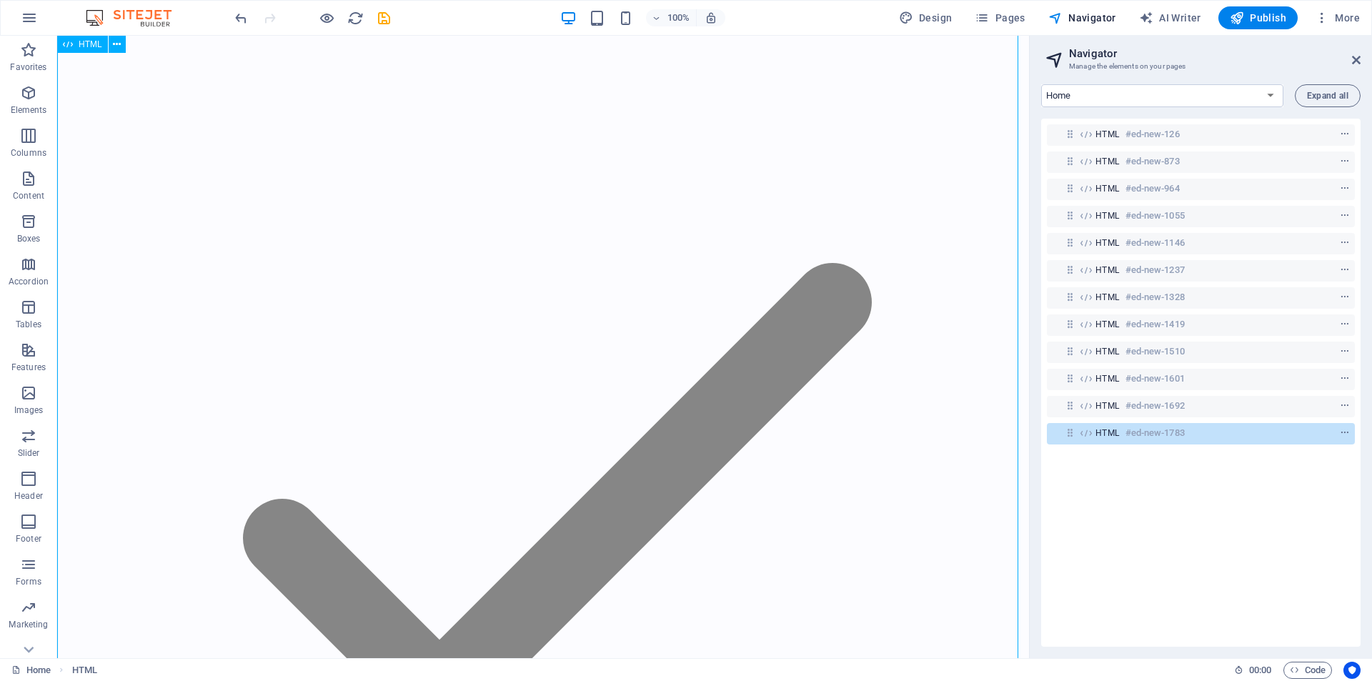
click at [1114, 432] on span "HTML" at bounding box center [1108, 432] width 24 height 11
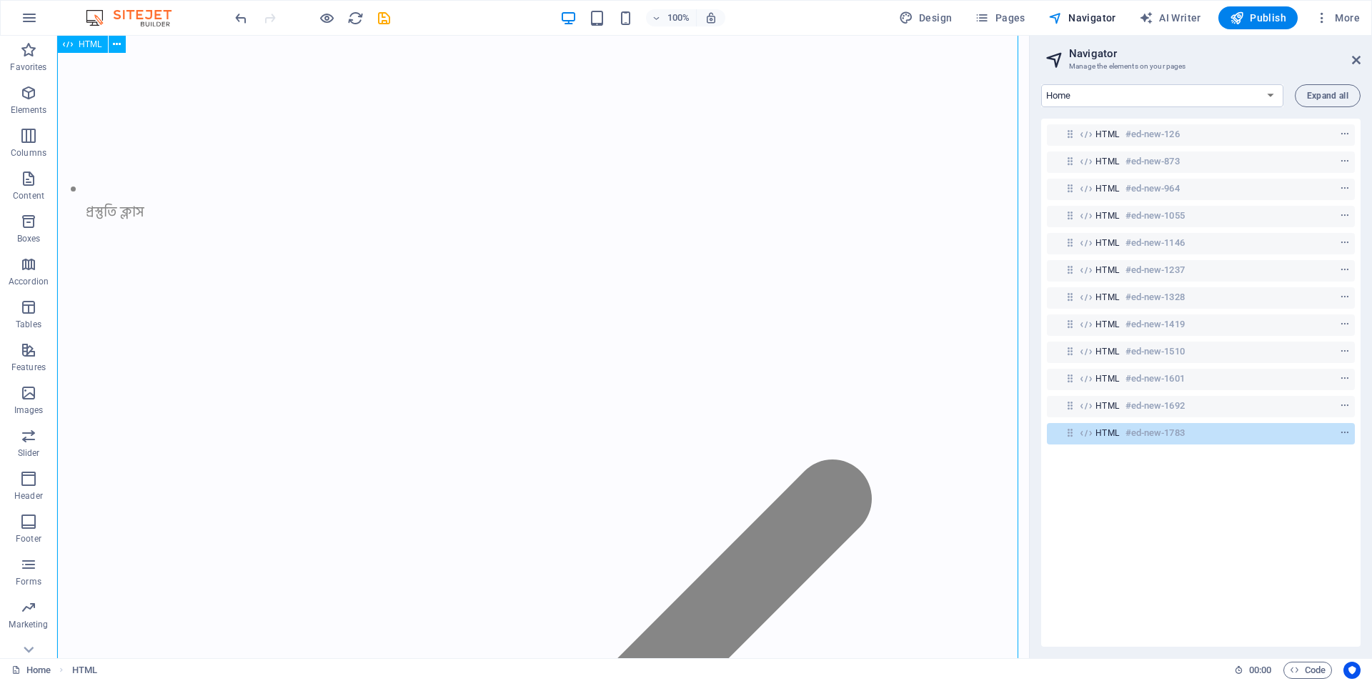
click at [1114, 432] on span "HTML" at bounding box center [1108, 432] width 24 height 11
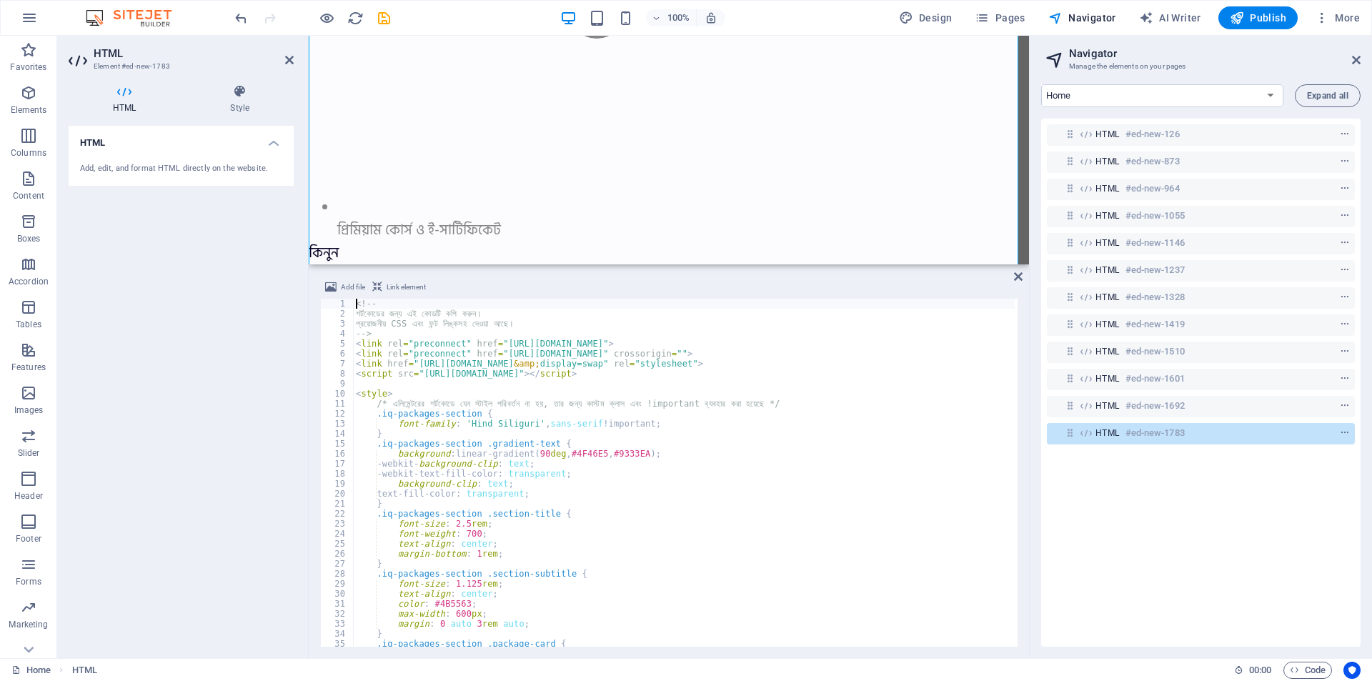
scroll to position [63434, 0]
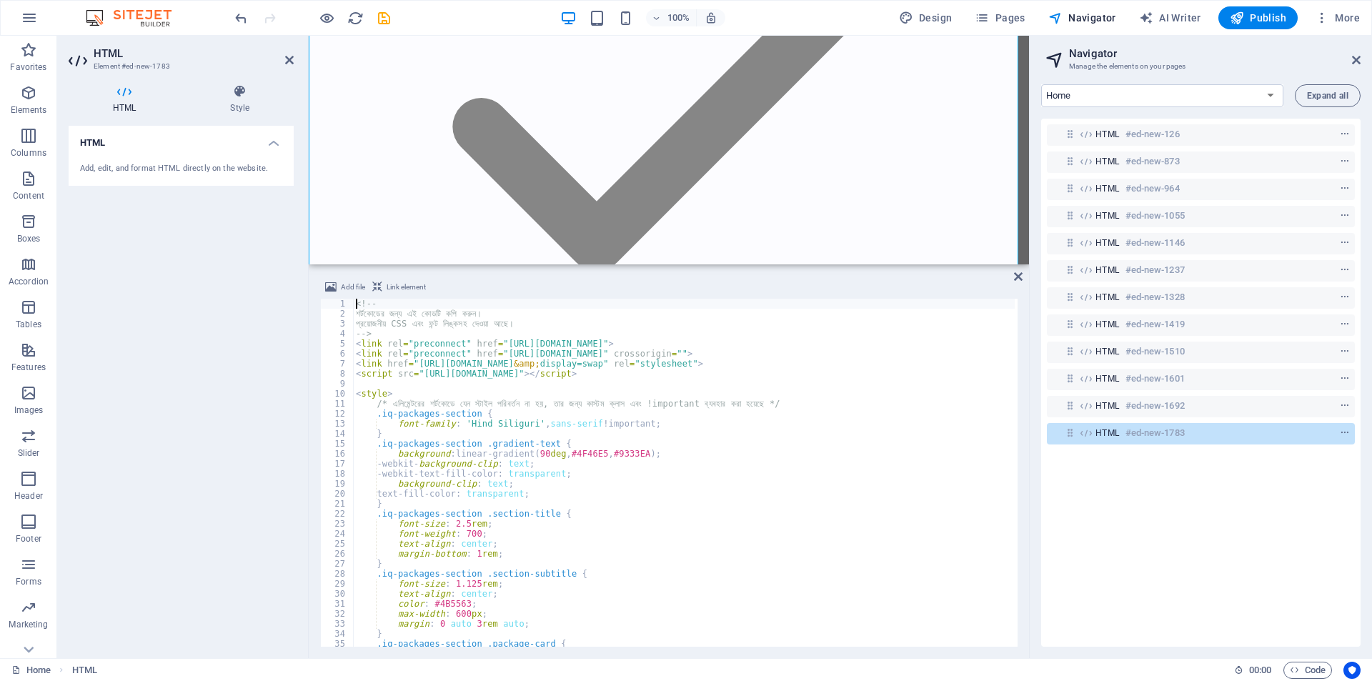
type textarea "/* এলিমেন্টরের শর্টকোডে যেন স্টাইল পরিবর্তন না হয়, তার জন্য কাস্টম ক্লাস এবং !i…"
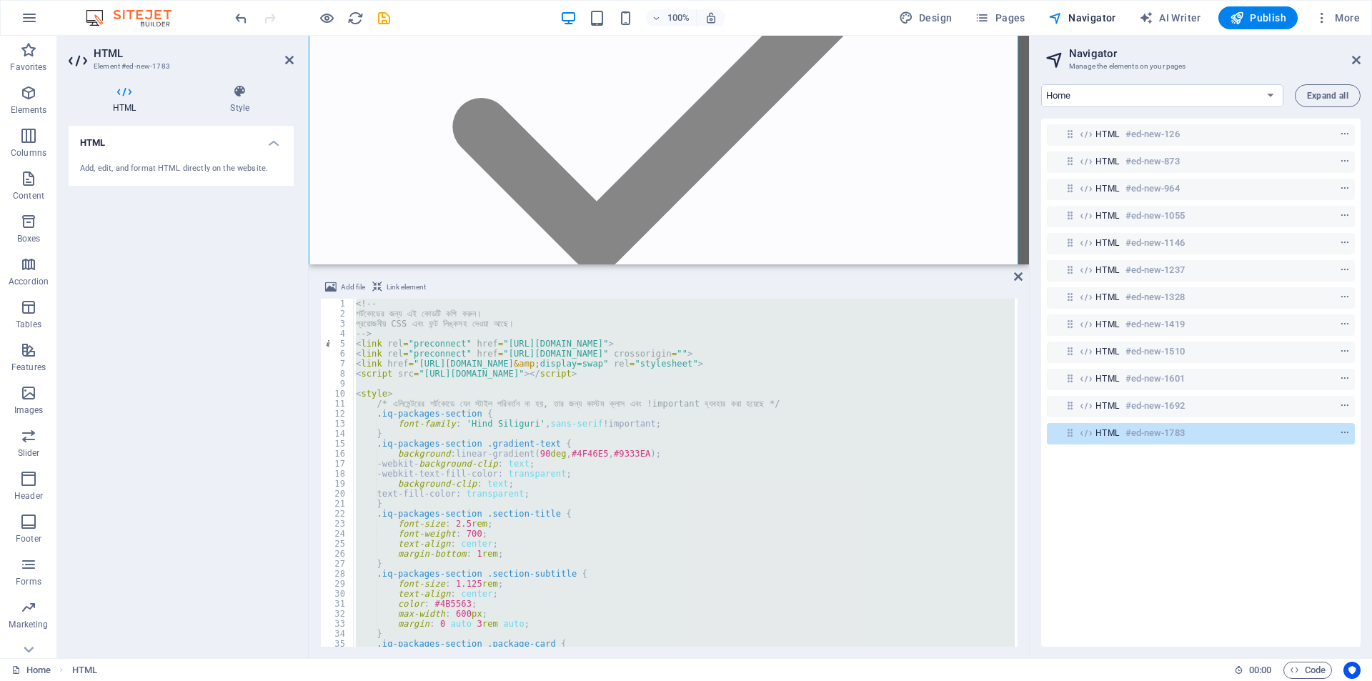
click at [601, 490] on div "<!-- শর্টকোডের জন্য এই কোডটি কপি করুন। প্রয়োজনীয় CSS এবং ফন্ট লিঙ্কসহ দেওয়া আছে…" at bounding box center [684, 473] width 662 height 348
type textarea "text-fill-color: transparent;"
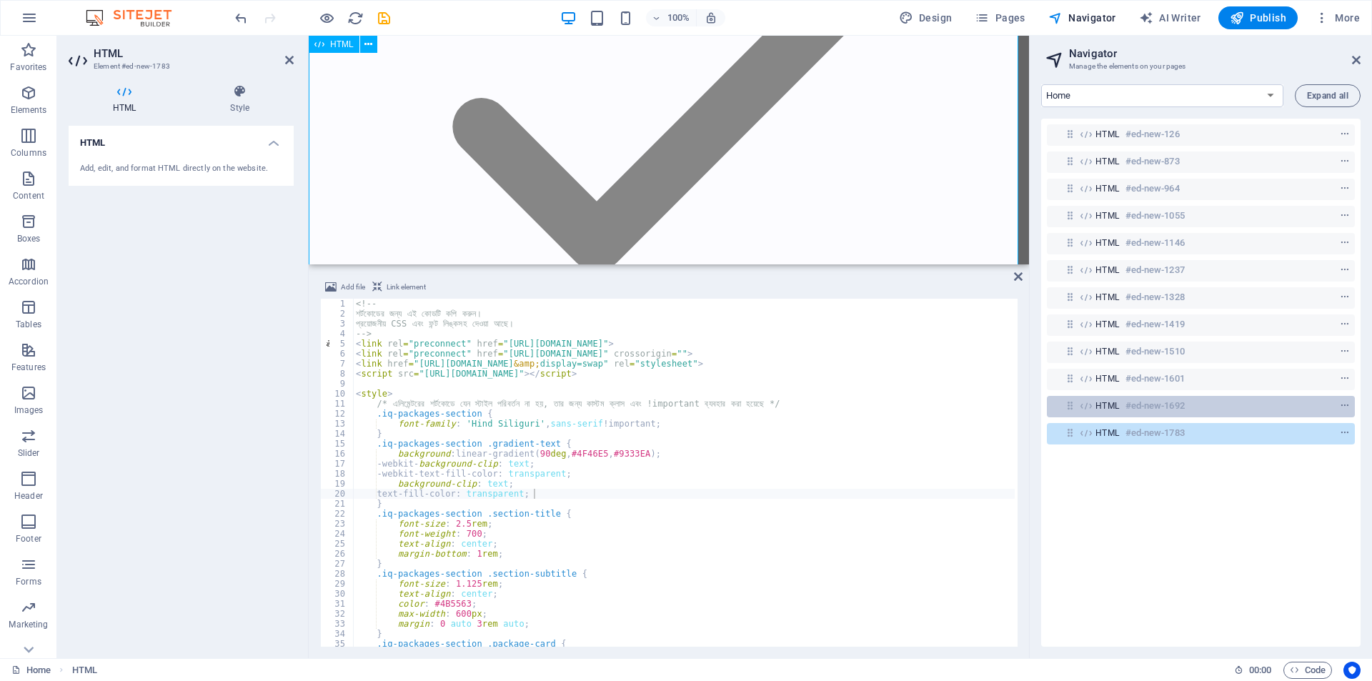
click at [1161, 405] on h6 "#ed-new-1692" at bounding box center [1155, 405] width 59 height 17
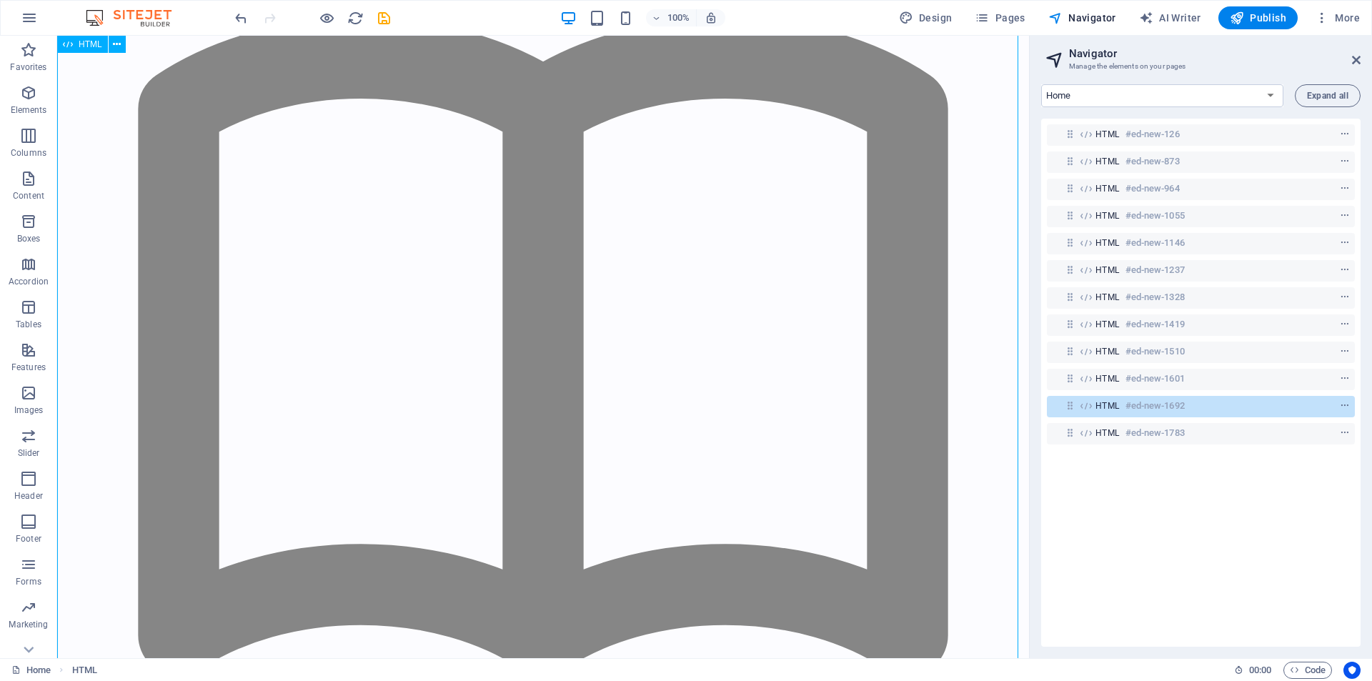
scroll to position [60700, 0]
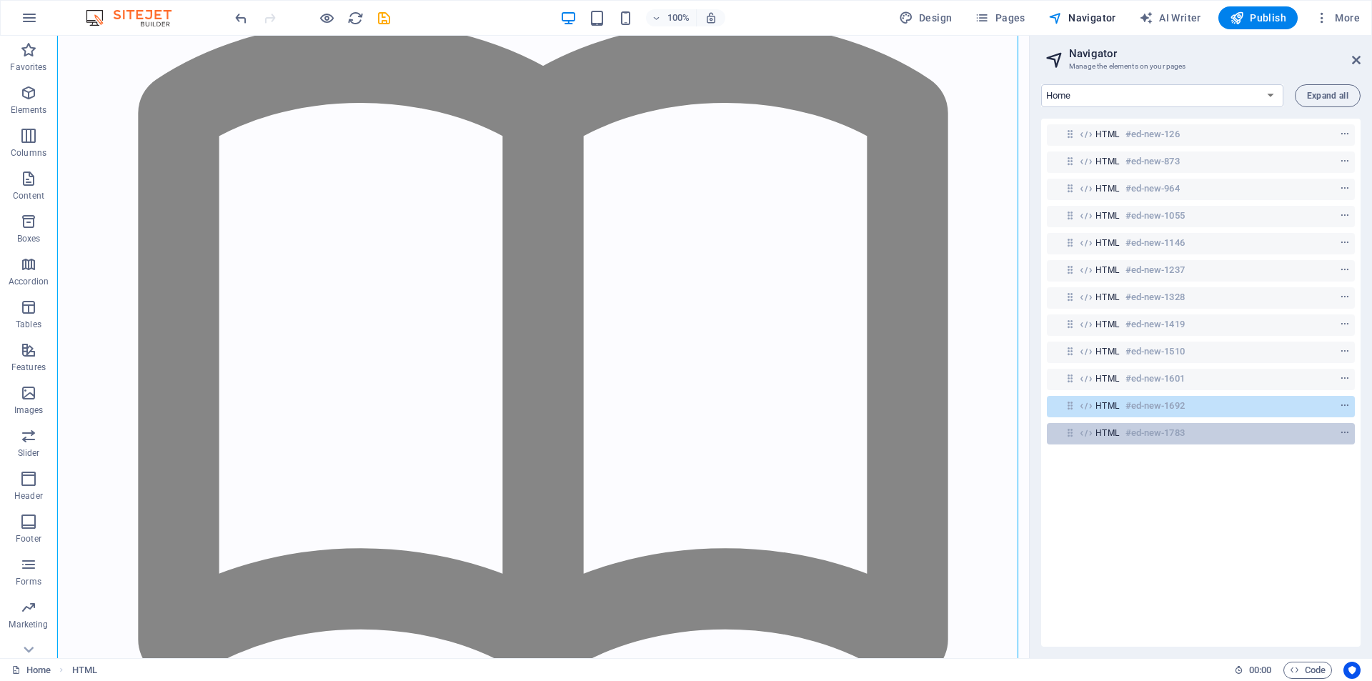
click at [1177, 438] on h6 "#ed-new-1783" at bounding box center [1155, 433] width 59 height 17
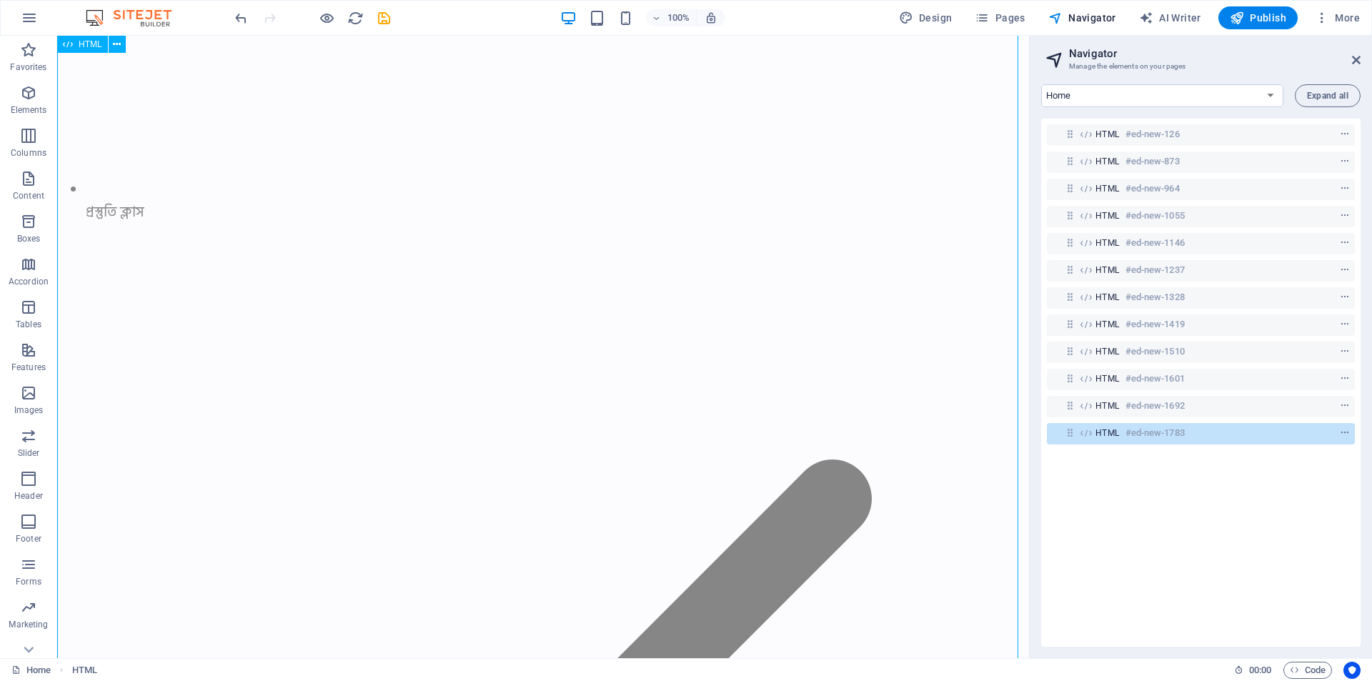
click at [1127, 432] on h6 "#ed-new-1783" at bounding box center [1155, 433] width 59 height 17
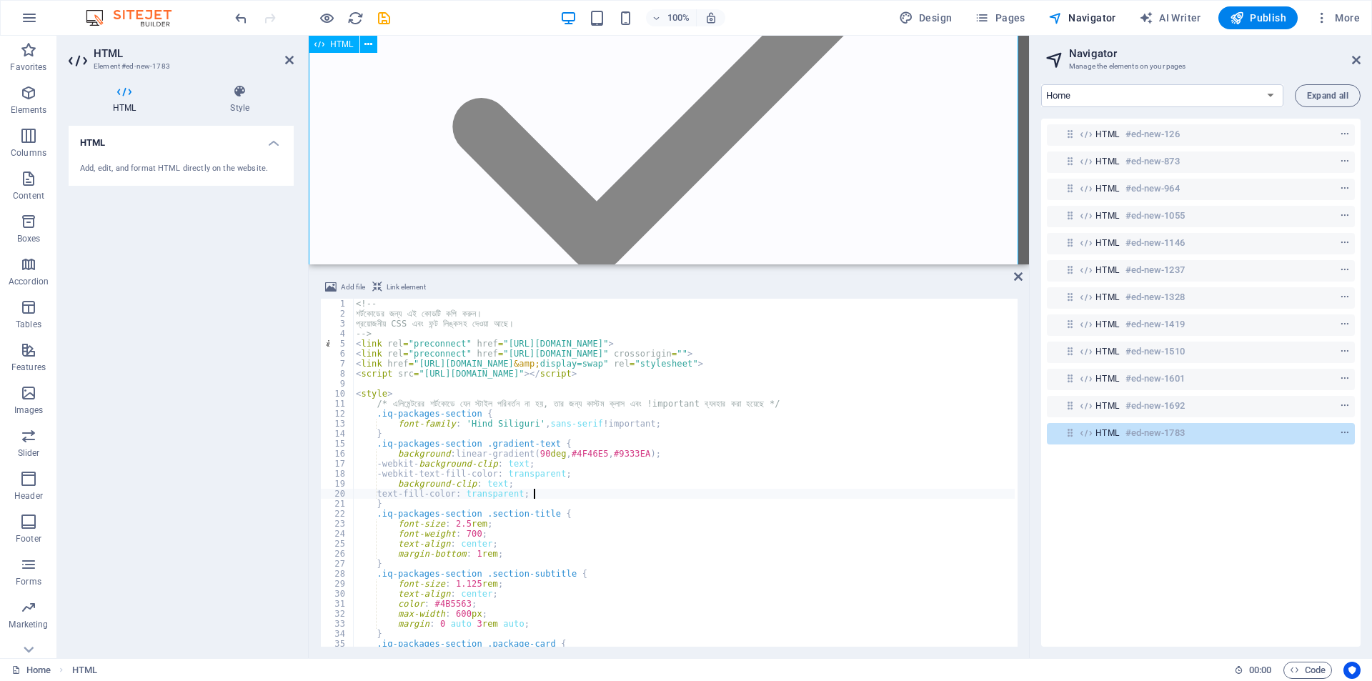
click at [1111, 436] on span "HTML" at bounding box center [1108, 432] width 24 height 11
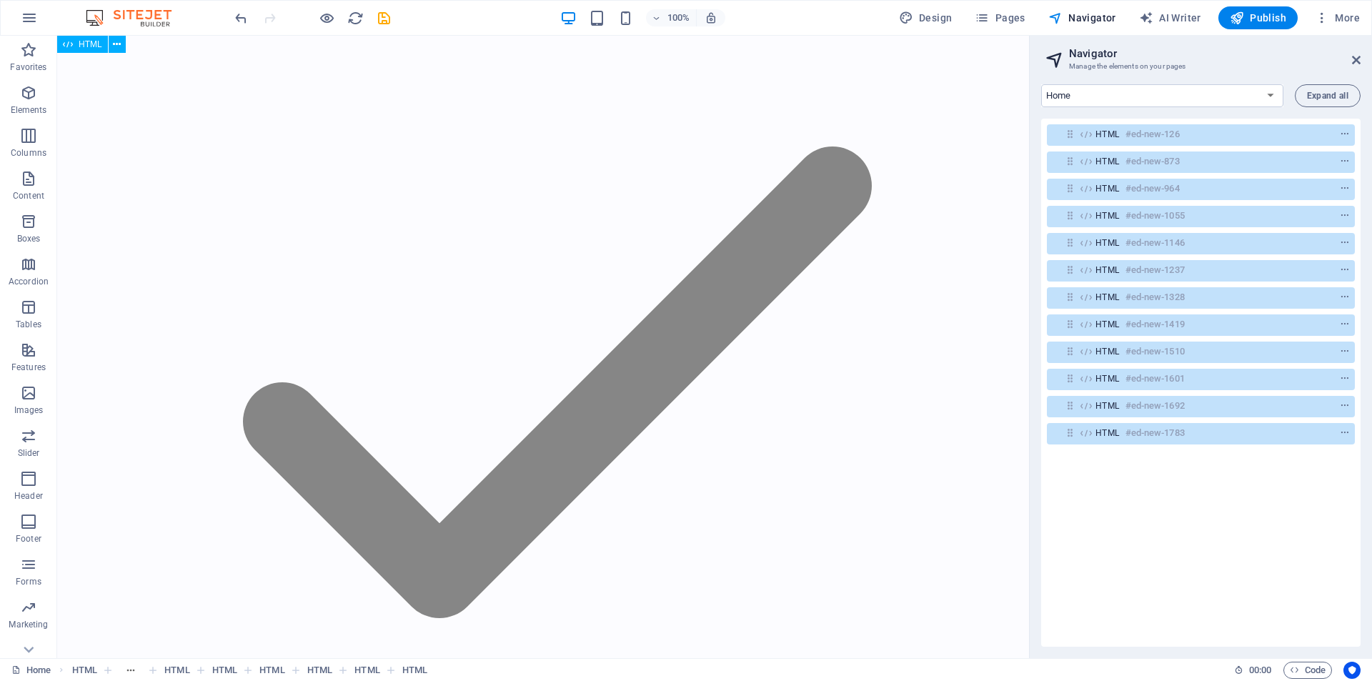
scroll to position [83356, 0]
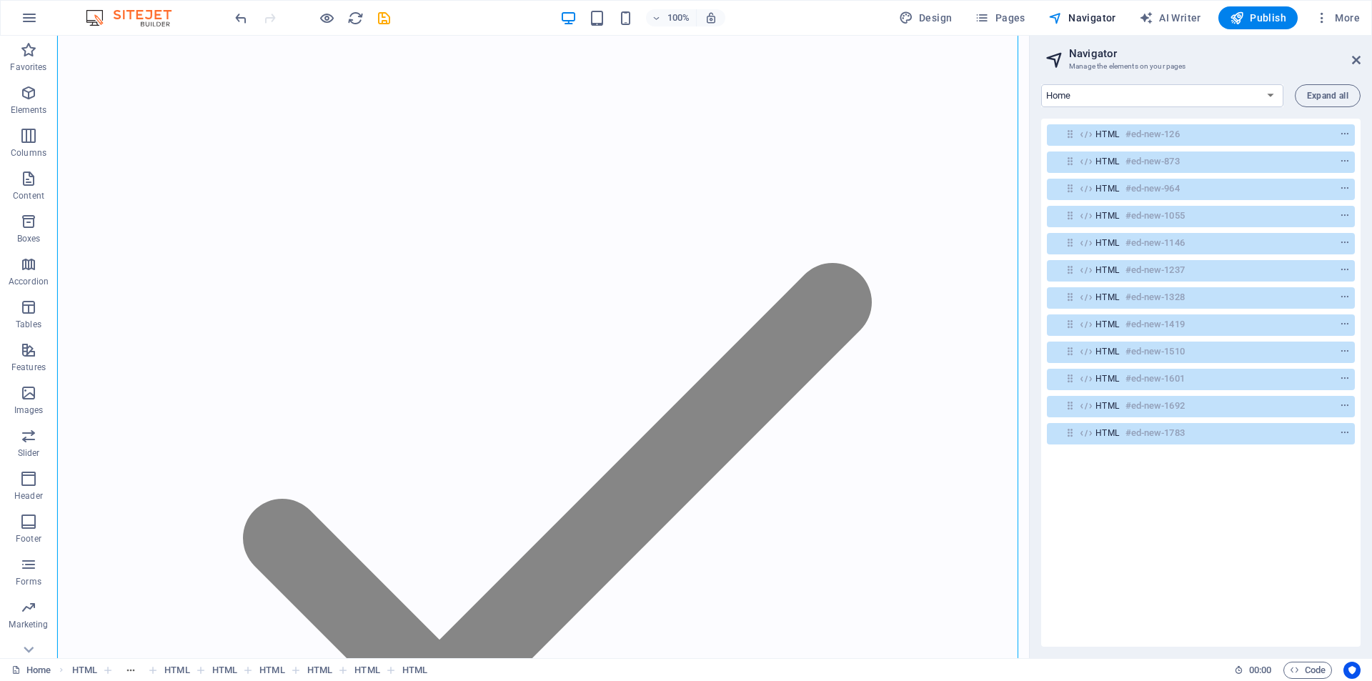
click at [1124, 482] on div "HTML #ed-new-126 HTML #ed-new-873 HTML #ed-new-964 HTML #ed-new-1055 HTML #ed-n…" at bounding box center [1200, 383] width 319 height 528
click at [1129, 465] on div "HTML #ed-new-126 HTML #ed-new-873 HTML #ed-new-964 HTML #ed-new-1055 HTML #ed-n…" at bounding box center [1200, 383] width 319 height 528
click at [1105, 430] on span "HTML" at bounding box center [1108, 432] width 24 height 11
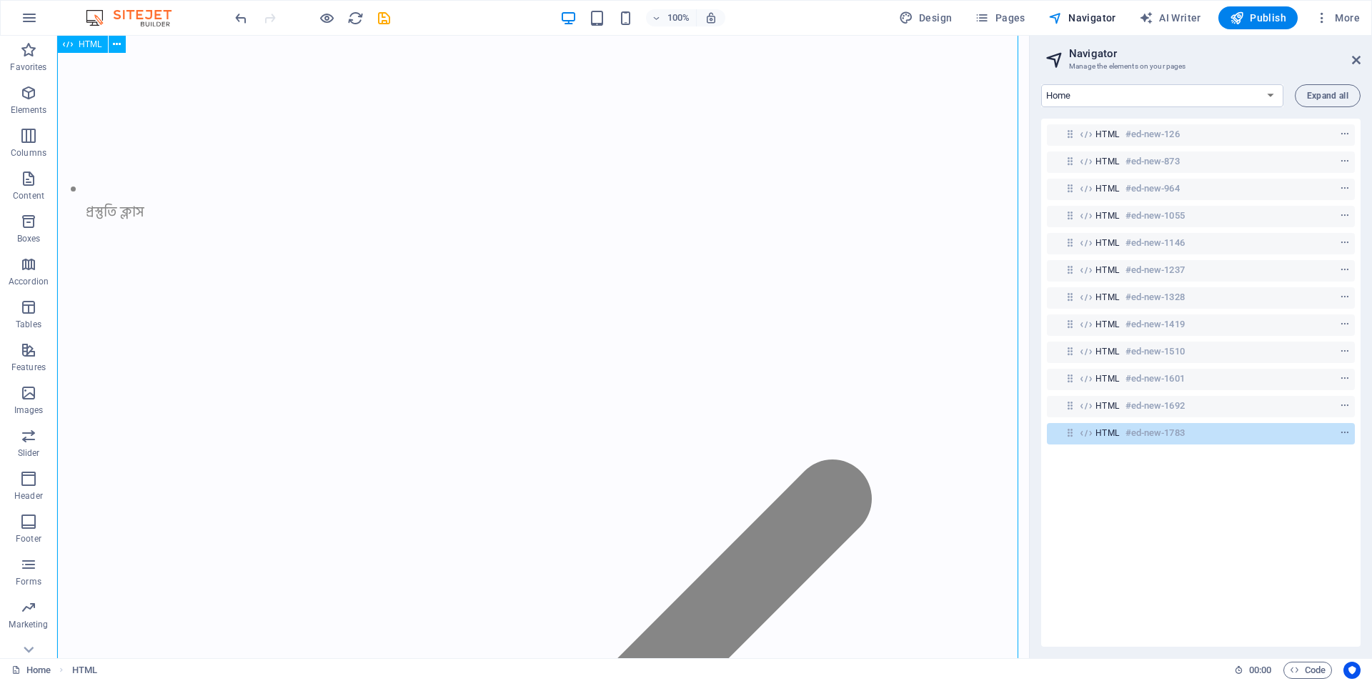
click at [1108, 435] on span "HTML" at bounding box center [1108, 432] width 24 height 11
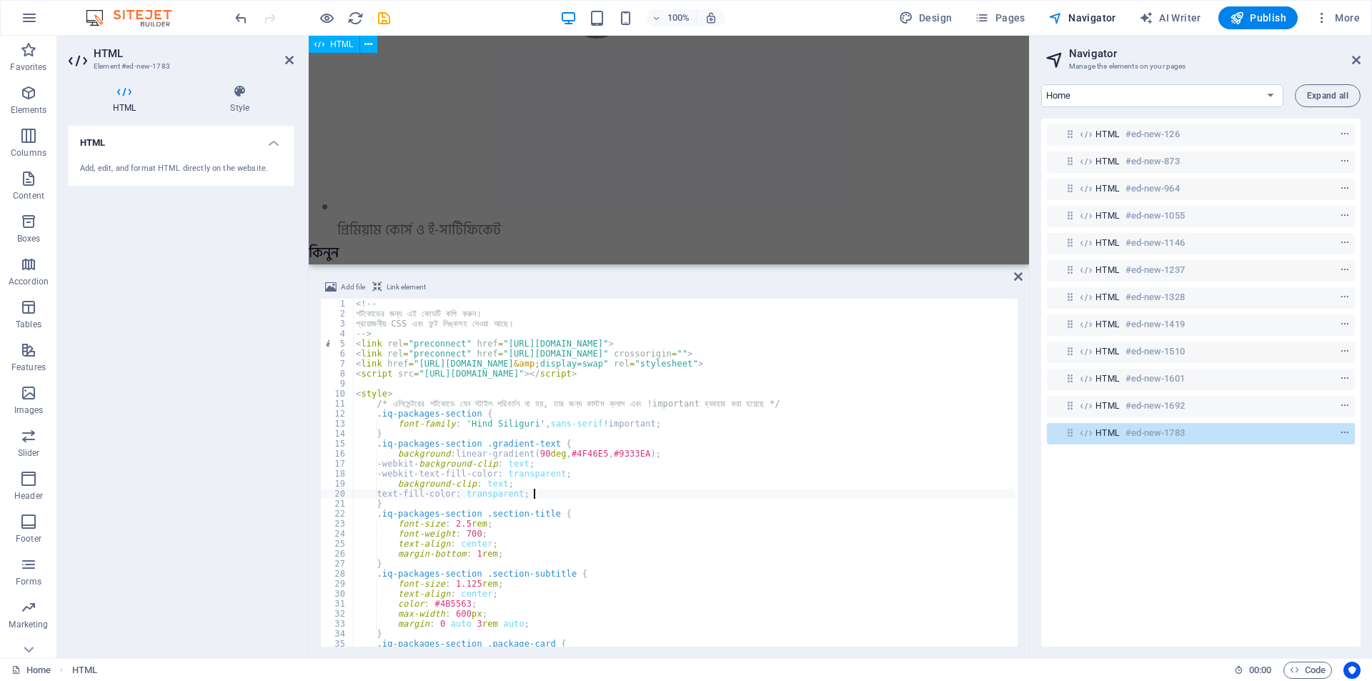
scroll to position [63434, 0]
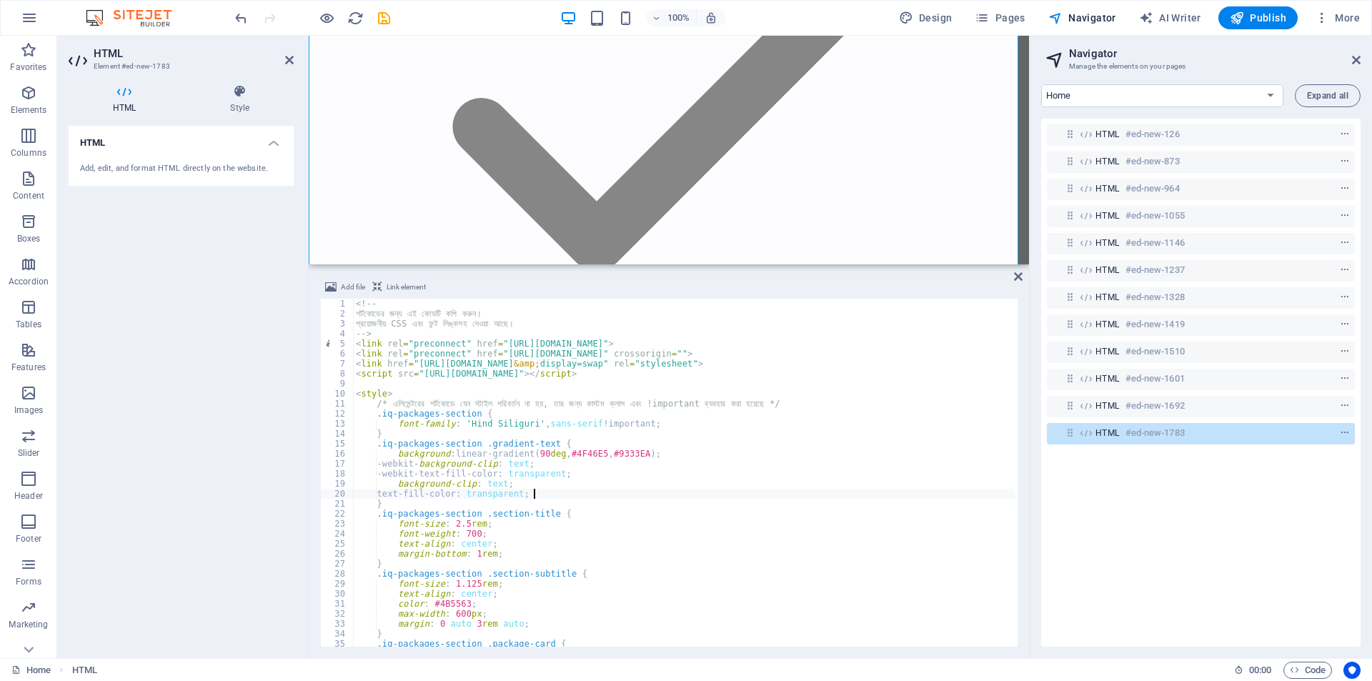
type textarea "font-size: 2.5rem;"
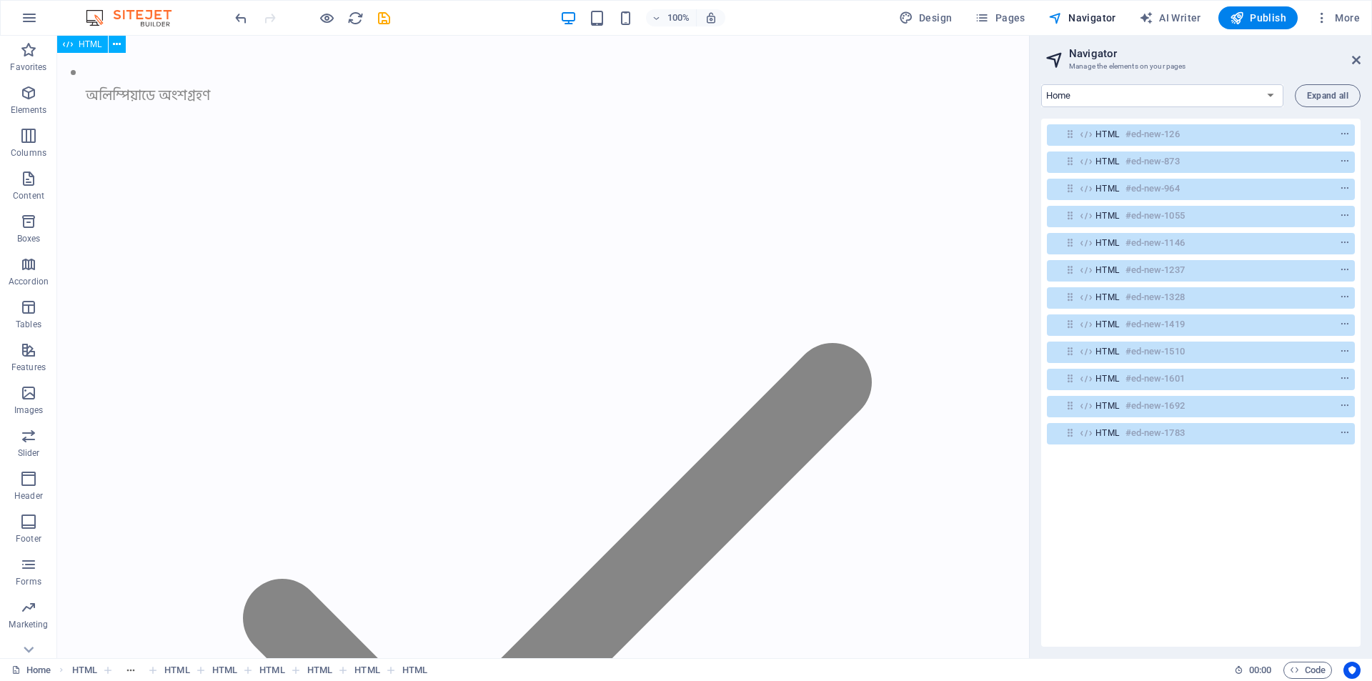
scroll to position [83159, 0]
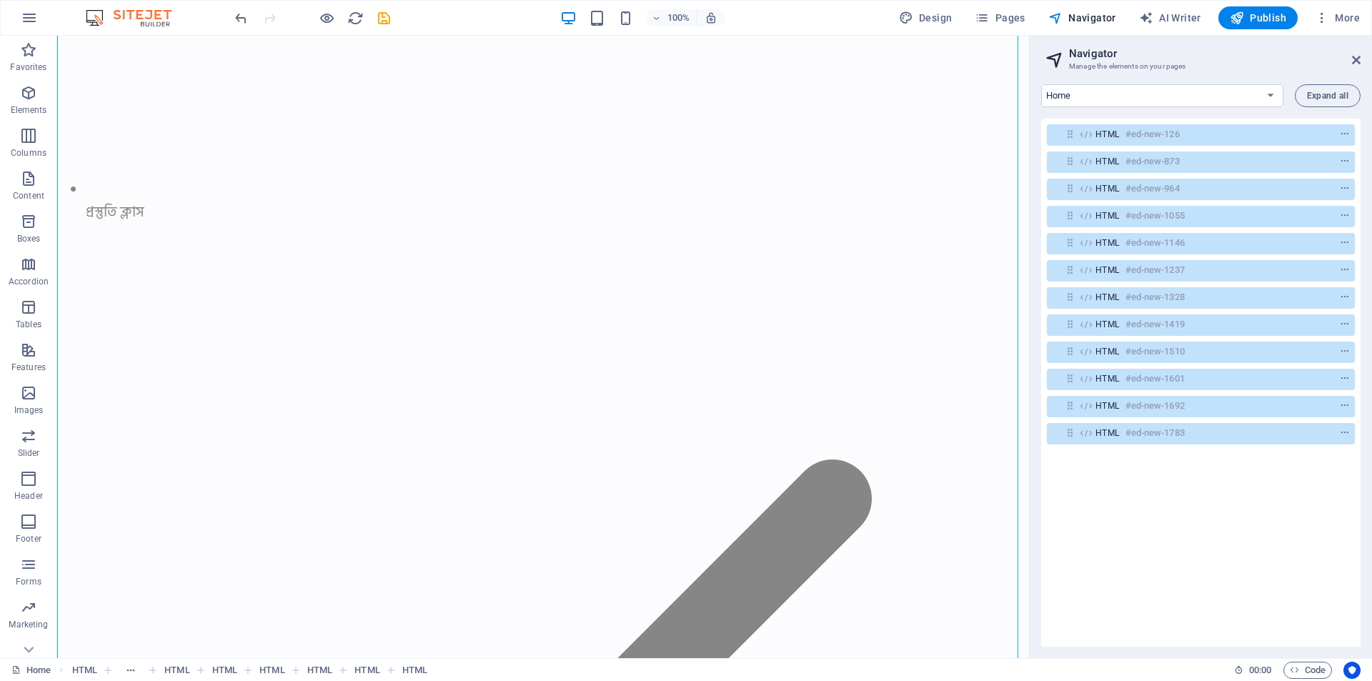
click at [1142, 509] on div "HTML #ed-new-126 HTML #ed-new-873 HTML #ed-new-964 HTML #ed-new-1055 HTML #ed-n…" at bounding box center [1200, 383] width 319 height 528
click at [1119, 432] on span "HTML" at bounding box center [1108, 432] width 24 height 11
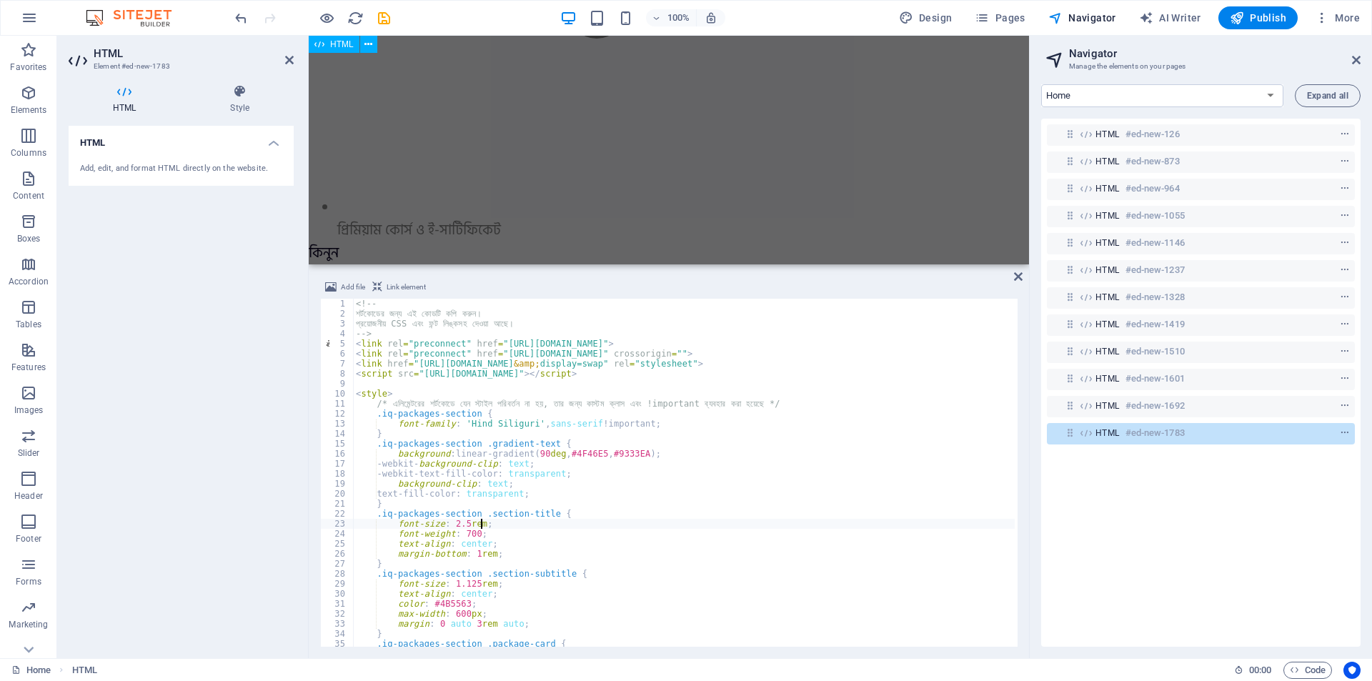
scroll to position [63434, 0]
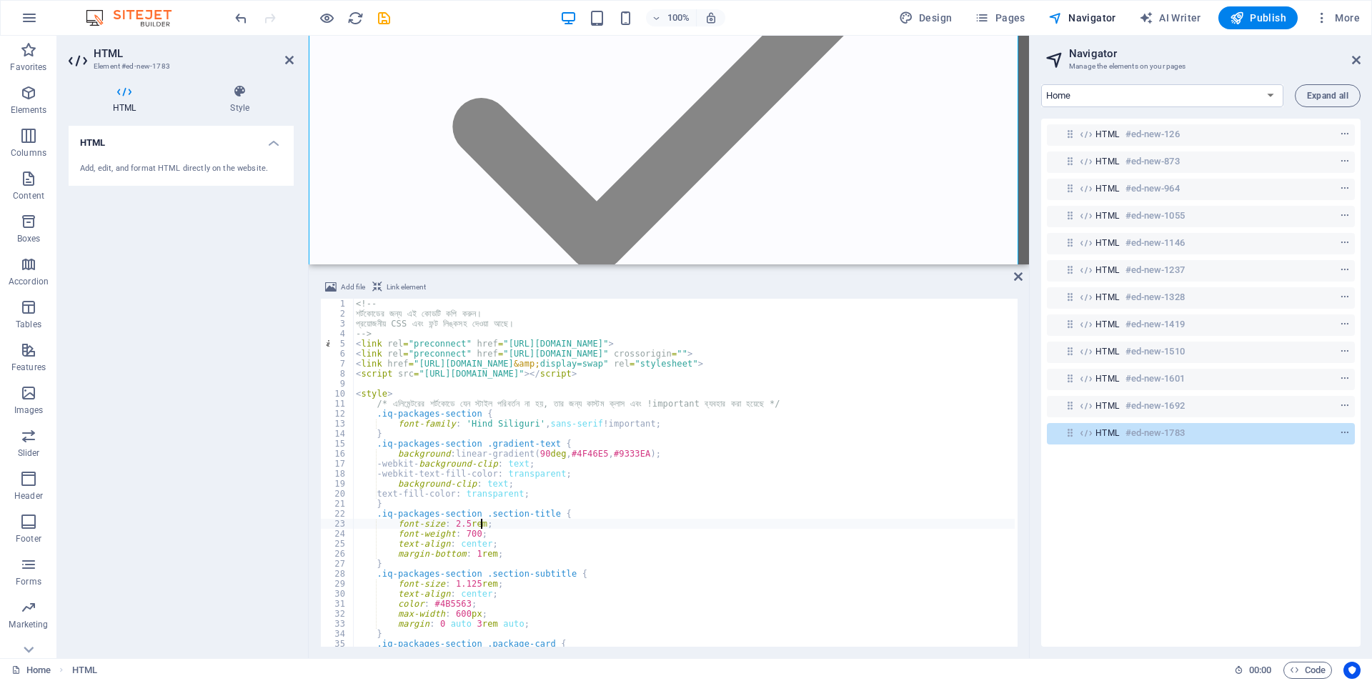
type textarea "-webkit-text-fill-color: transparent; background-clip: text;"
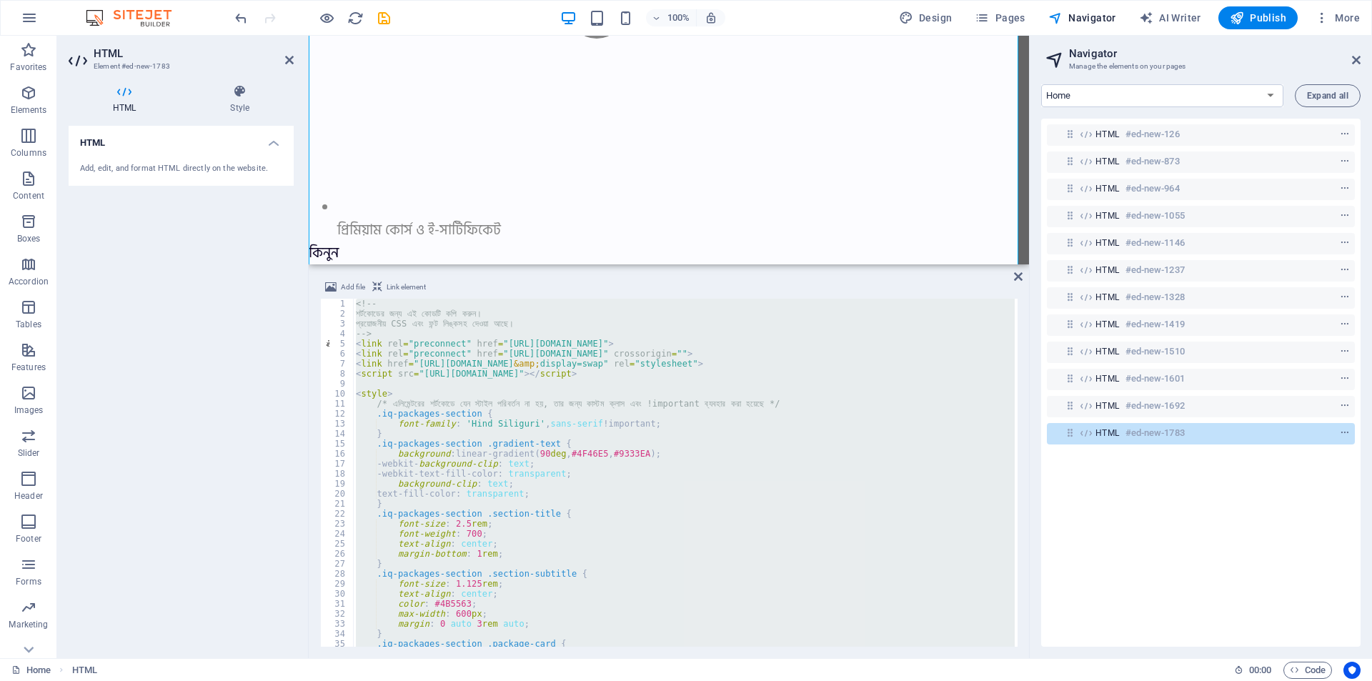
scroll to position [54748, 0]
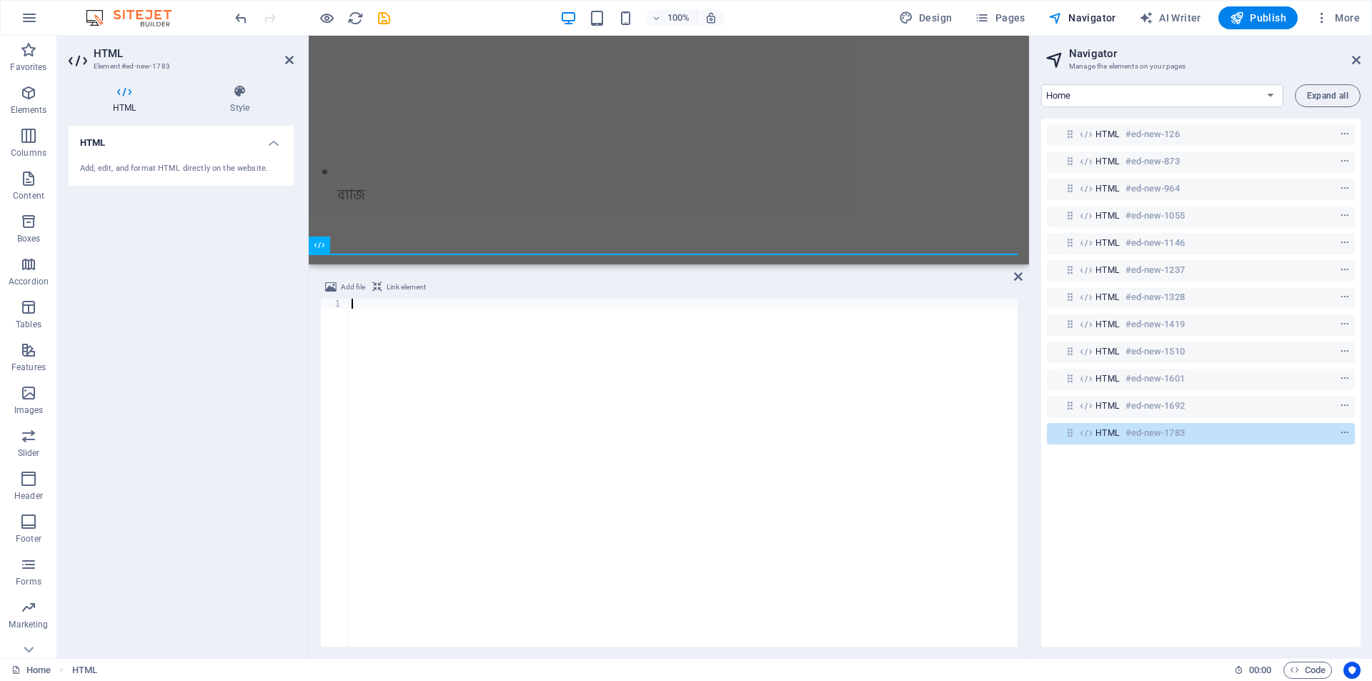
click at [397, 329] on div at bounding box center [683, 483] width 669 height 368
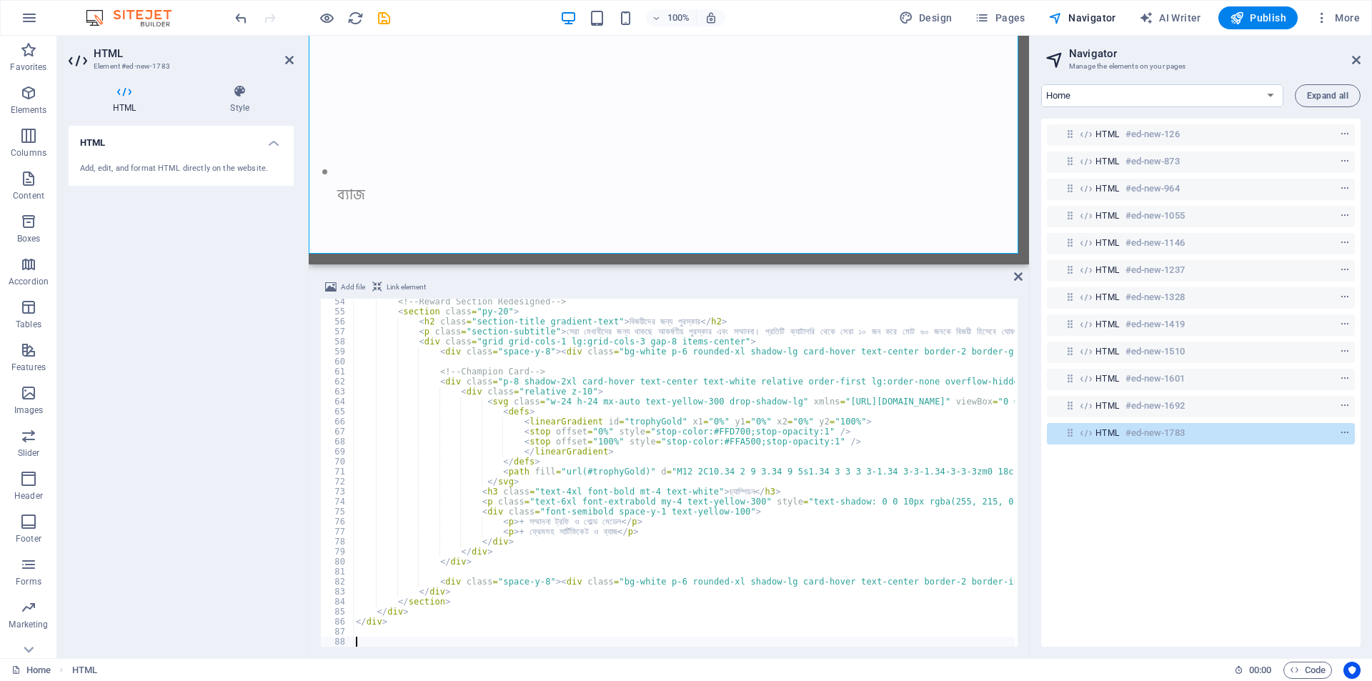
scroll to position [56020, 0]
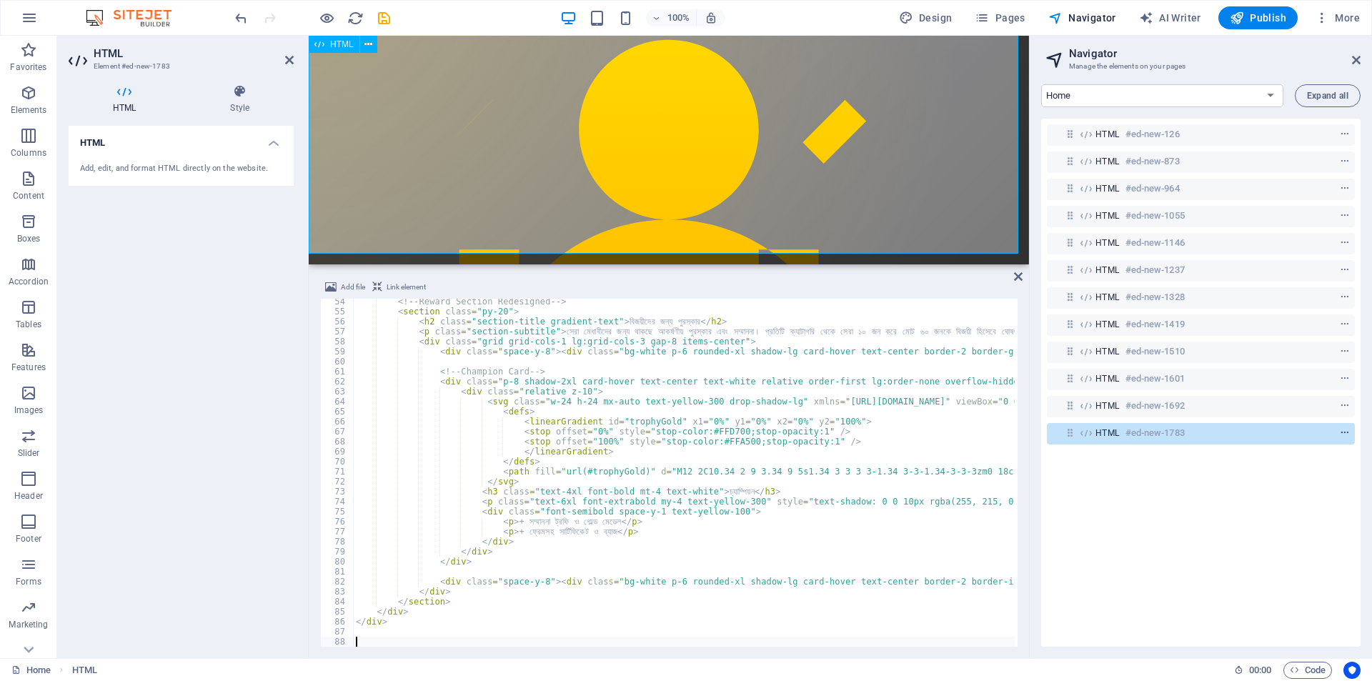
click at [1346, 434] on icon "context-menu" at bounding box center [1345, 433] width 10 height 10
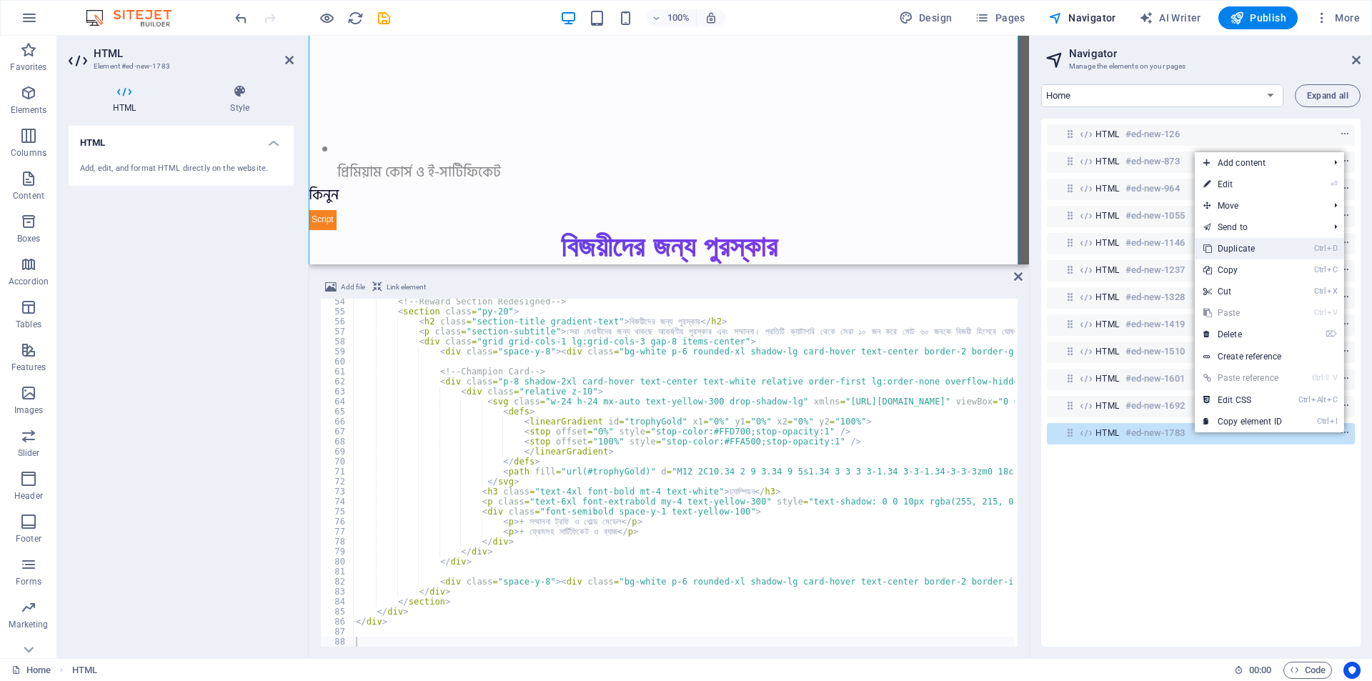
click at [1239, 254] on link "Ctrl D Duplicate" at bounding box center [1243, 248] width 96 height 21
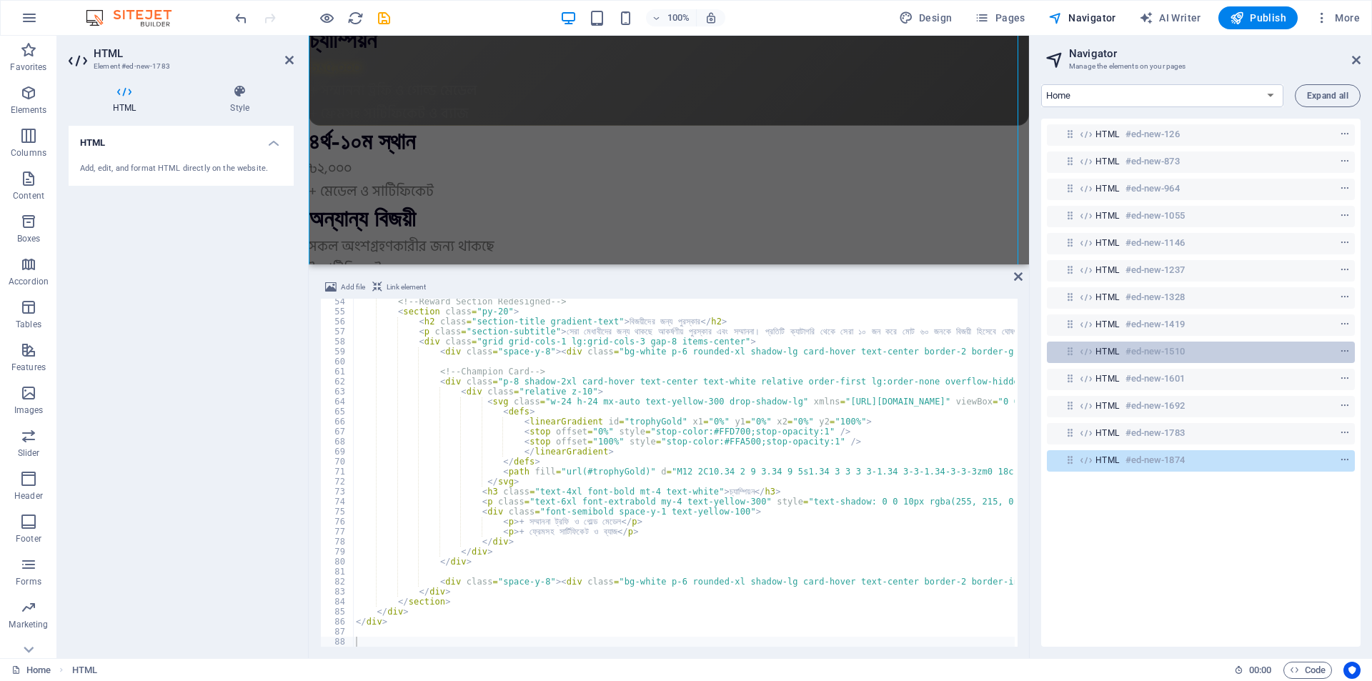
scroll to position [73653, 0]
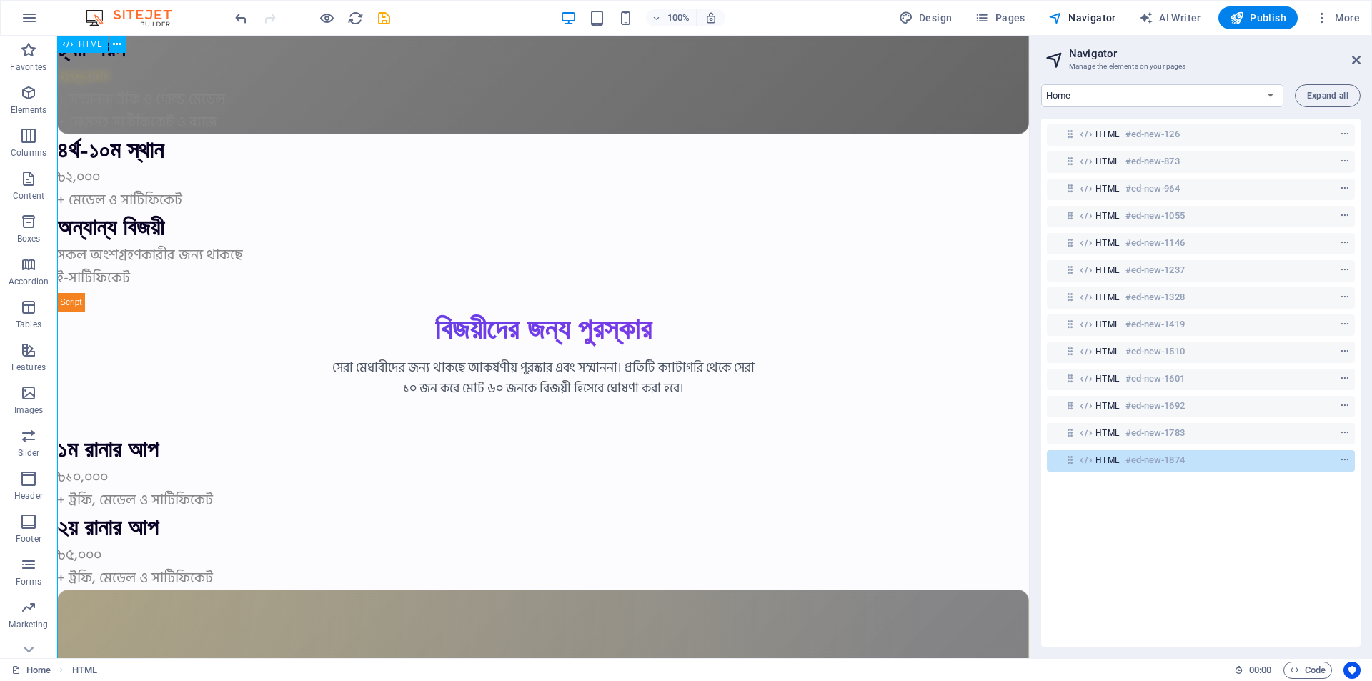
click at [1104, 457] on span "HTML" at bounding box center [1108, 460] width 24 height 11
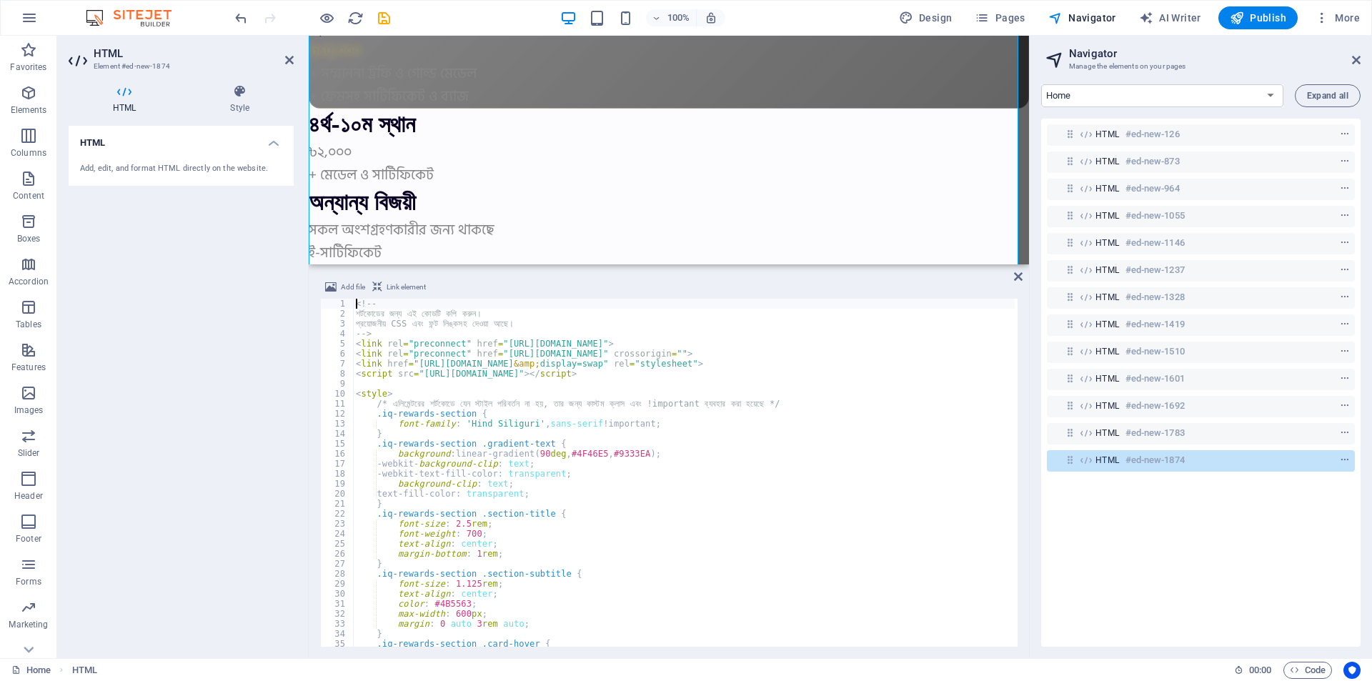
scroll to position [56695, 0]
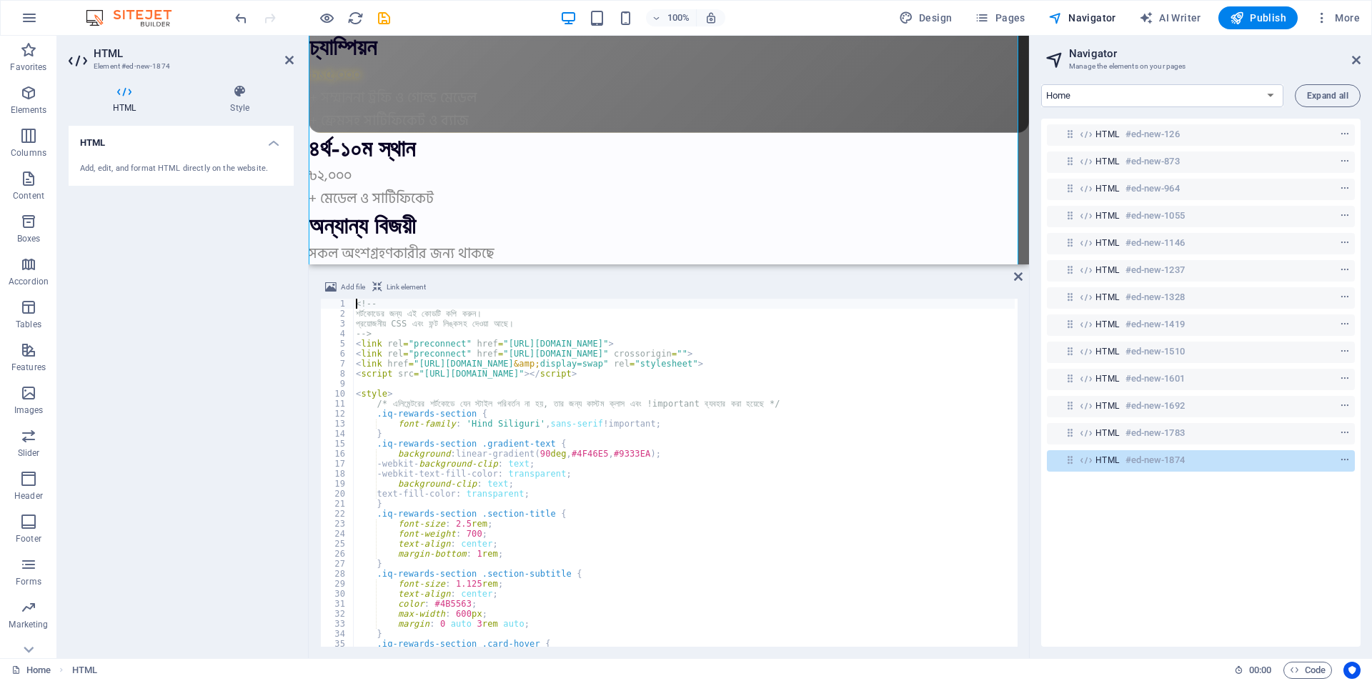
type textarea "/* এলিমেন্টরের শর্টকোডে যেন স্টাইল পরিবর্তন না হয়, তার জন্য কাস্টম ক্লাস এবং !i…"
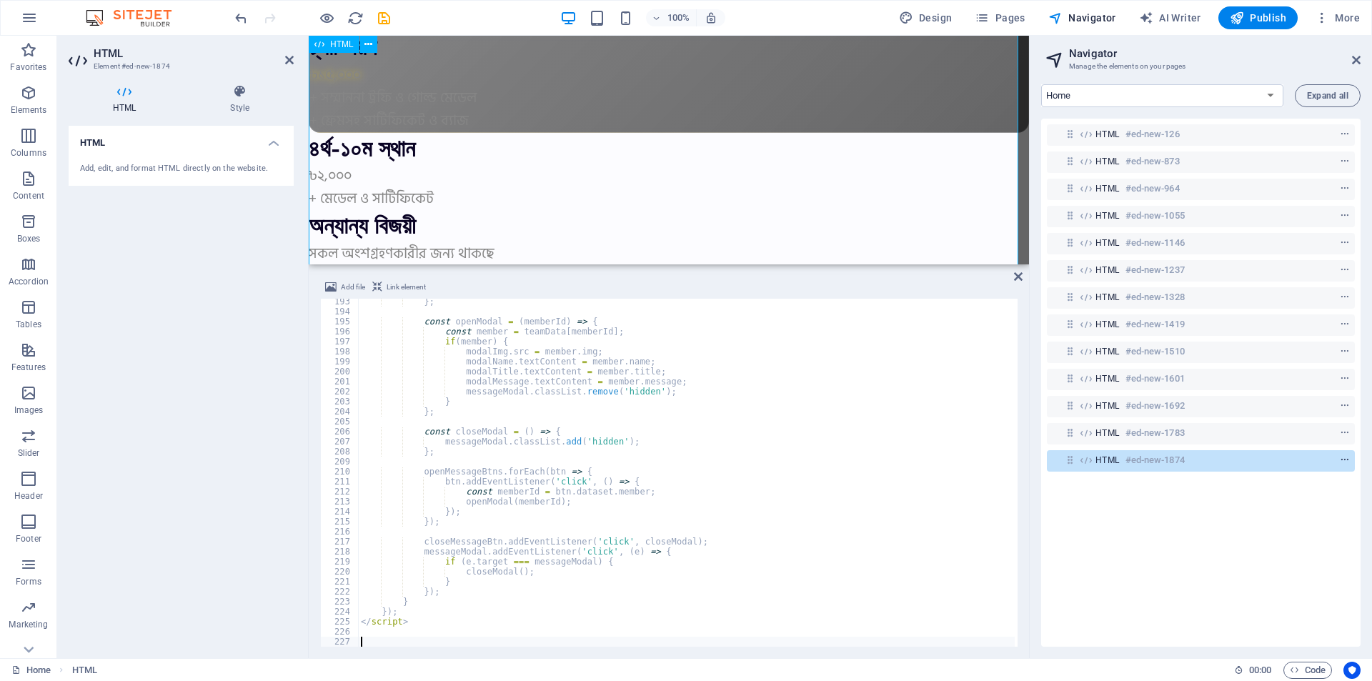
click at [1342, 460] on icon "context-menu" at bounding box center [1345, 460] width 10 height 10
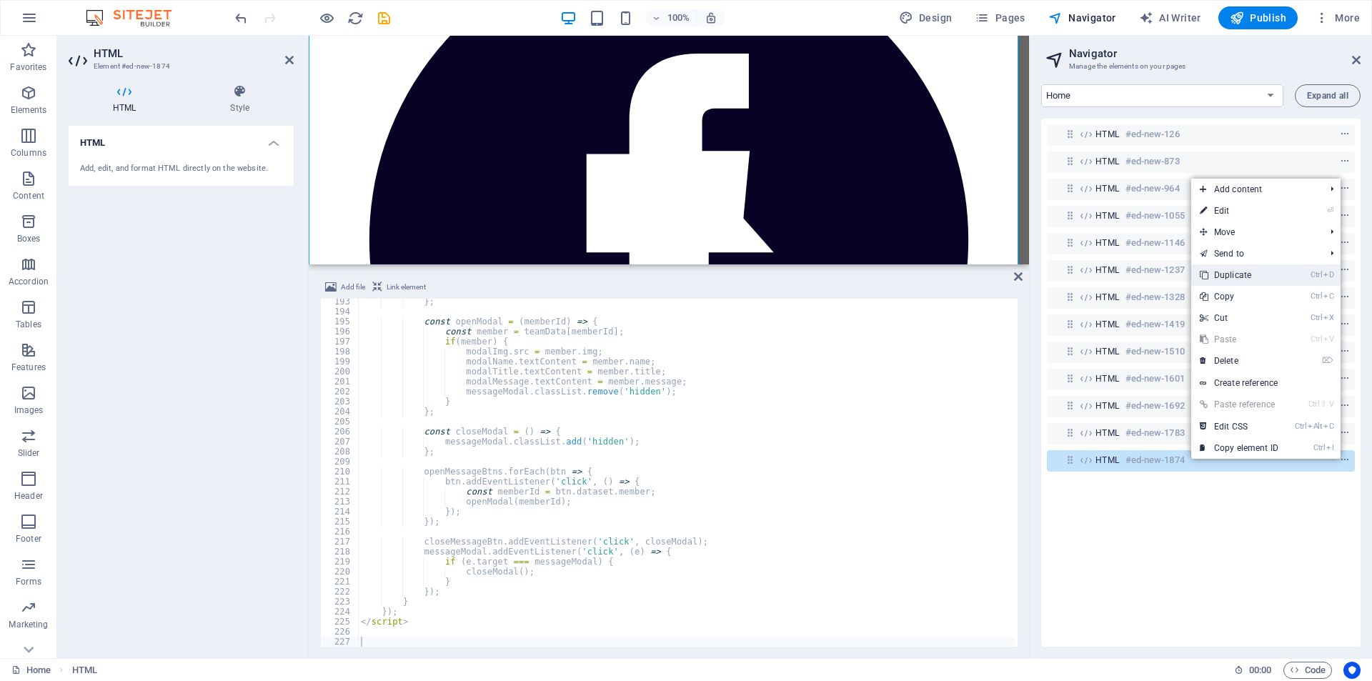
click at [1236, 266] on link "Ctrl D Duplicate" at bounding box center [1239, 274] width 96 height 21
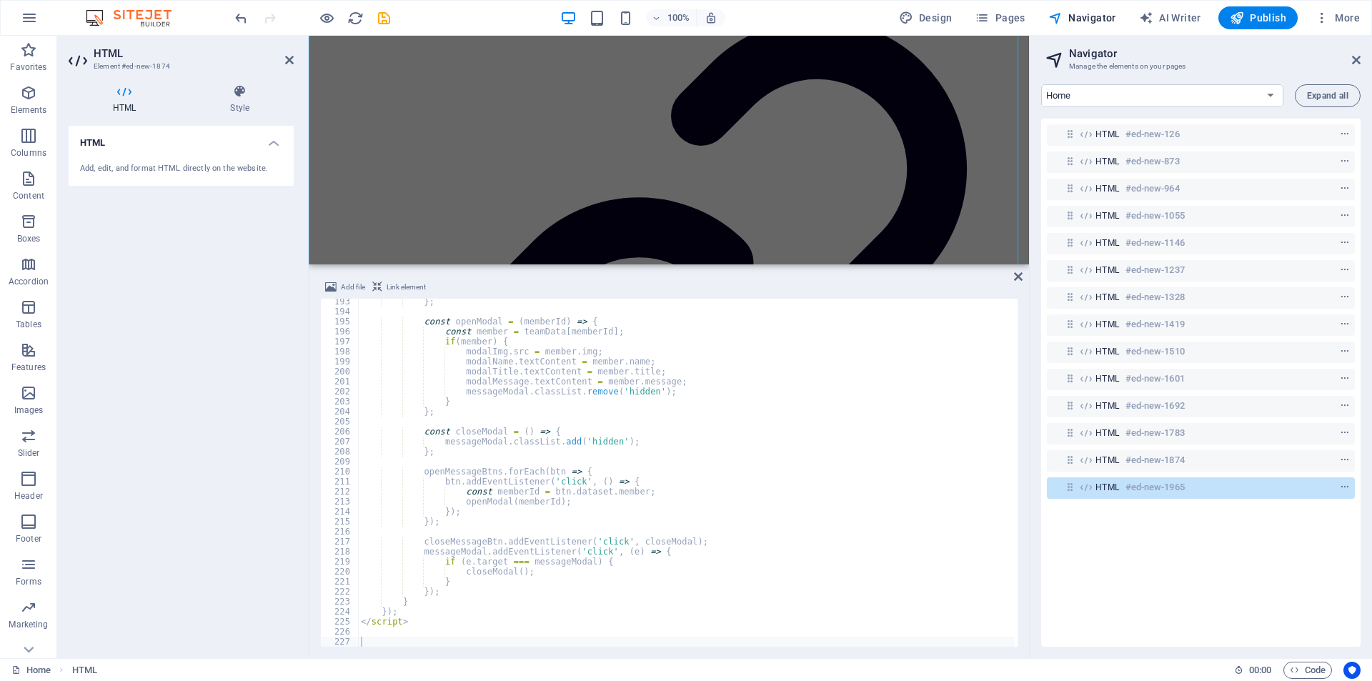
scroll to position [86593, 0]
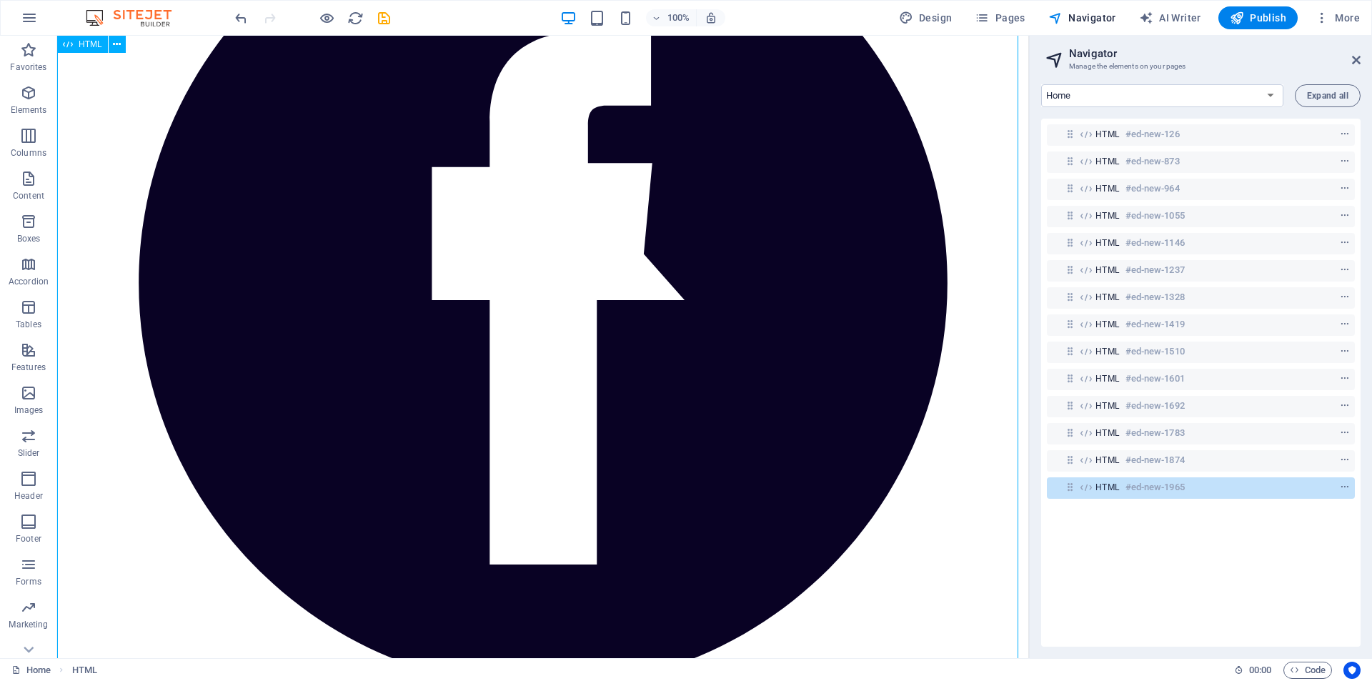
click at [1113, 489] on span "HTML" at bounding box center [1108, 487] width 24 height 11
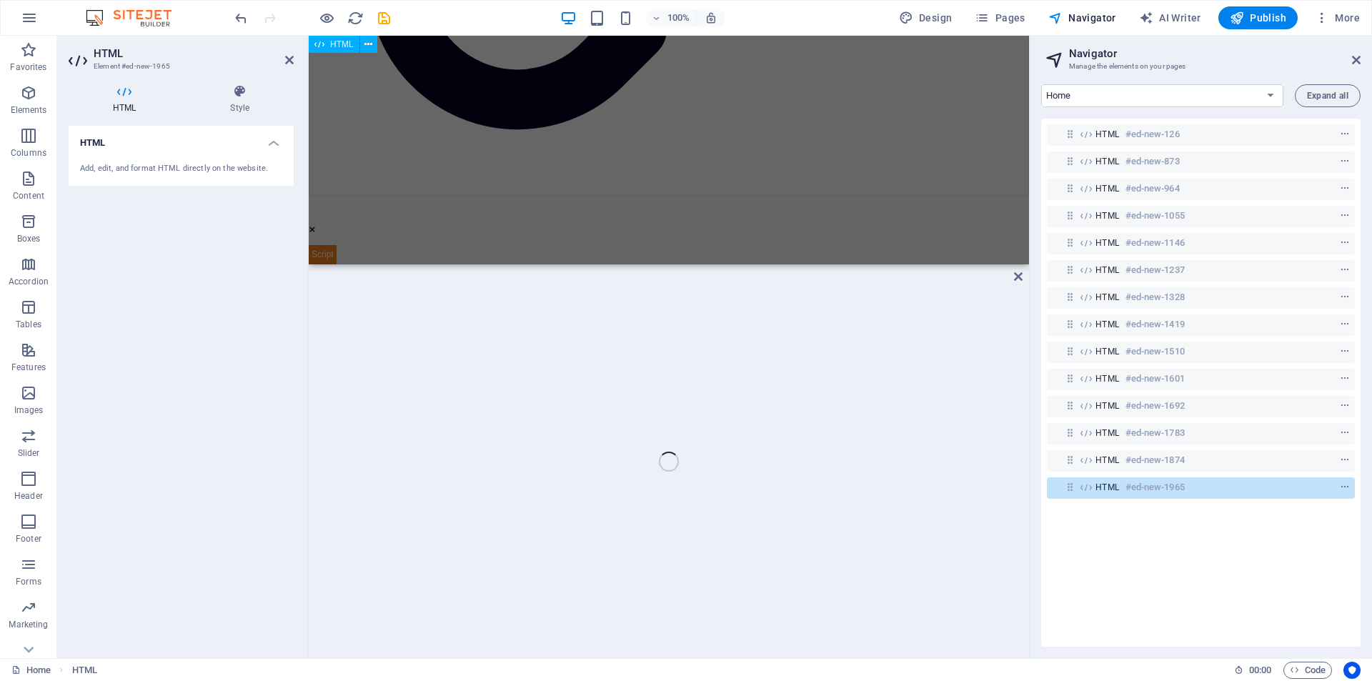
scroll to position [66365, 0]
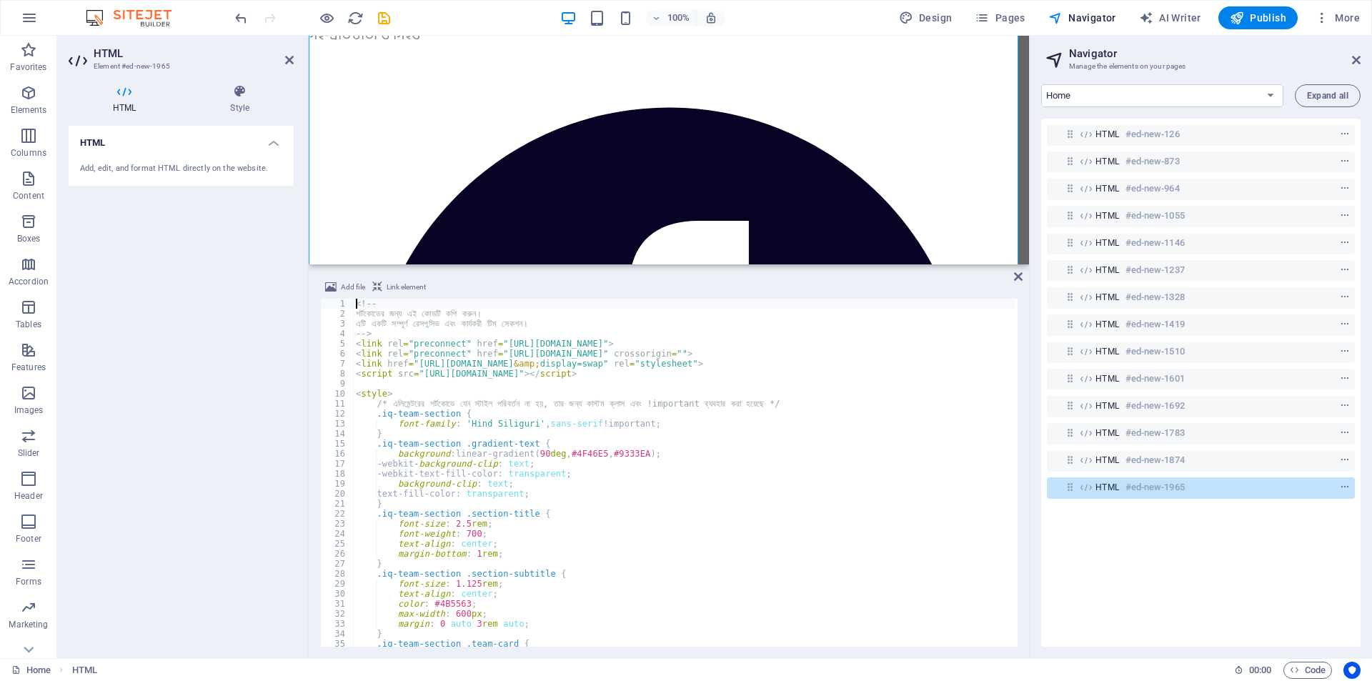
type textarea "-webkit-background-clip: text;"
click at [536, 463] on div "<!-- শর্টকোডের জন্য এই কোডটি কপি করুন। এটি একটি সম্পূর্ণ রেসপন্সিভ এবং কার্যকরী…" at bounding box center [1377, 481] width 2048 height 365
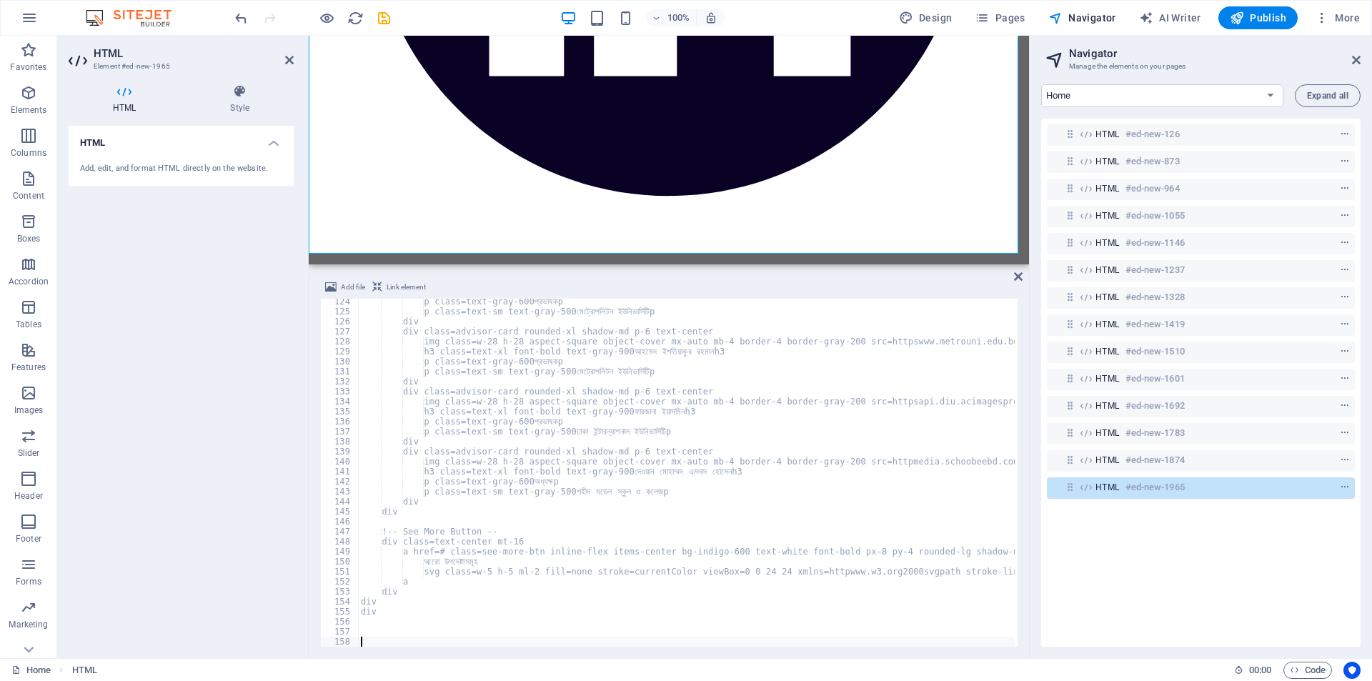
scroll to position [64401, 0]
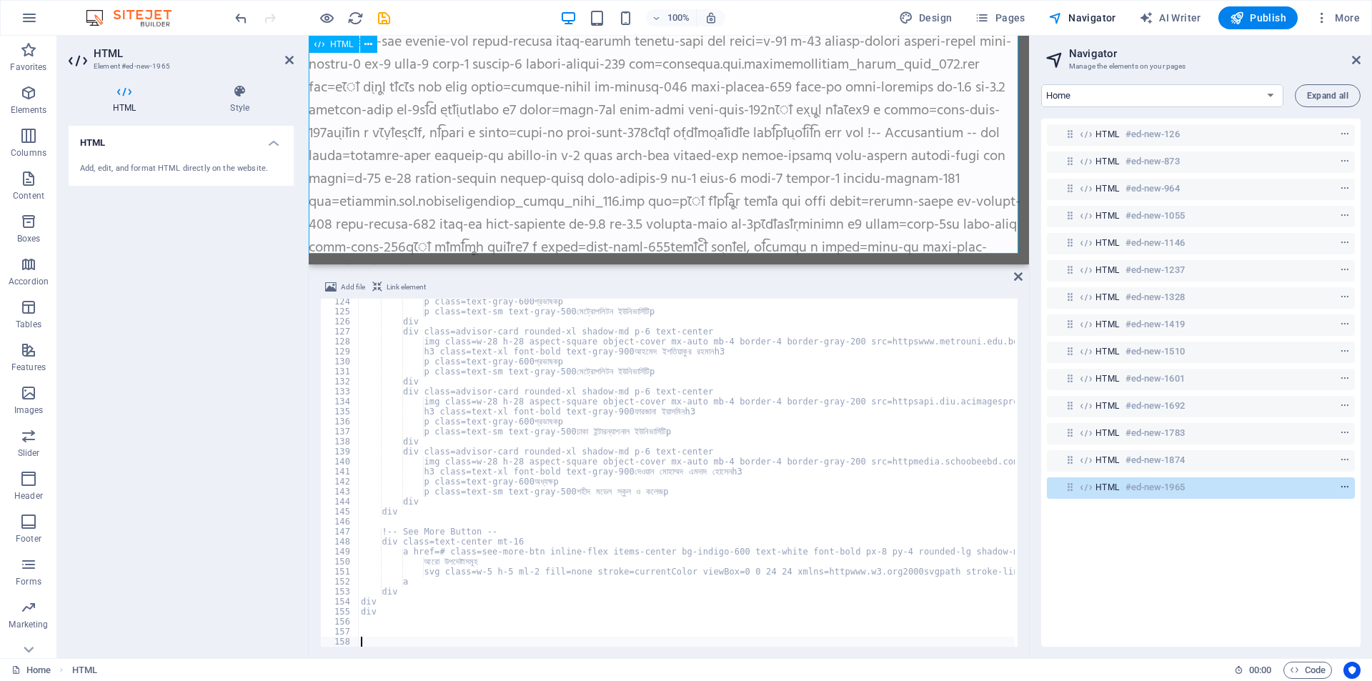
click at [1340, 484] on icon "context-menu" at bounding box center [1345, 487] width 10 height 10
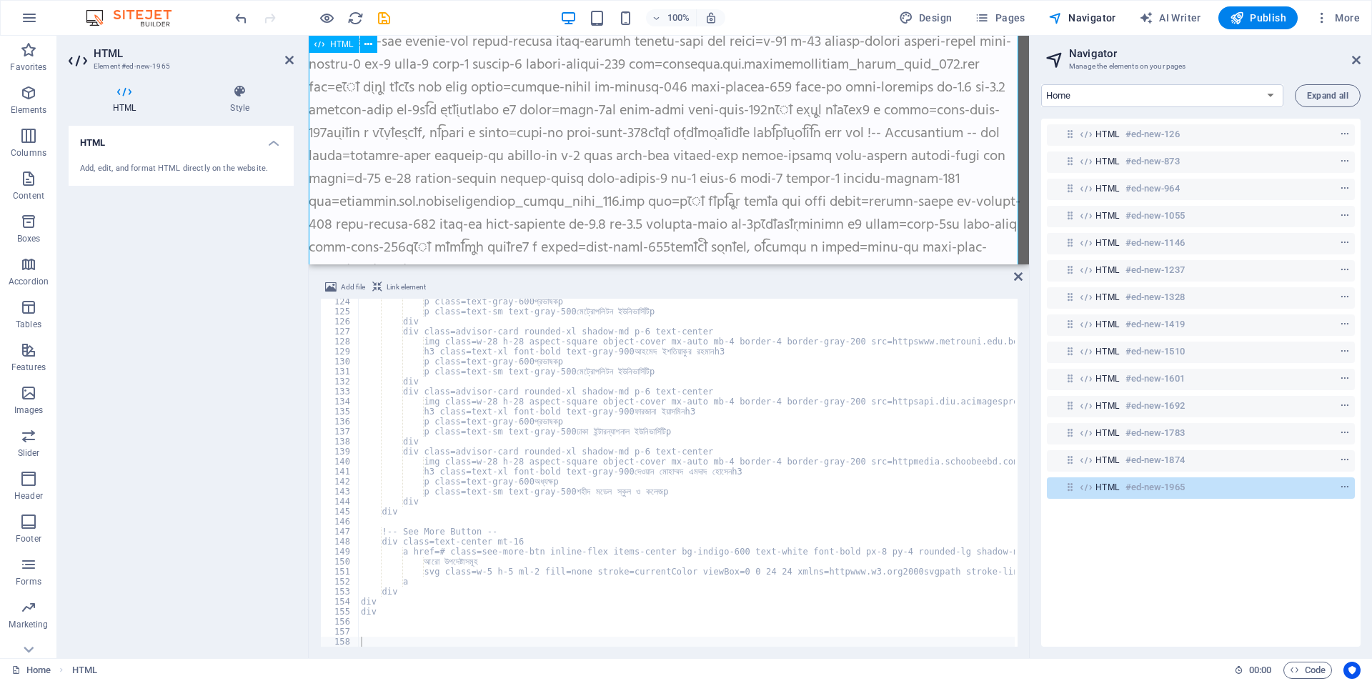
scroll to position [63755, 0]
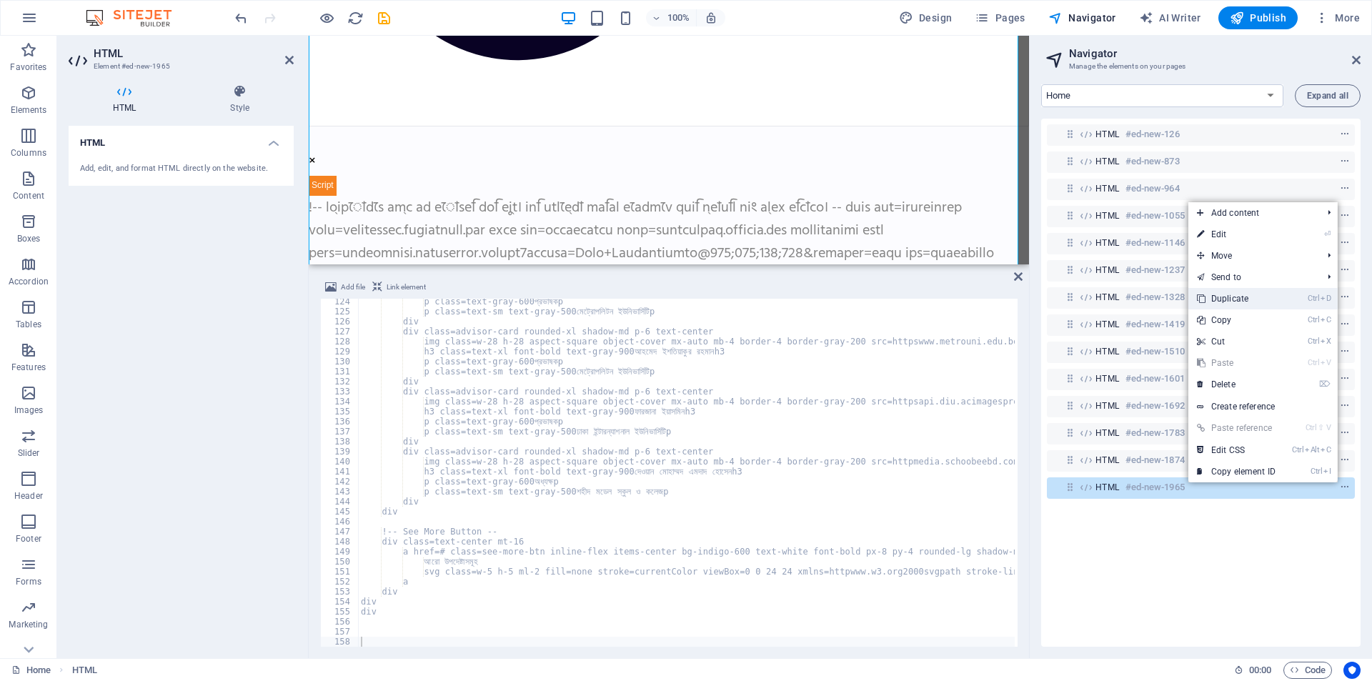
click at [1235, 302] on link "Ctrl D Duplicate" at bounding box center [1237, 298] width 96 height 21
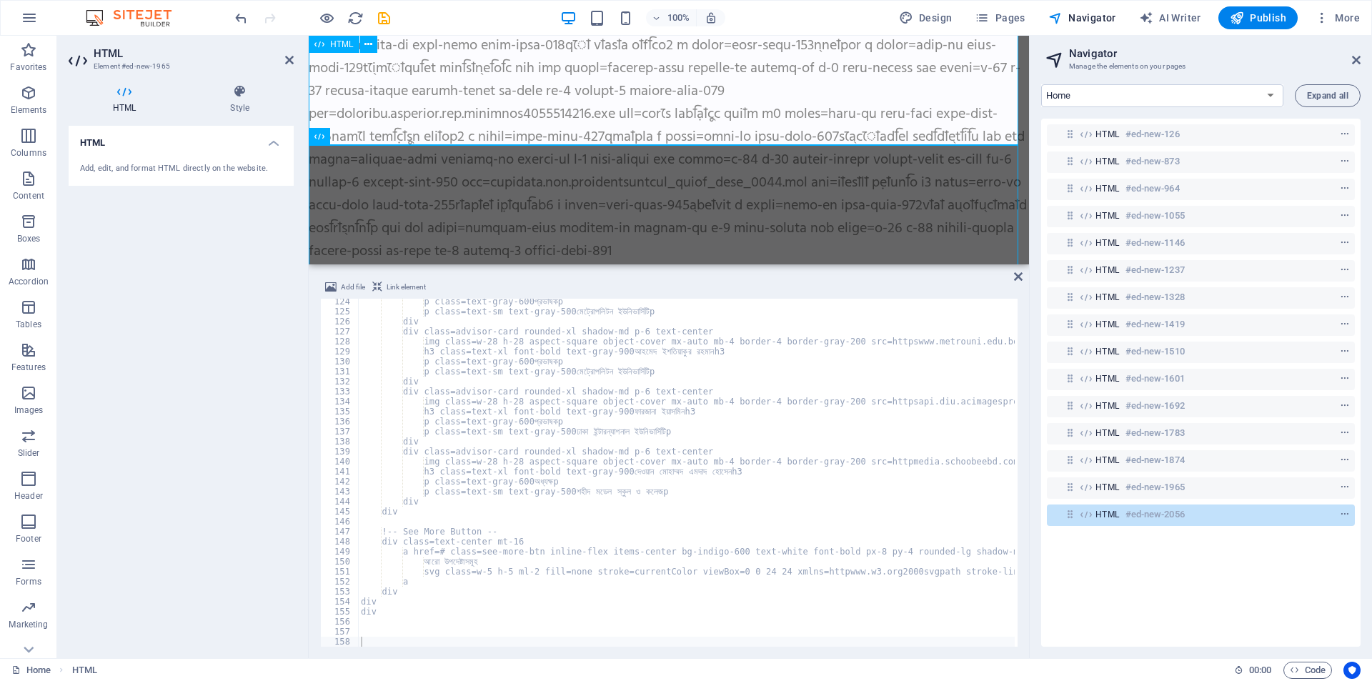
scroll to position [83915, 0]
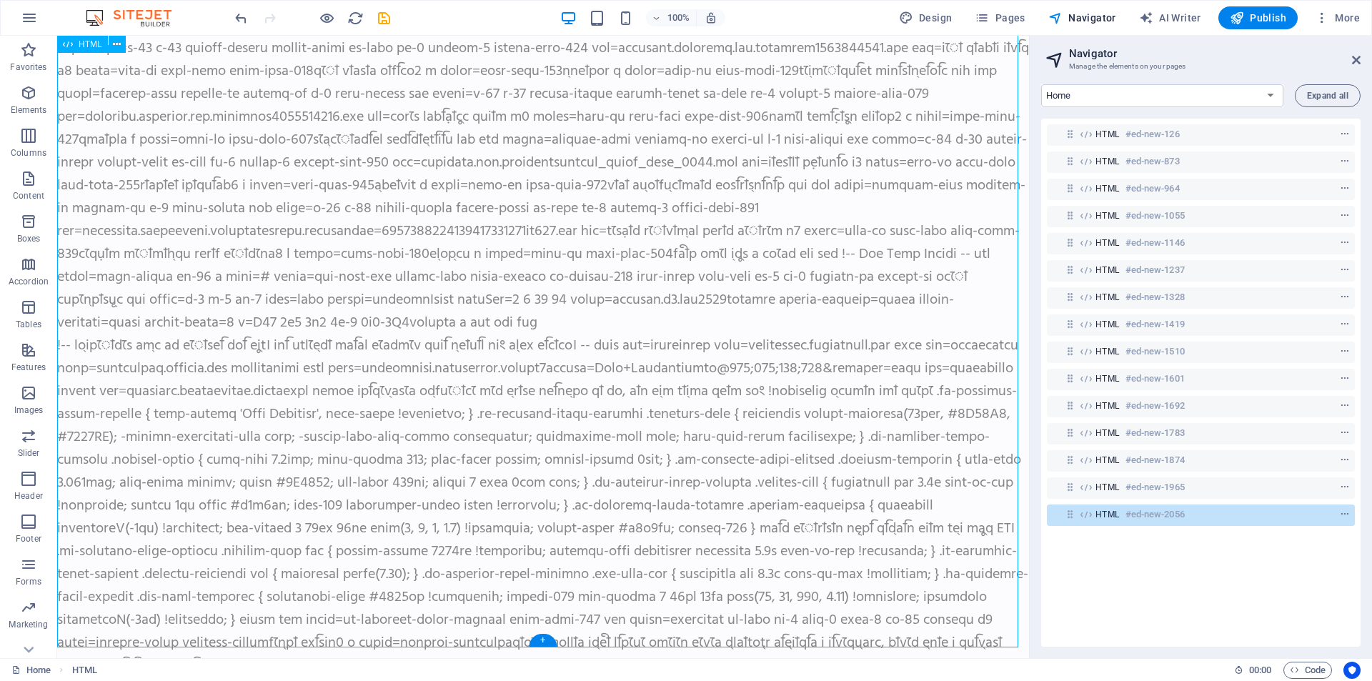
click at [1105, 514] on span "HTML" at bounding box center [1108, 514] width 24 height 11
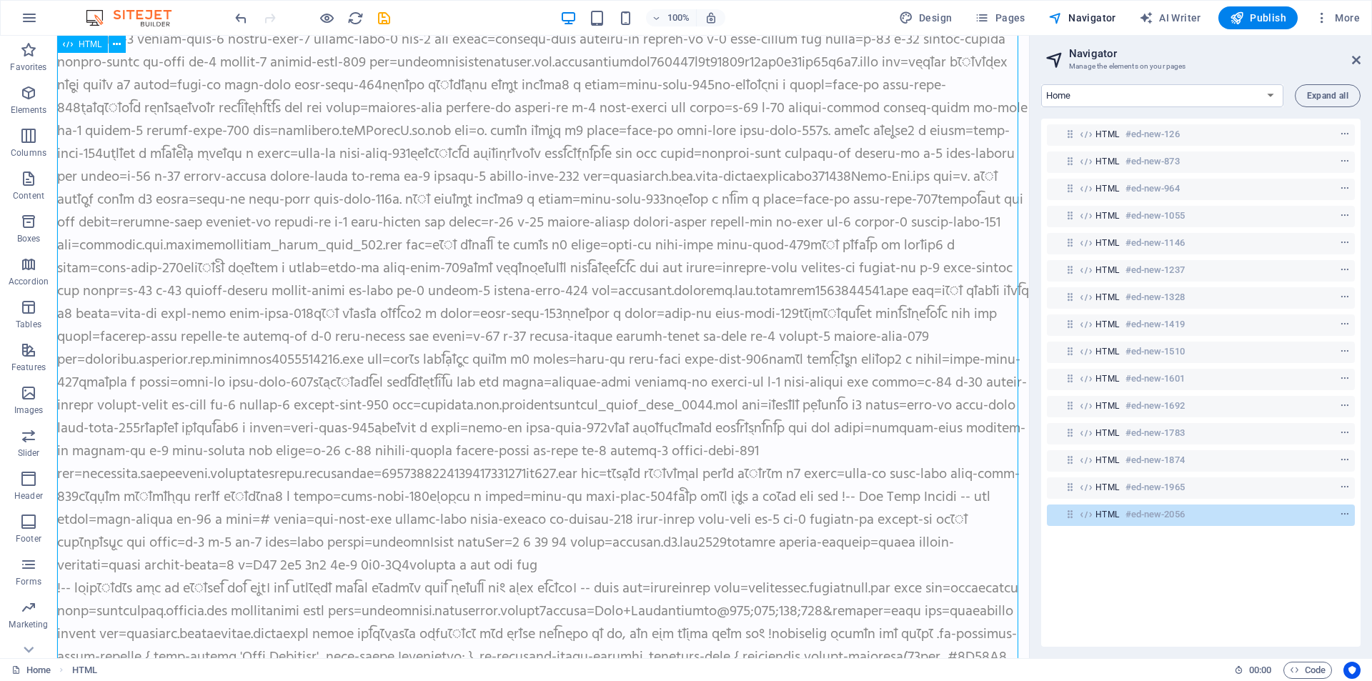
click at [1105, 514] on span "HTML" at bounding box center [1108, 514] width 24 height 11
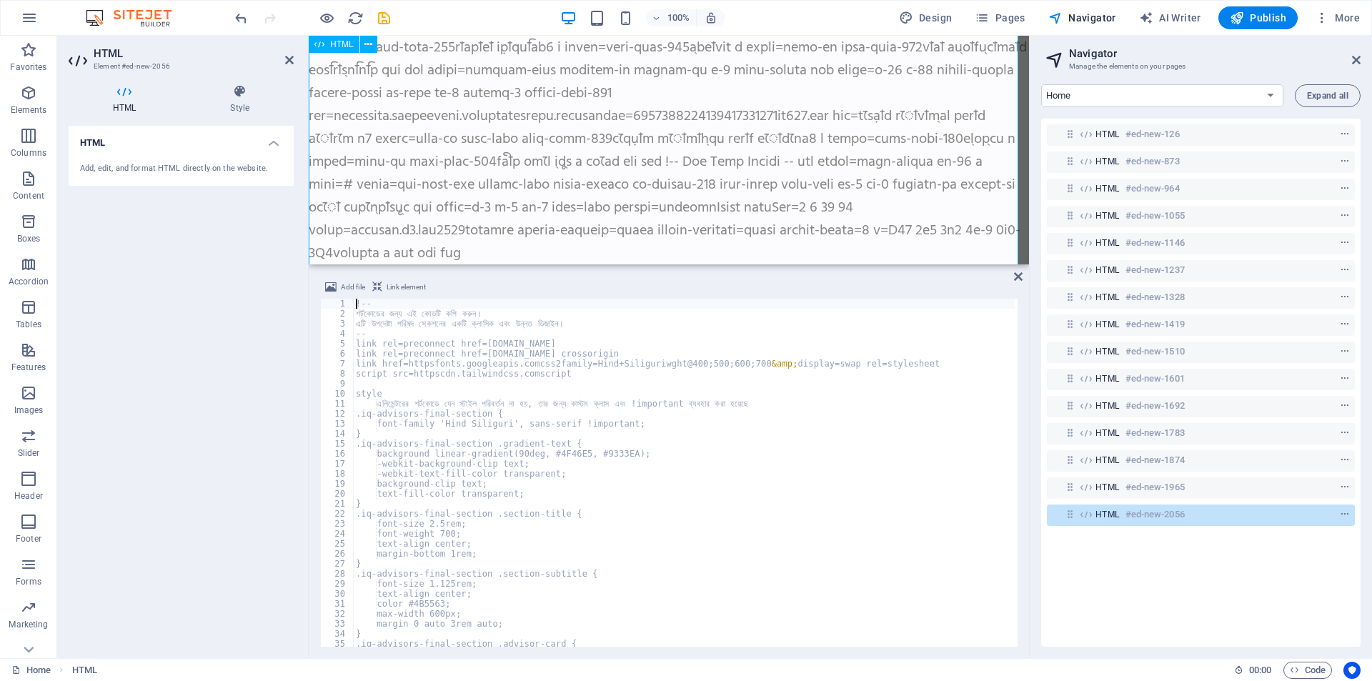
scroll to position [64862, 0]
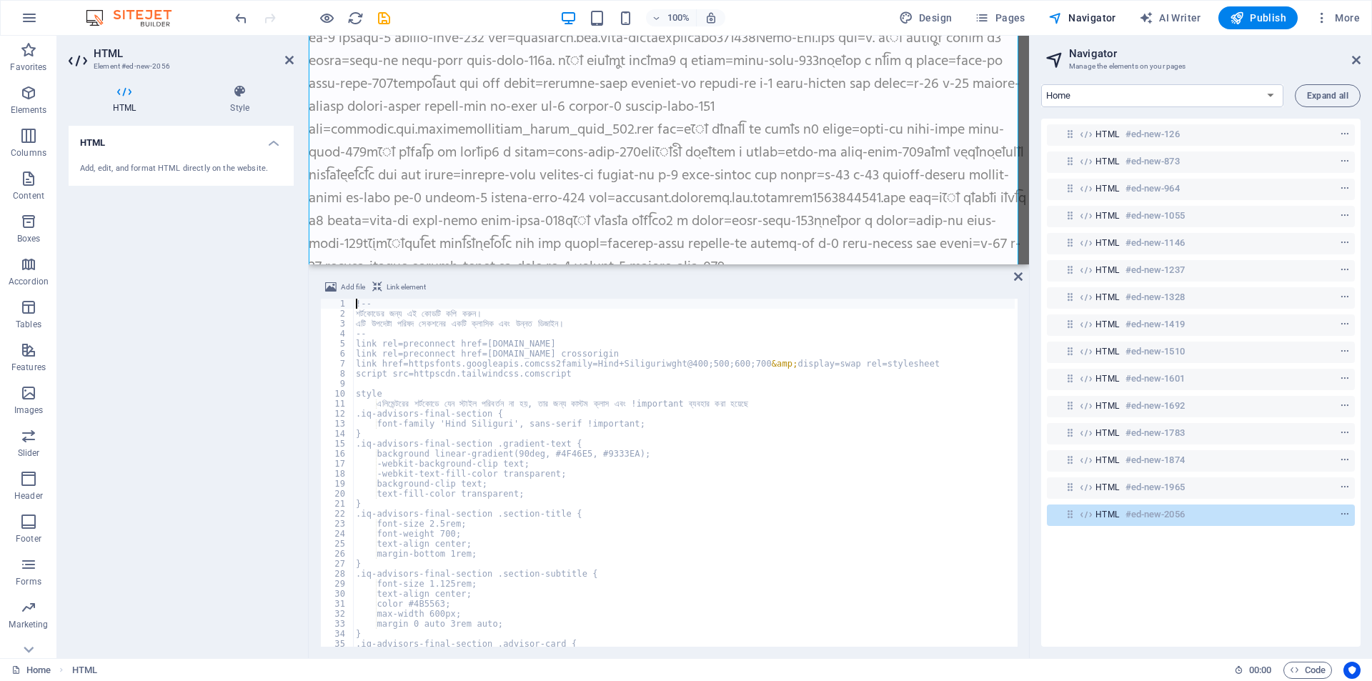
type textarea "}"
click at [595, 502] on div "!-- শর্টকোডের জন্য এই কোডটি কপি করুন। এটি উপদেষ্টা পরিষদ সেকশনের একটি ক্লাসিক এ…" at bounding box center [876, 481] width 1046 height 365
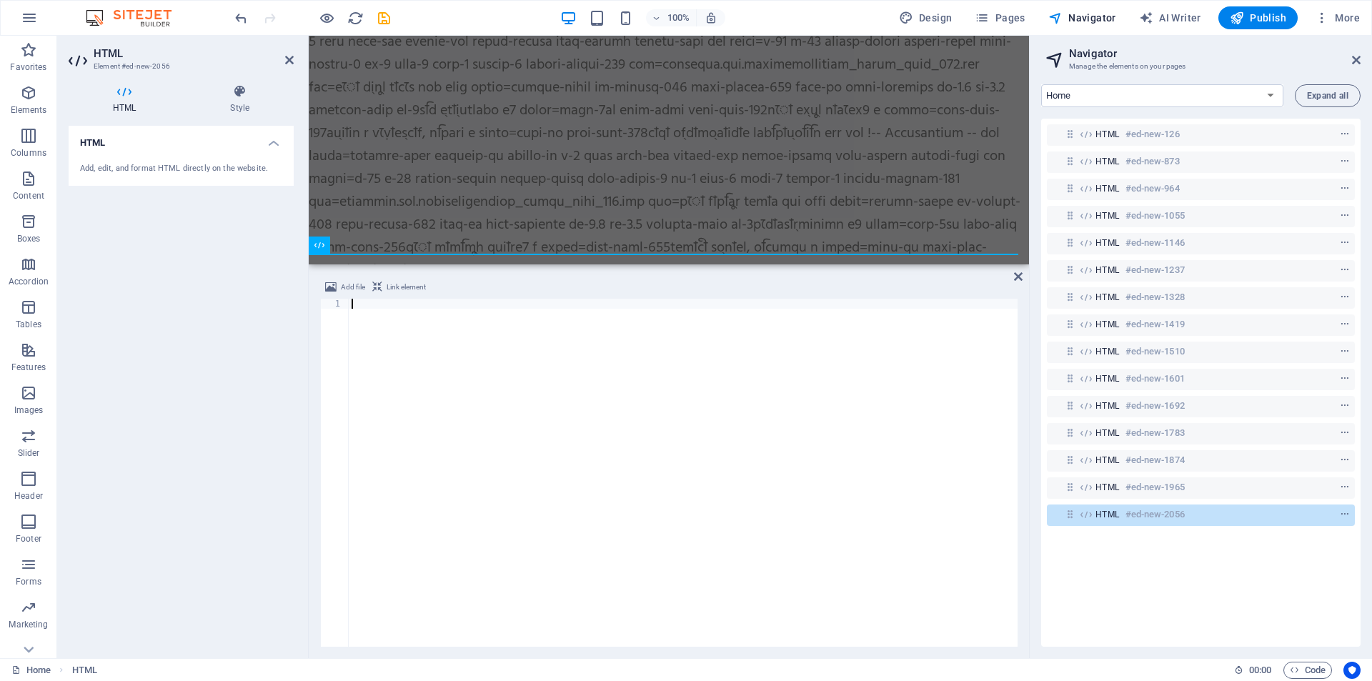
scroll to position [763, 0]
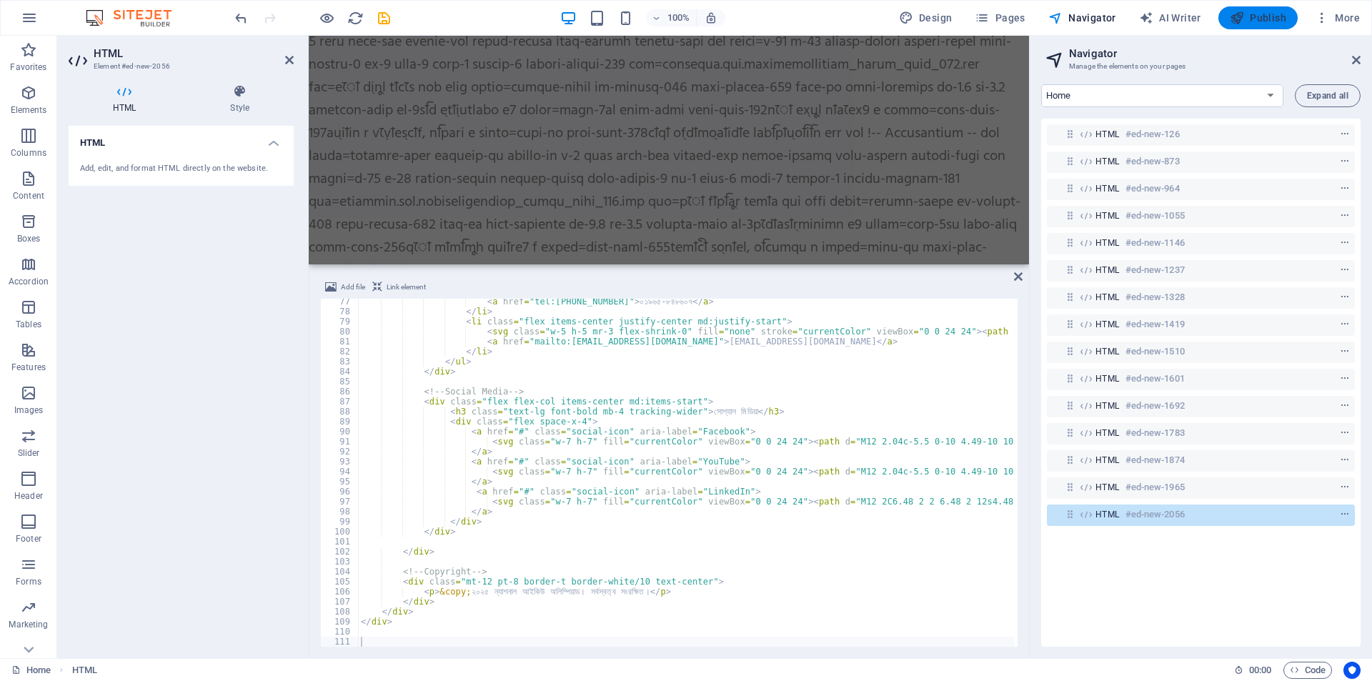
click at [1244, 13] on icon "button" at bounding box center [1237, 18] width 14 height 14
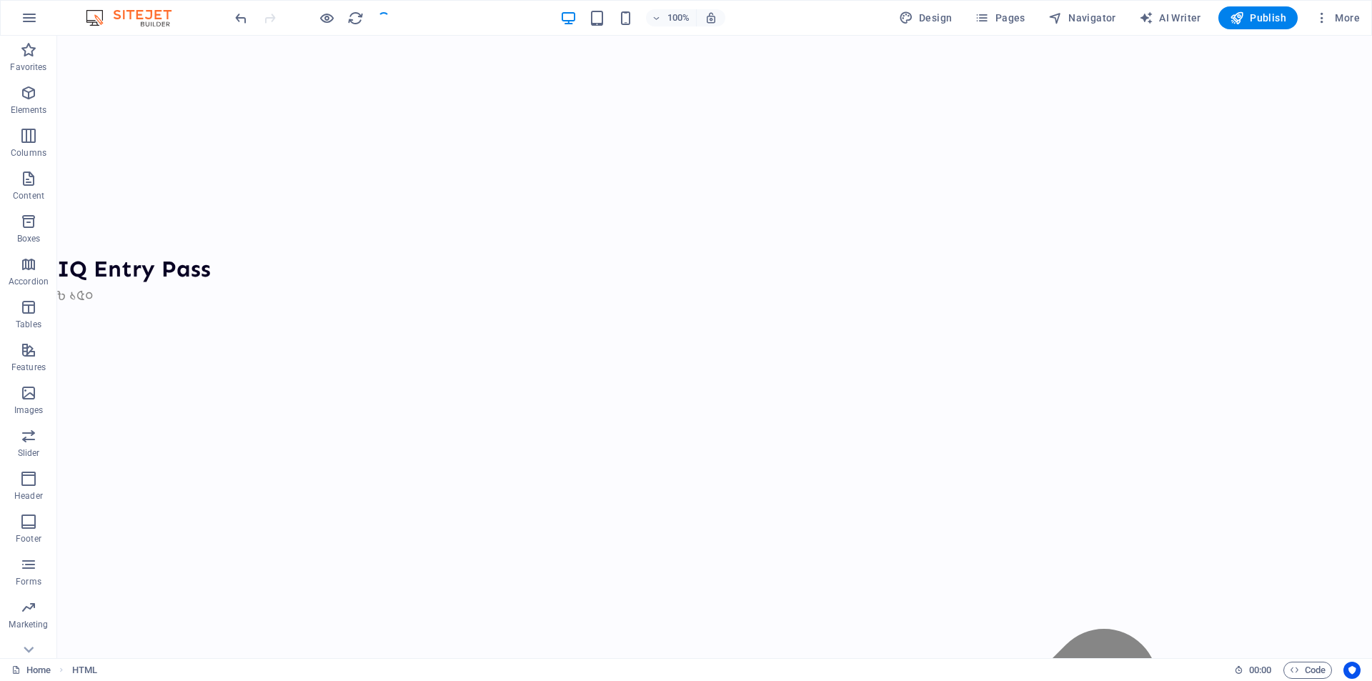
scroll to position [109703, 0]
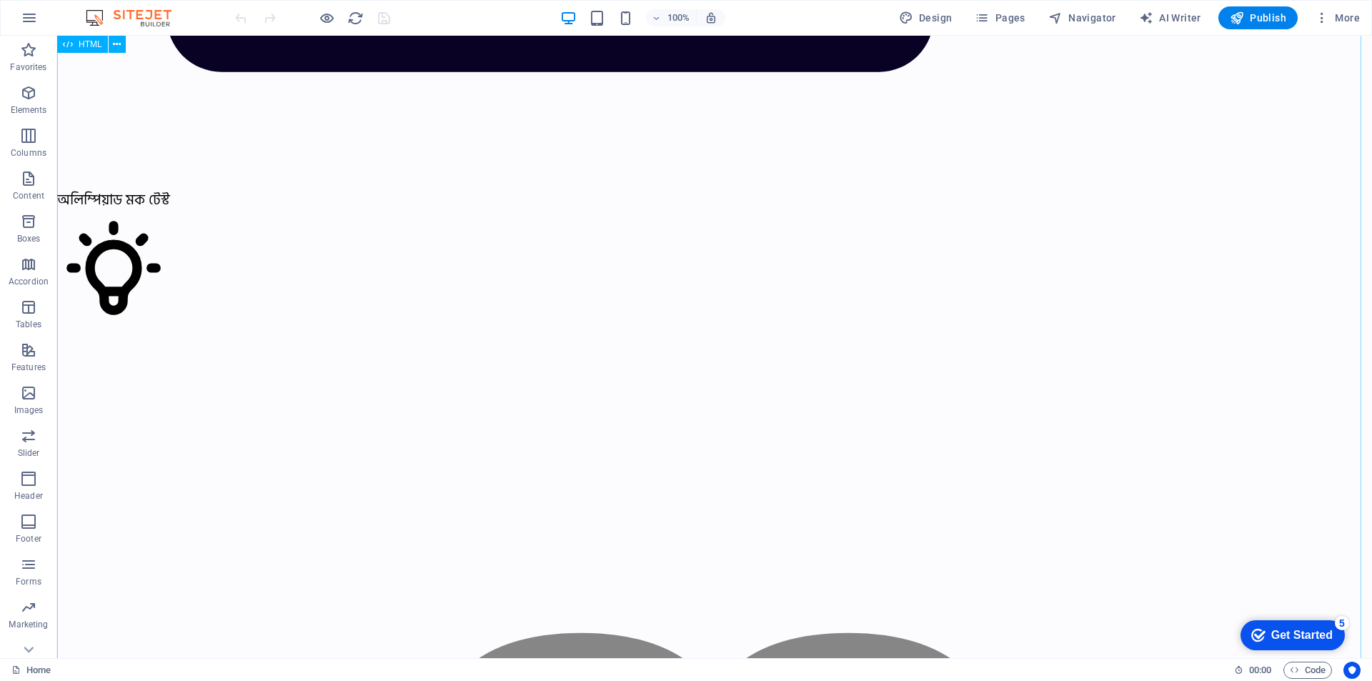
scroll to position [4002, 0]
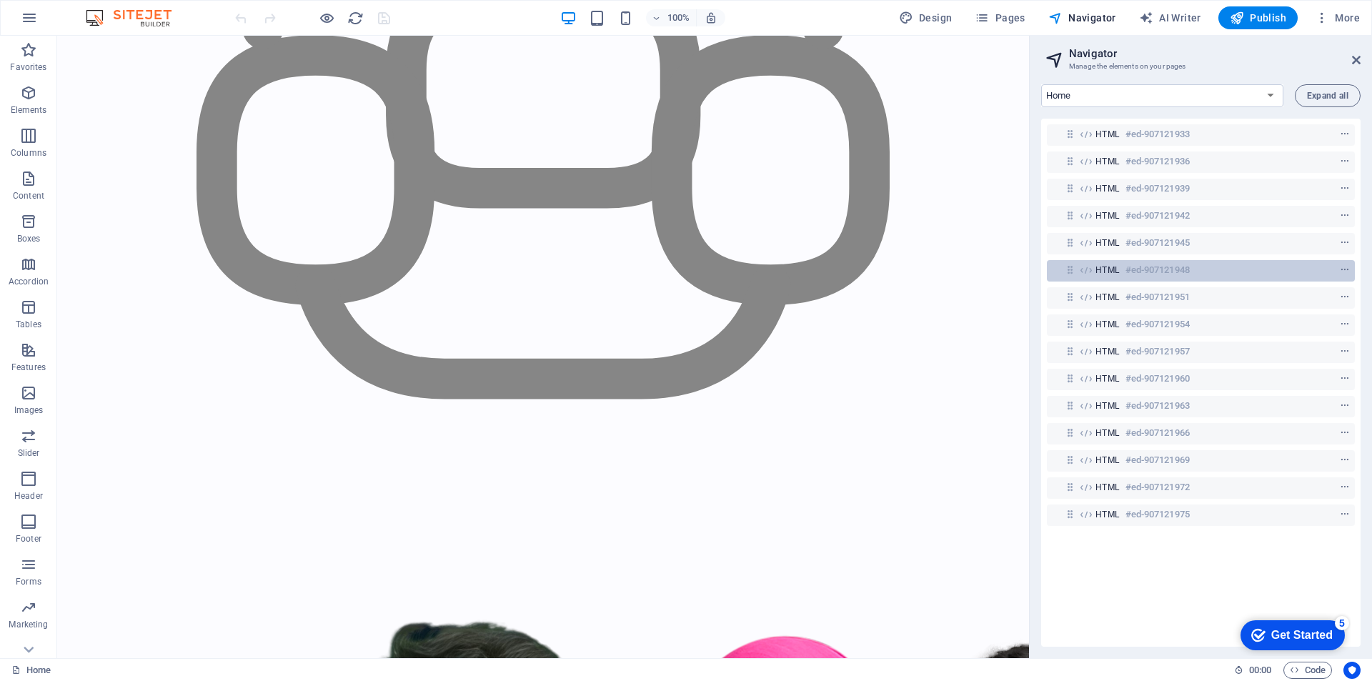
scroll to position [3659, 0]
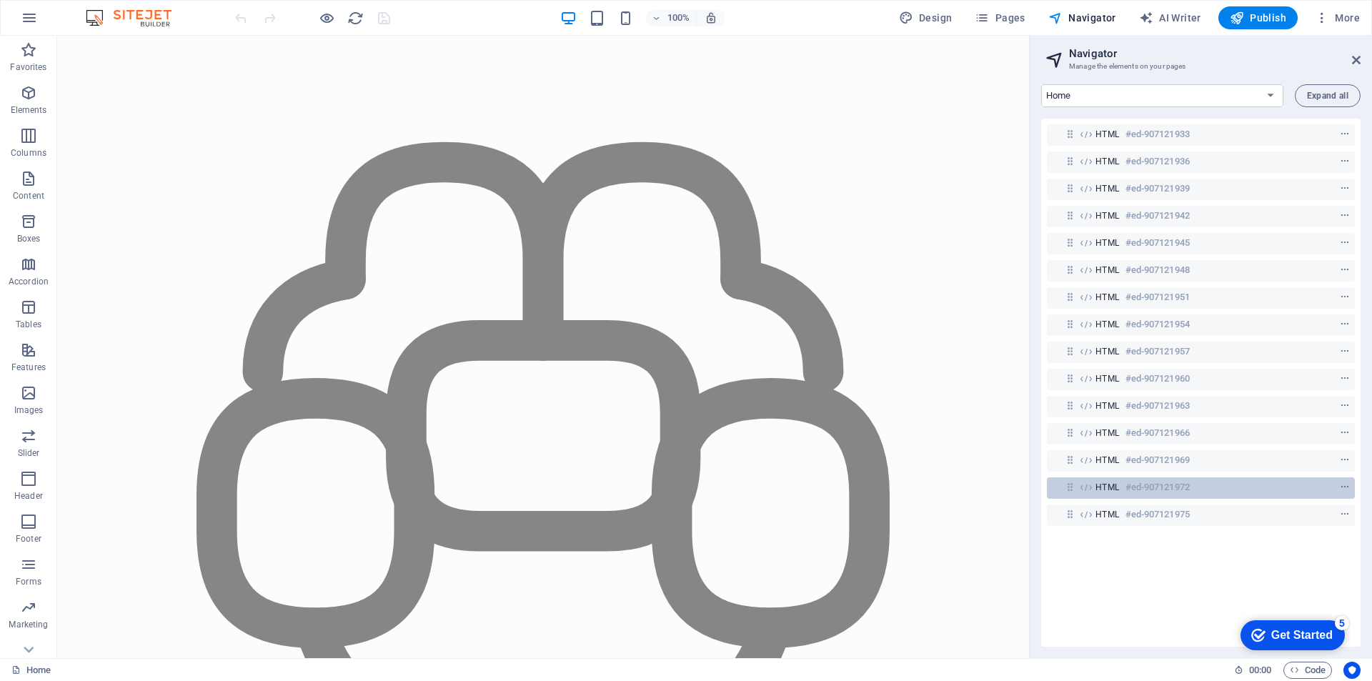
click at [1167, 482] on h6 "#ed-907121972" at bounding box center [1158, 487] width 64 height 17
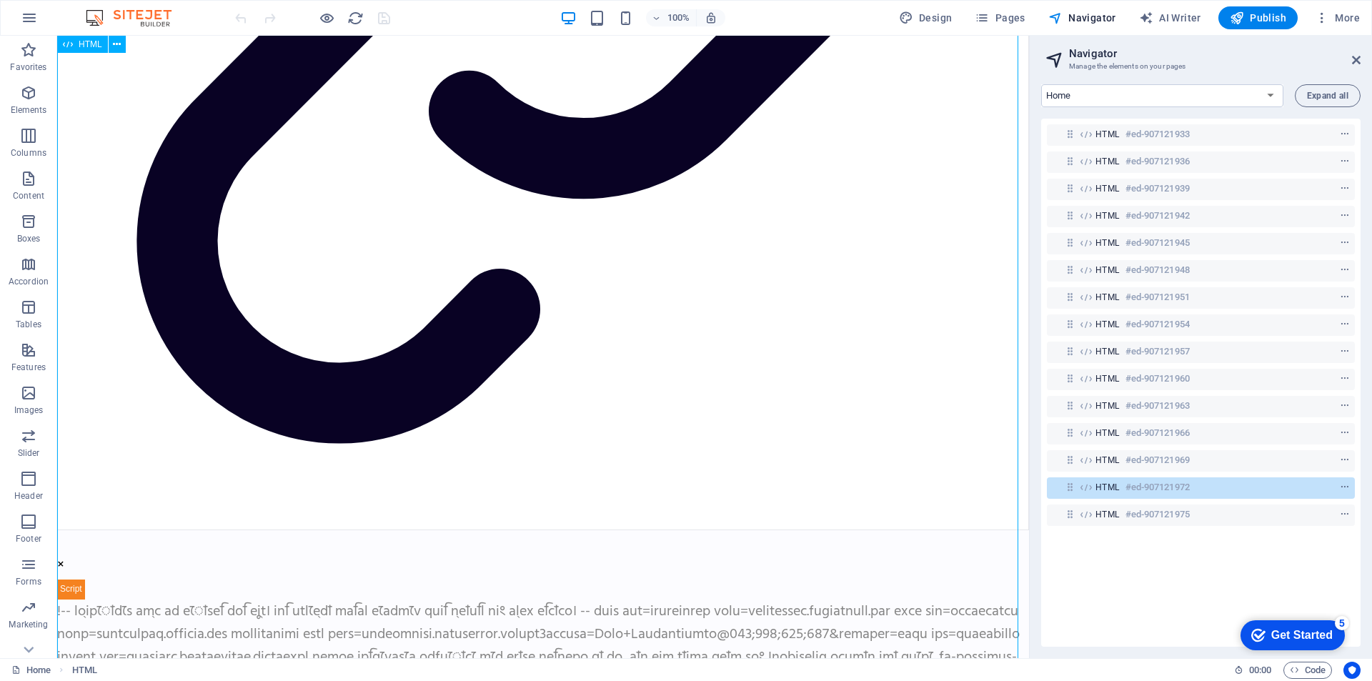
click at [1108, 487] on span "HTML" at bounding box center [1108, 487] width 24 height 11
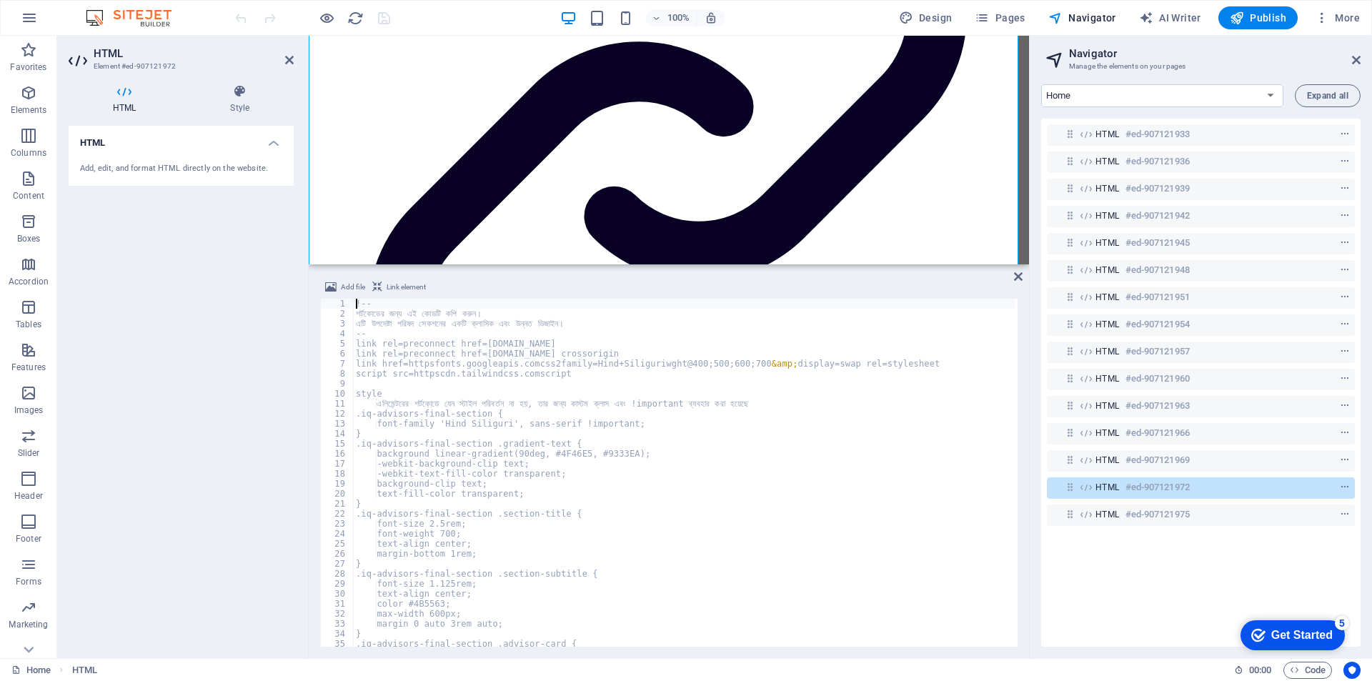
type textarea "}"
click at [420, 437] on div "!-- শর্টকোডের জন্য এই কোডটি কপি করুন। এটি উপদেষ্টা পরিষদ সেকশনের একটি ক্লাসিক এ…" at bounding box center [876, 481] width 1046 height 365
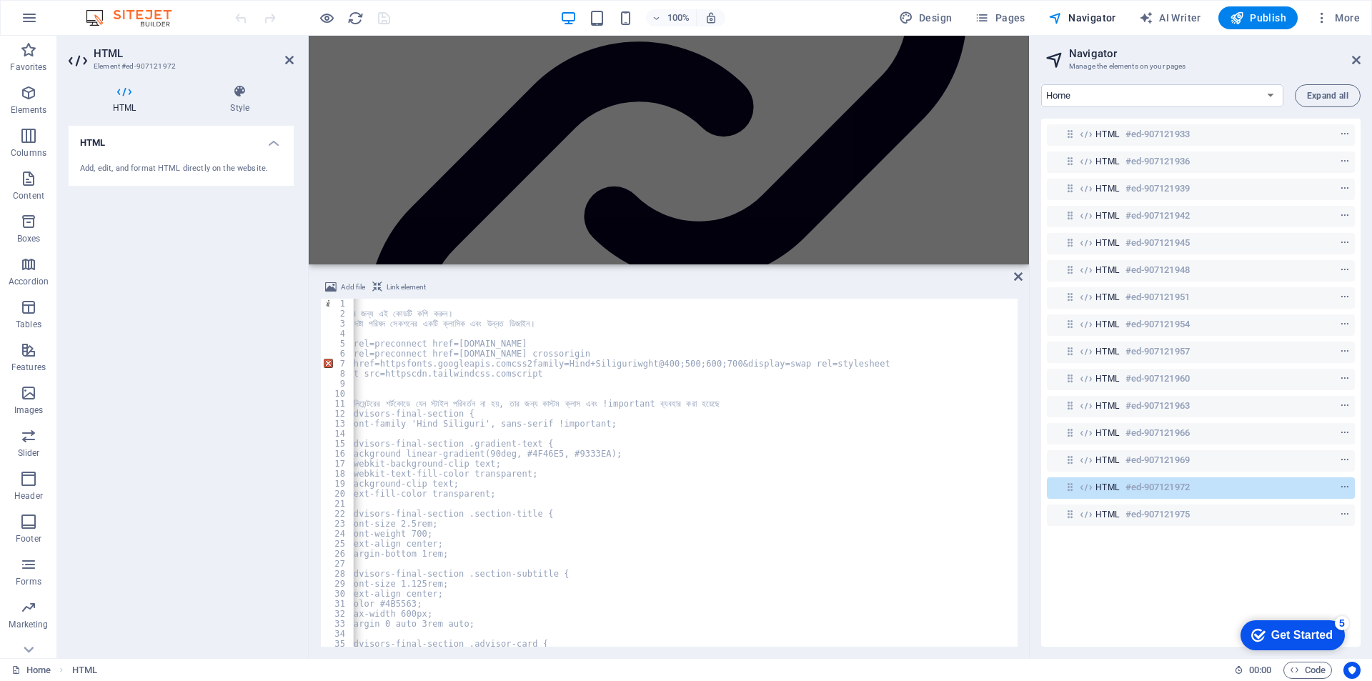
scroll to position [0, 0]
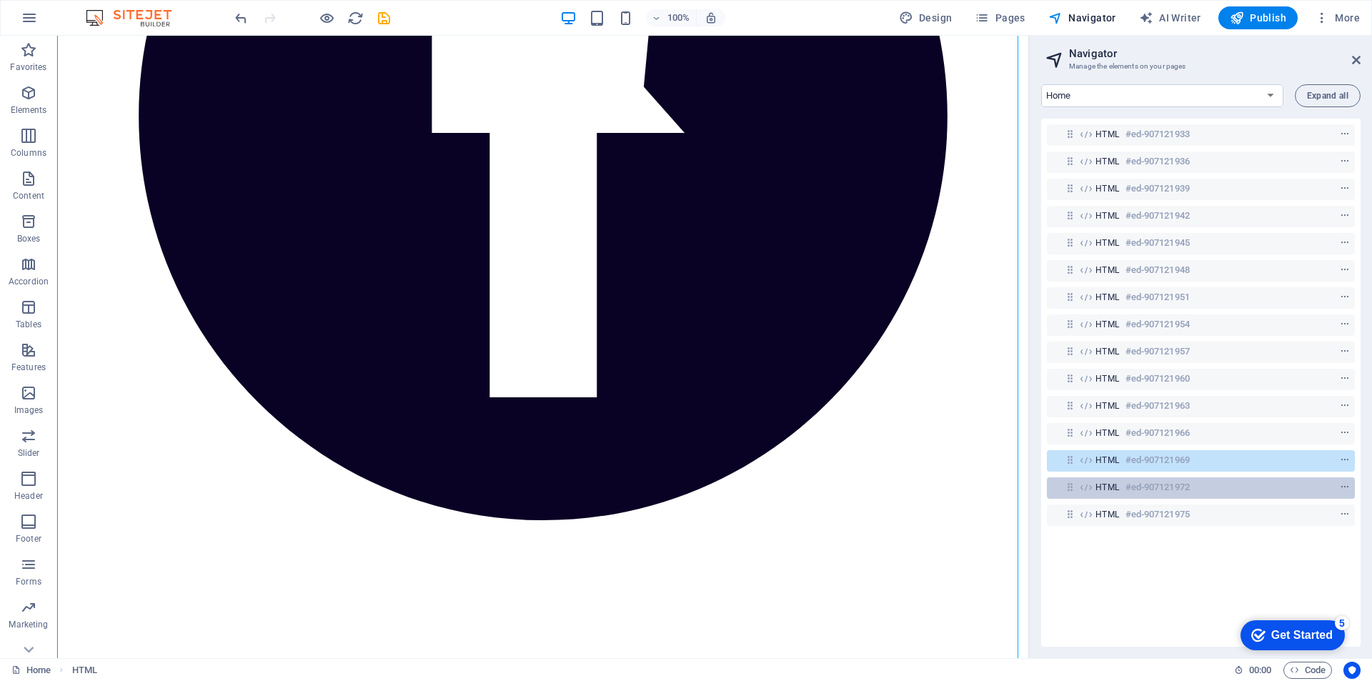
click at [1149, 483] on h6 "#ed-907121972" at bounding box center [1158, 487] width 64 height 17
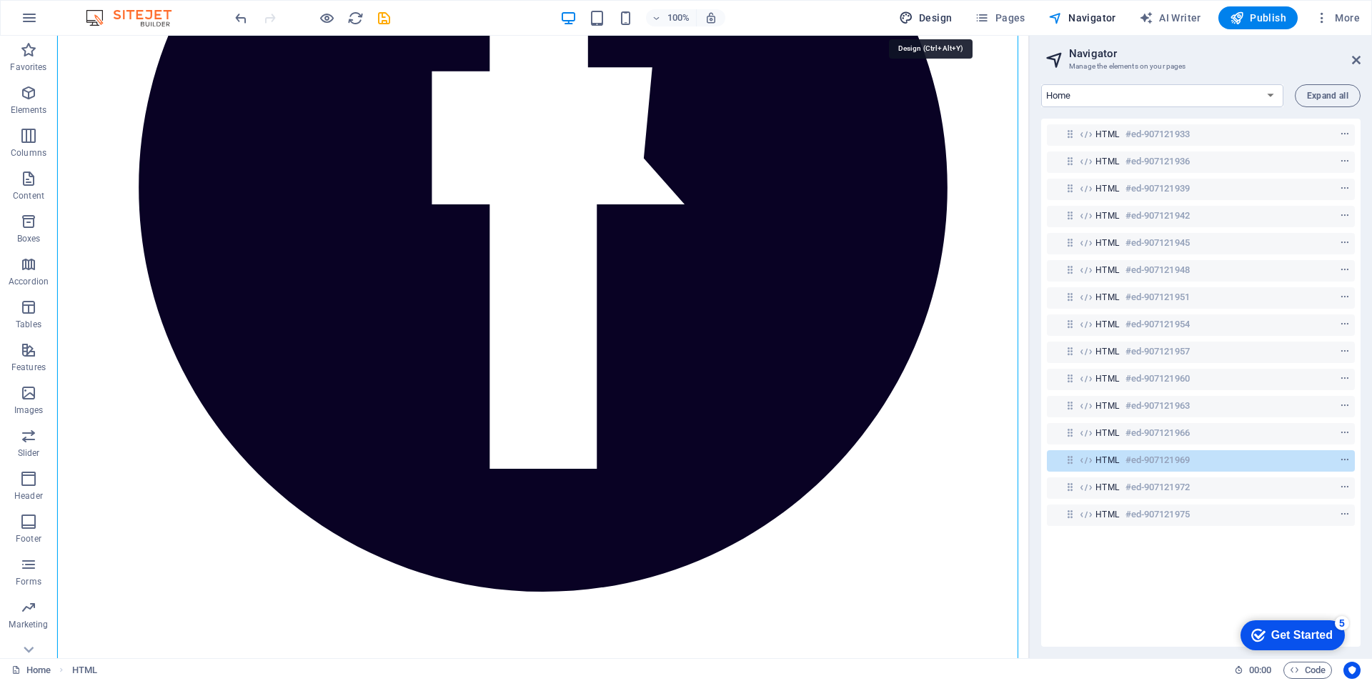
click at [928, 21] on span "Design" at bounding box center [926, 18] width 54 height 14
select select "px"
select select "400"
select select "px"
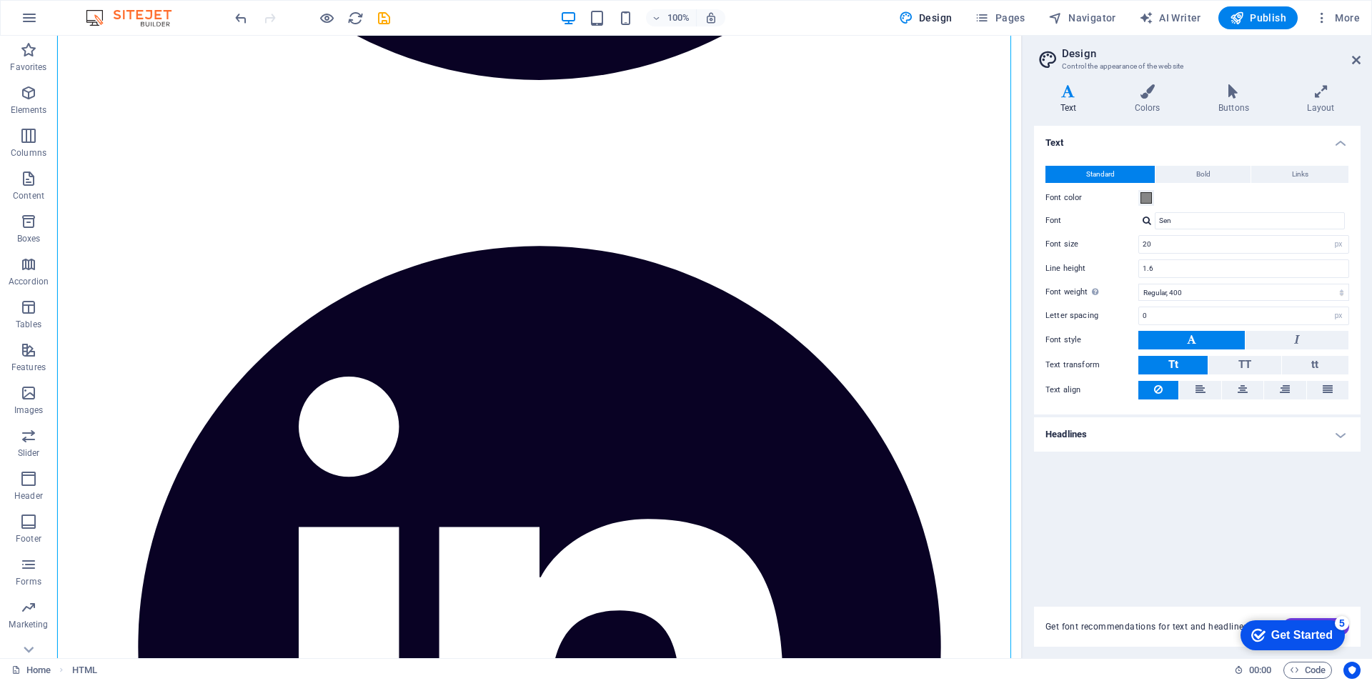
scroll to position [76946, 0]
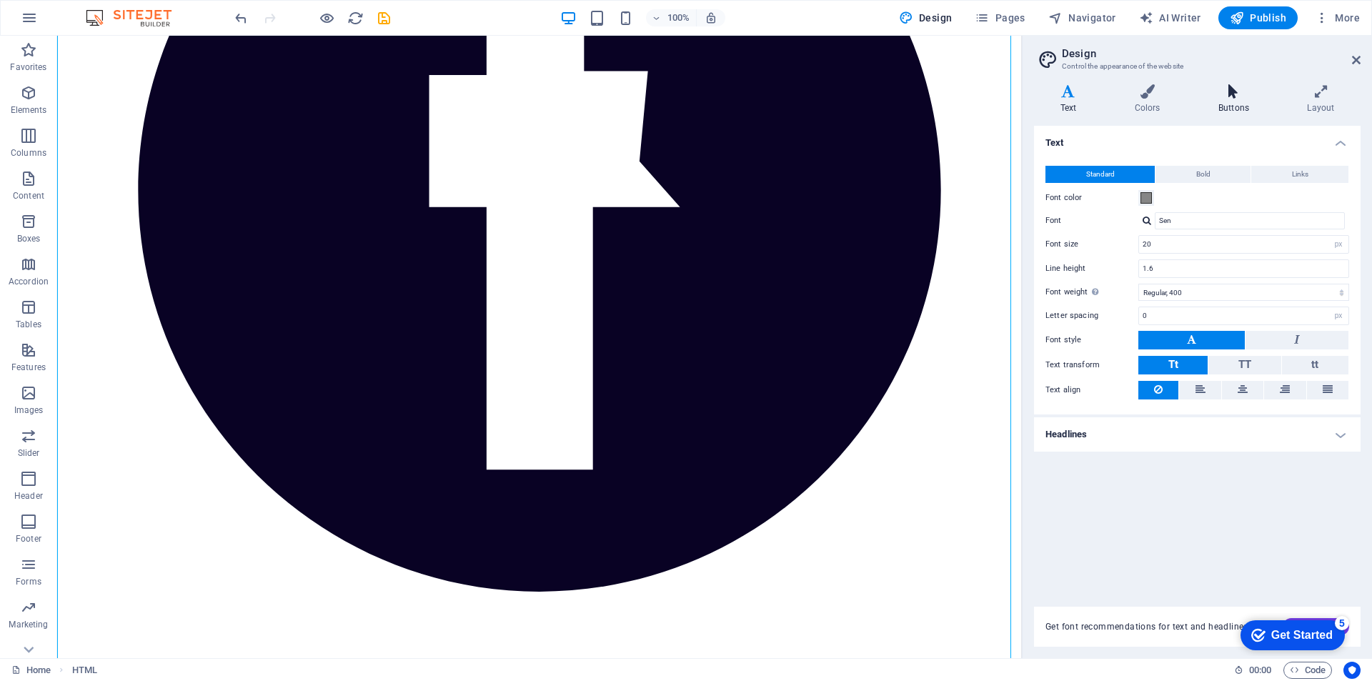
click at [1235, 93] on icon at bounding box center [1233, 91] width 83 height 14
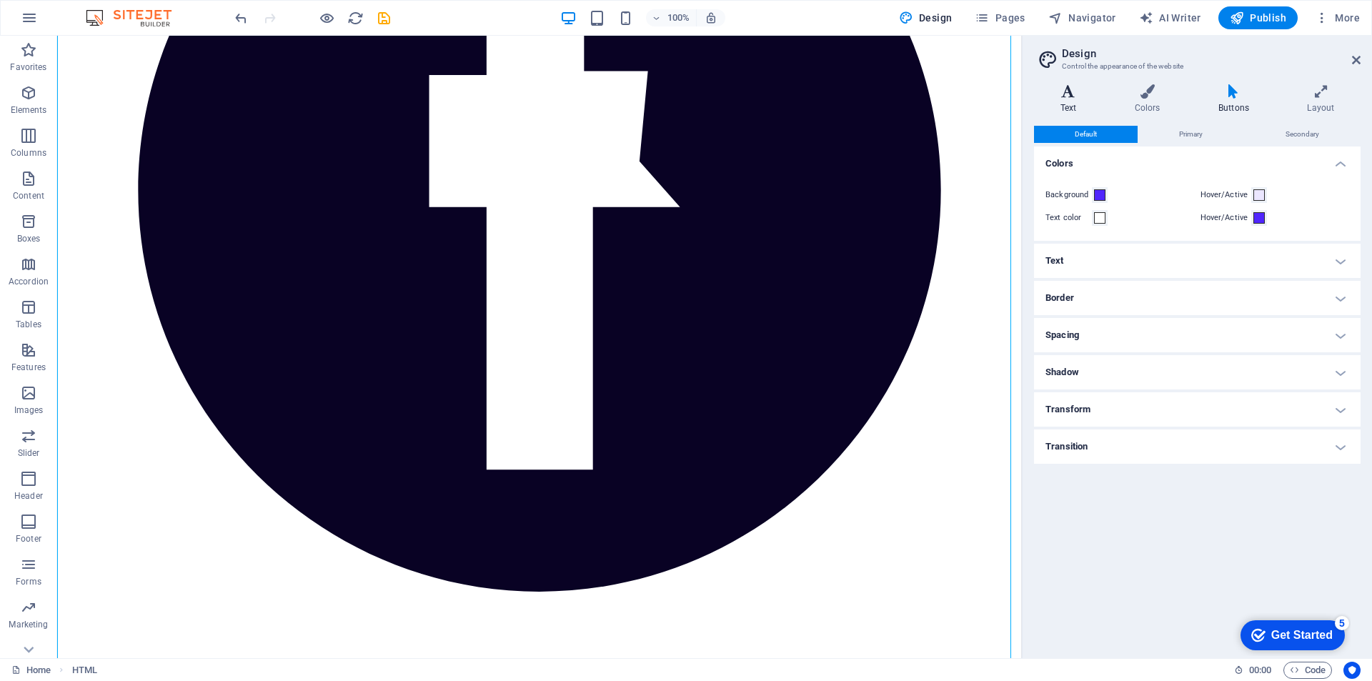
click at [1080, 102] on h4 "Text" at bounding box center [1071, 99] width 74 height 30
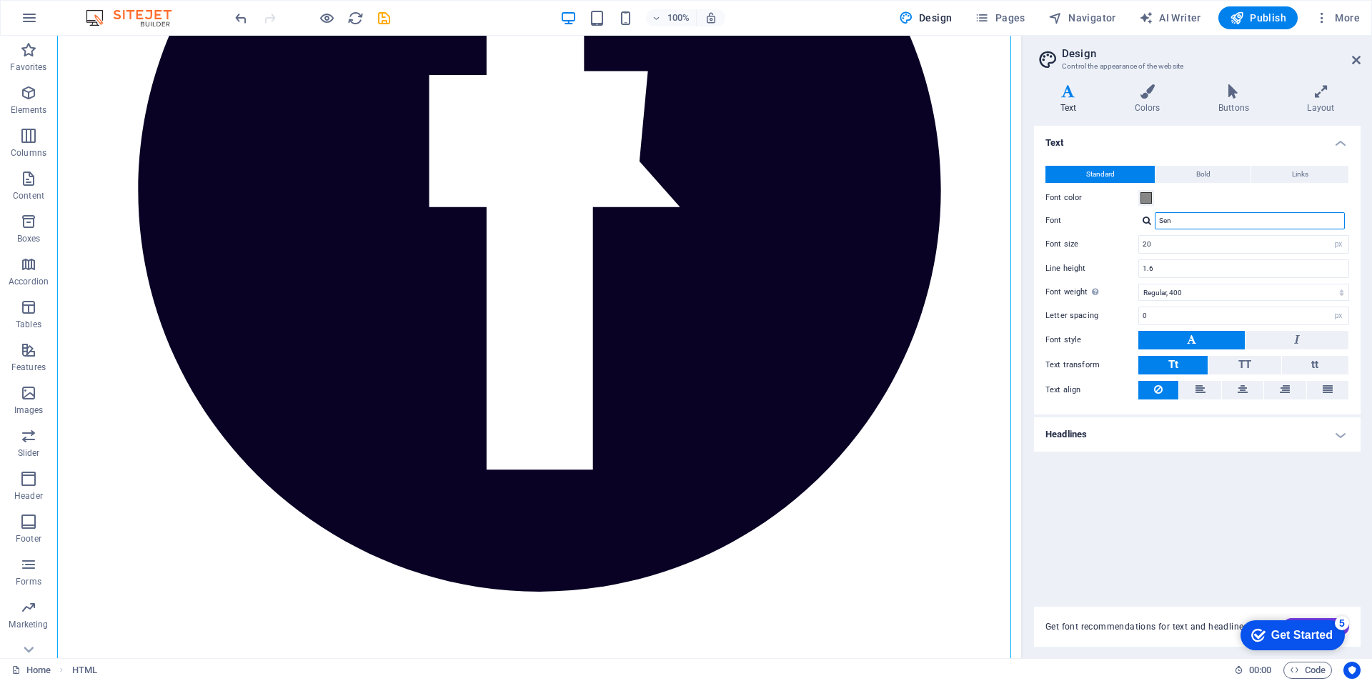
click at [1184, 223] on input "Sen" at bounding box center [1250, 220] width 190 height 17
type input "b"
type input "fedra"
click at [1199, 243] on div "Manage fonts →" at bounding box center [1253, 239] width 189 height 15
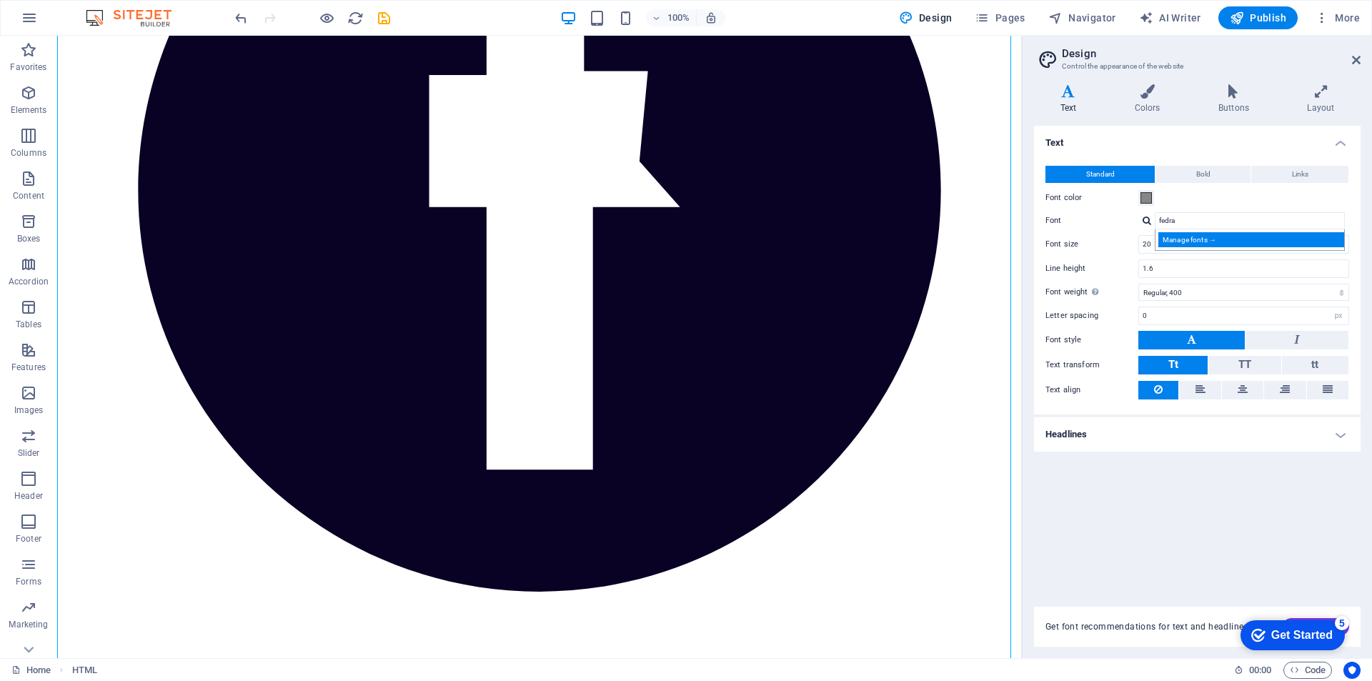
select select "popularity"
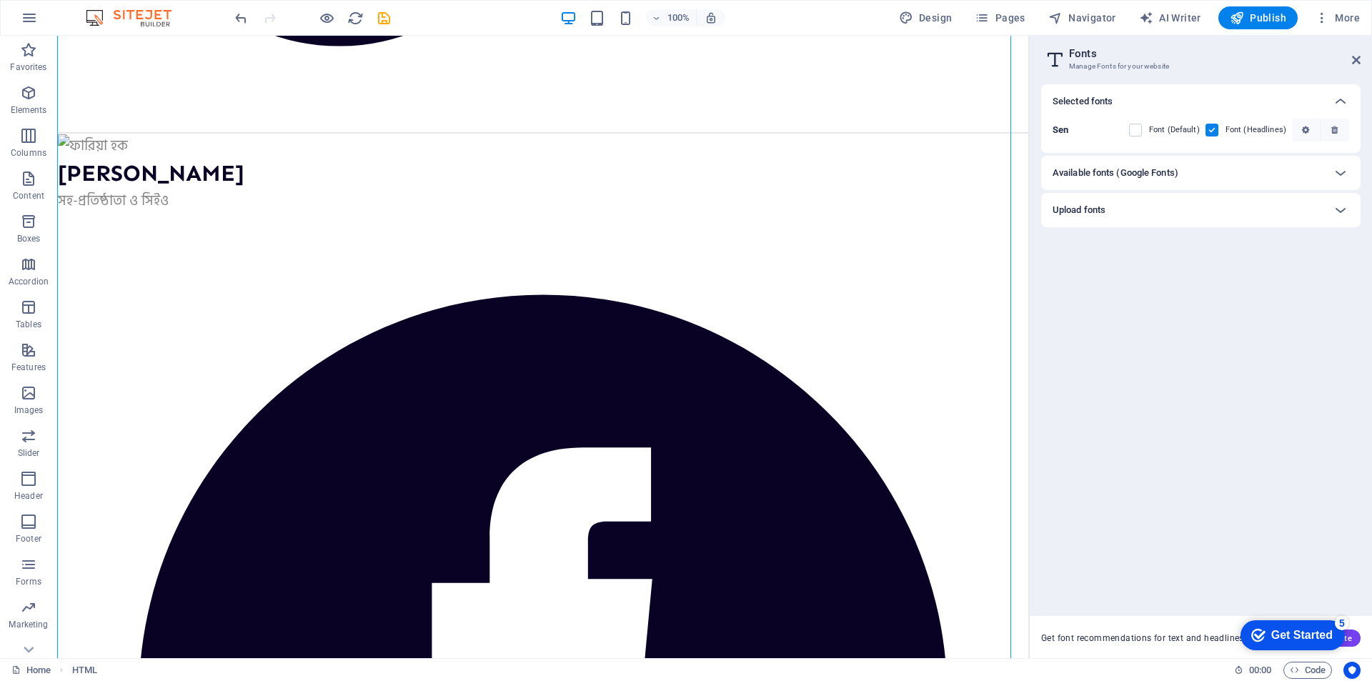
scroll to position [77458, 0]
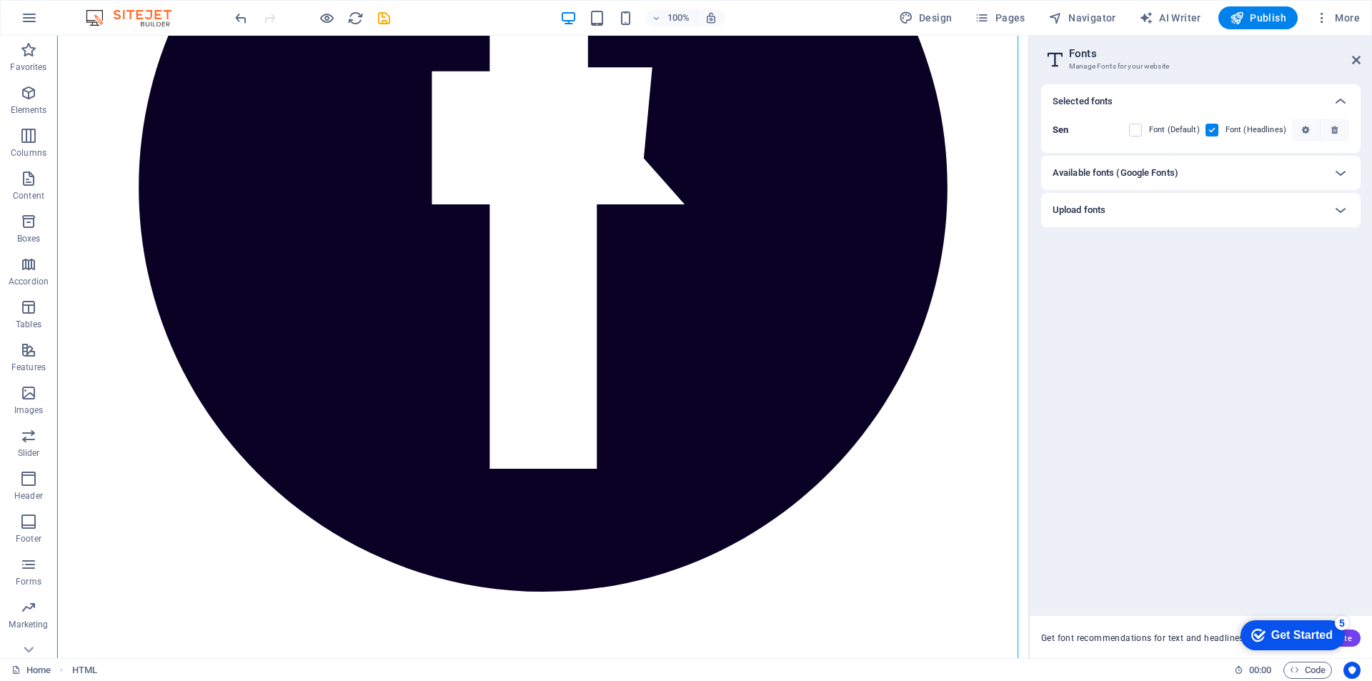
click at [1205, 176] on div "Available fonts (Google Fonts)" at bounding box center [1188, 172] width 271 height 17
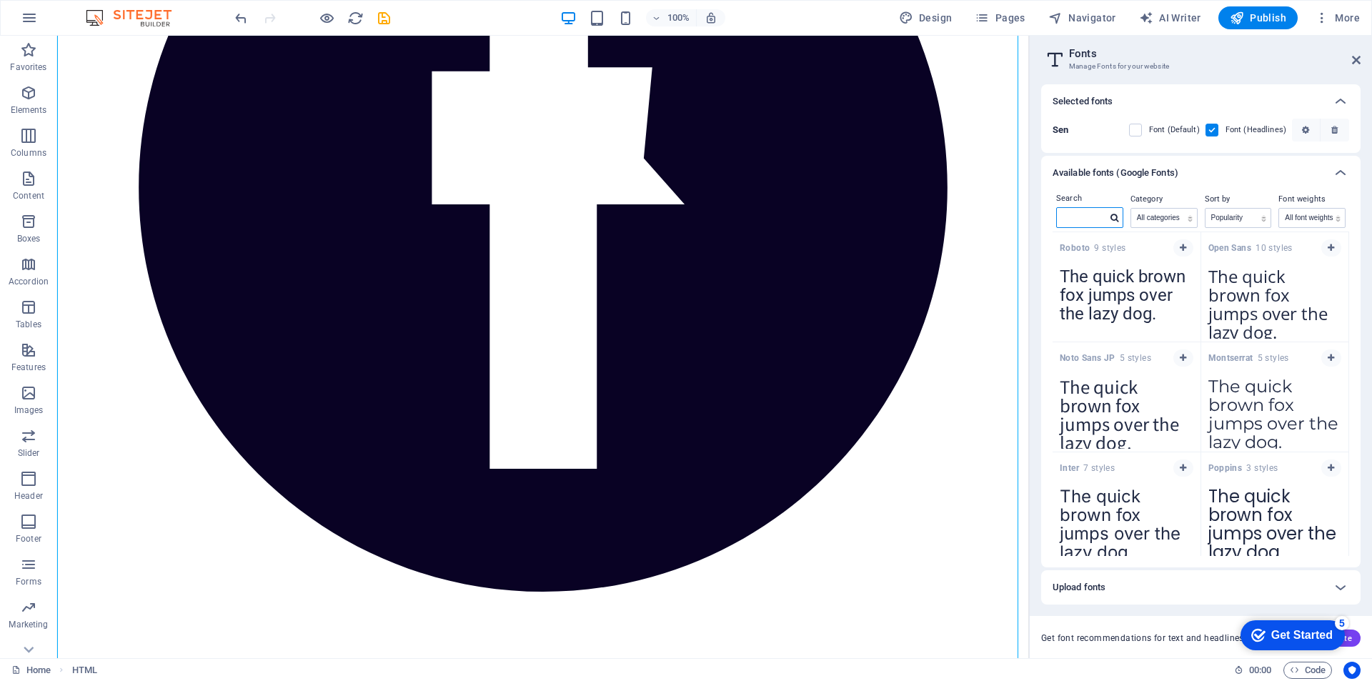
click at [1092, 214] on input "text" at bounding box center [1082, 217] width 50 height 19
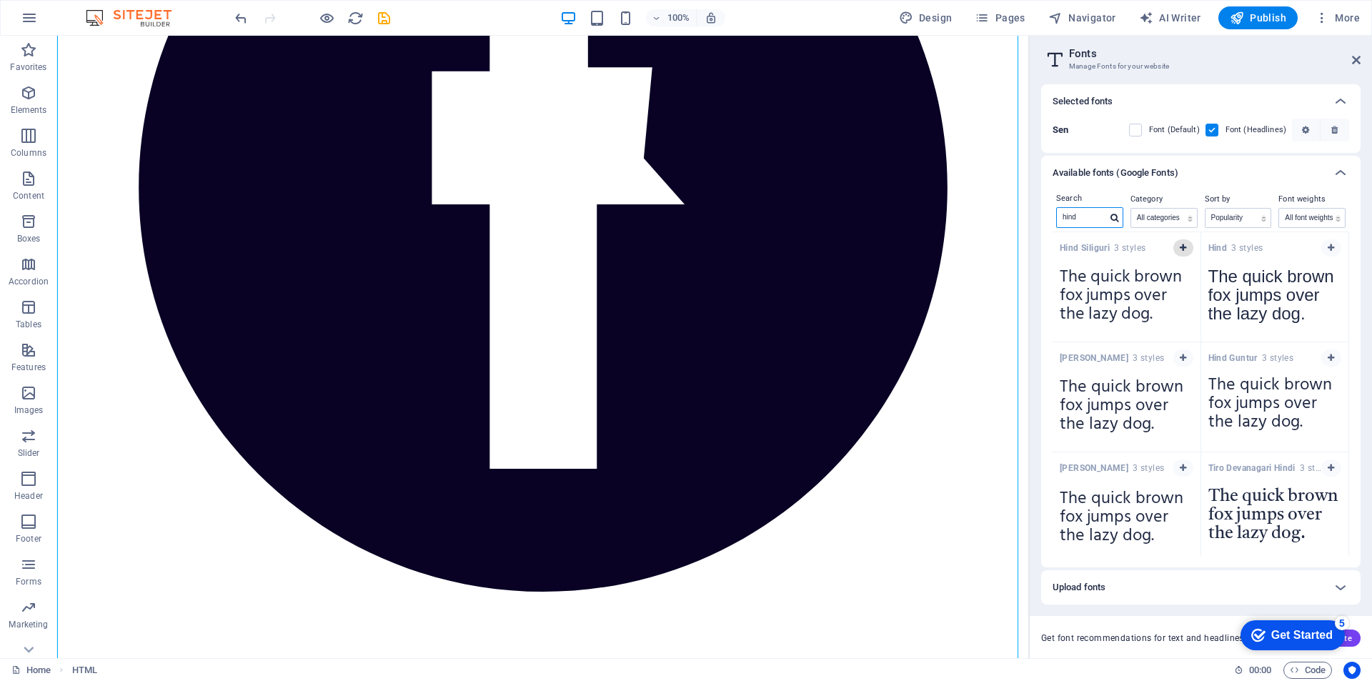
type input "hind"
click at [1176, 250] on button "button" at bounding box center [1184, 247] width 20 height 17
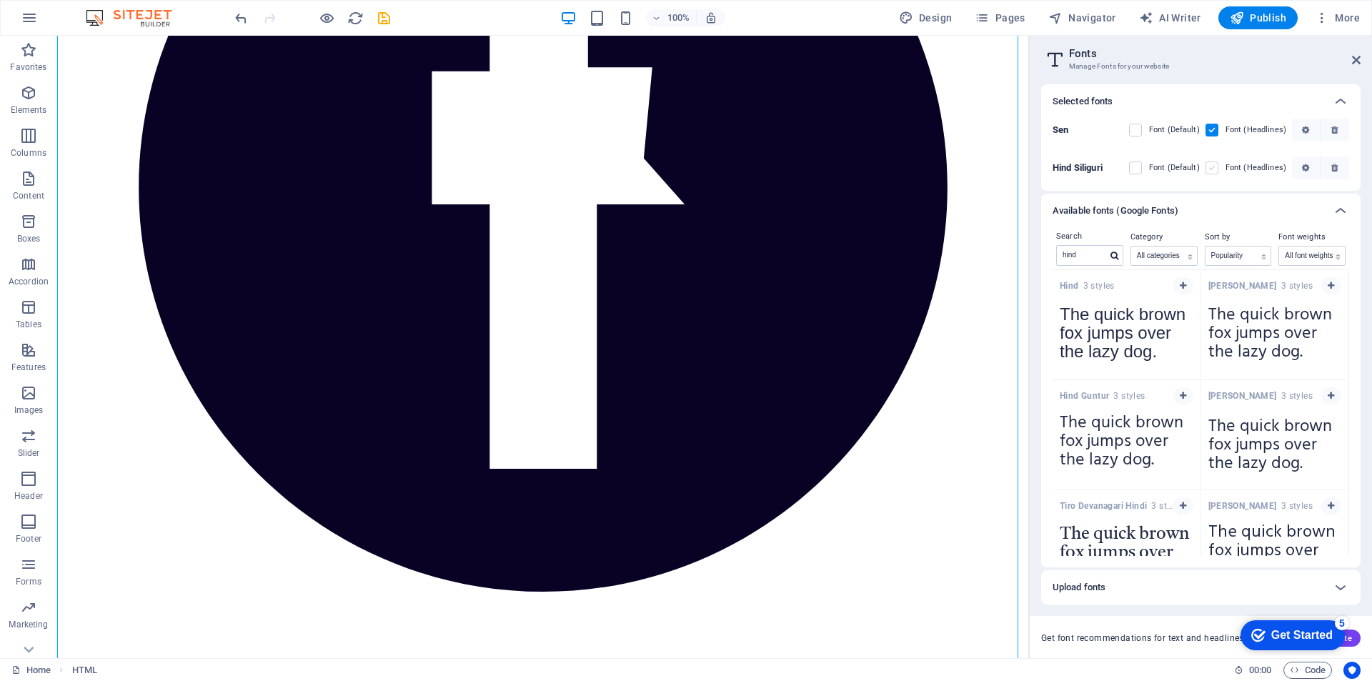
click at [1211, 166] on label at bounding box center [1212, 168] width 13 height 13
click at [0, 0] on Siliguri "checkbox" at bounding box center [0, 0] width 0 height 0
click at [1138, 167] on label at bounding box center [1135, 168] width 13 height 13
click at [0, 0] on Siliguri "checkbox" at bounding box center [0, 0] width 0 height 0
click at [1269, 14] on span "Publish" at bounding box center [1258, 18] width 56 height 14
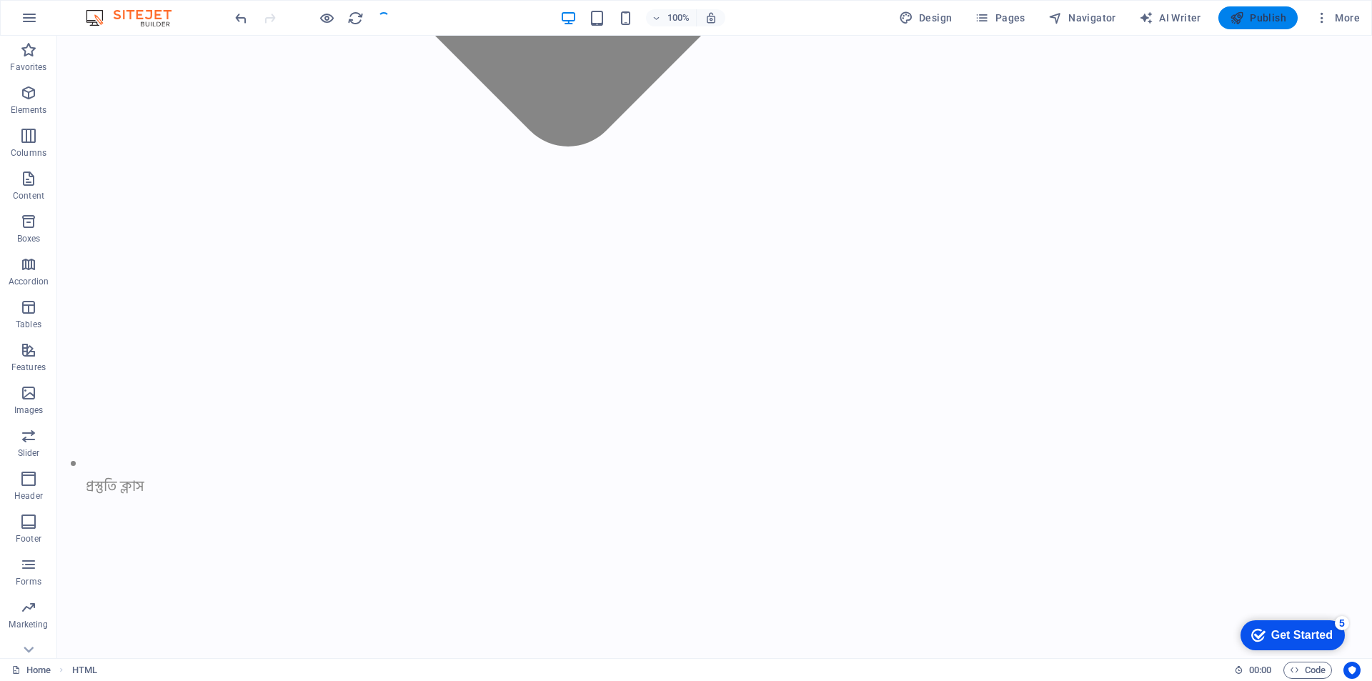
scroll to position [102048, 0]
